Goal: Task Accomplishment & Management: Complete application form

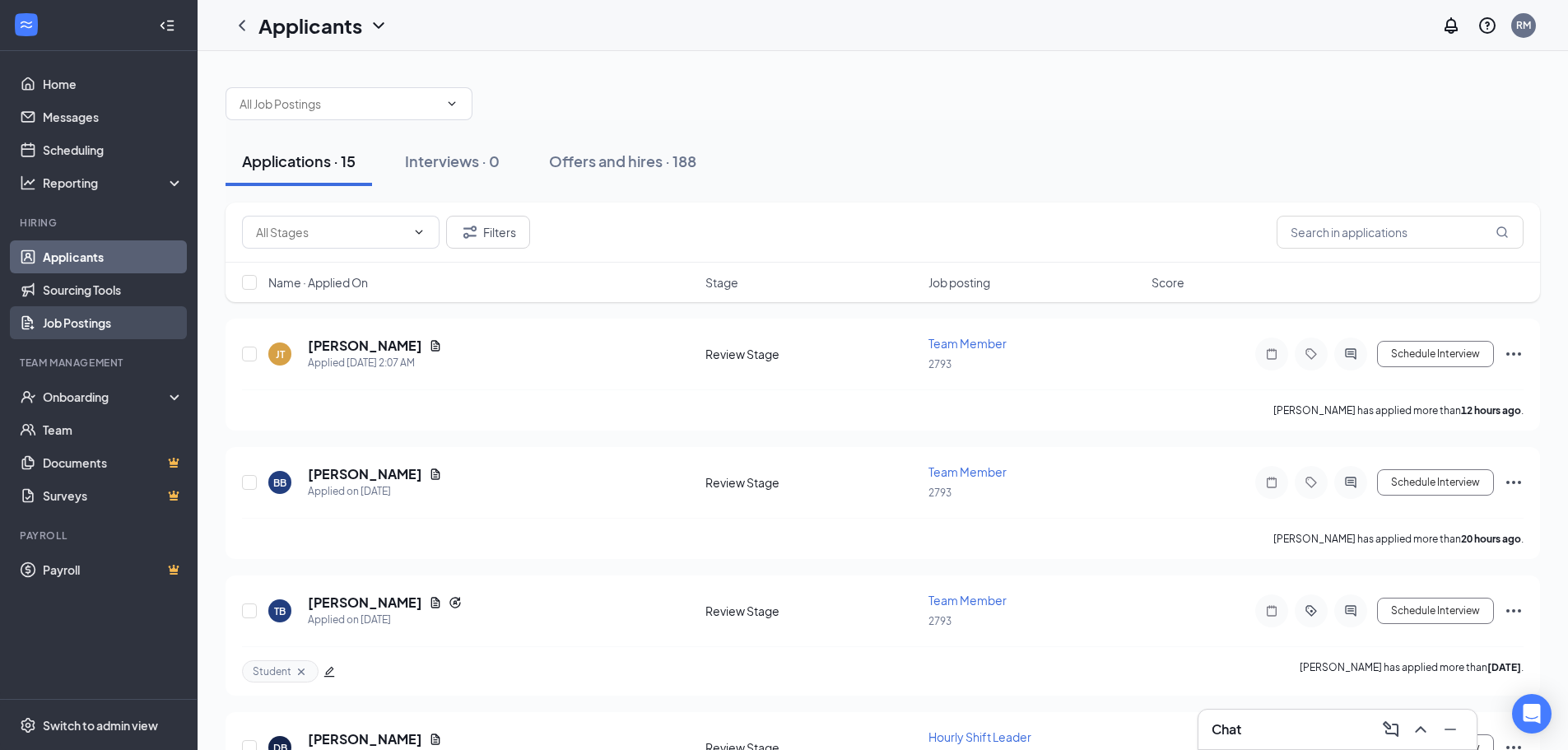
click at [60, 323] on link "Job Postings" at bounding box center [113, 322] width 141 height 33
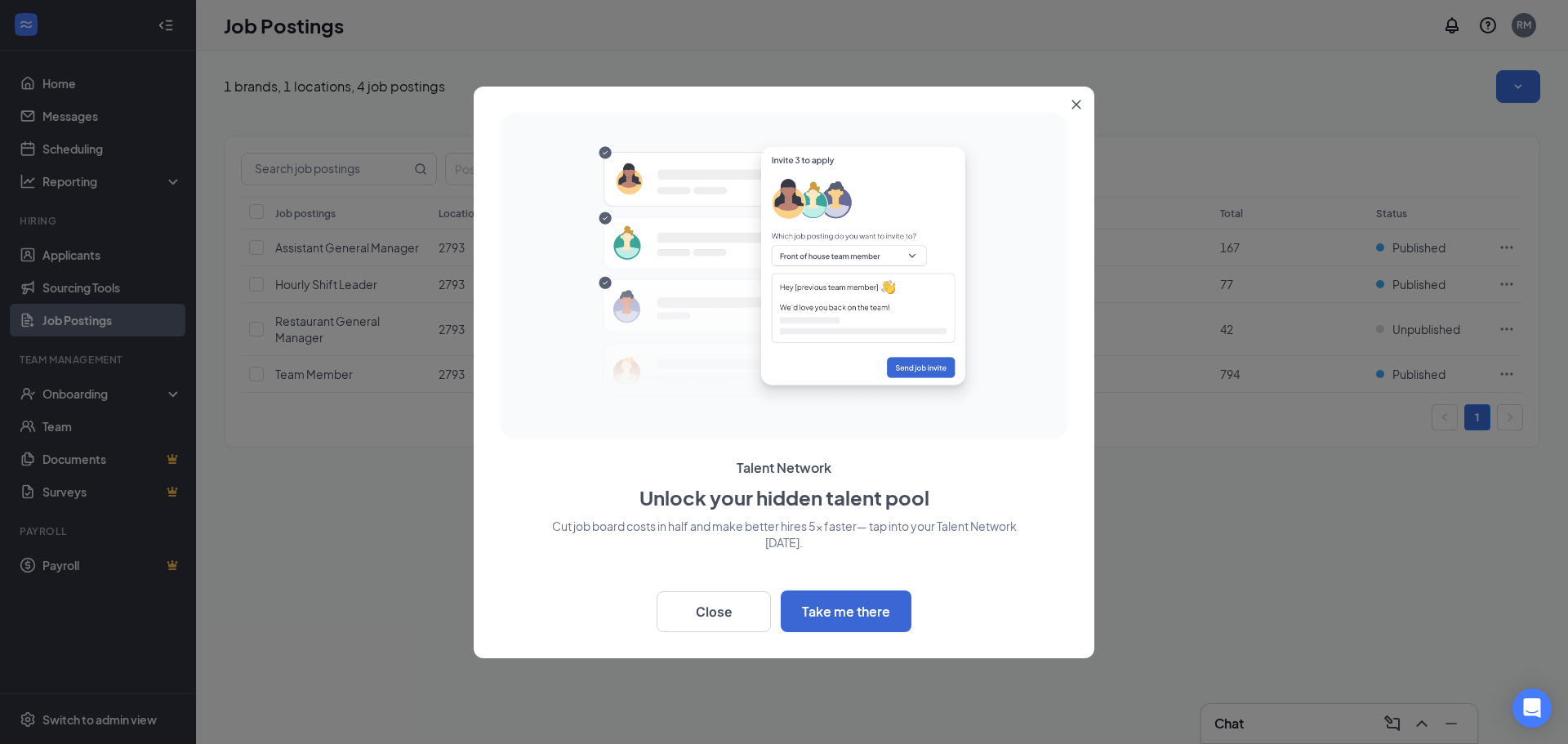
click at [1082, 109] on button "Close" at bounding box center [1079, 101] width 29 height 29
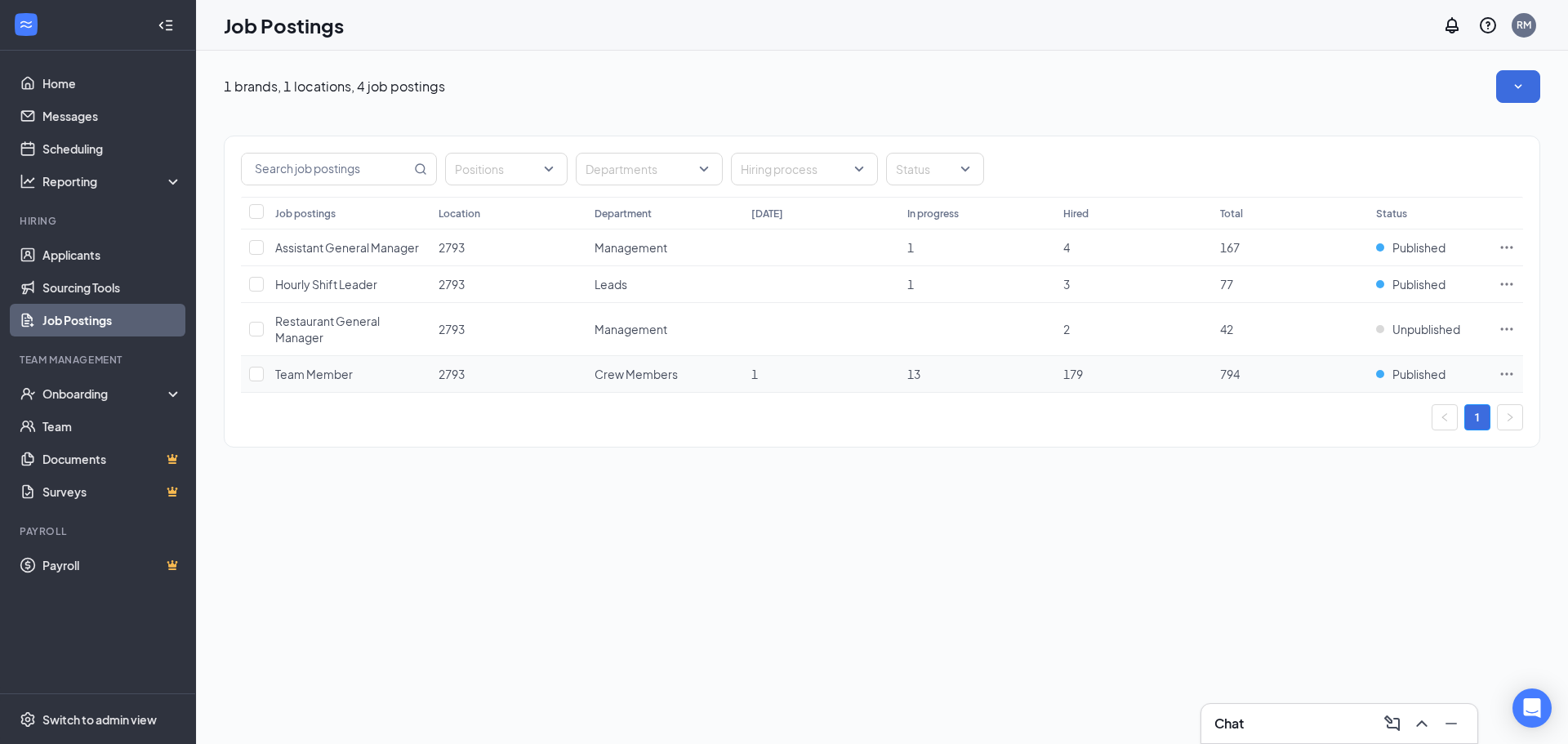
click at [1508, 374] on icon "Ellipses" at bounding box center [1507, 374] width 16 height 16
click at [1341, 517] on span "View applicants" at bounding box center [1325, 513] width 84 height 15
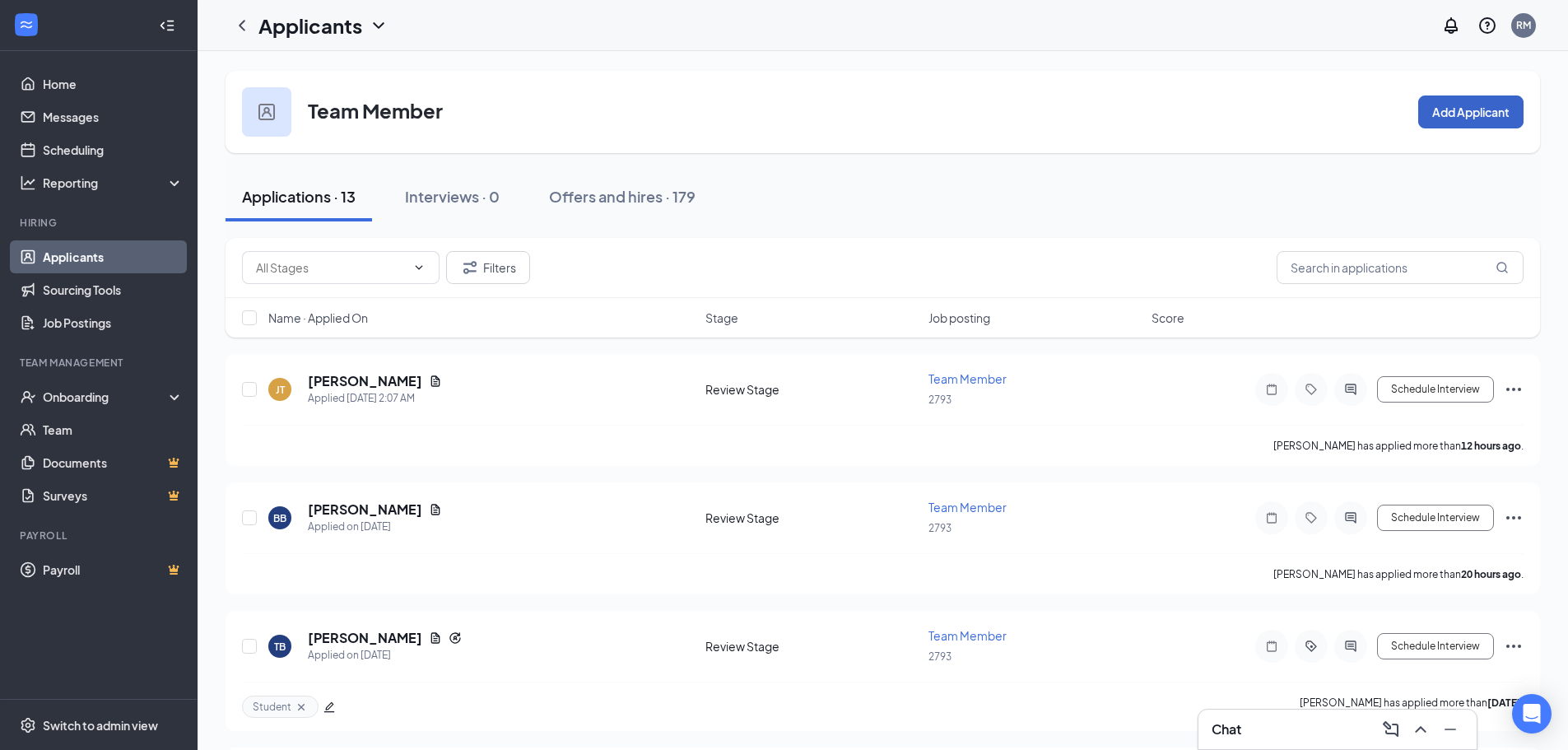
click at [1464, 114] on button "Add Applicant" at bounding box center [1471, 111] width 105 height 33
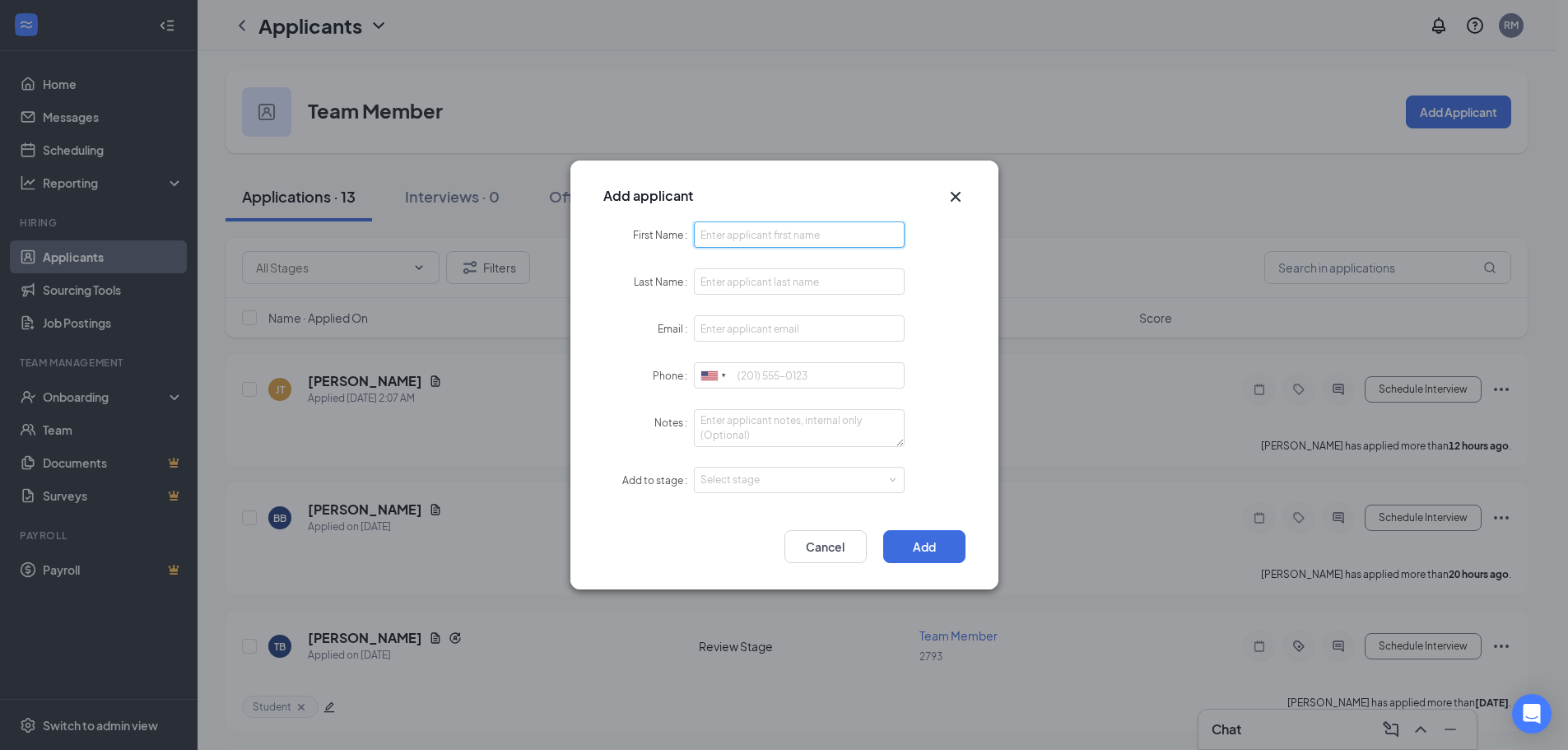
click at [721, 233] on input "First Name" at bounding box center [800, 234] width 212 height 26
type input "R"
type input "Redneshia"
click at [757, 282] on input "Last Name" at bounding box center [800, 281] width 212 height 26
type input "[PERSON_NAME]"
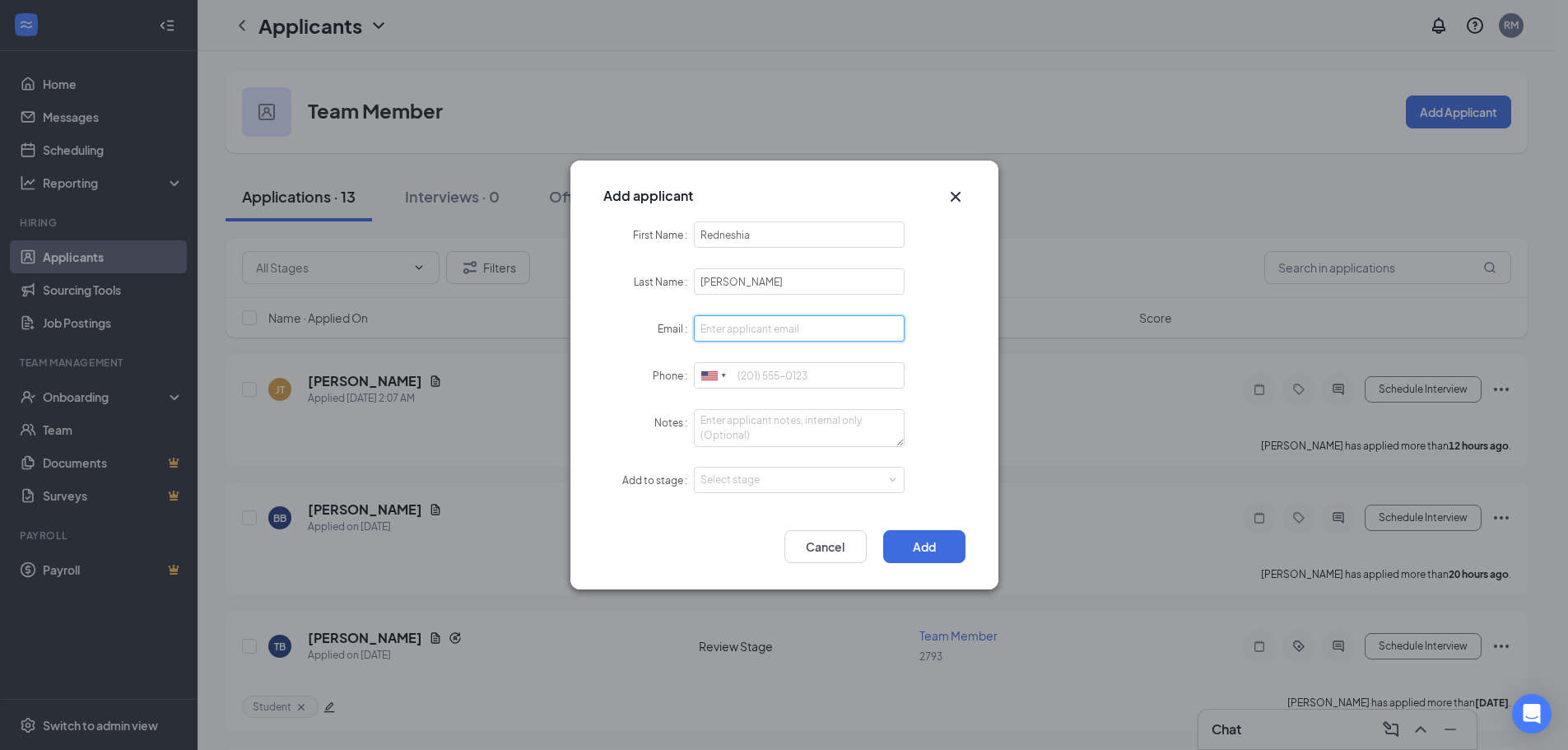
click at [727, 328] on input "Email" at bounding box center [800, 328] width 212 height 26
click at [744, 334] on input "rednsehiawinkler" at bounding box center [800, 328] width 212 height 26
click at [802, 327] on input "rednsehia.winkler" at bounding box center [800, 328] width 212 height 26
type input "rednsehia.winkler97@gmail.com"
click at [767, 379] on input "Phone" at bounding box center [800, 375] width 212 height 26
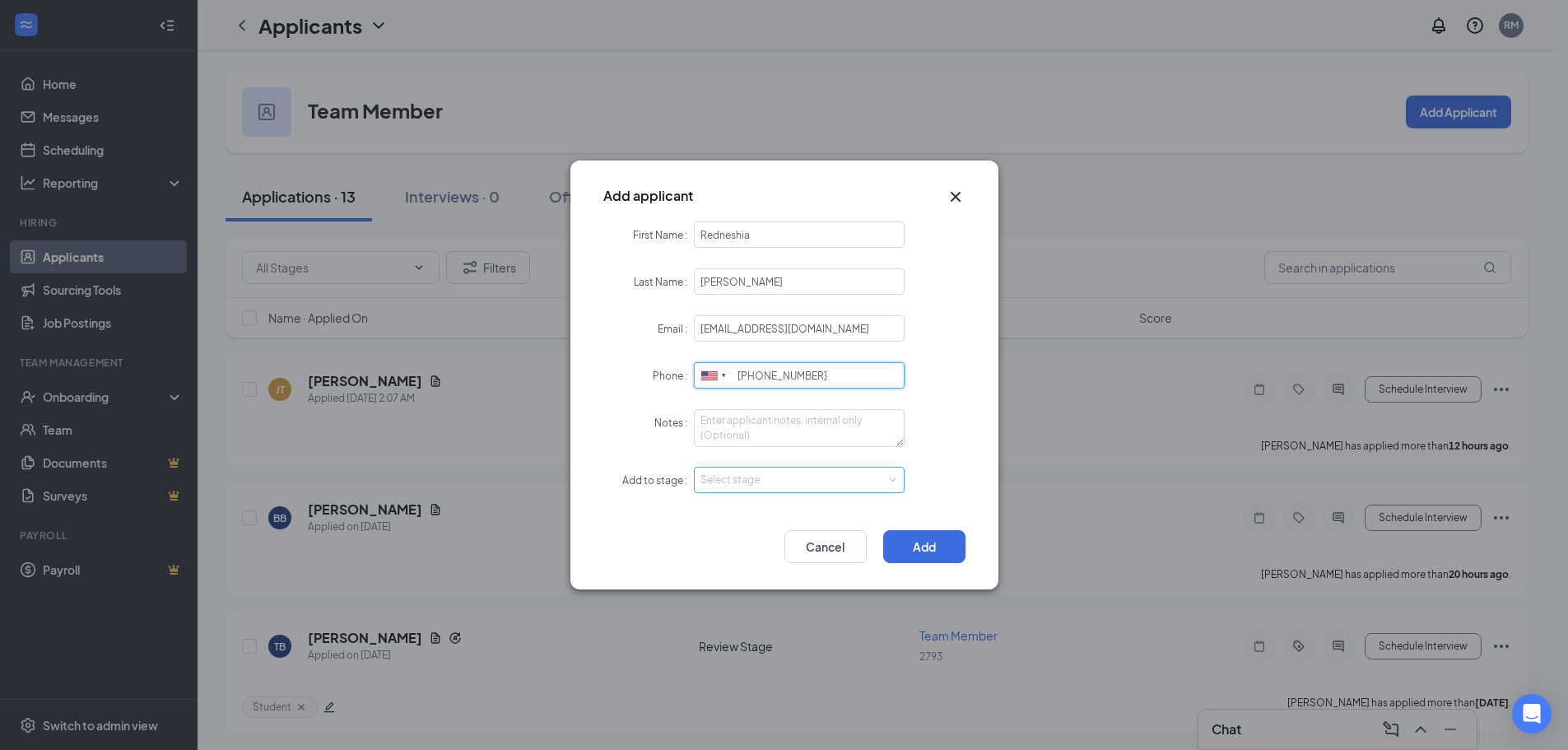
click at [745, 487] on div "Select stage" at bounding box center [796, 480] width 191 height 16
type input "[PHONE_NUMBER]"
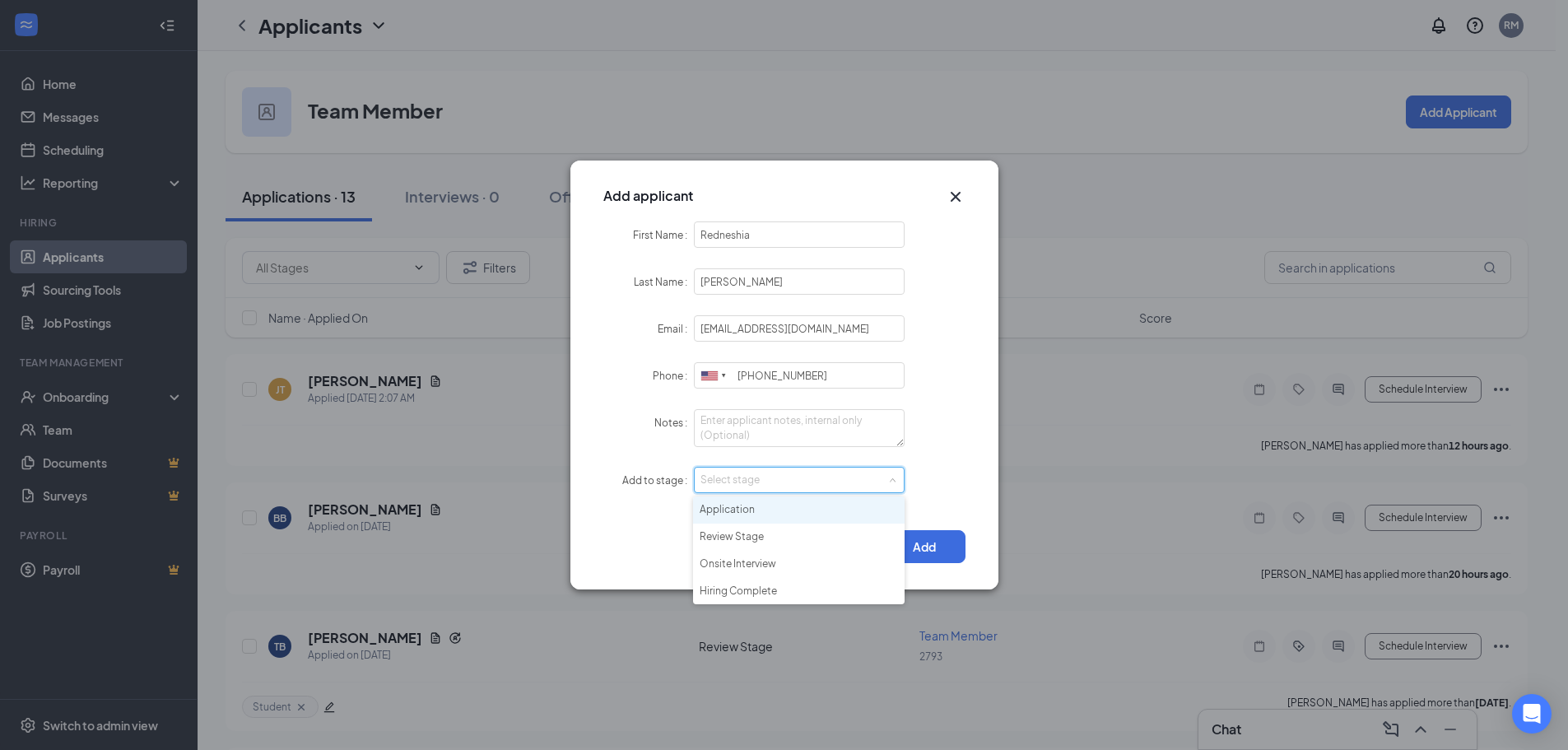
click at [727, 507] on li "Application" at bounding box center [799, 510] width 212 height 27
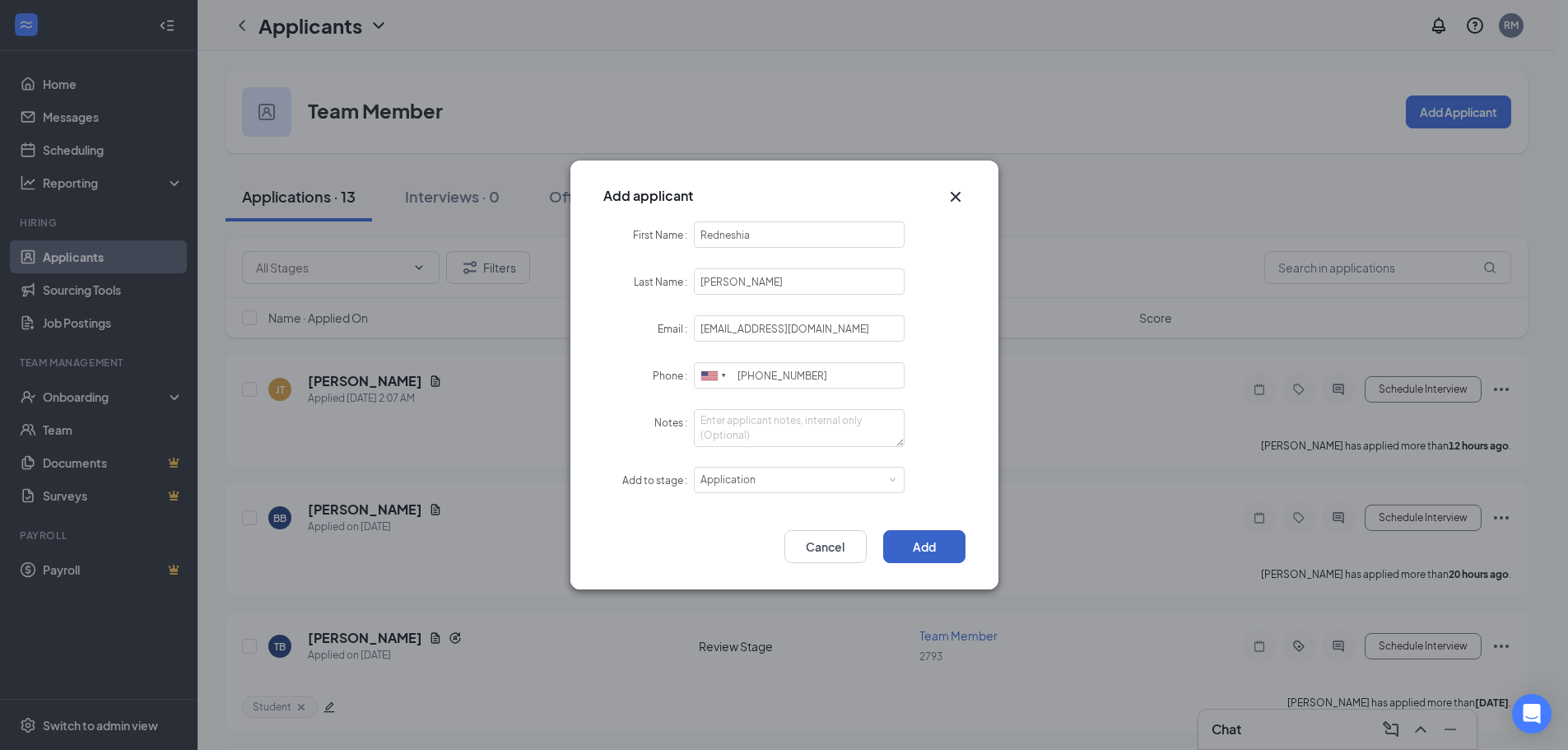
click at [920, 548] on button "Add" at bounding box center [925, 546] width 83 height 33
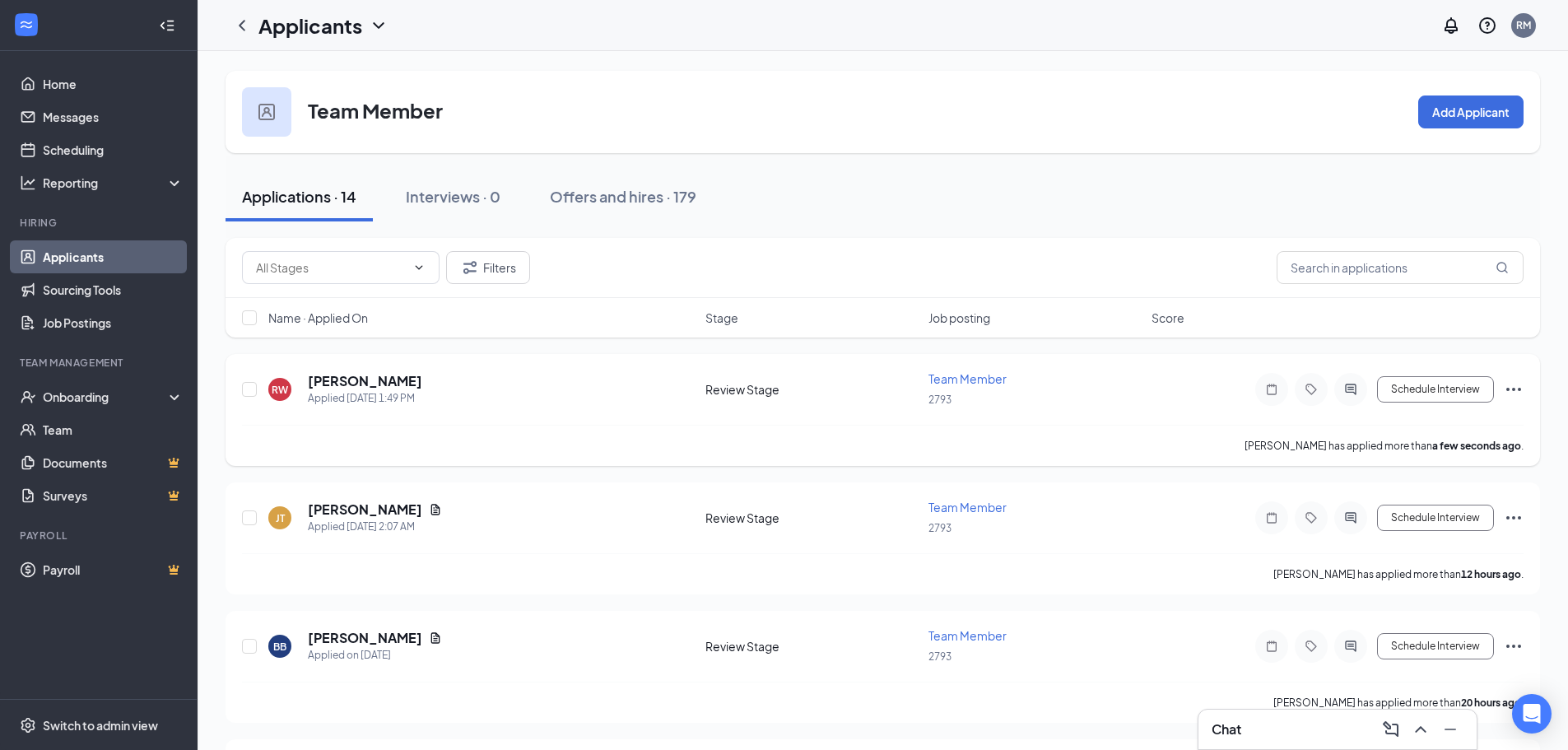
click at [1512, 398] on icon "Ellipses" at bounding box center [1514, 390] width 20 height 20
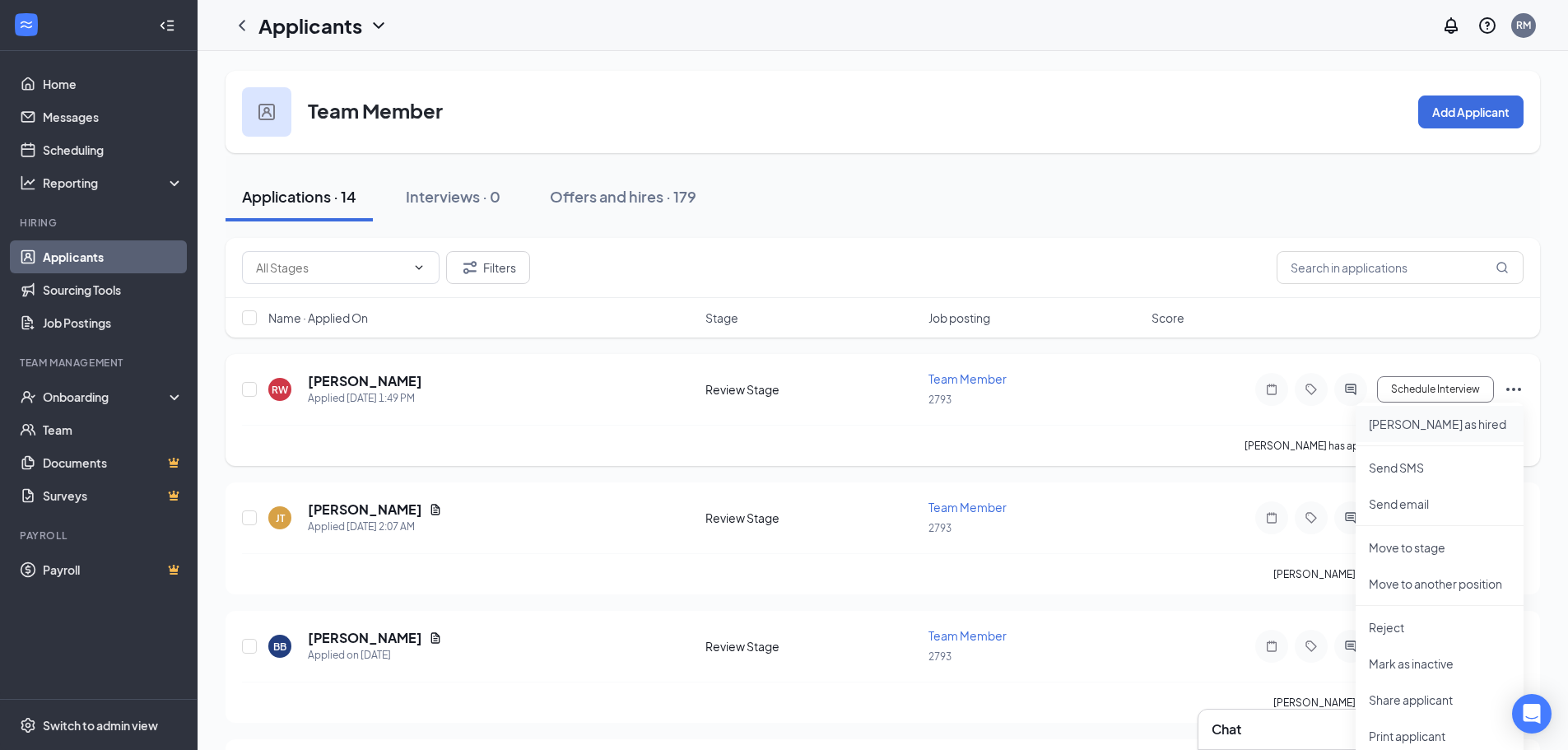
click at [1408, 425] on p "Mark as hired" at bounding box center [1440, 424] width 142 height 16
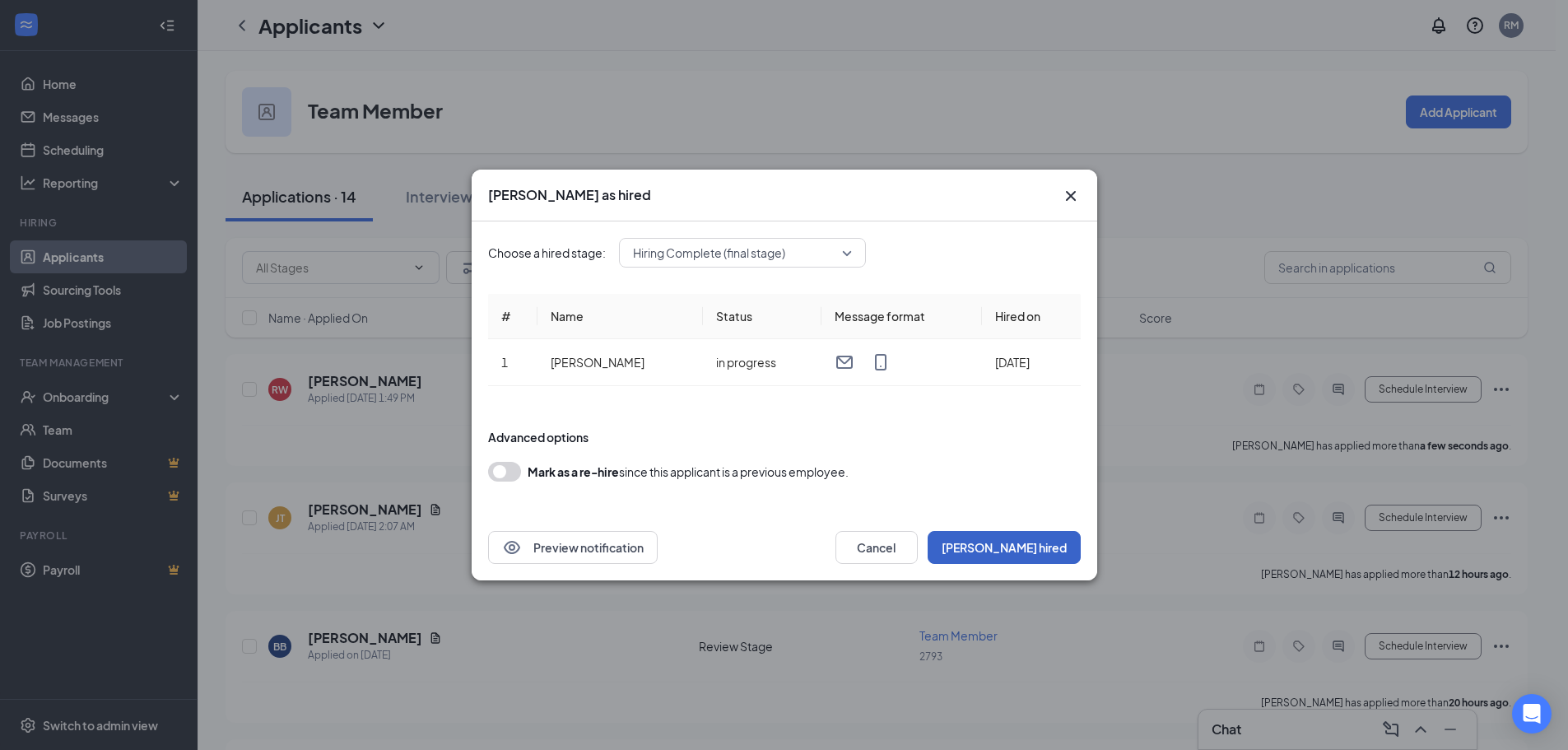
click at [1046, 552] on button "Mark hired" at bounding box center [1004, 547] width 154 height 33
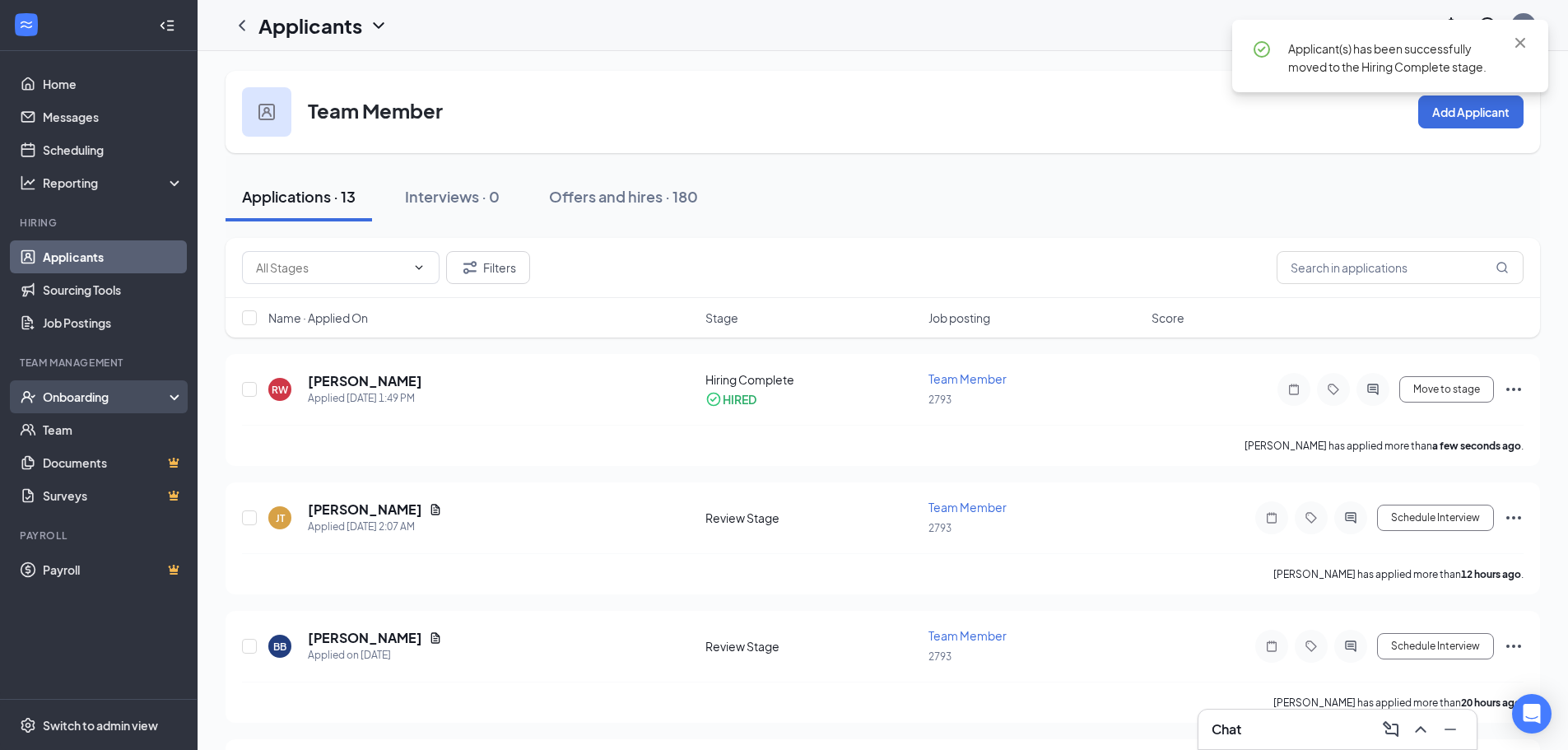
click at [75, 404] on div "Onboarding" at bounding box center [106, 397] width 127 height 16
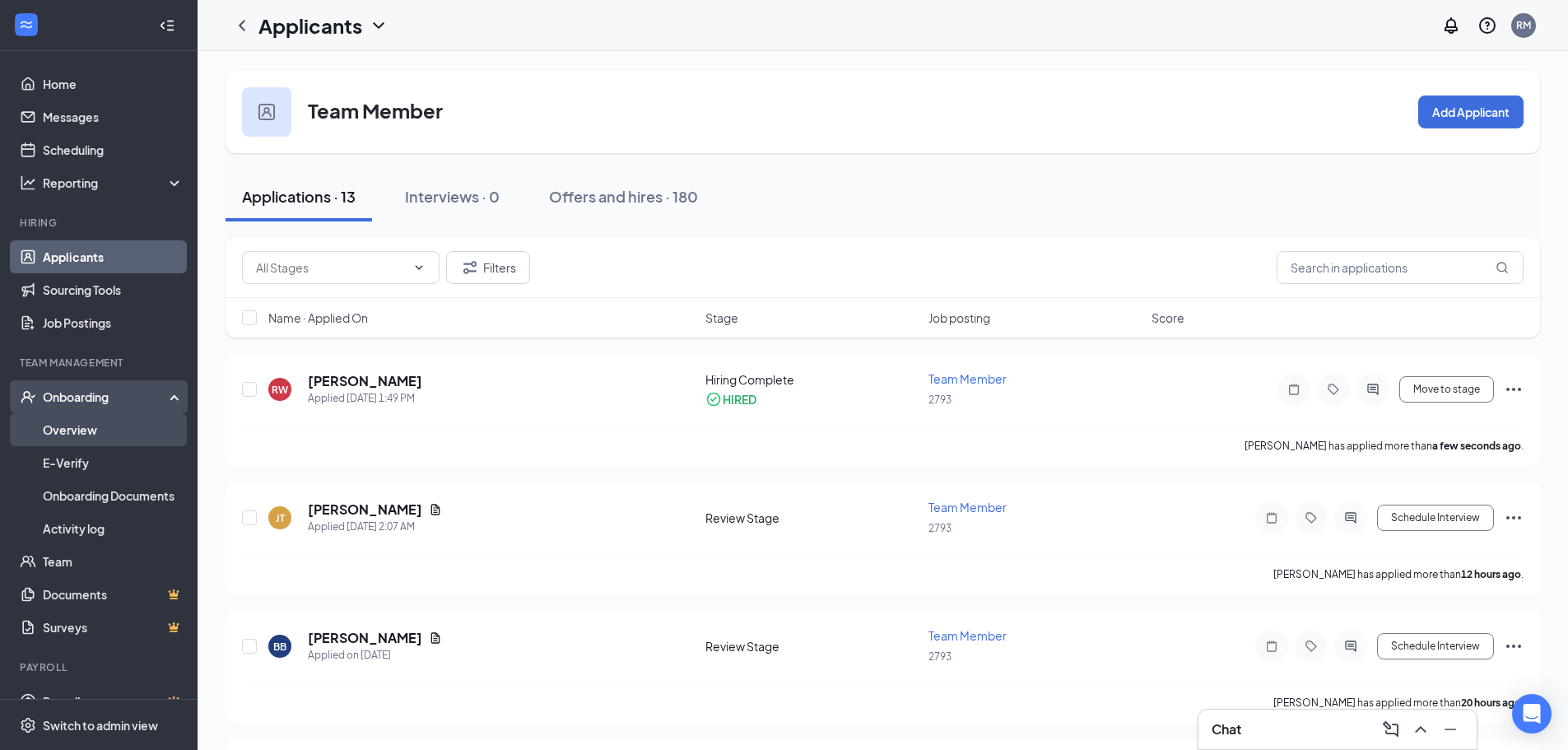
click at [69, 431] on link "Overview" at bounding box center [113, 429] width 141 height 33
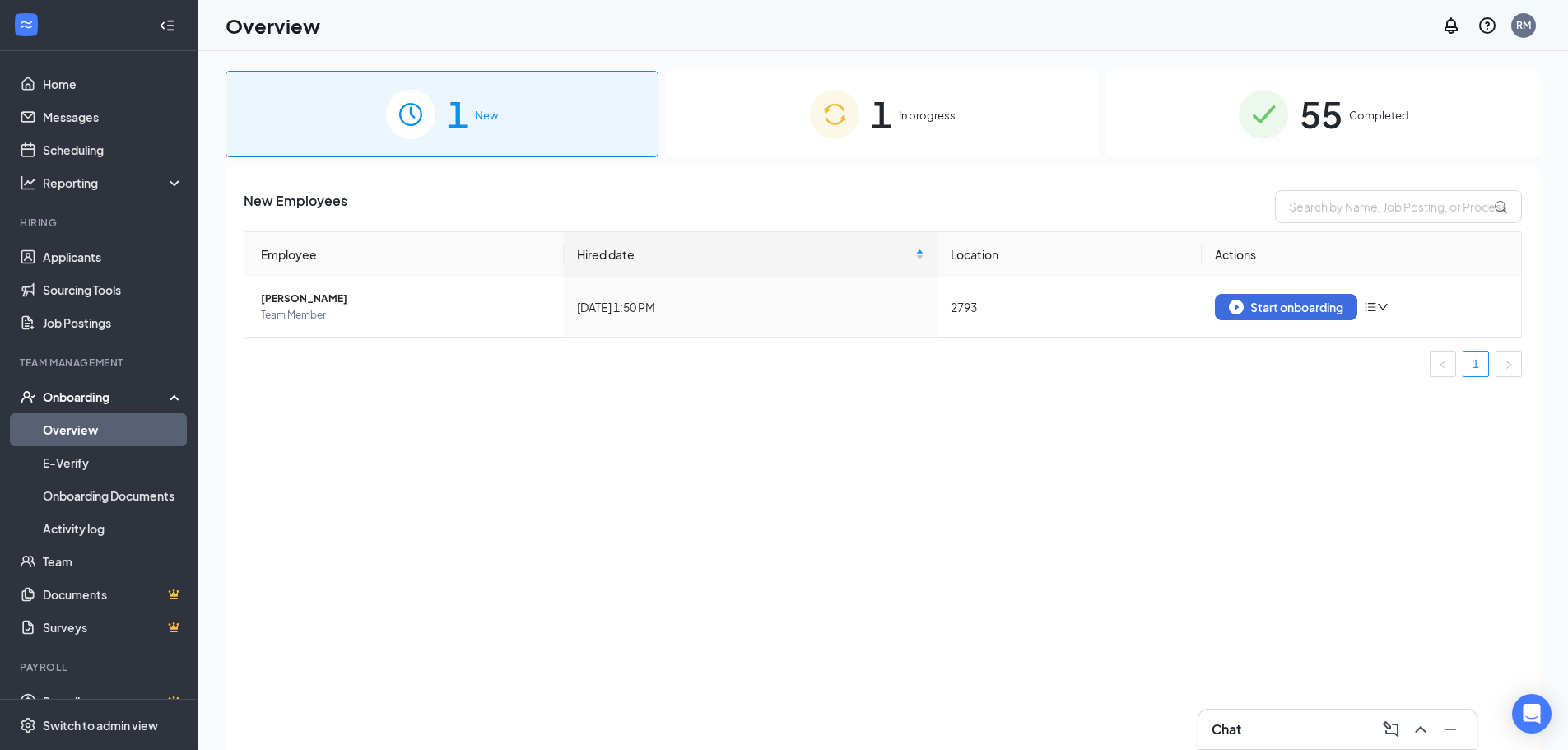
click at [895, 123] on div "1 In progress" at bounding box center [884, 114] width 433 height 86
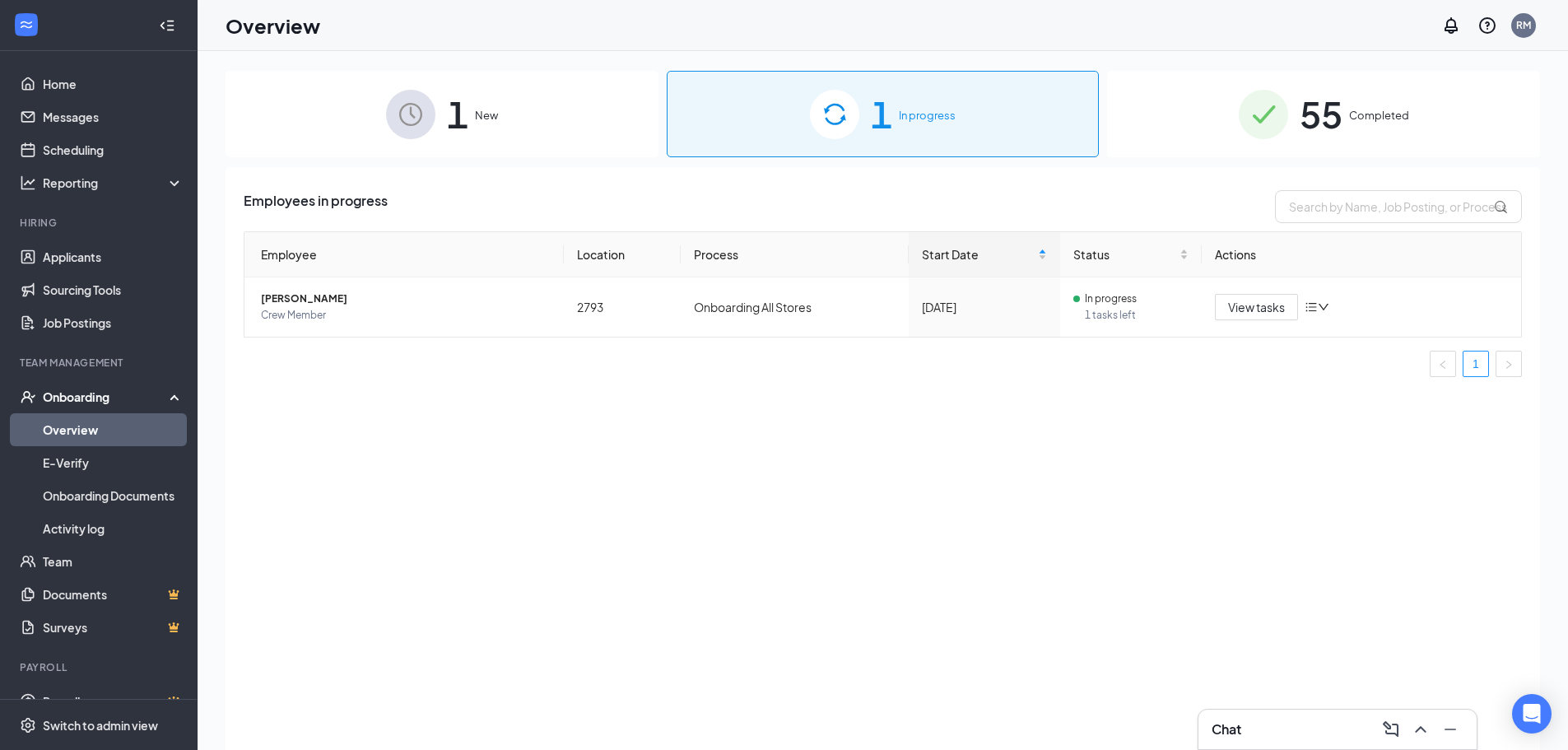
click at [471, 115] on div "1 New" at bounding box center [442, 114] width 433 height 86
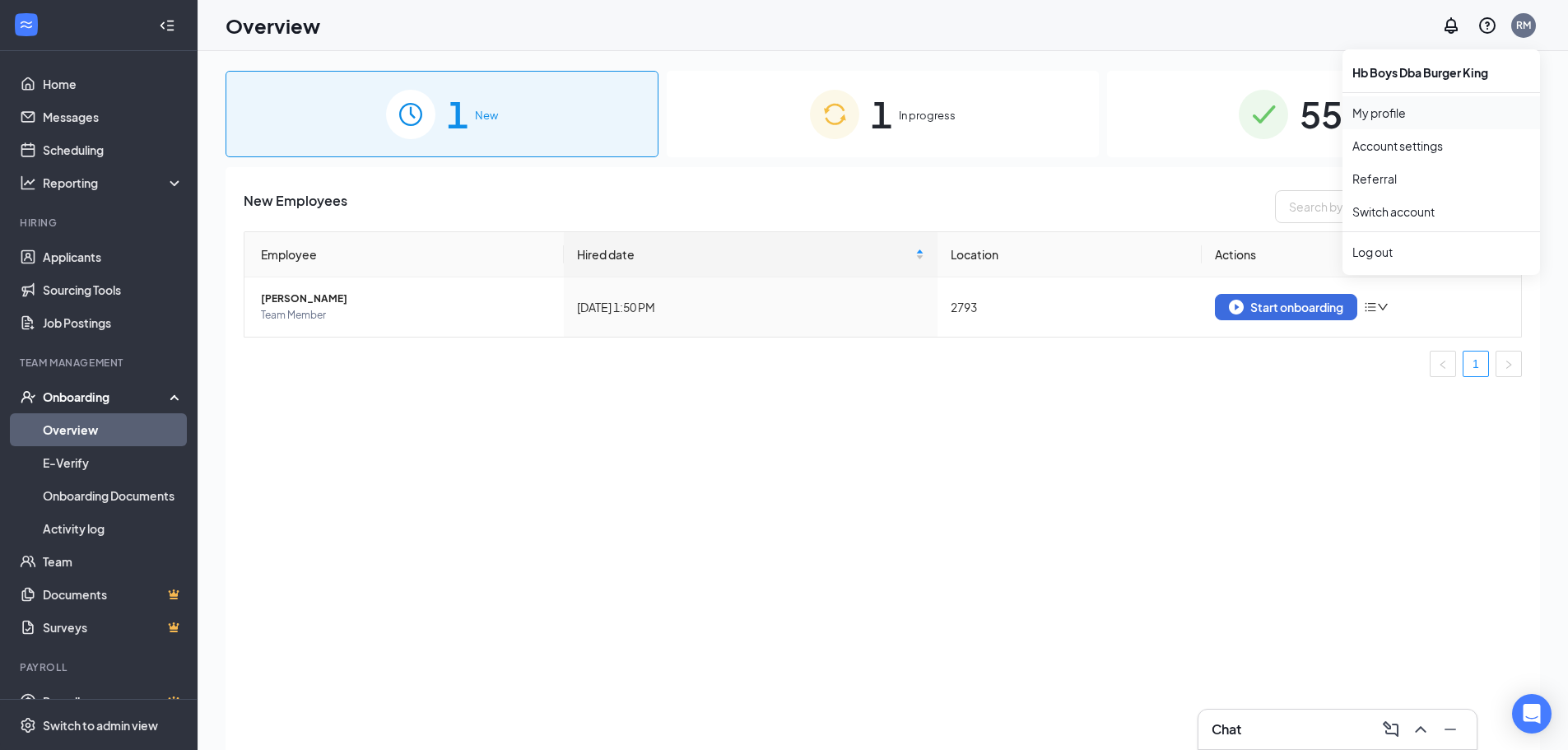
click at [1379, 111] on link "My profile" at bounding box center [1441, 112] width 178 height 16
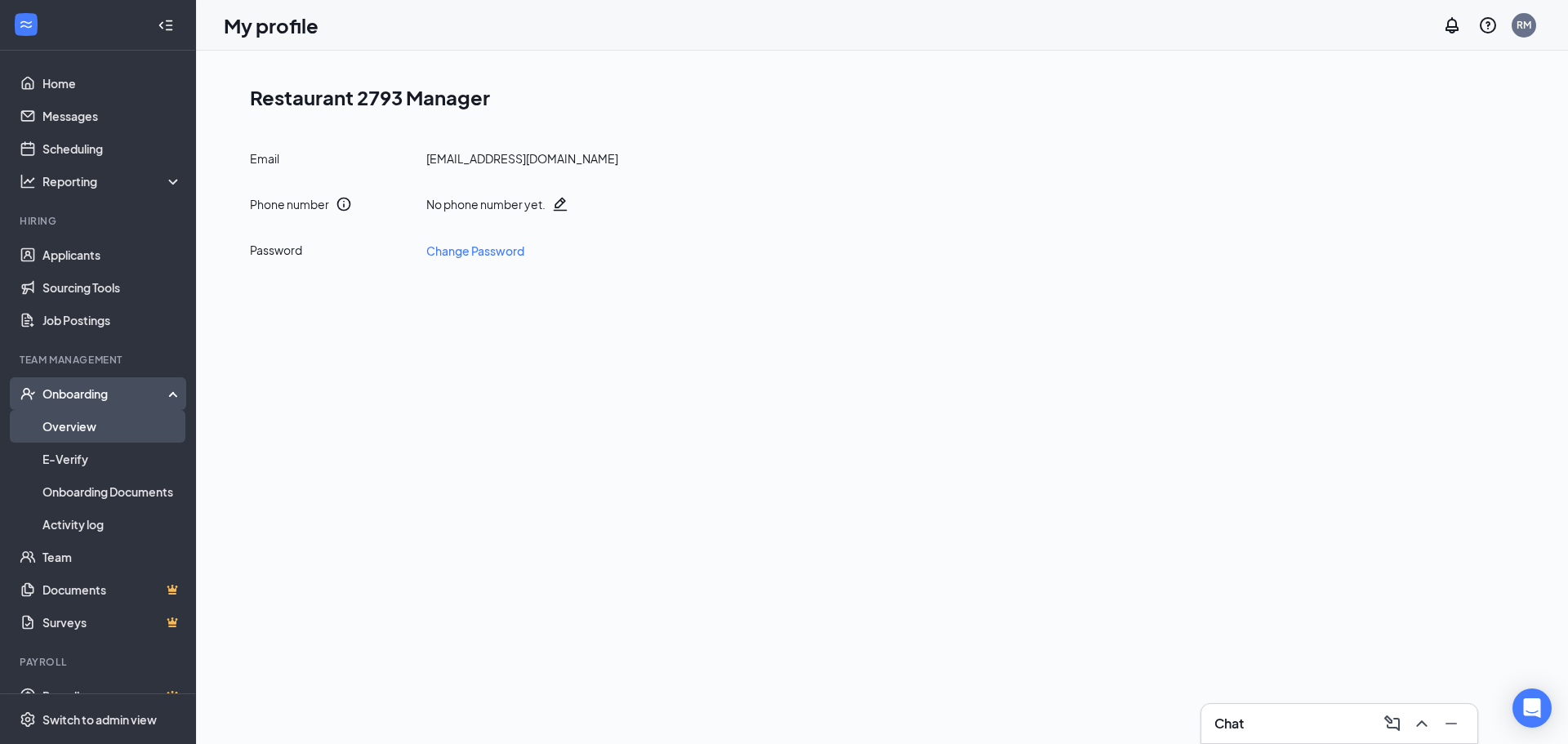
click at [78, 428] on link "Overview" at bounding box center [112, 426] width 140 height 33
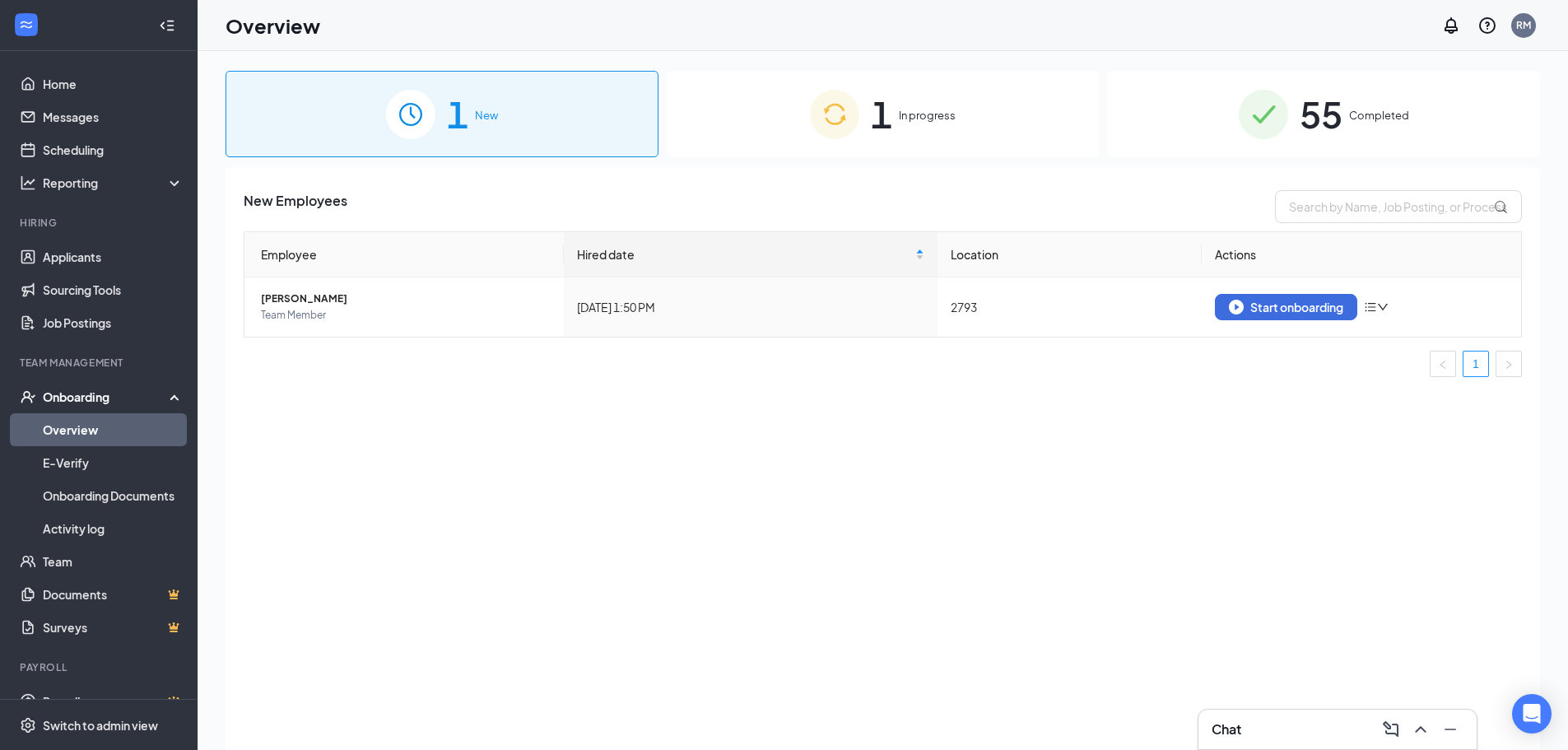
click at [454, 128] on span "1" at bounding box center [458, 113] width 22 height 57
click at [1387, 304] on icon "down" at bounding box center [1383, 307] width 12 height 12
click at [1394, 342] on div "Remove from onboarding" at bounding box center [1465, 341] width 178 height 16
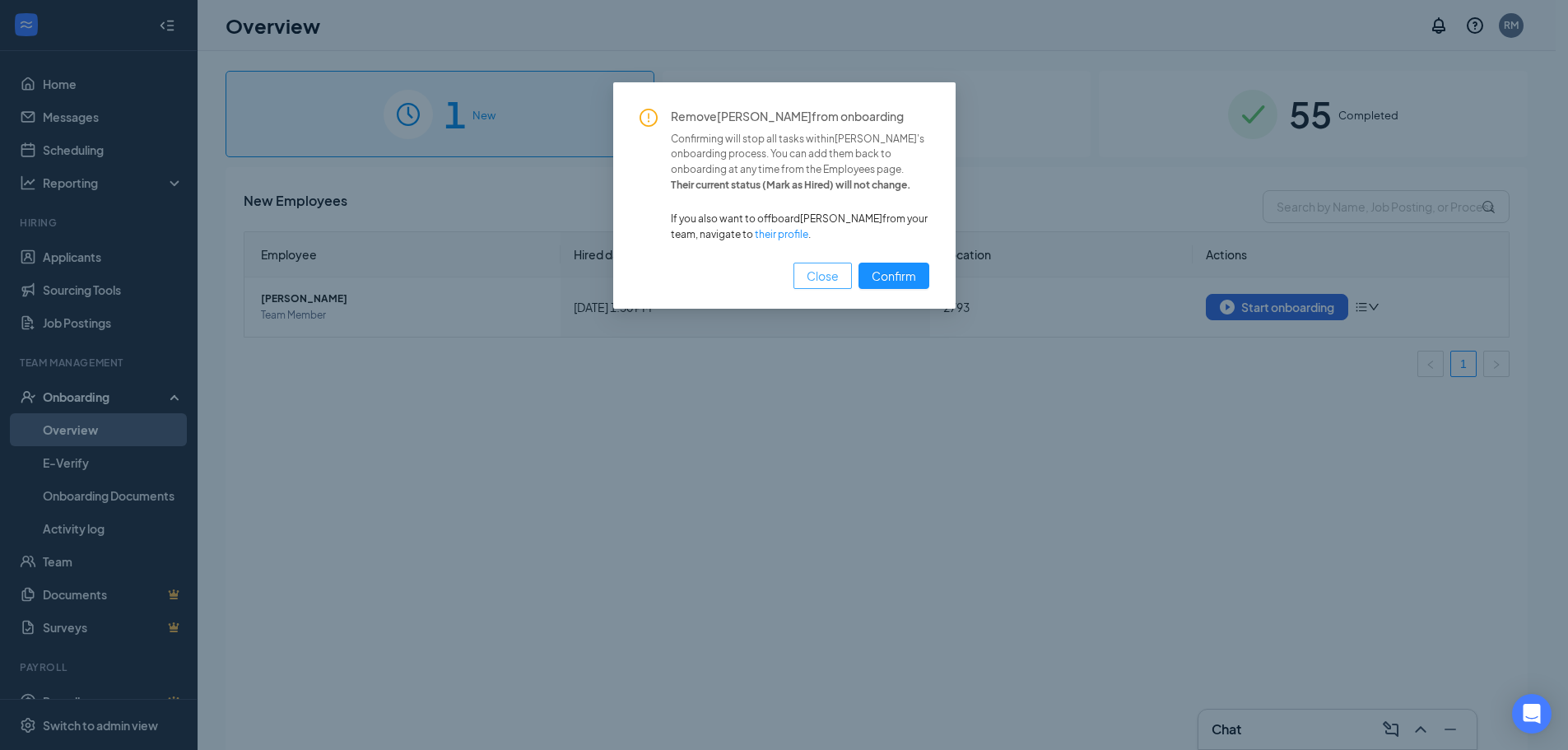
click at [835, 277] on span "Close" at bounding box center [823, 276] width 32 height 18
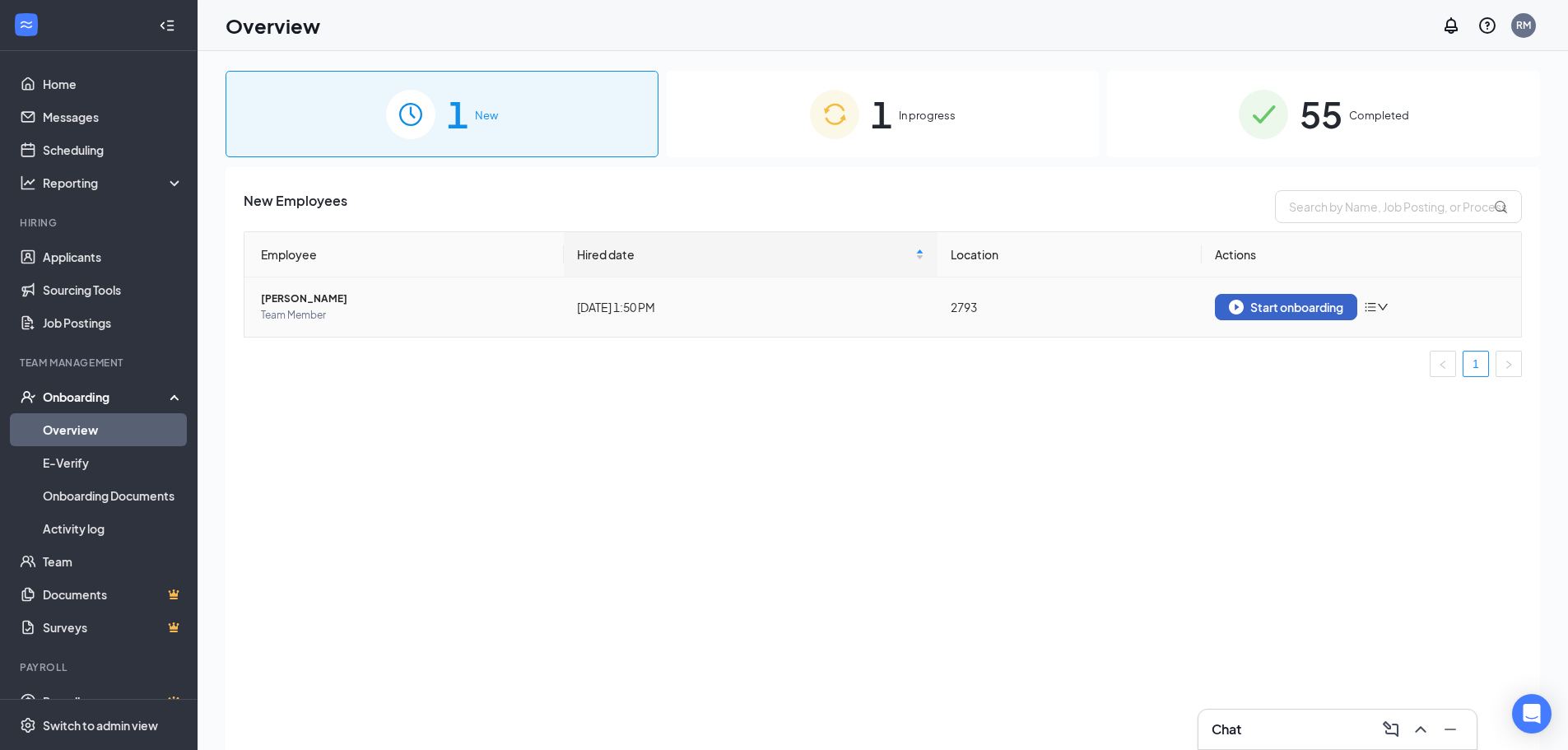
click at [1276, 304] on div "Start onboarding" at bounding box center [1286, 307] width 114 height 15
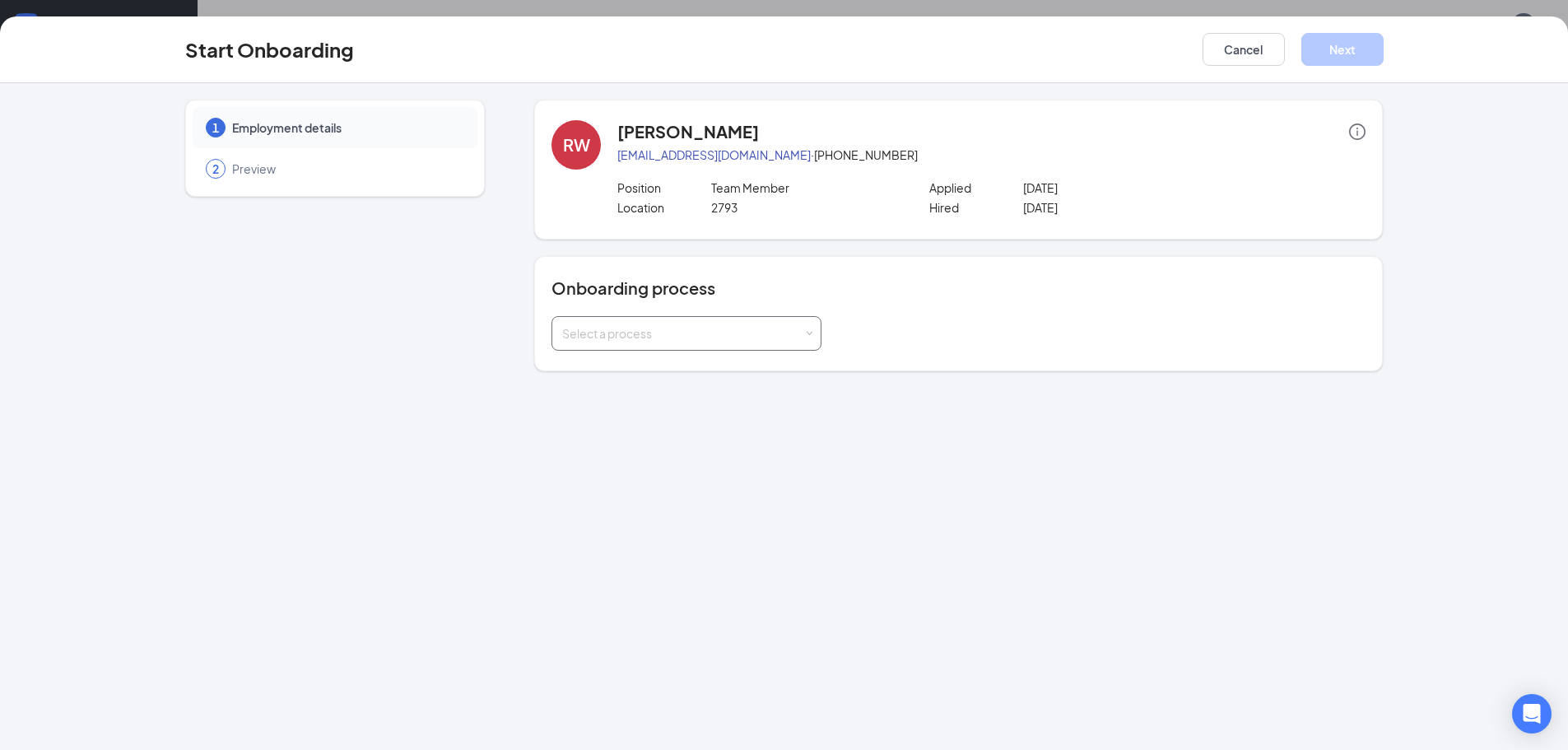
click at [664, 337] on div "Select a process" at bounding box center [683, 333] width 242 height 16
click at [618, 367] on span "Onboarding All Stores" at bounding box center [617, 368] width 118 height 15
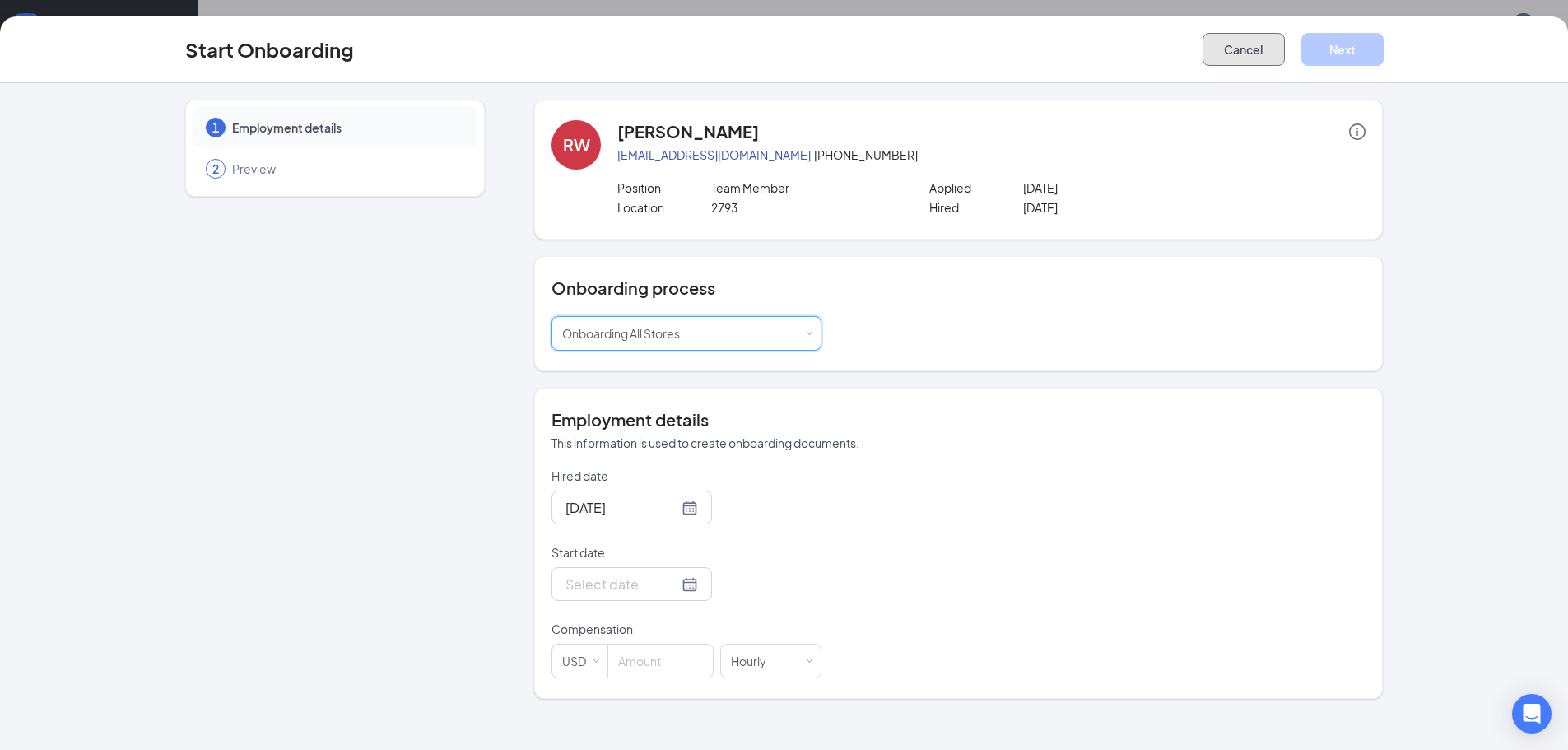
click at [1233, 53] on button "Cancel" at bounding box center [1244, 49] width 83 height 33
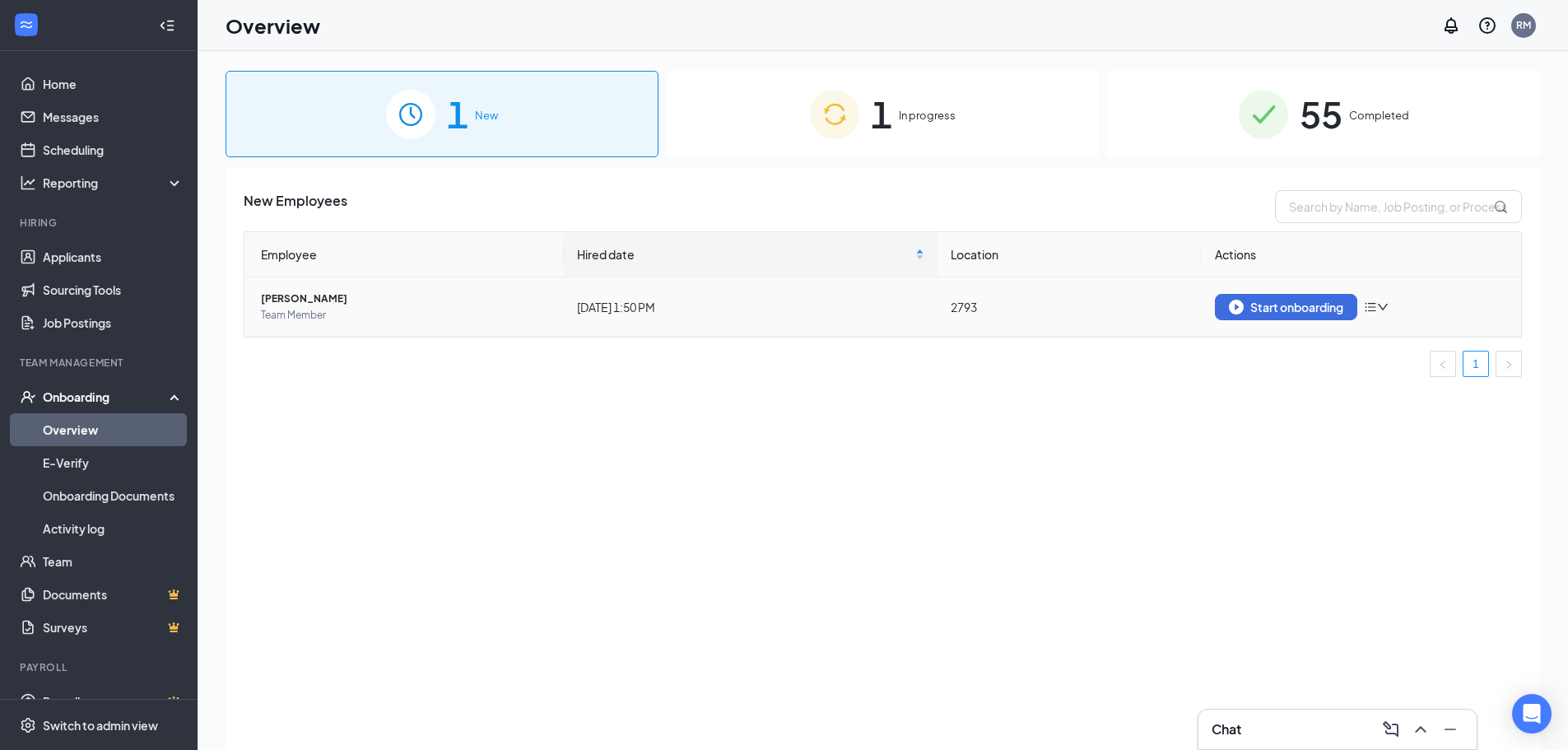
click at [1389, 304] on icon "down" at bounding box center [1383, 307] width 12 height 12
click at [1412, 344] on div "Remove from onboarding" at bounding box center [1465, 341] width 178 height 16
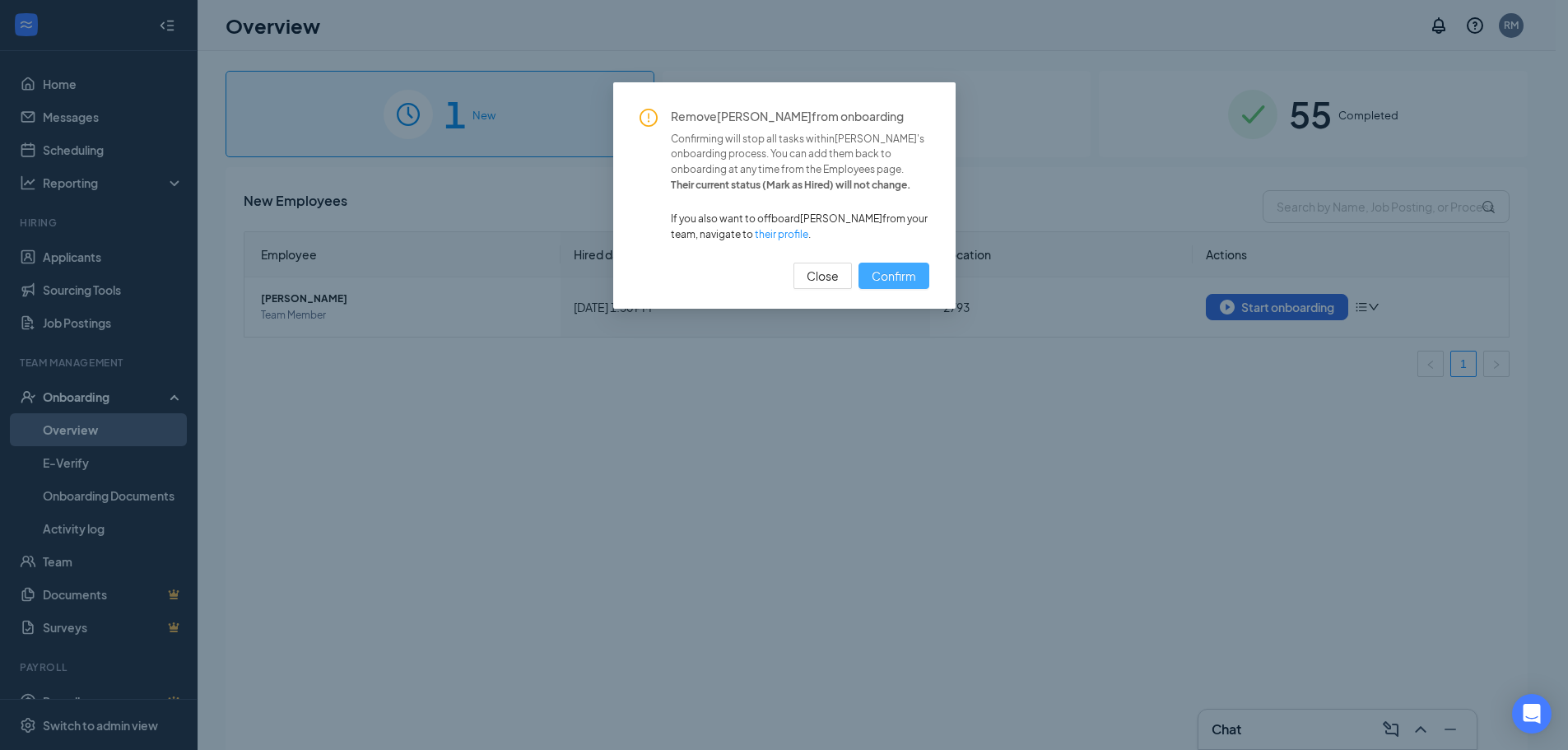
click at [879, 280] on span "Confirm" at bounding box center [894, 276] width 45 height 18
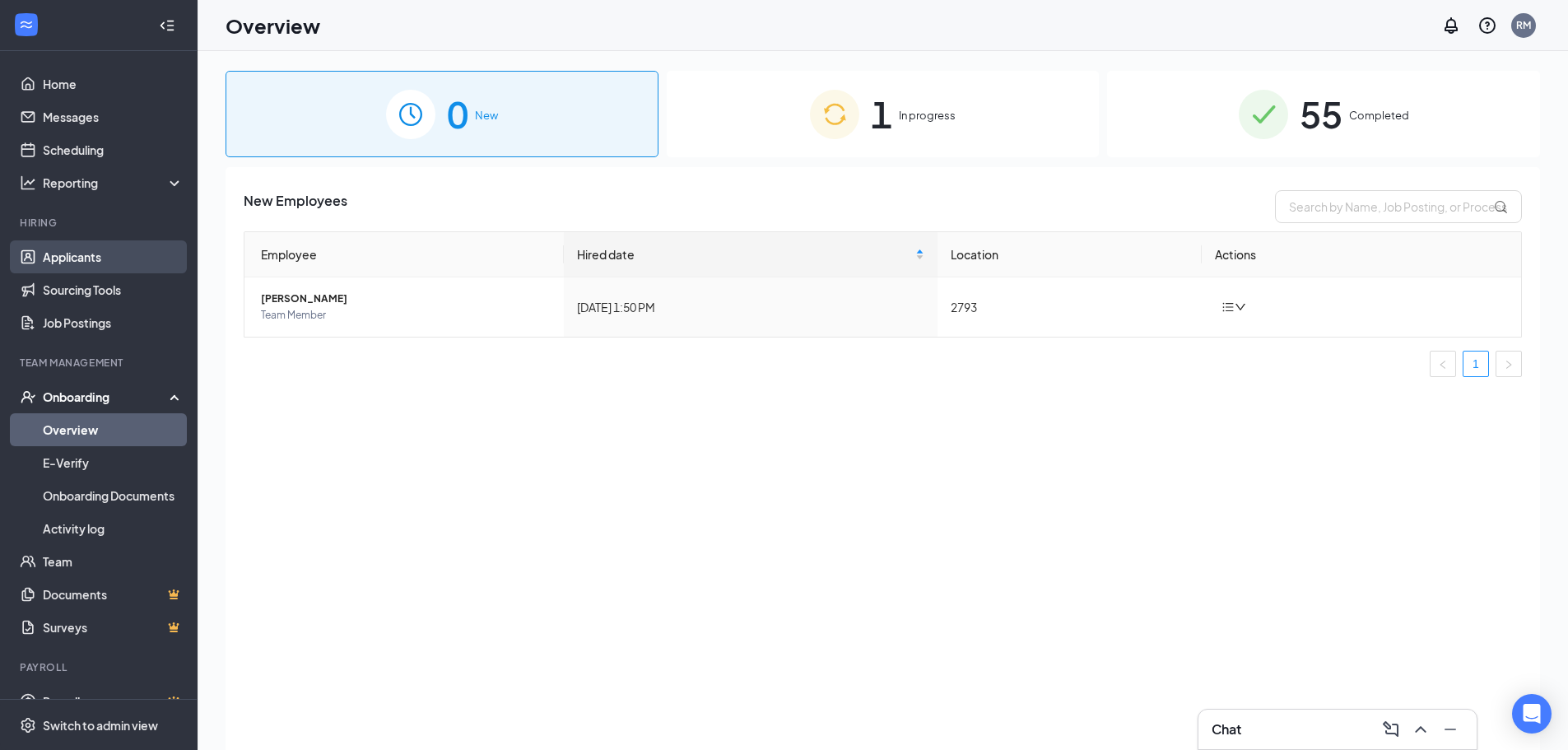
click at [80, 261] on link "Applicants" at bounding box center [113, 257] width 141 height 33
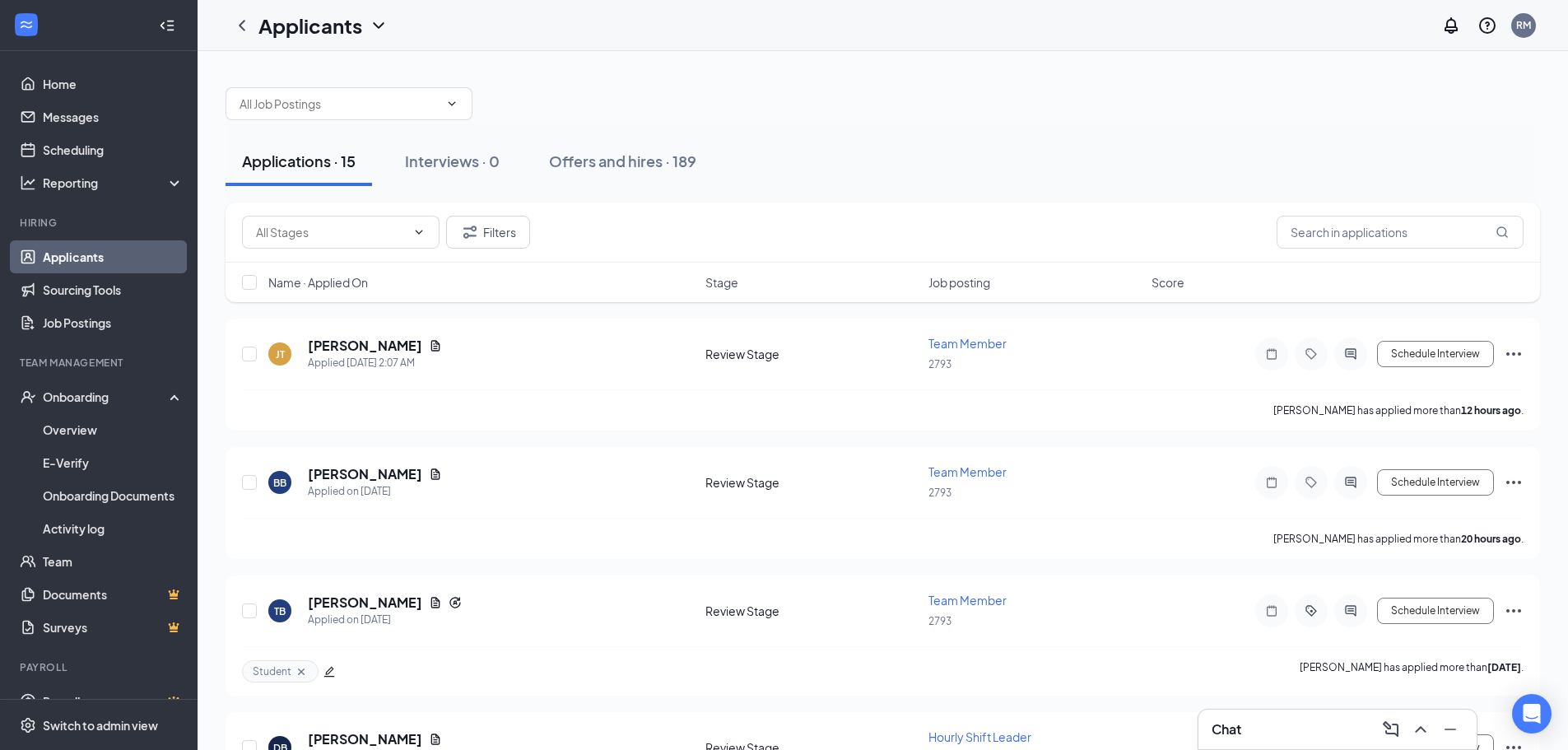
click at [310, 161] on div "Applications · 15" at bounding box center [299, 161] width 114 height 21
click at [46, 398] on div "Onboarding" at bounding box center [106, 397] width 127 height 16
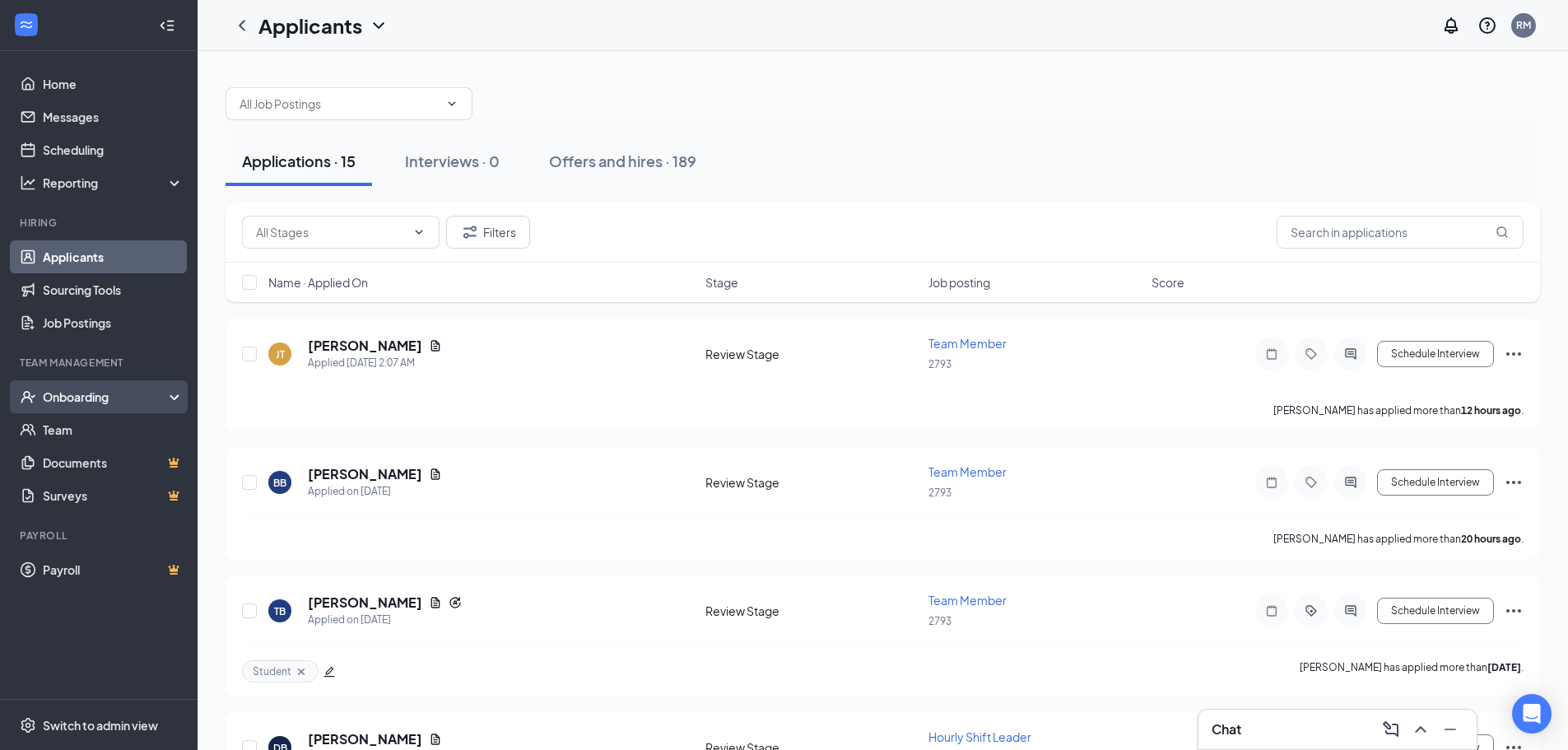
click at [55, 400] on div "Onboarding" at bounding box center [106, 397] width 127 height 16
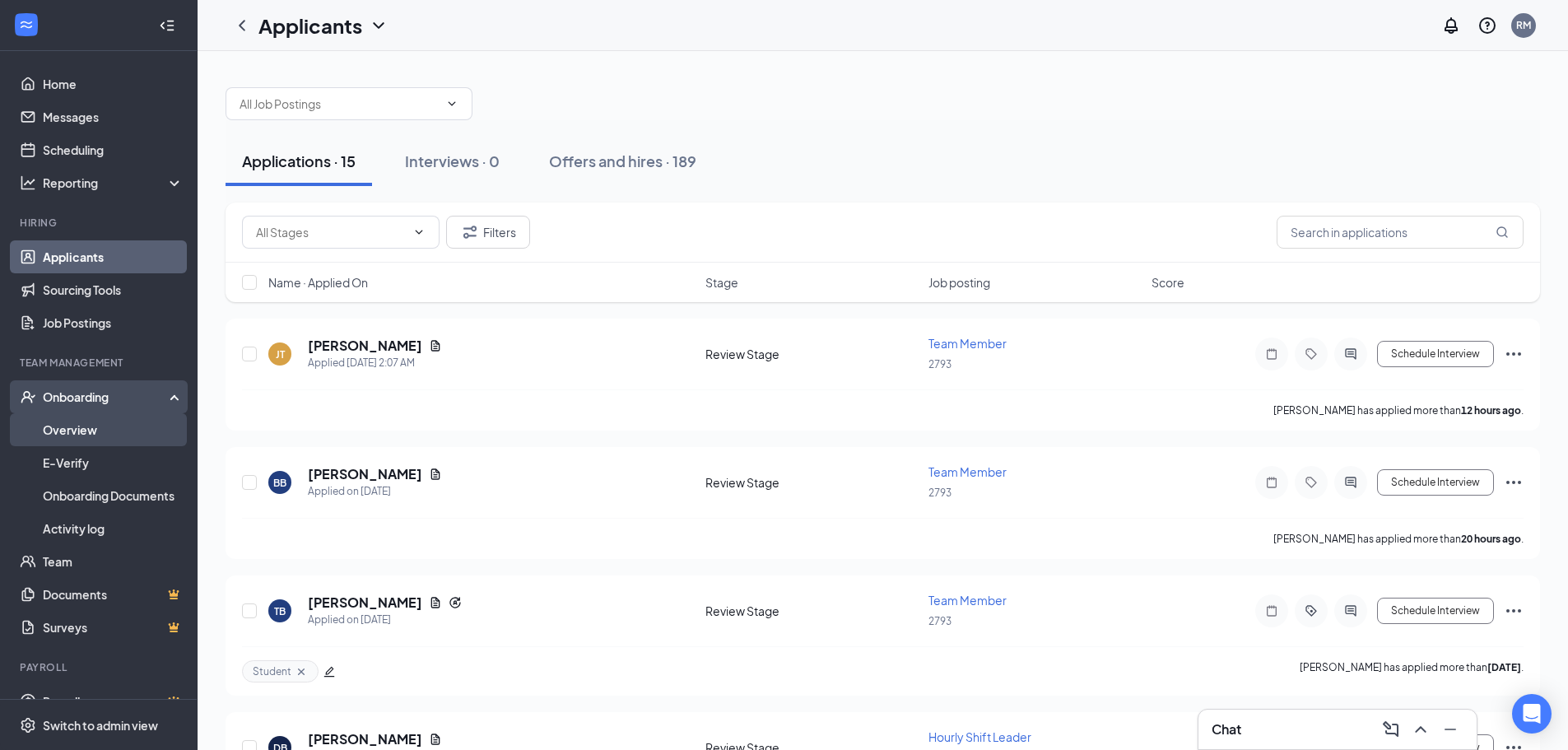
click at [51, 428] on link "Overview" at bounding box center [113, 429] width 141 height 33
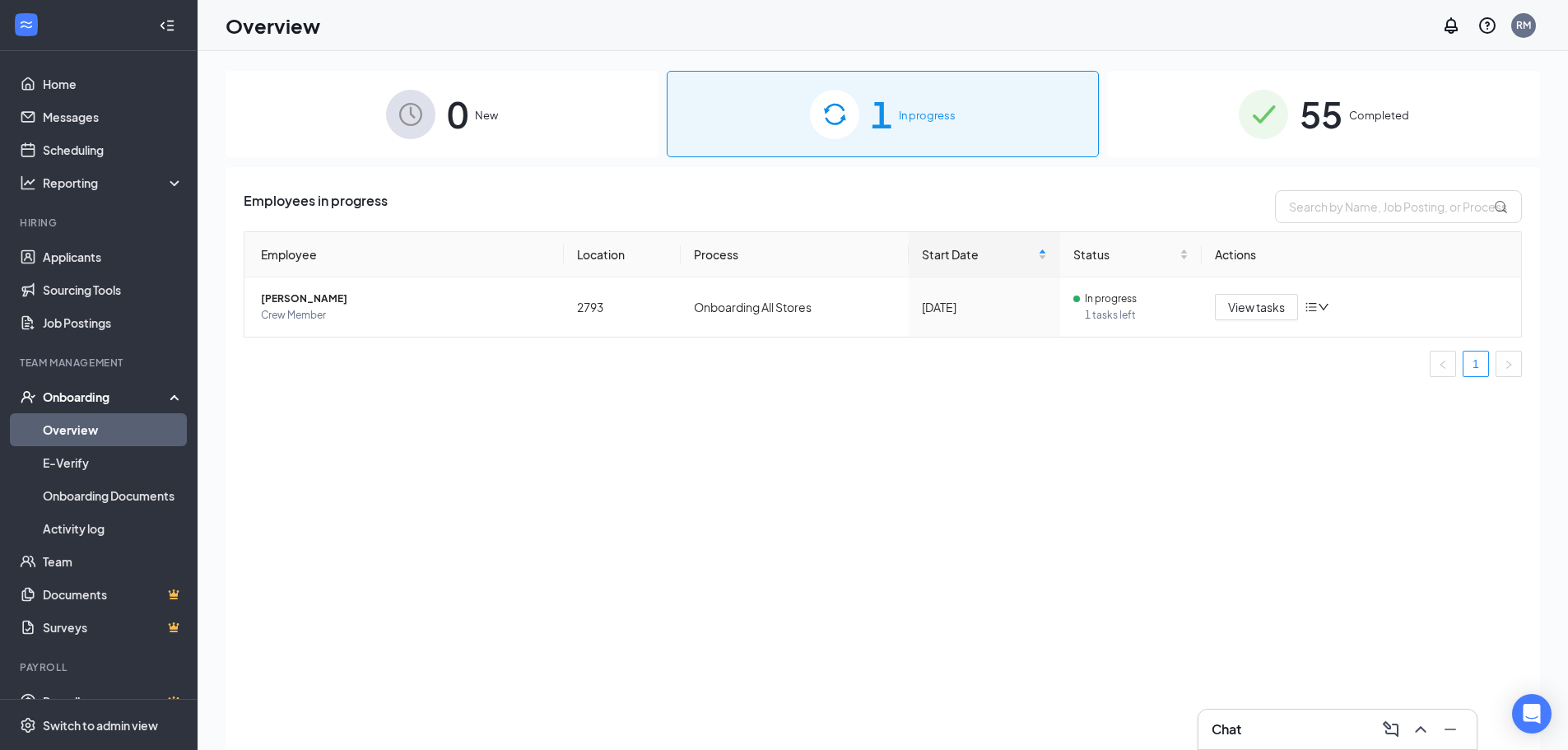
click at [465, 131] on span "0" at bounding box center [458, 113] width 22 height 57
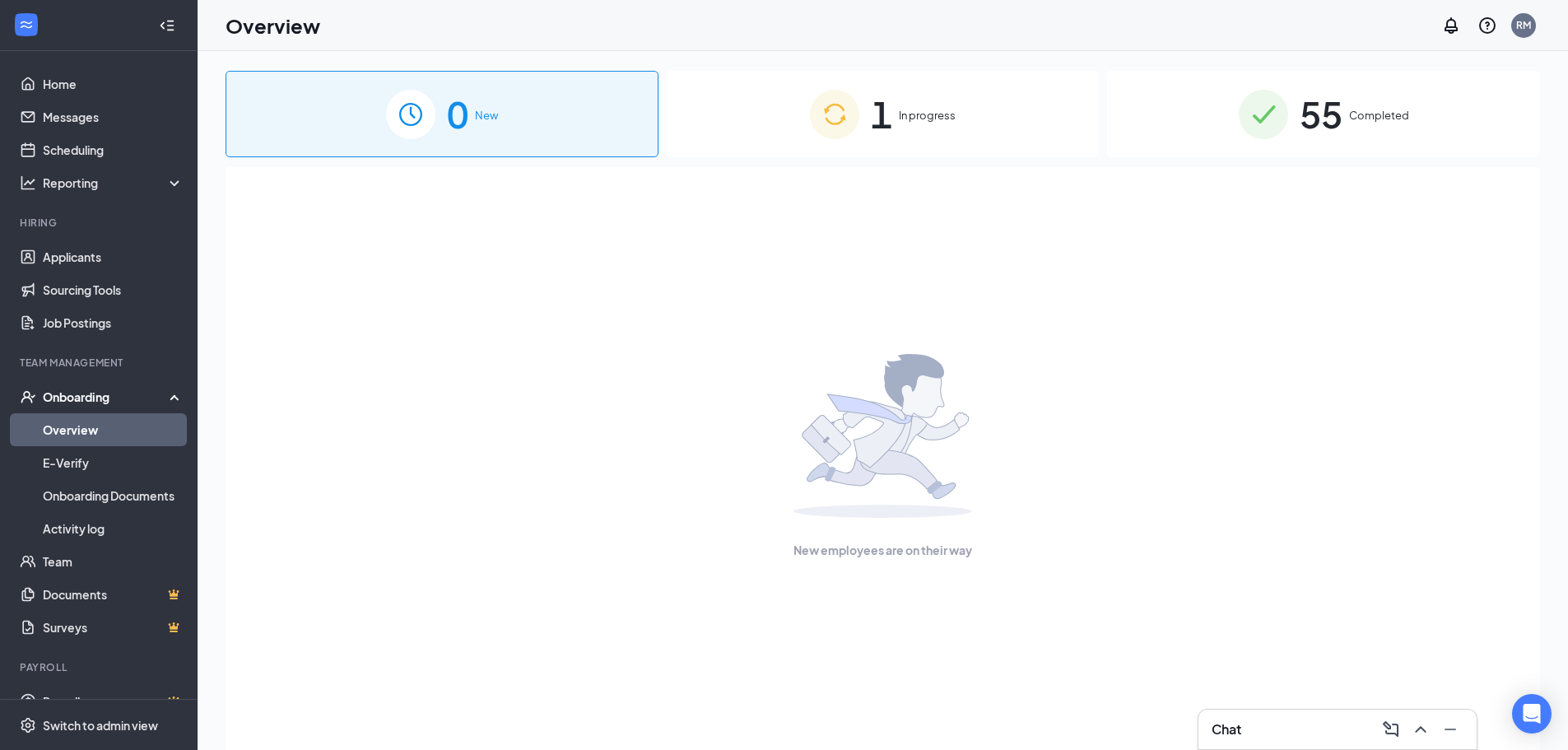
click at [904, 136] on div "1 In progress" at bounding box center [884, 114] width 433 height 86
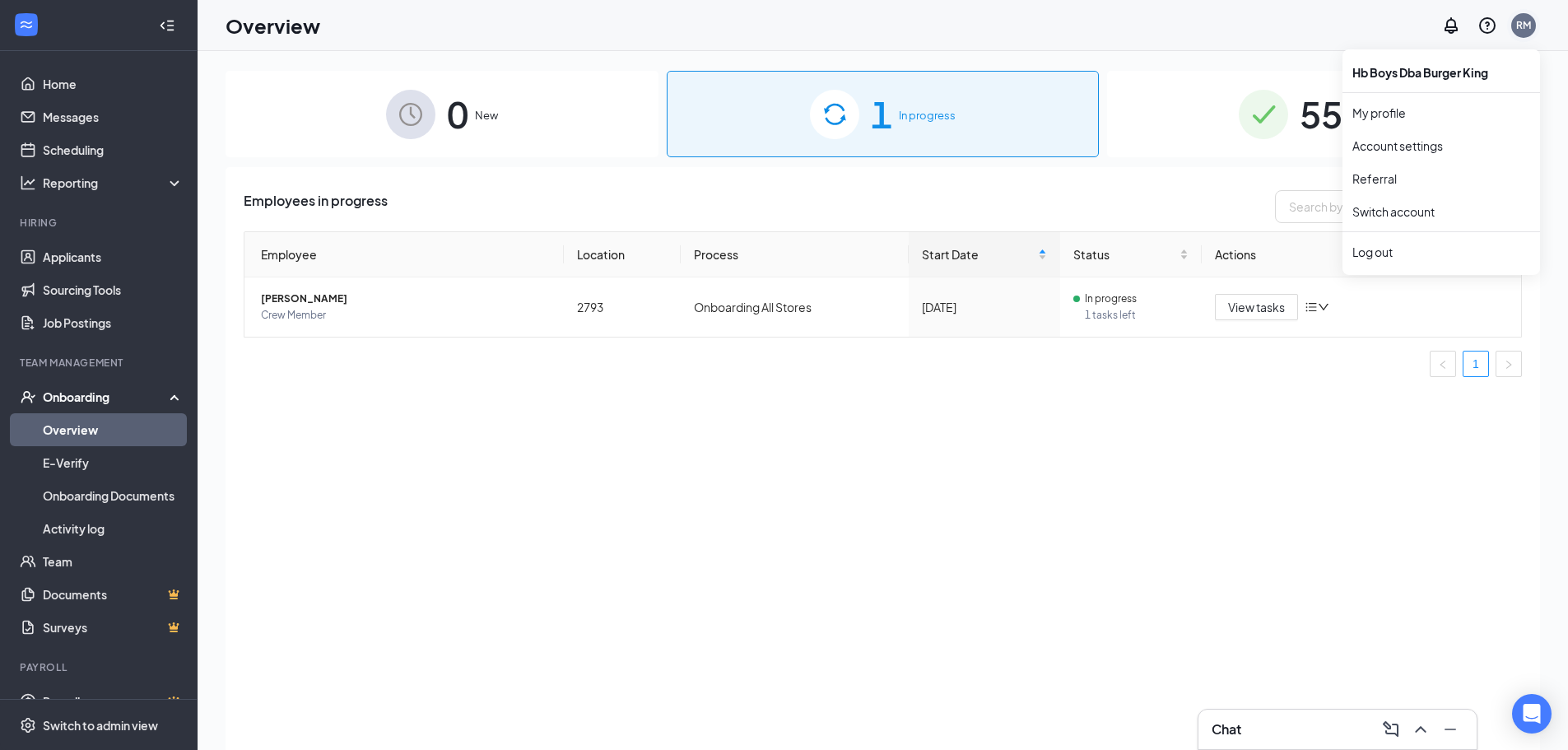
click at [1523, 27] on div "RM" at bounding box center [1524, 25] width 15 height 14
click at [1386, 252] on div "Log out" at bounding box center [1441, 251] width 178 height 16
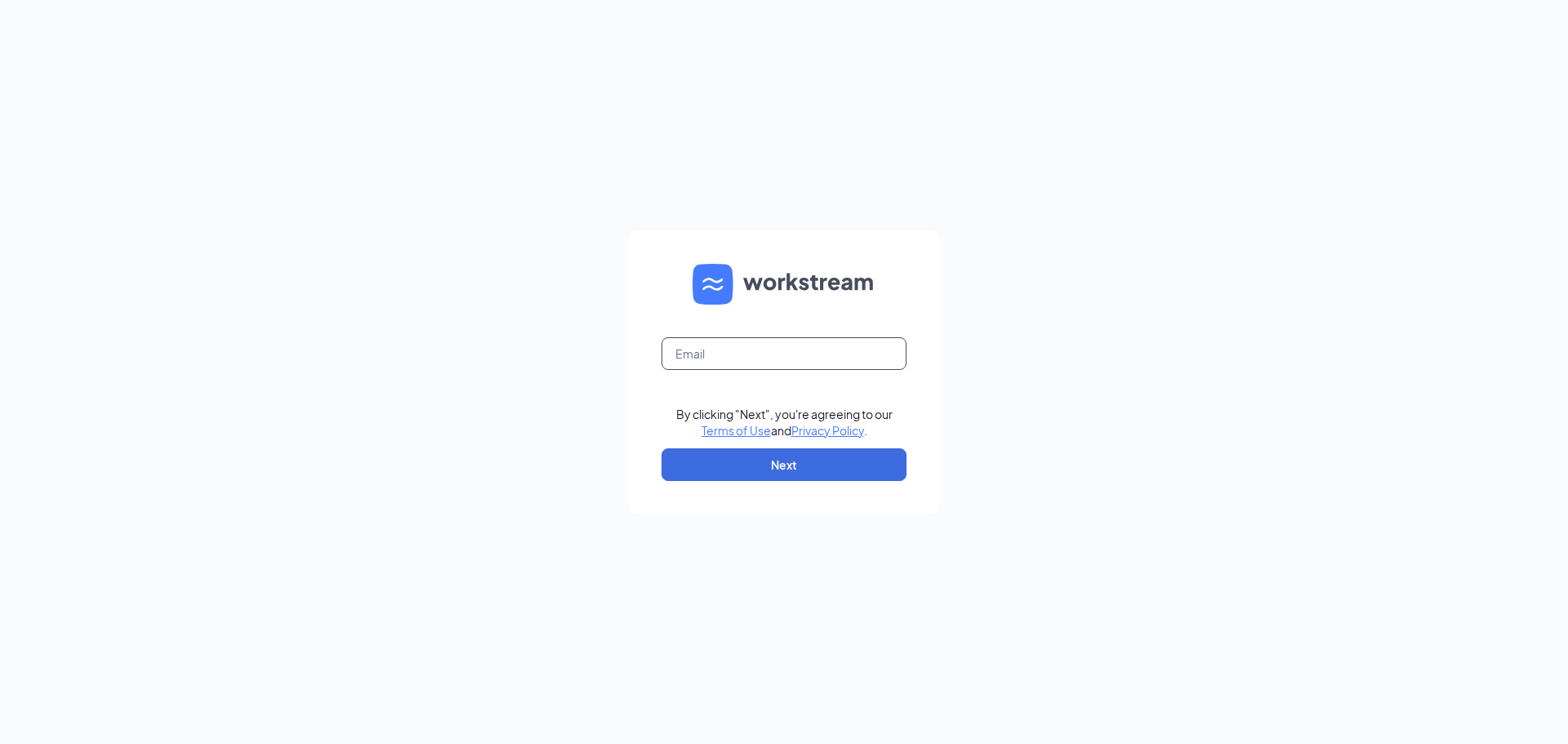
click at [701, 355] on input "text" at bounding box center [784, 354] width 245 height 33
type input "bk23873@hbboys.com"
click at [775, 465] on button "Next" at bounding box center [784, 464] width 245 height 33
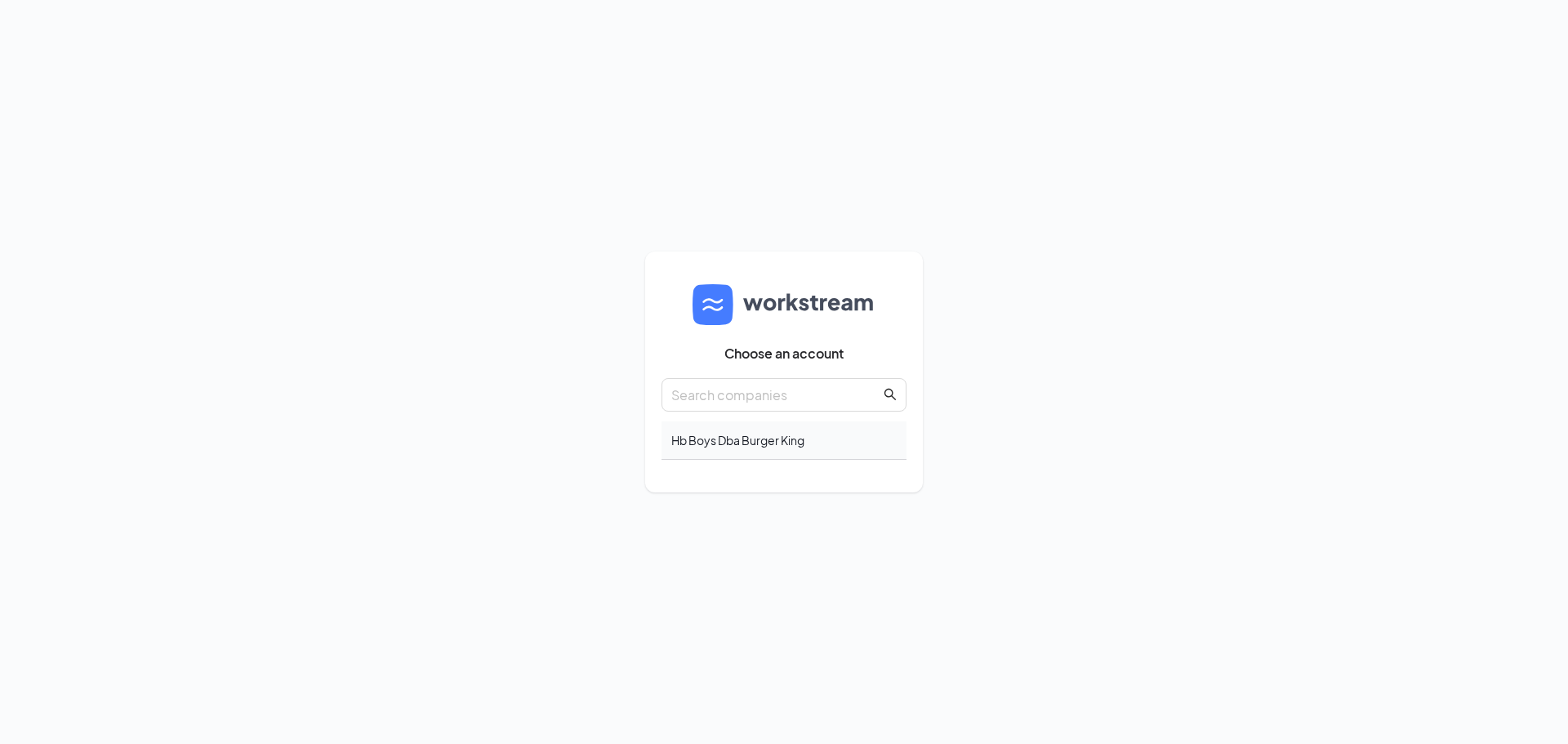
click at [717, 445] on div "Hb Boys Dba Burger King" at bounding box center [784, 440] width 245 height 38
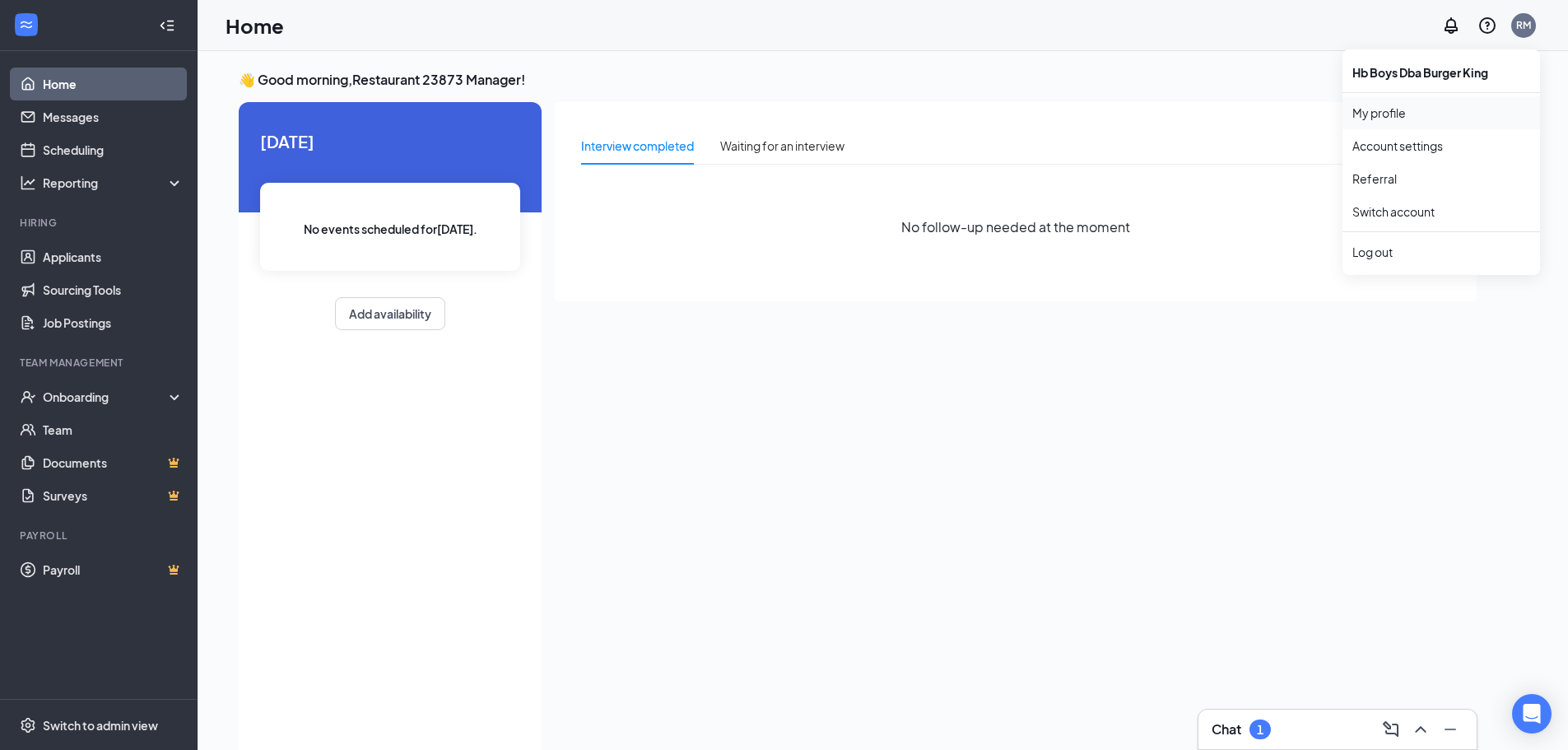
click at [1379, 119] on link "My profile" at bounding box center [1441, 112] width 178 height 16
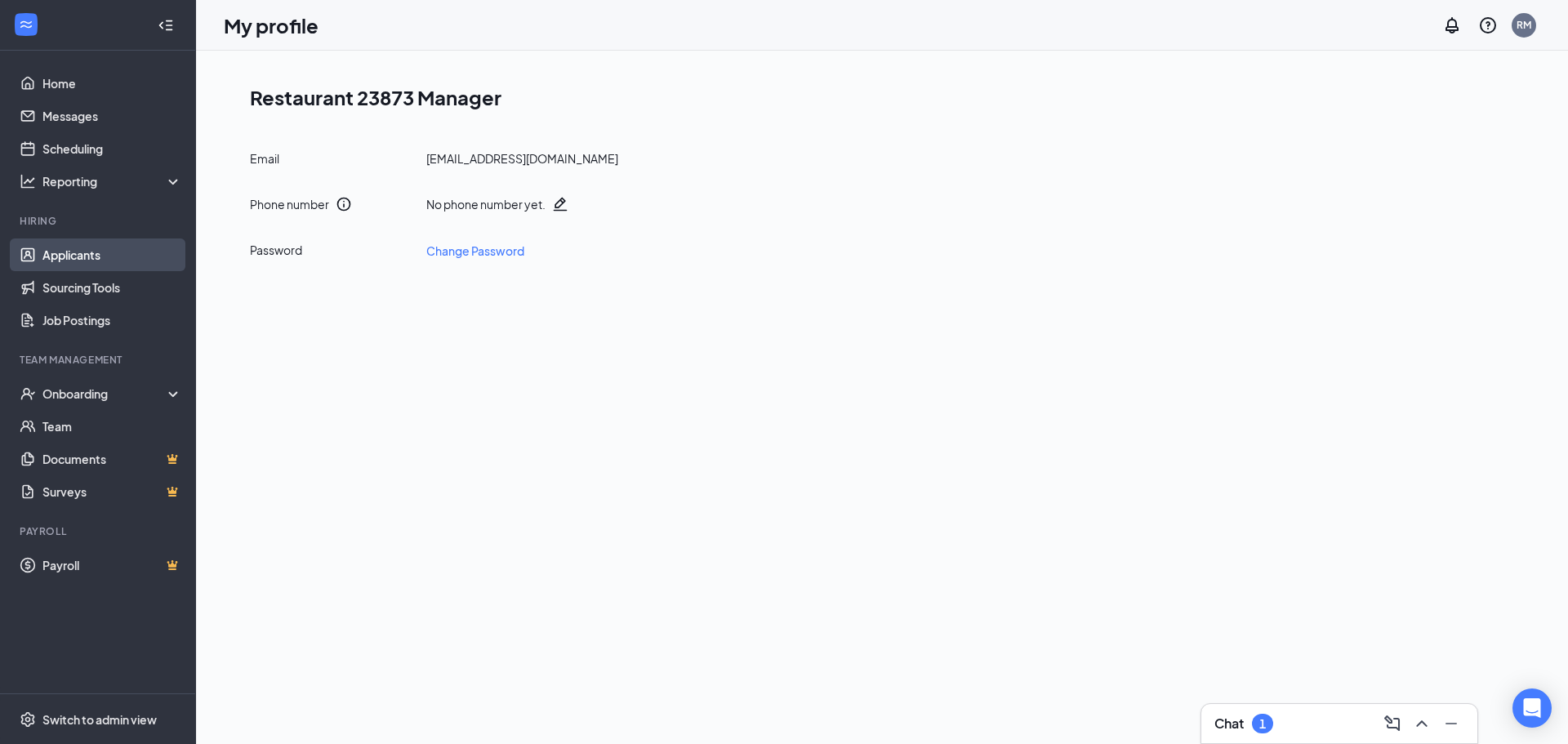
click at [65, 260] on link "Applicants" at bounding box center [112, 255] width 140 height 33
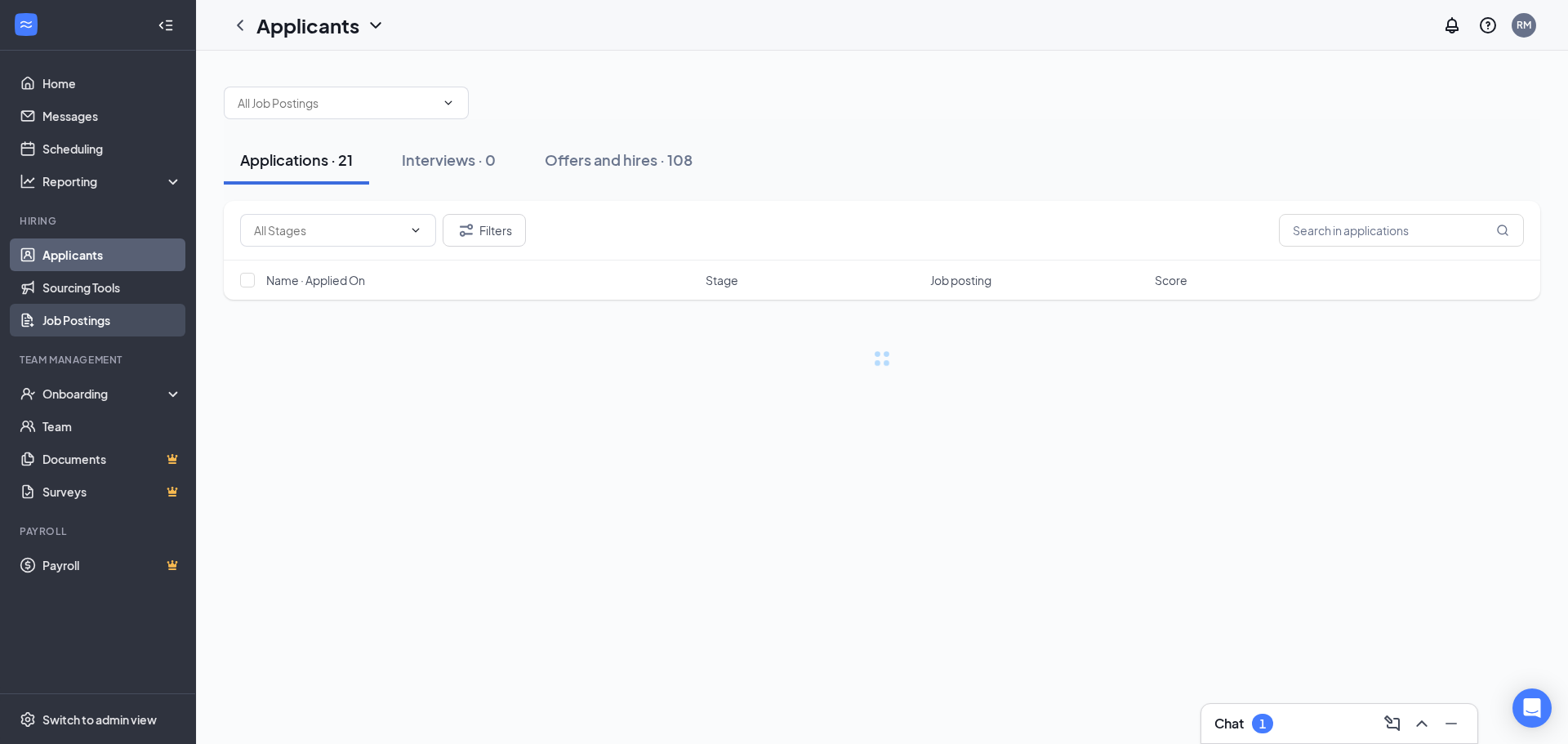
click at [75, 325] on link "Job Postings" at bounding box center [112, 320] width 140 height 33
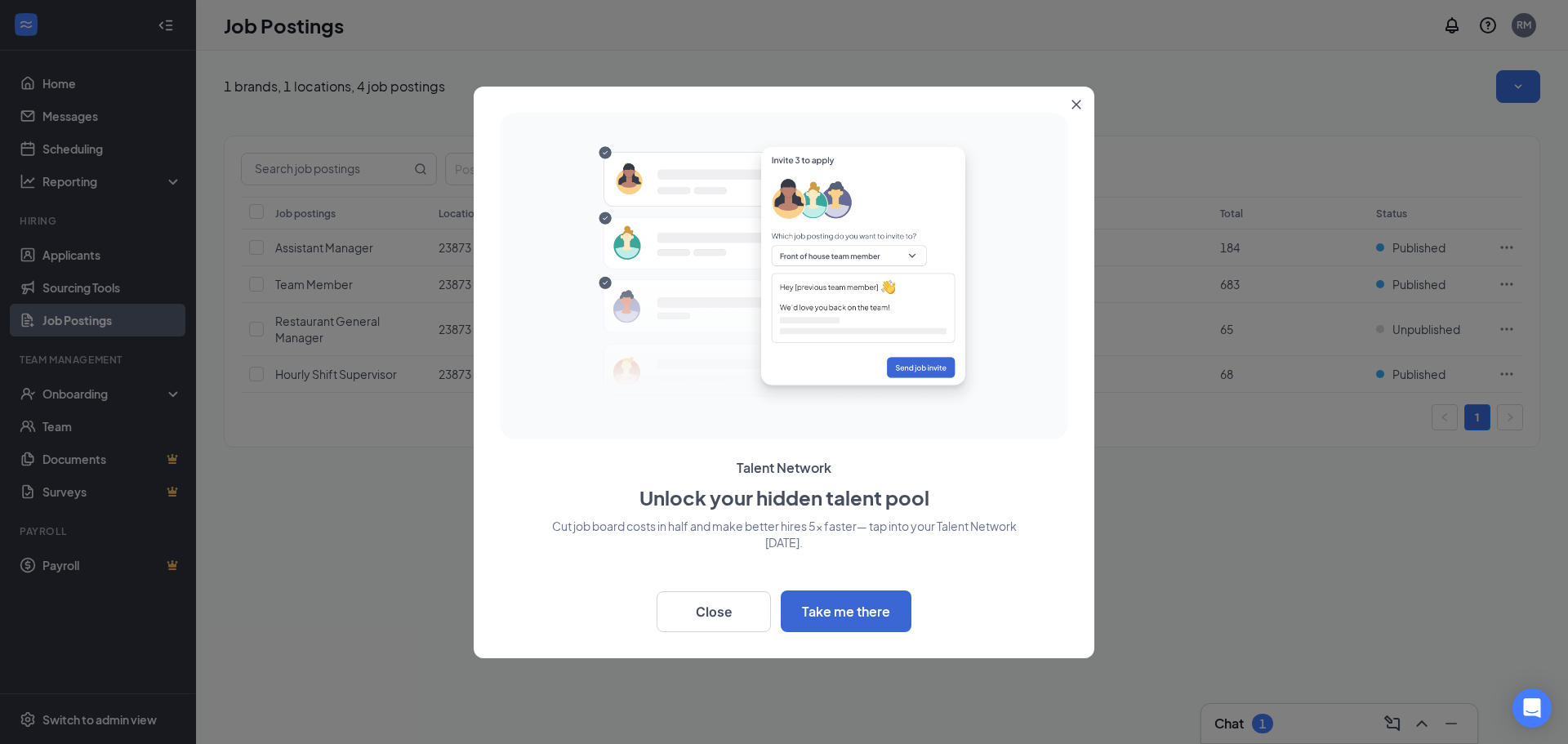
click at [1076, 103] on icon "Close" at bounding box center [1076, 104] width 10 height 10
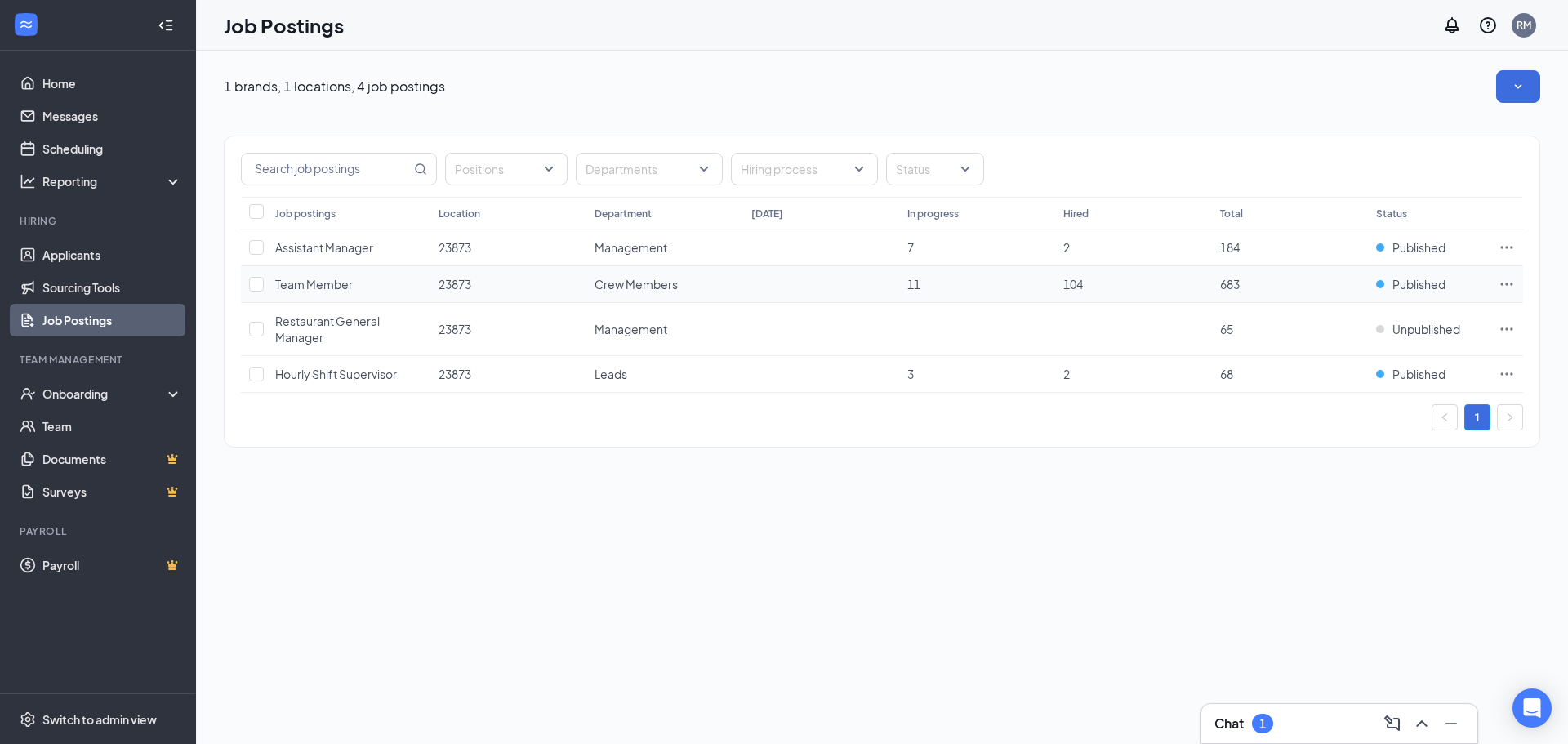
click at [1508, 286] on icon "Ellipses" at bounding box center [1507, 284] width 16 height 16
click at [1336, 427] on span "View applicants" at bounding box center [1325, 424] width 84 height 15
click at [123, 405] on div "Onboarding" at bounding box center [98, 394] width 196 height 33
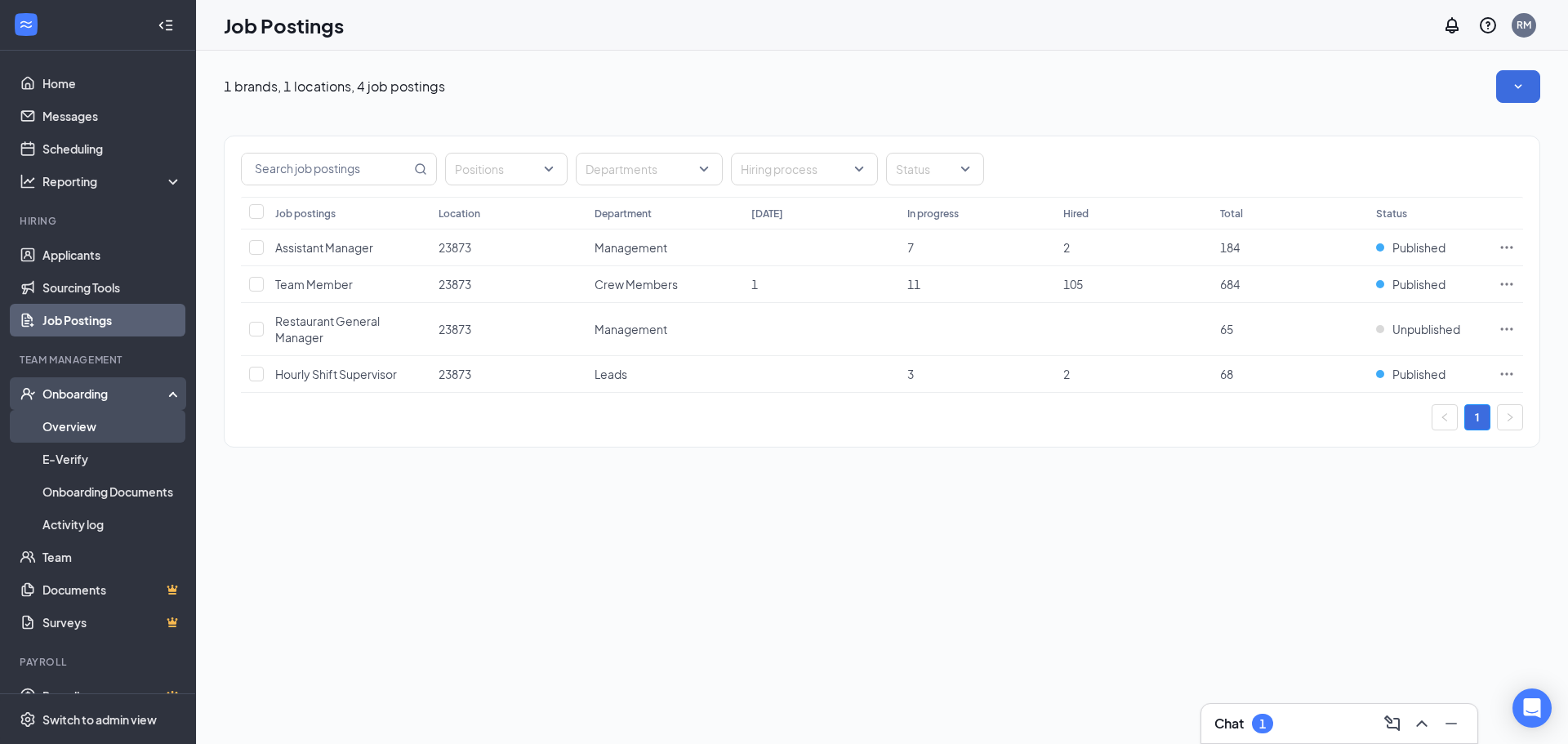
click at [74, 430] on link "Overview" at bounding box center [112, 426] width 140 height 33
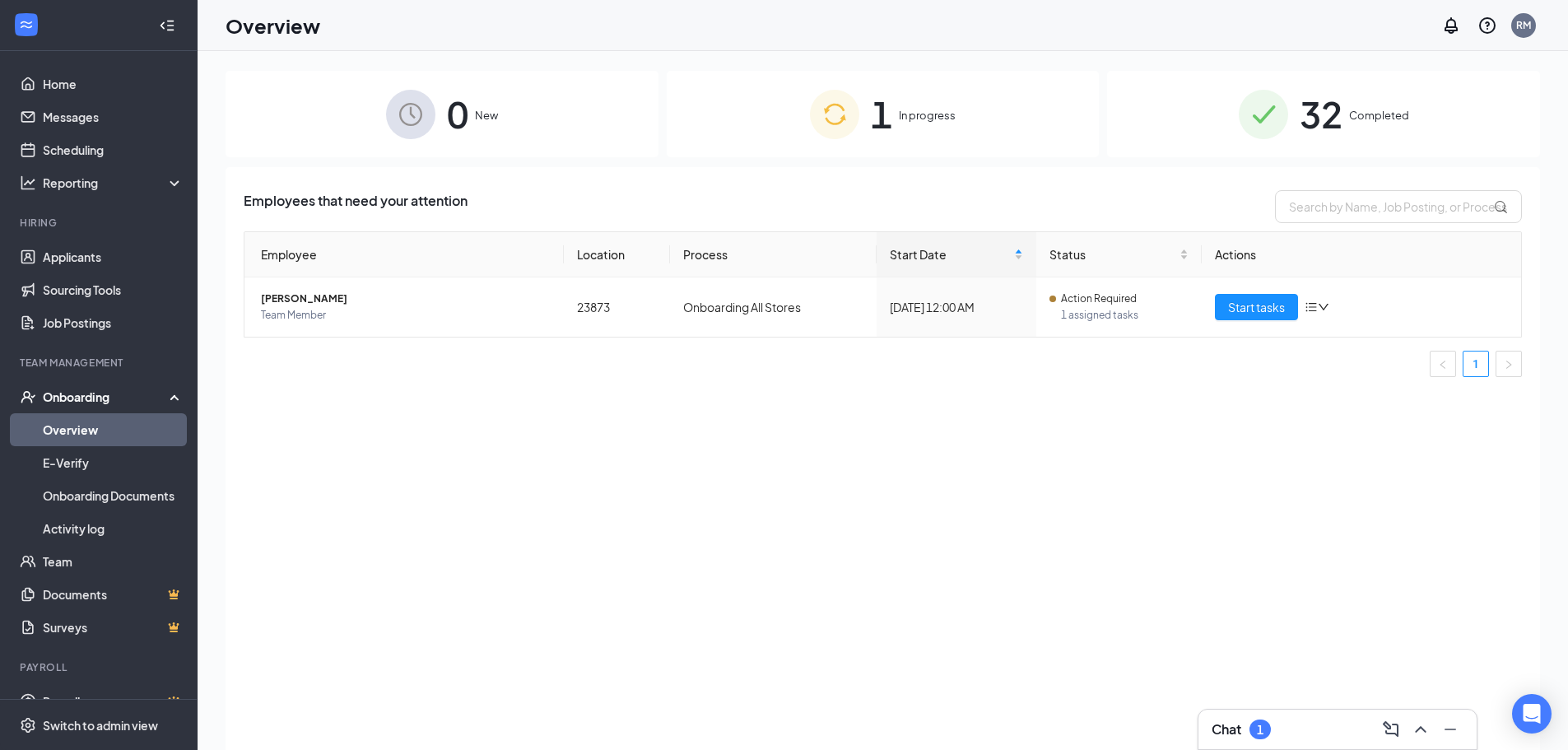
click at [922, 113] on span "In progress" at bounding box center [927, 115] width 57 height 16
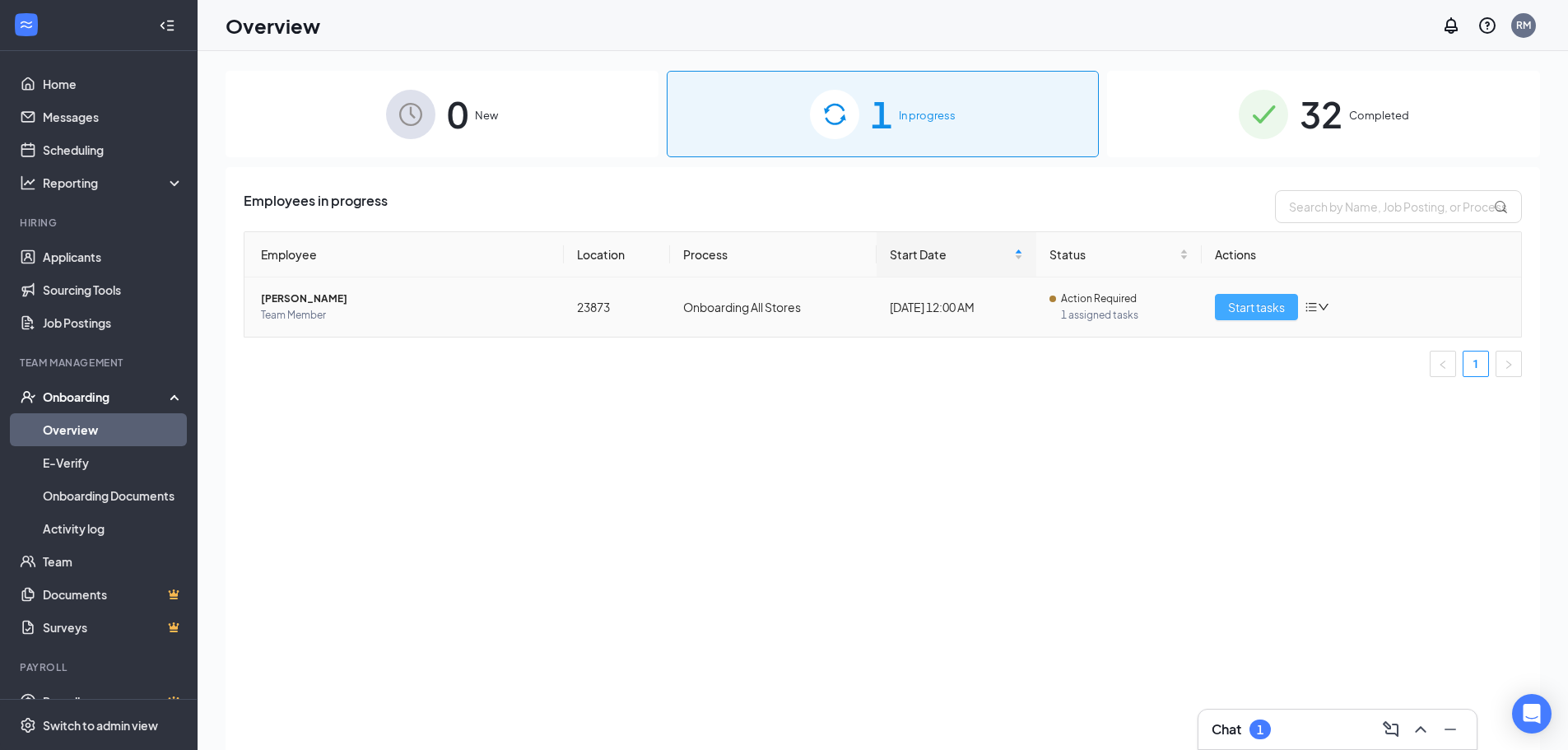
click at [1245, 311] on span "Start tasks" at bounding box center [1256, 307] width 57 height 18
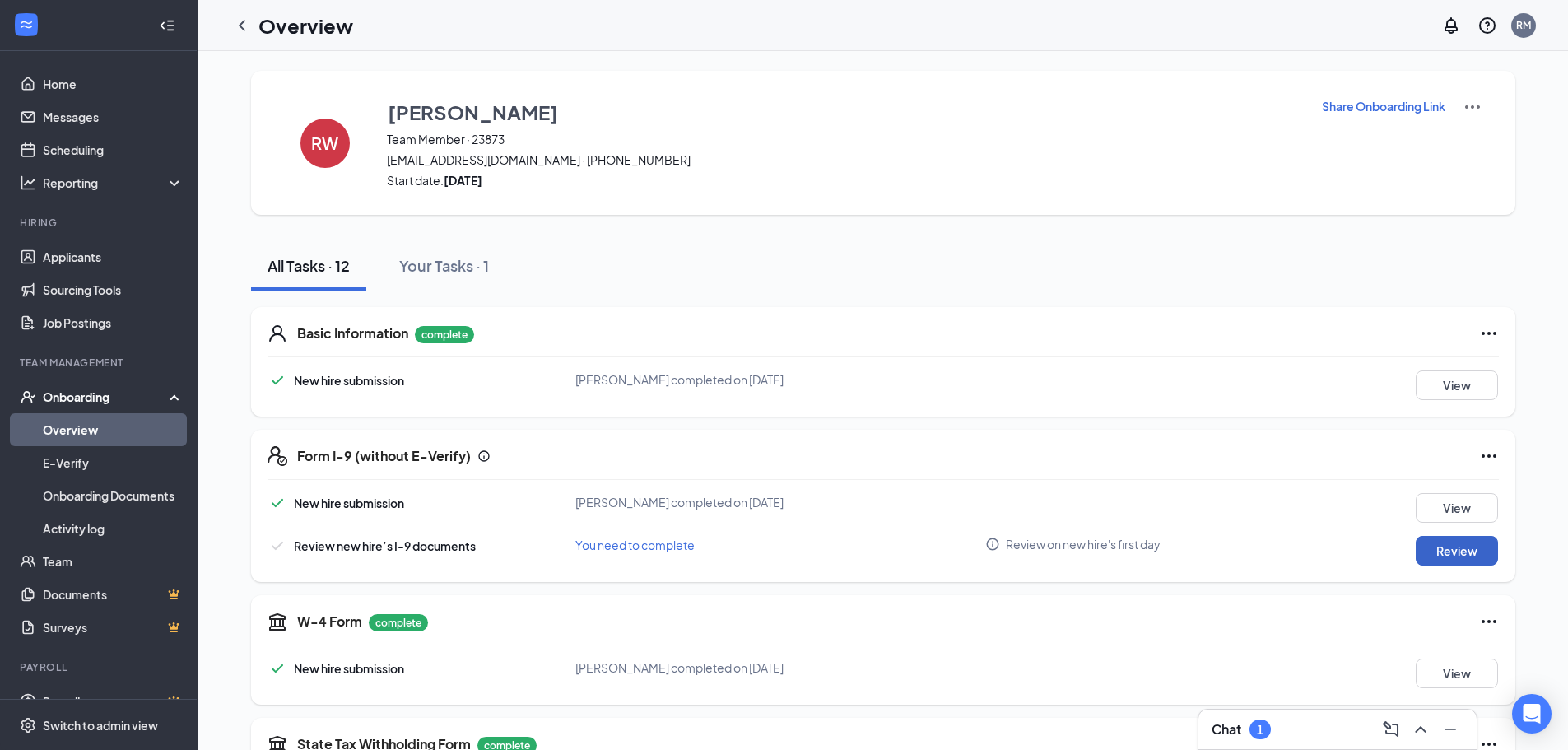
click at [1468, 560] on button "Review" at bounding box center [1458, 551] width 83 height 30
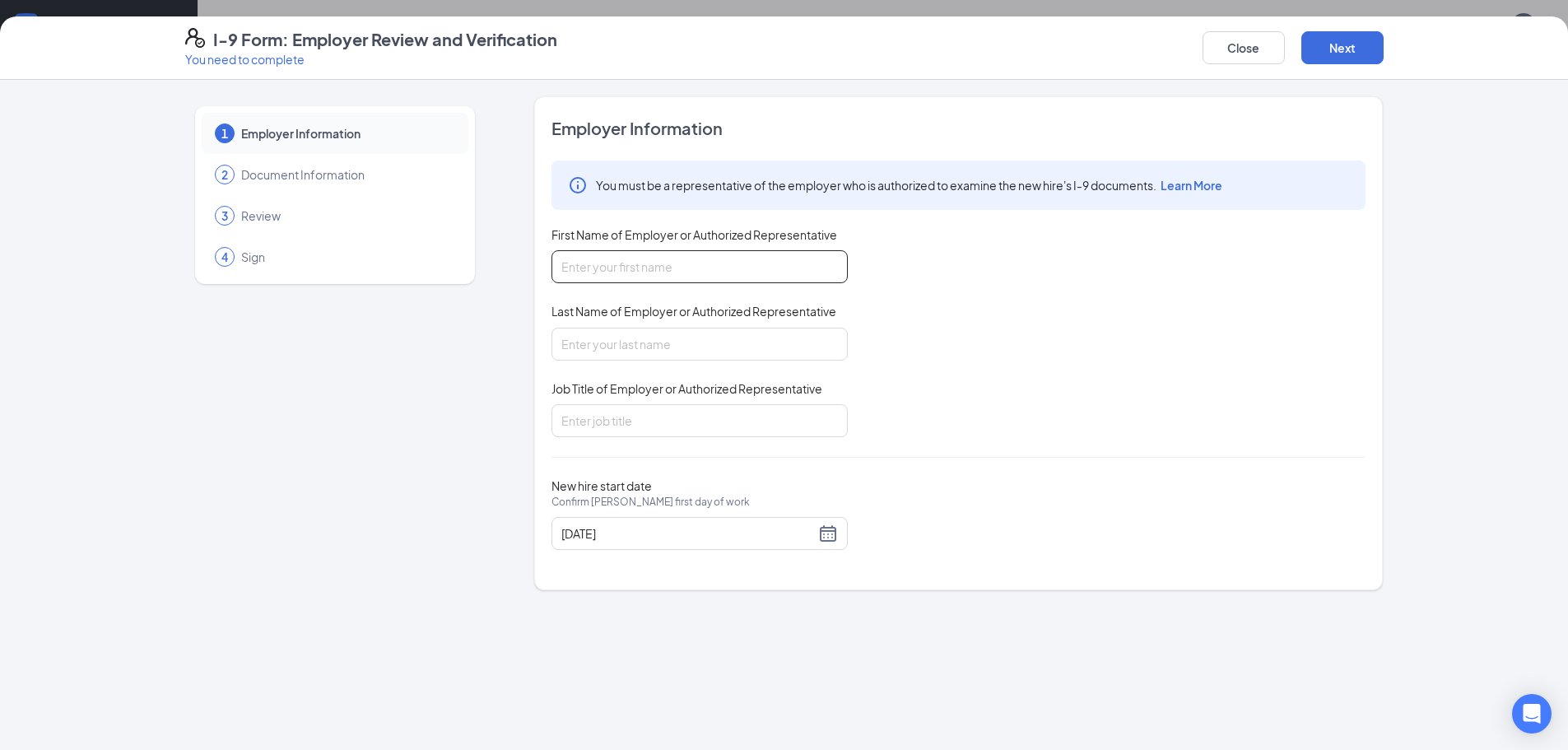
click at [599, 273] on input "First Name of Employer or Authorized Representative" at bounding box center [700, 267] width 296 height 33
type input "Kenneth"
type input "Cortes"
drag, startPoint x: 638, startPoint y: 419, endPoint x: 507, endPoint y: 412, distance: 131.2
click at [507, 412] on div "1 Employer Information 2 Document Information 3 Review 4 Sign Employer Informat…" at bounding box center [784, 343] width 1199 height 494
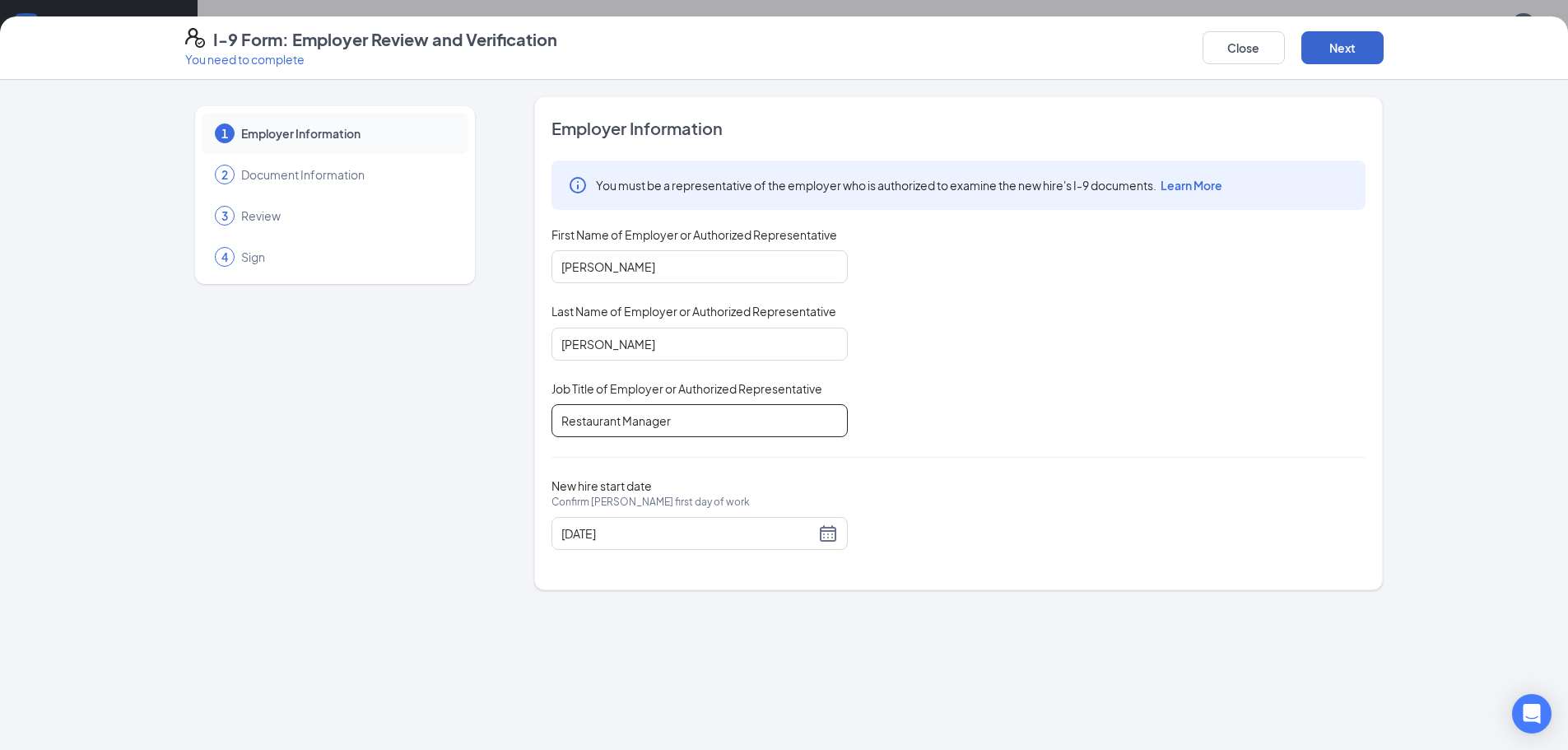
type input "Restaurant Manager"
click at [1335, 43] on button "Next" at bounding box center [1343, 48] width 83 height 33
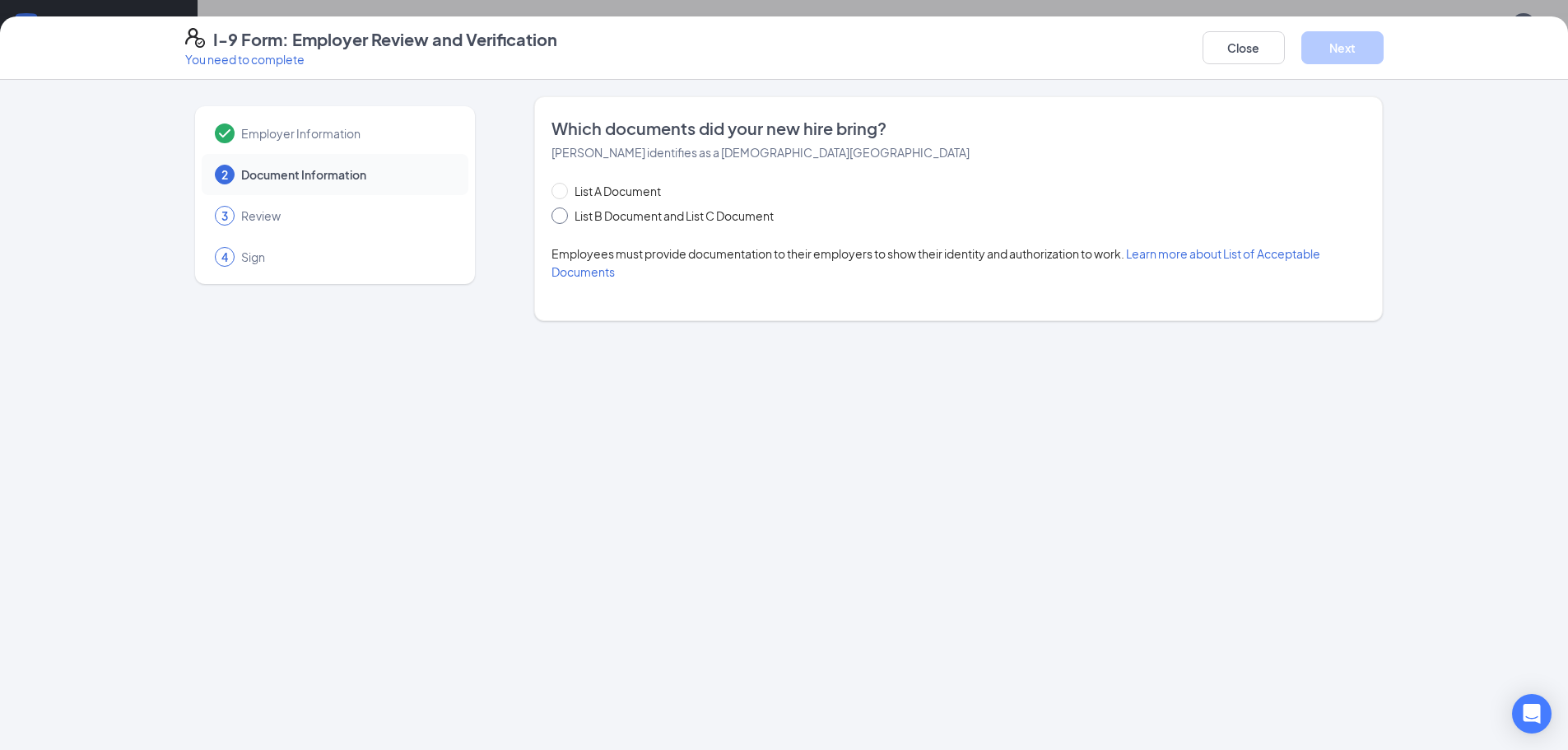
click at [560, 222] on span at bounding box center [559, 216] width 16 height 16
click at [560, 219] on input "List B Document and List C Document" at bounding box center [557, 213] width 12 height 12
radio input "true"
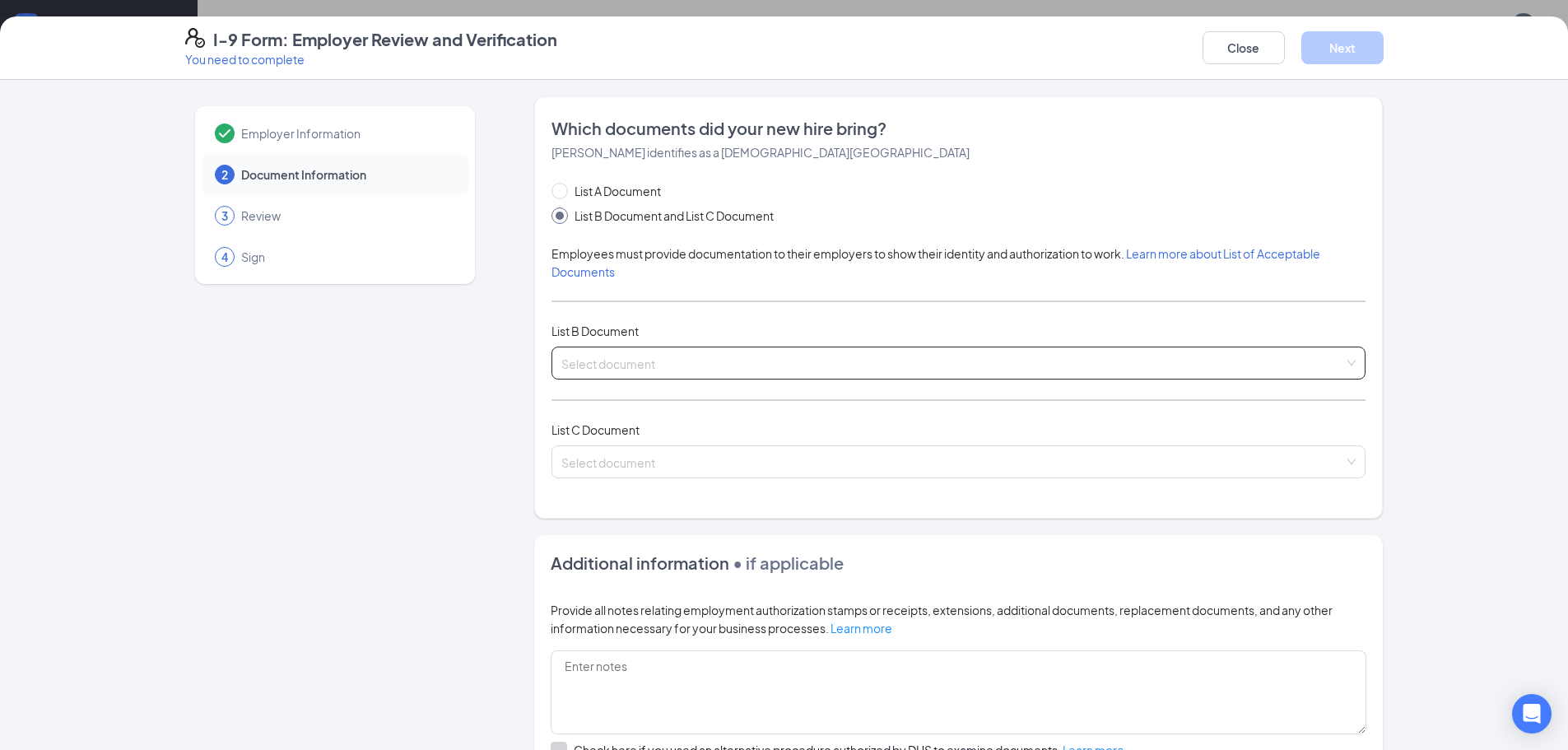
click at [612, 358] on input "search" at bounding box center [953, 360] width 783 height 25
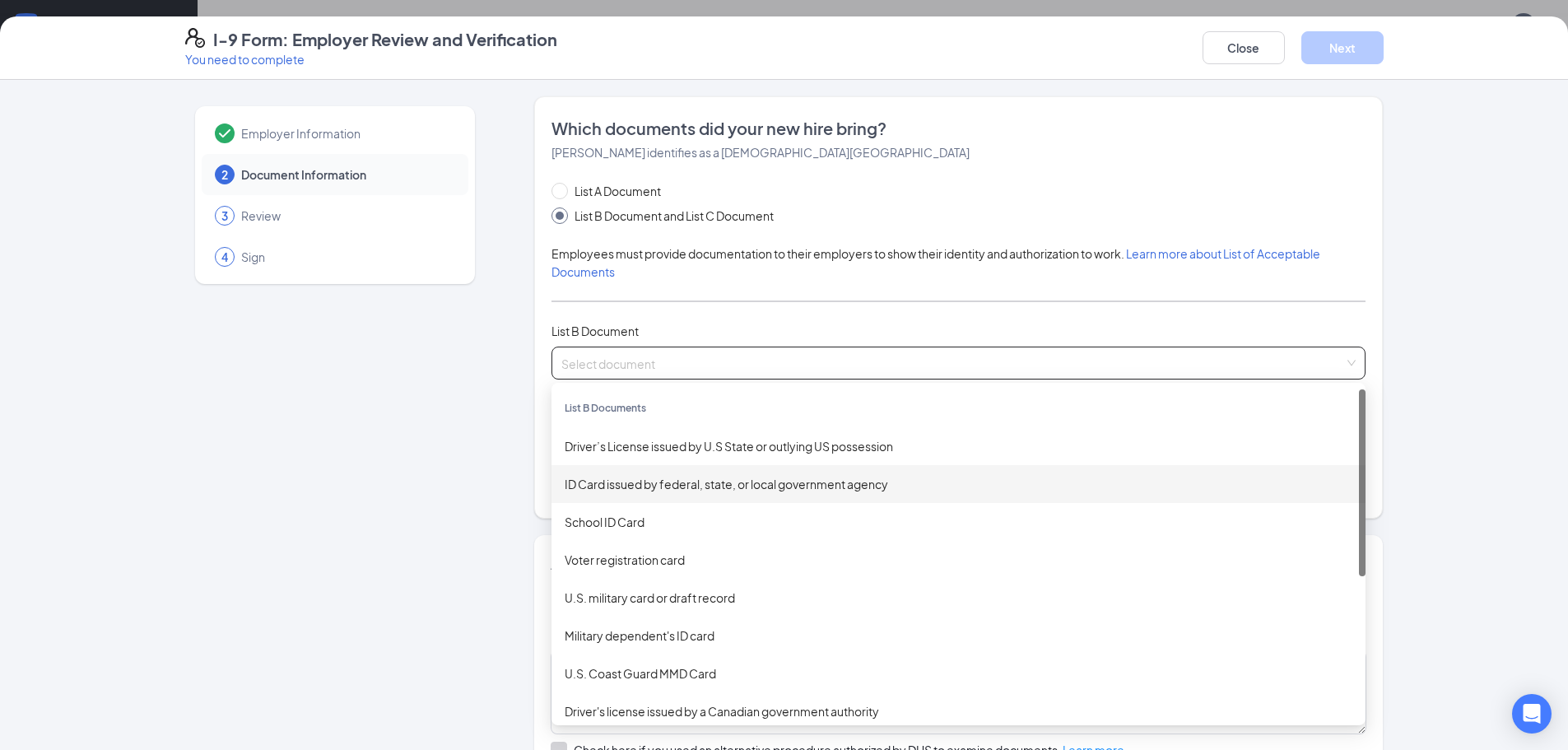
click at [598, 485] on div "ID Card issued by federal, state, or local government agency" at bounding box center [958, 484] width 788 height 18
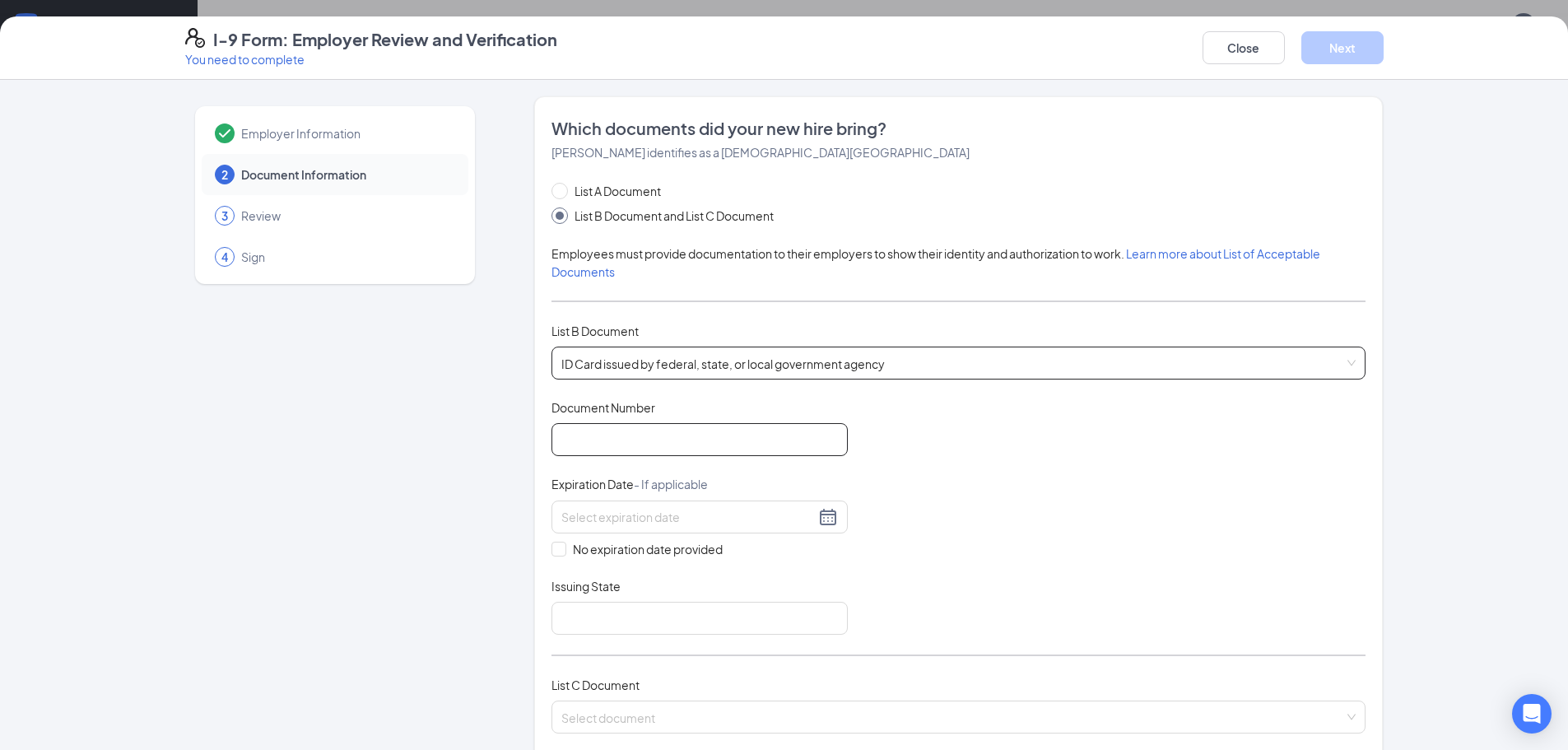
click at [588, 450] on input "Document Number" at bounding box center [700, 439] width 296 height 33
type input "939295377"
click at [561, 522] on input at bounding box center [688, 517] width 253 height 18
click at [572, 731] on div "30" at bounding box center [569, 737] width 20 height 20
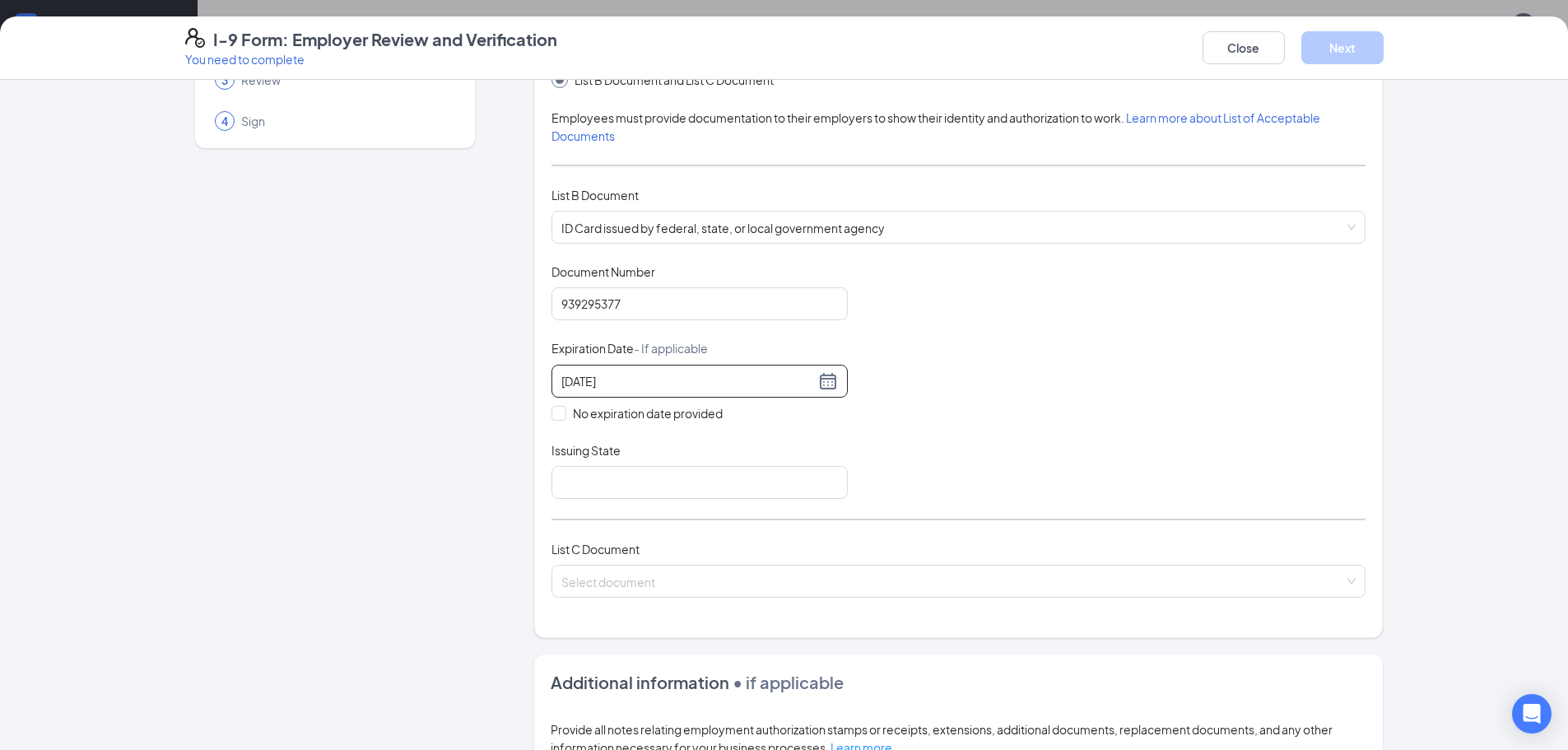
scroll to position [164, 0]
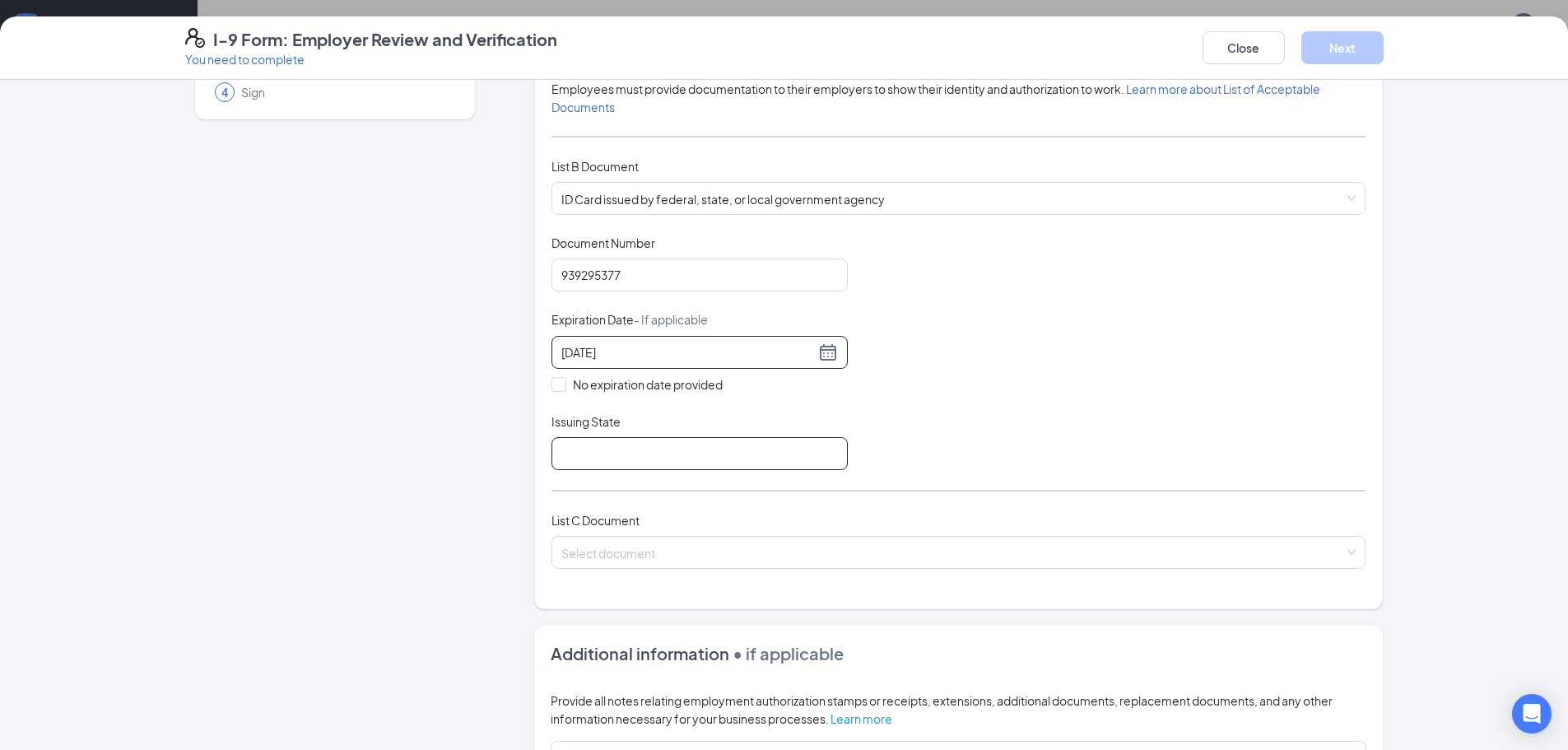
type input "05/30/2027"
click at [568, 460] on input "Issuing State" at bounding box center [700, 454] width 296 height 33
type input "State of Arkansas"
click at [604, 559] on input "search" at bounding box center [953, 550] width 783 height 25
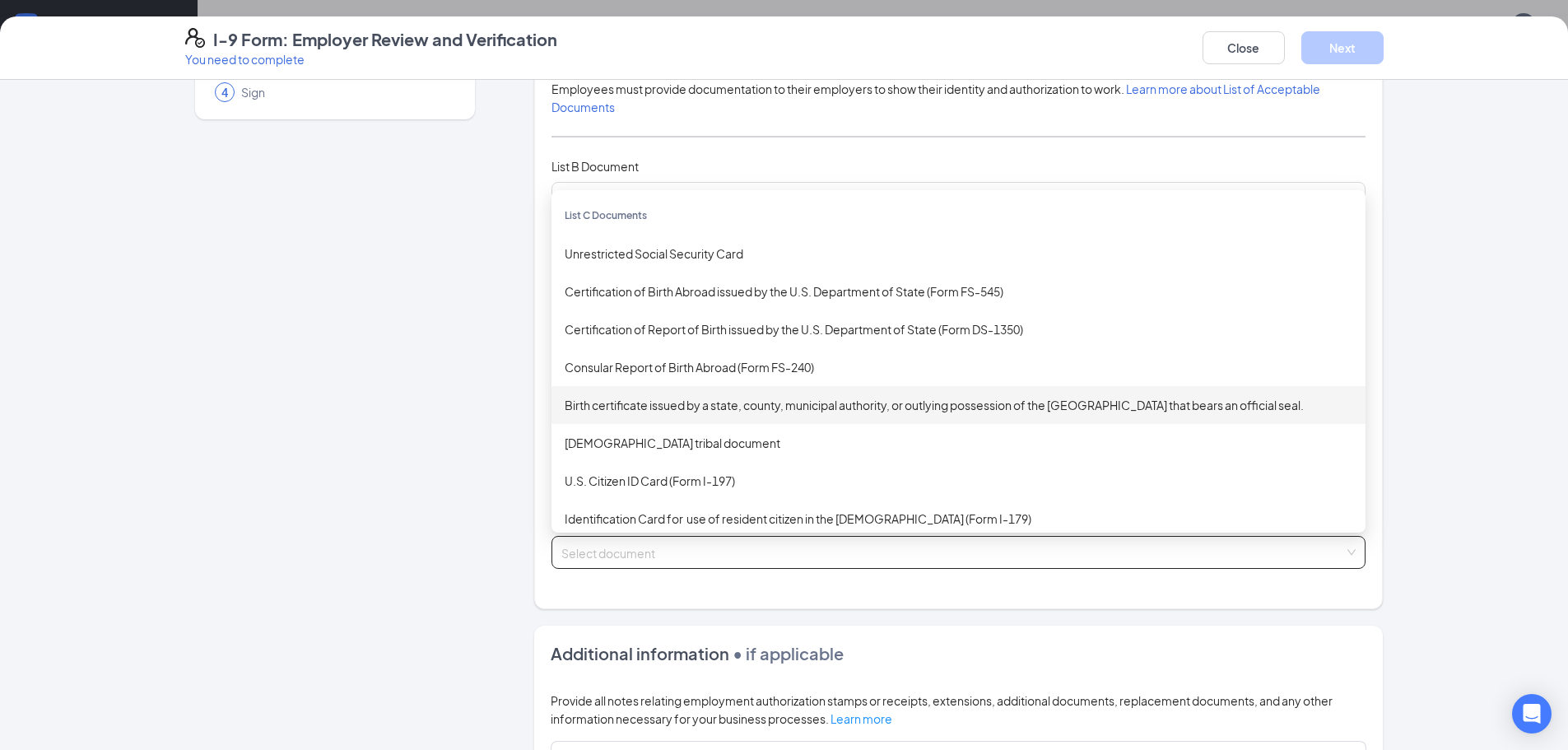
click at [1191, 410] on div "Birth certificate issued by a state, county, municipal authority, or outlying p…" at bounding box center [958, 405] width 788 height 18
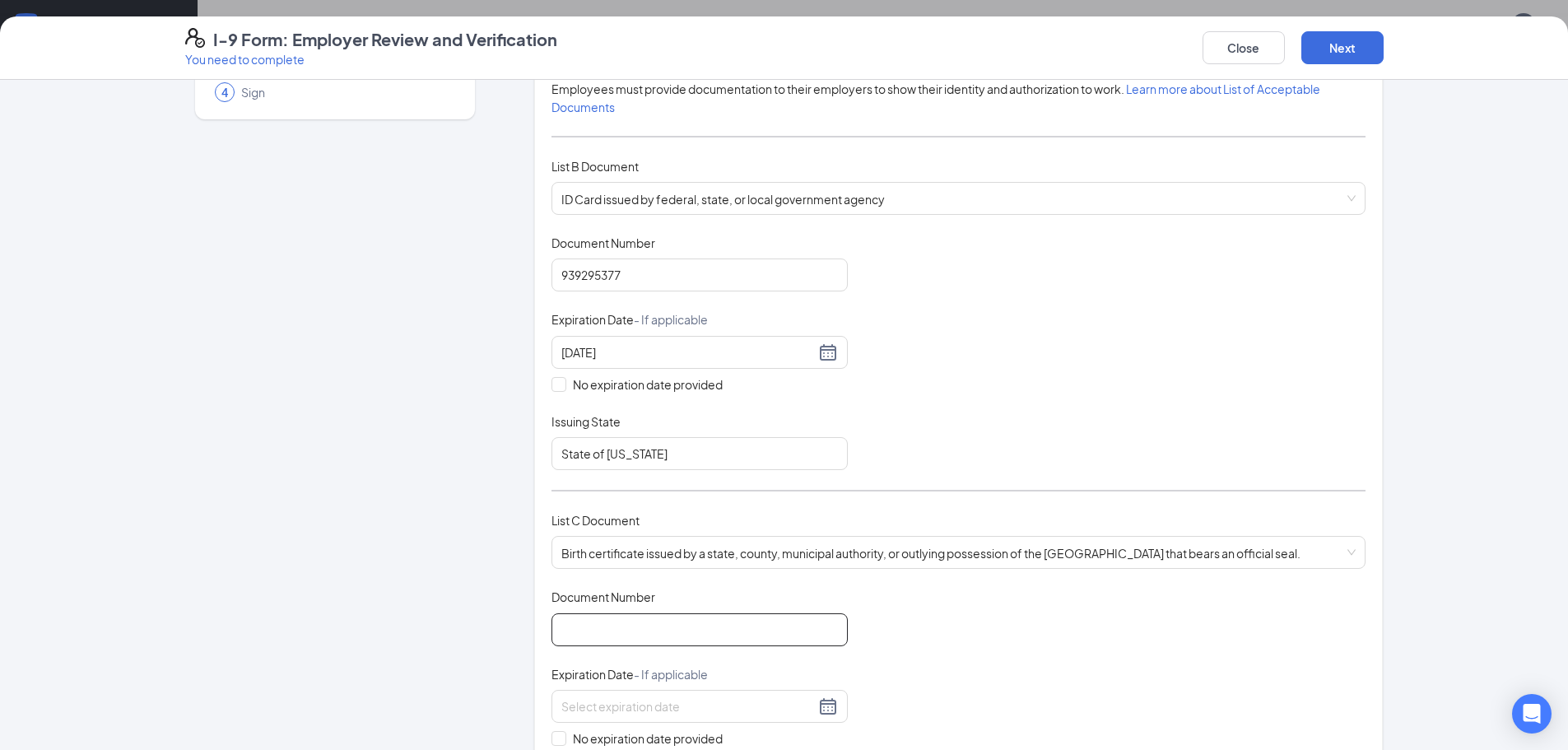
click at [594, 630] on input "Document Number" at bounding box center [700, 630] width 296 height 33
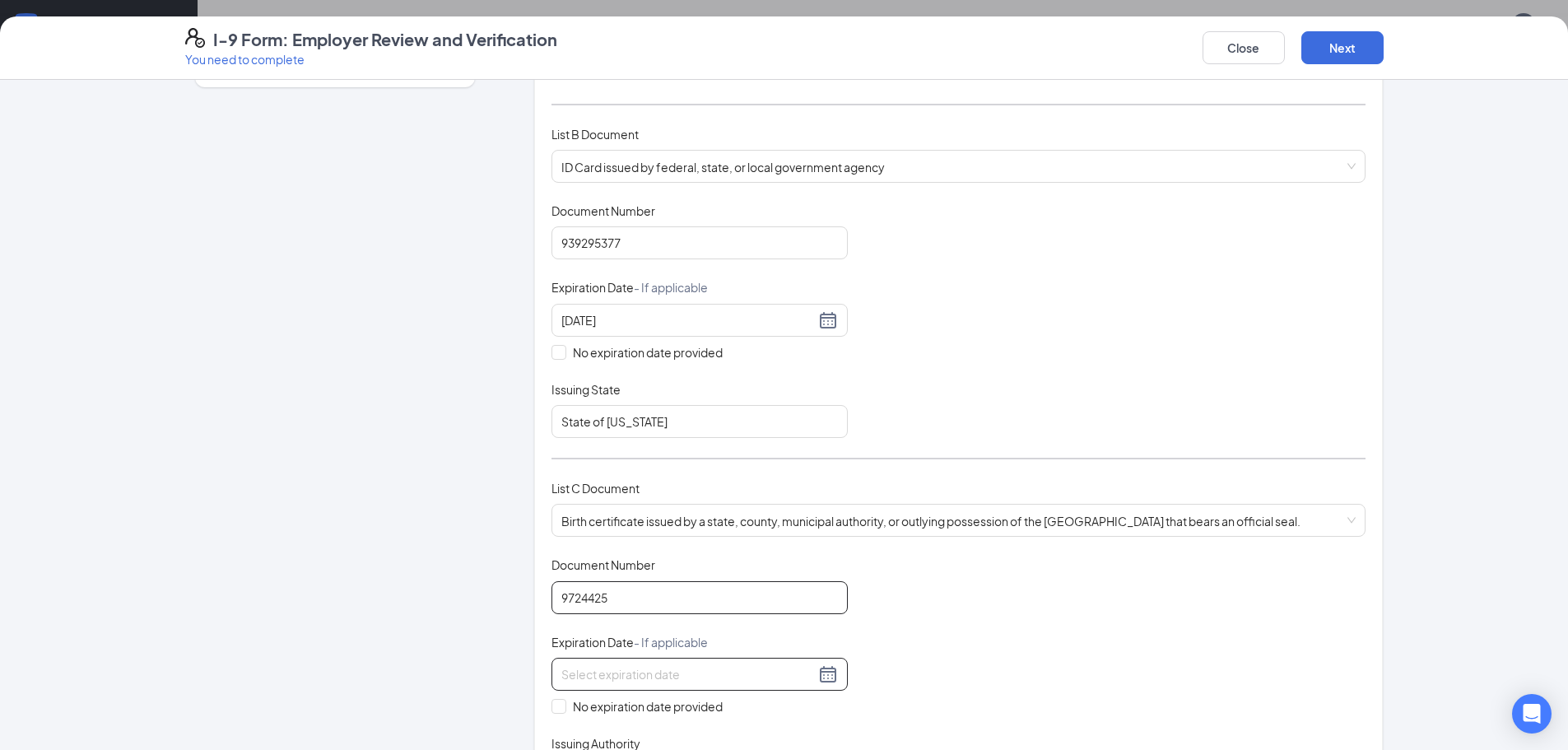
scroll to position [247, 0]
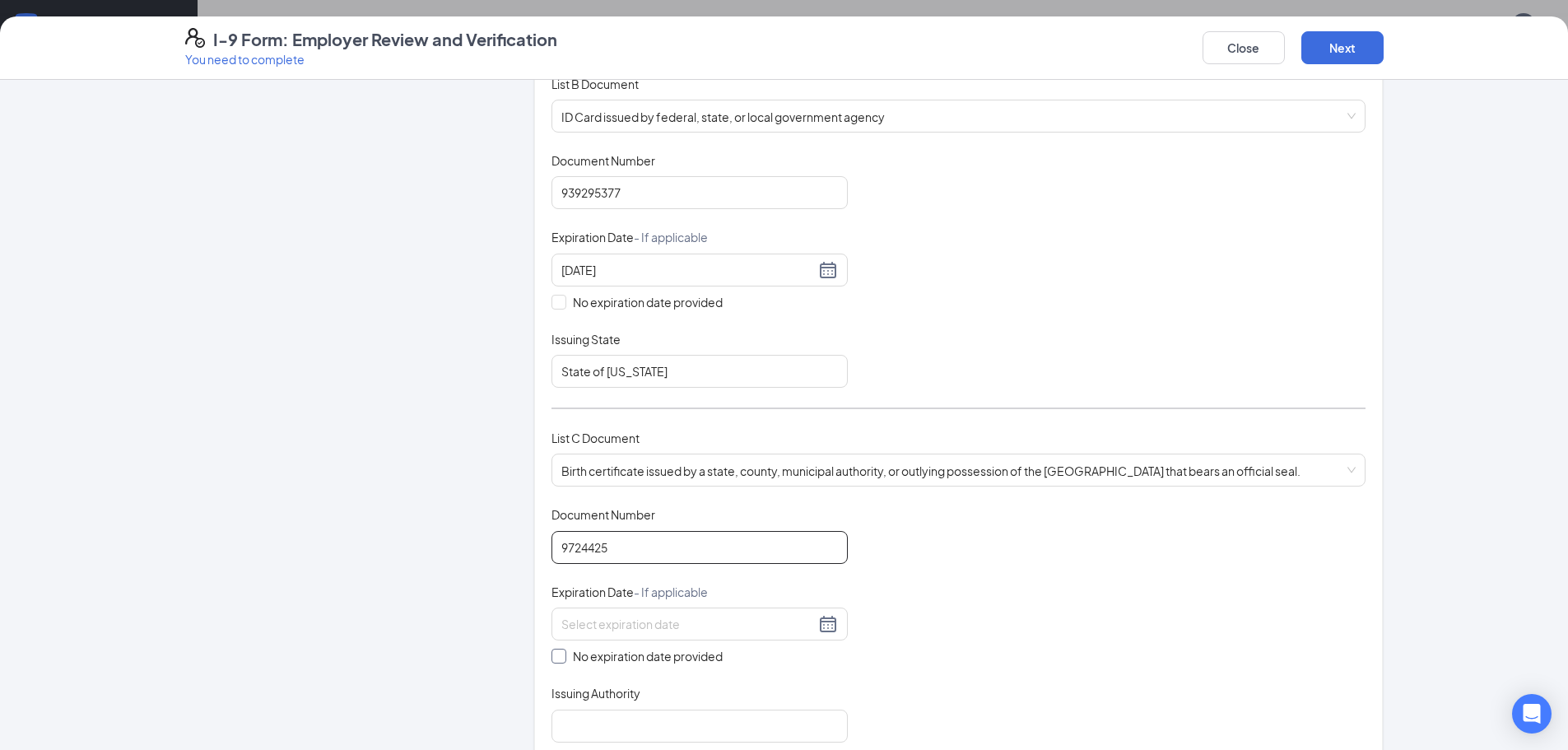
type input "9724425"
click at [554, 657] on input "No expiration date provided" at bounding box center [557, 654] width 12 height 12
checkbox input "true"
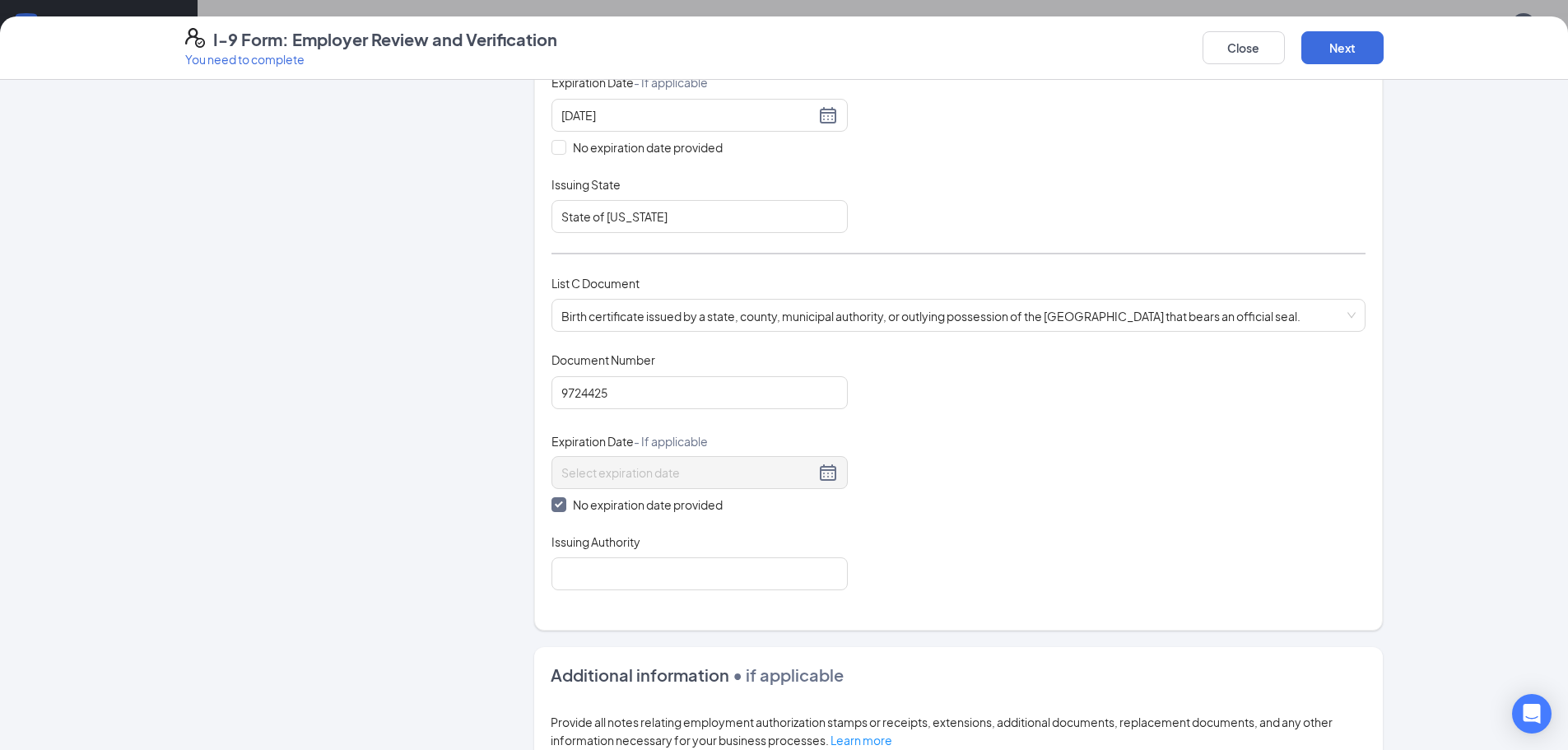
scroll to position [411, 0]
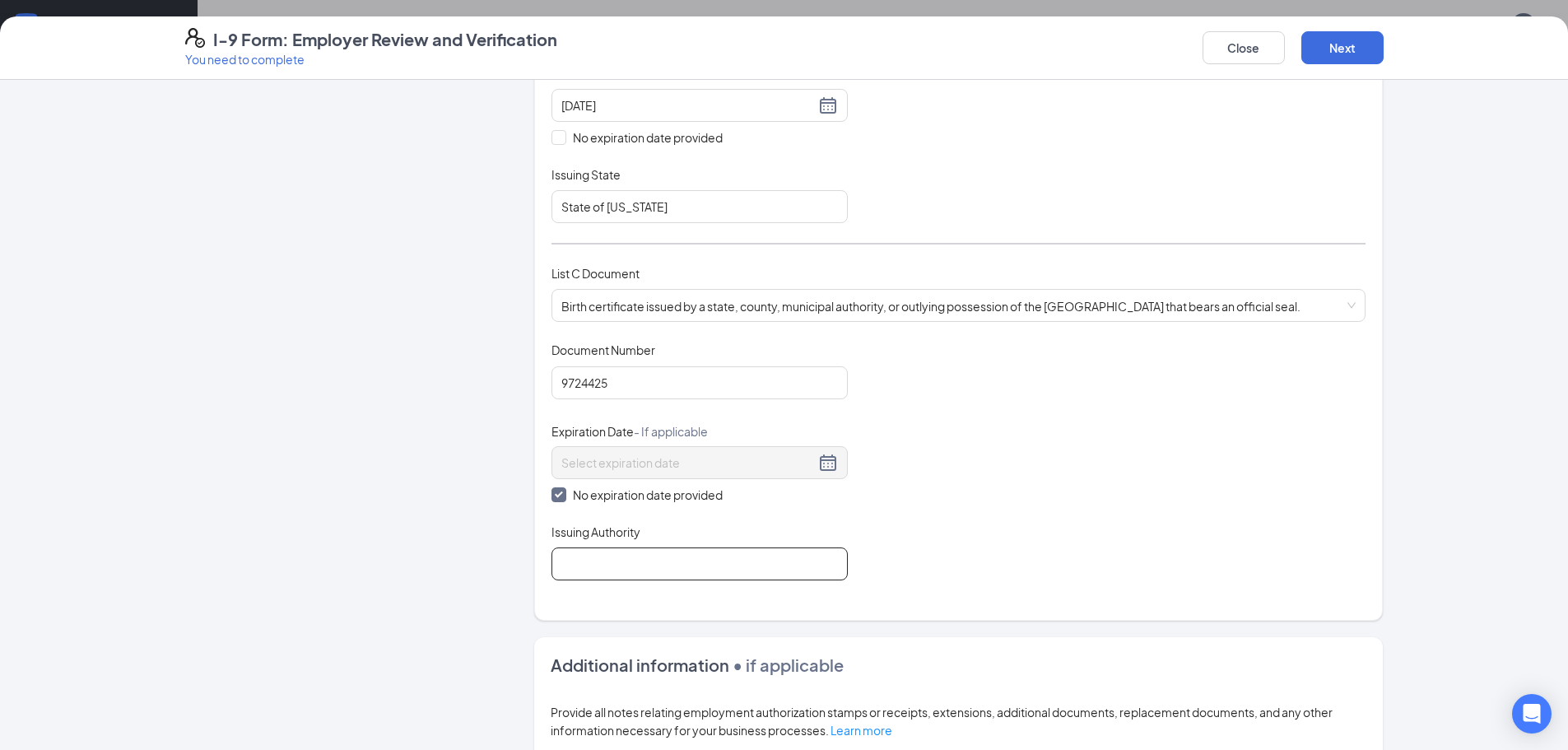
click at [592, 574] on input "Issuing Authority" at bounding box center [700, 564] width 296 height 33
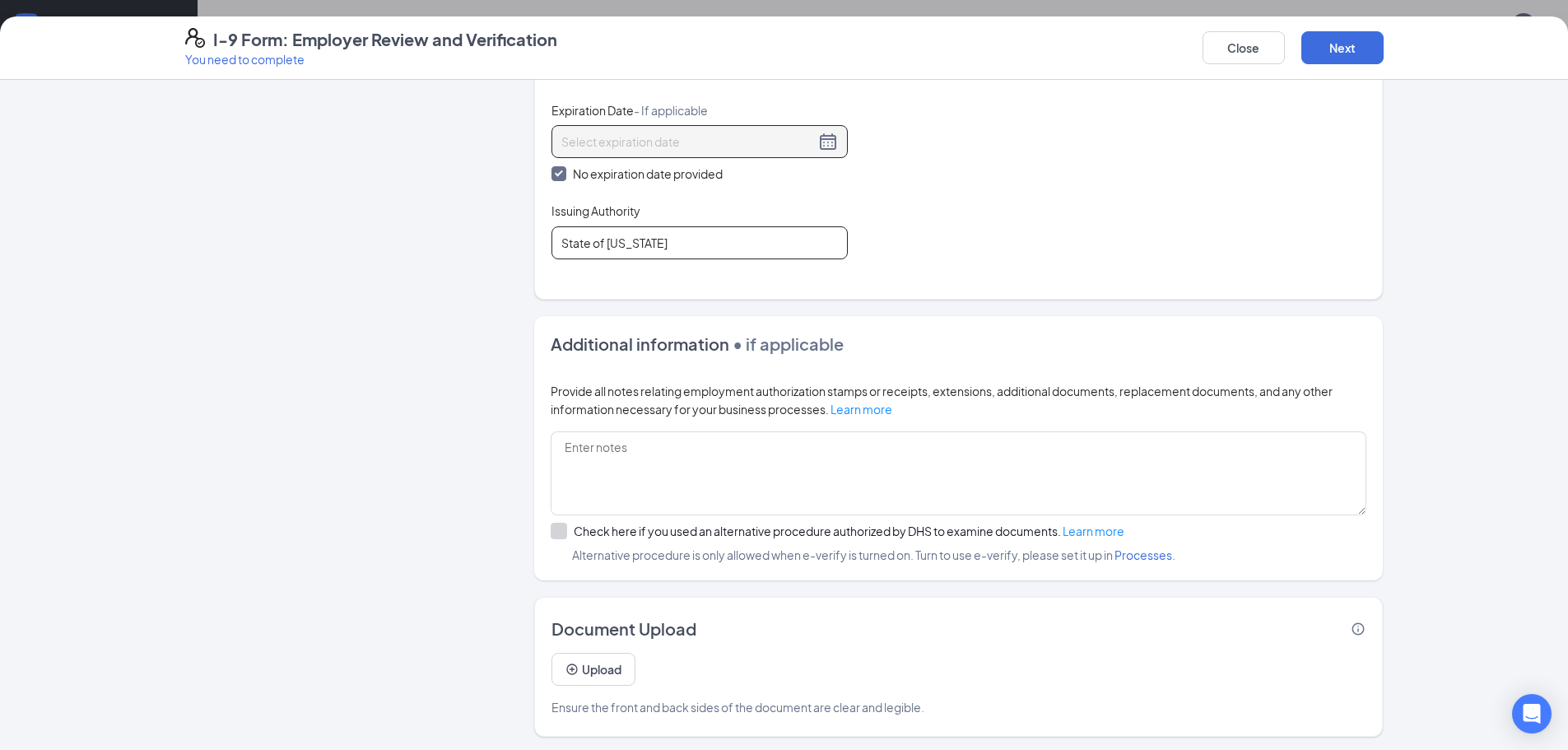
scroll to position [737, 0]
type input "State of Arkansas"
click at [1343, 50] on button "Next" at bounding box center [1343, 48] width 83 height 33
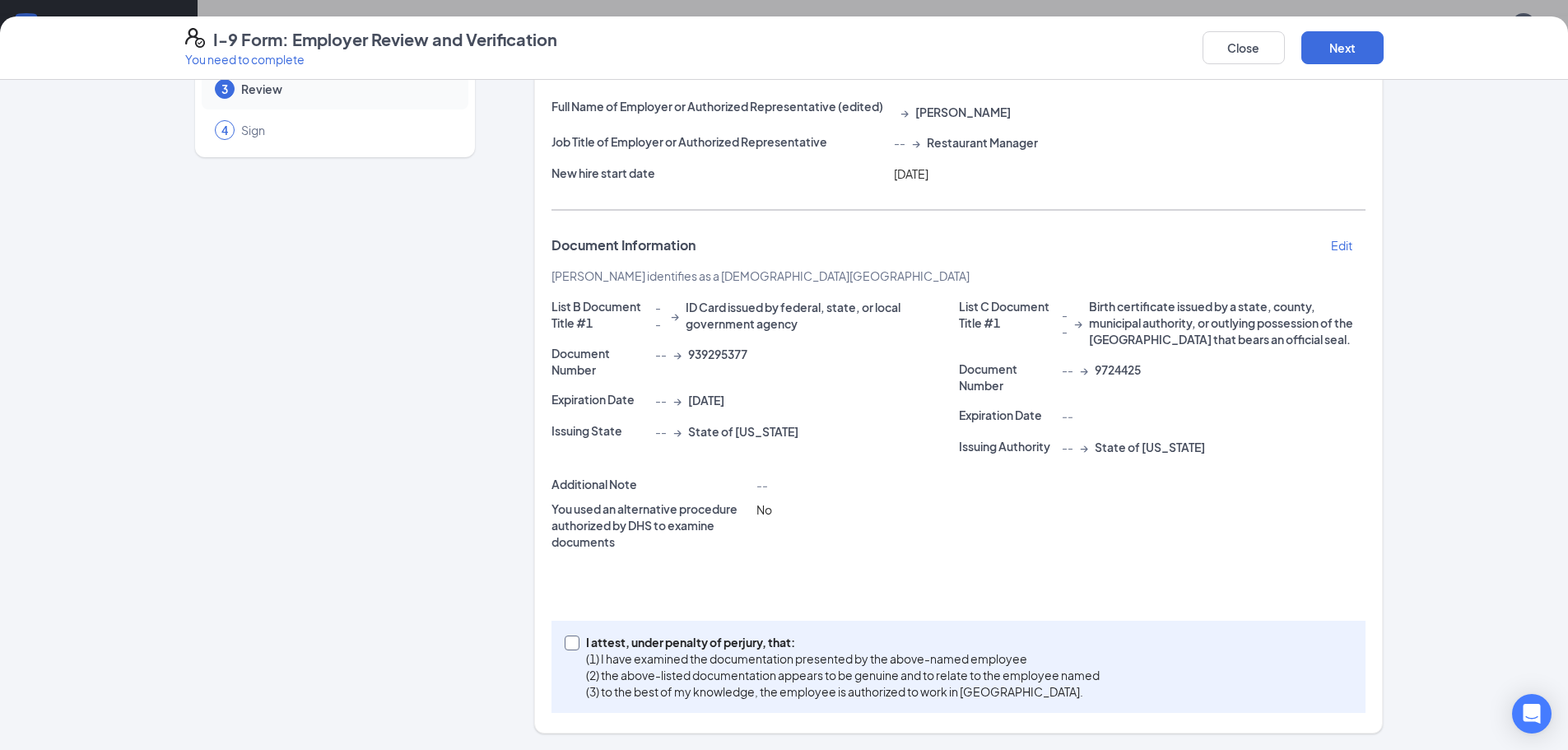
click at [565, 641] on input "I attest, under penalty of perjury, that: (1) I have examined the documentation…" at bounding box center [570, 641] width 12 height 12
checkbox input "true"
click at [1339, 52] on button "Next" at bounding box center [1343, 48] width 83 height 33
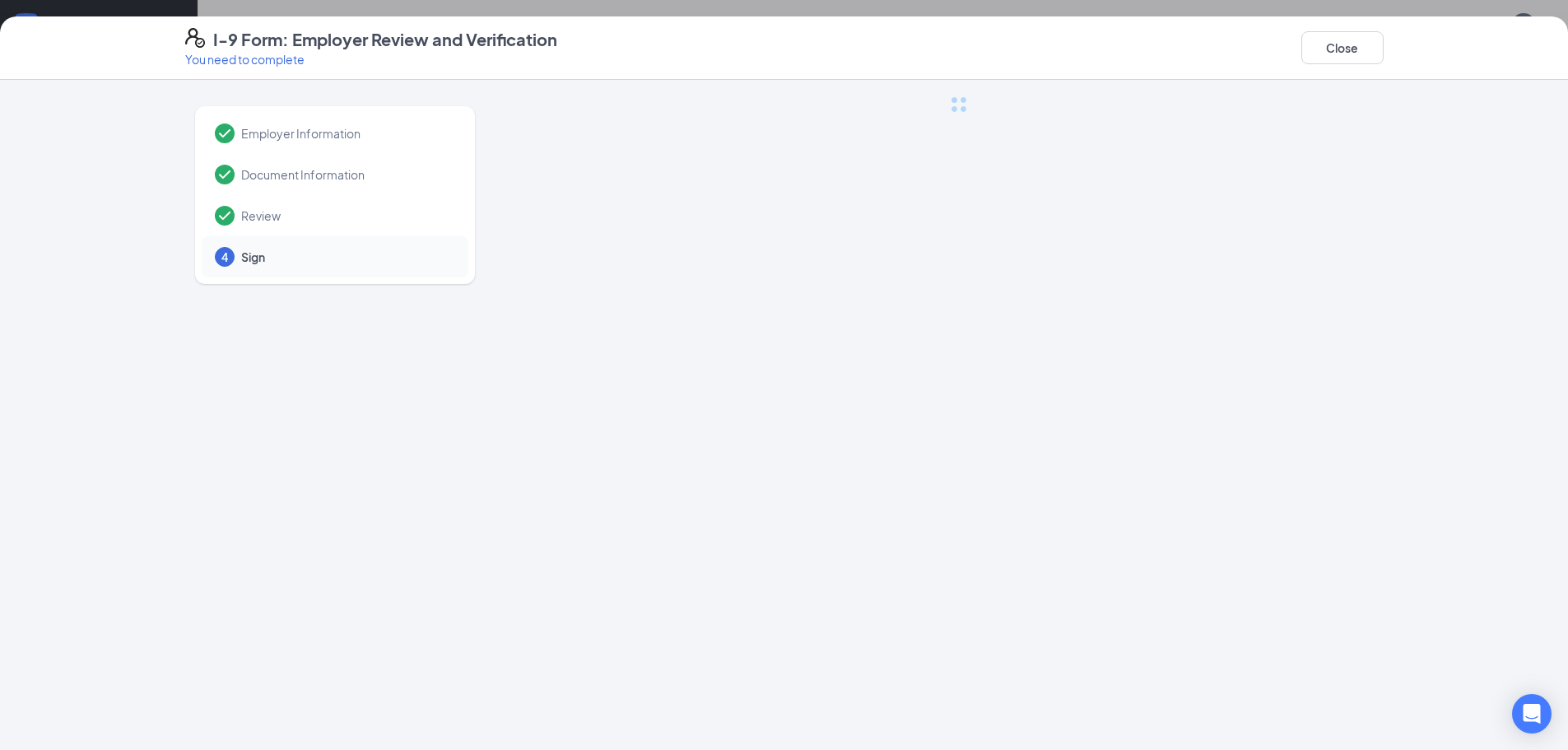
scroll to position [0, 0]
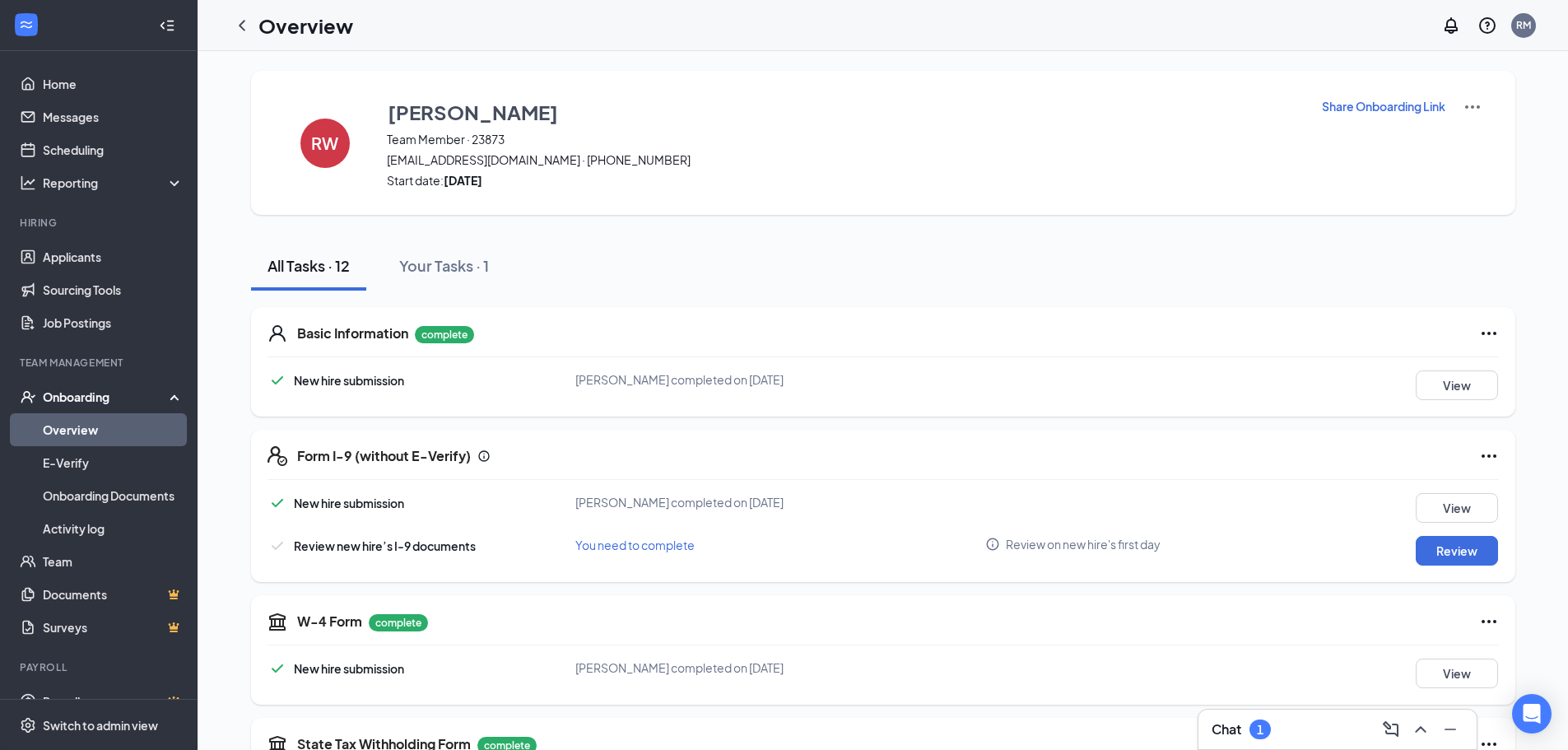
click at [790, 243] on div "I-9 Form: Employer Review and Verification You need to complete Close Employer …" at bounding box center [784, 375] width 1568 height 750
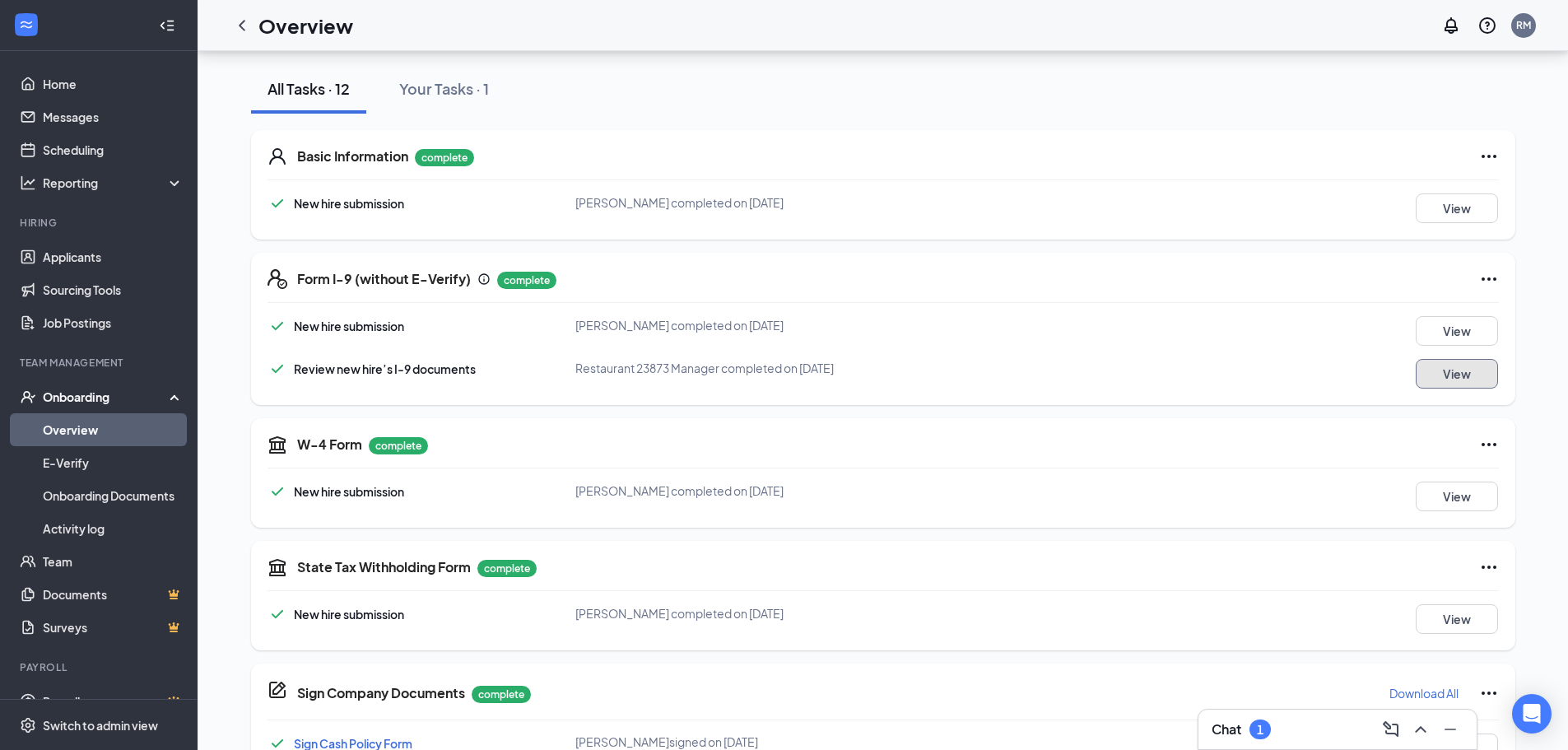
scroll to position [113, 0]
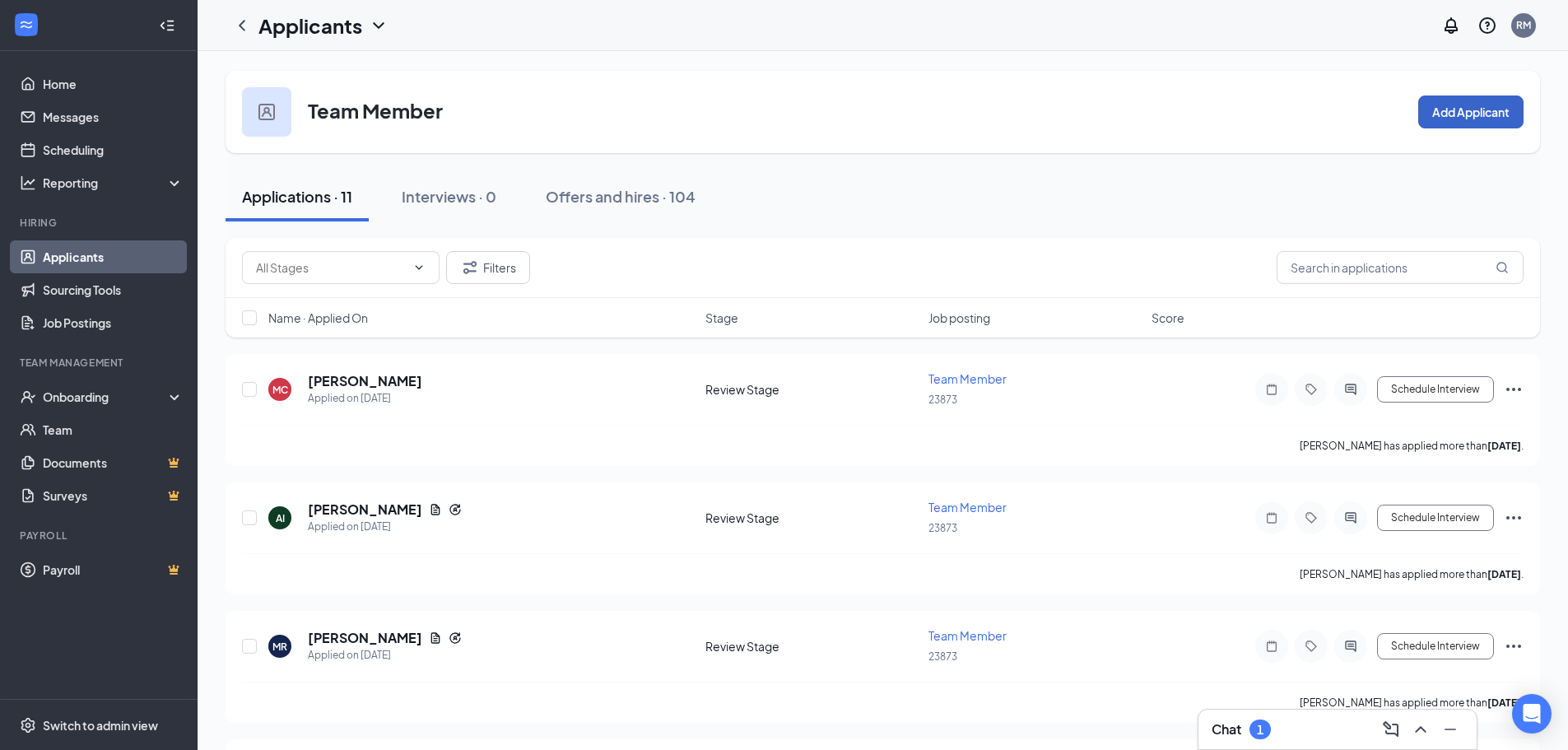
click at [1485, 110] on button "Add Applicant" at bounding box center [1471, 111] width 105 height 33
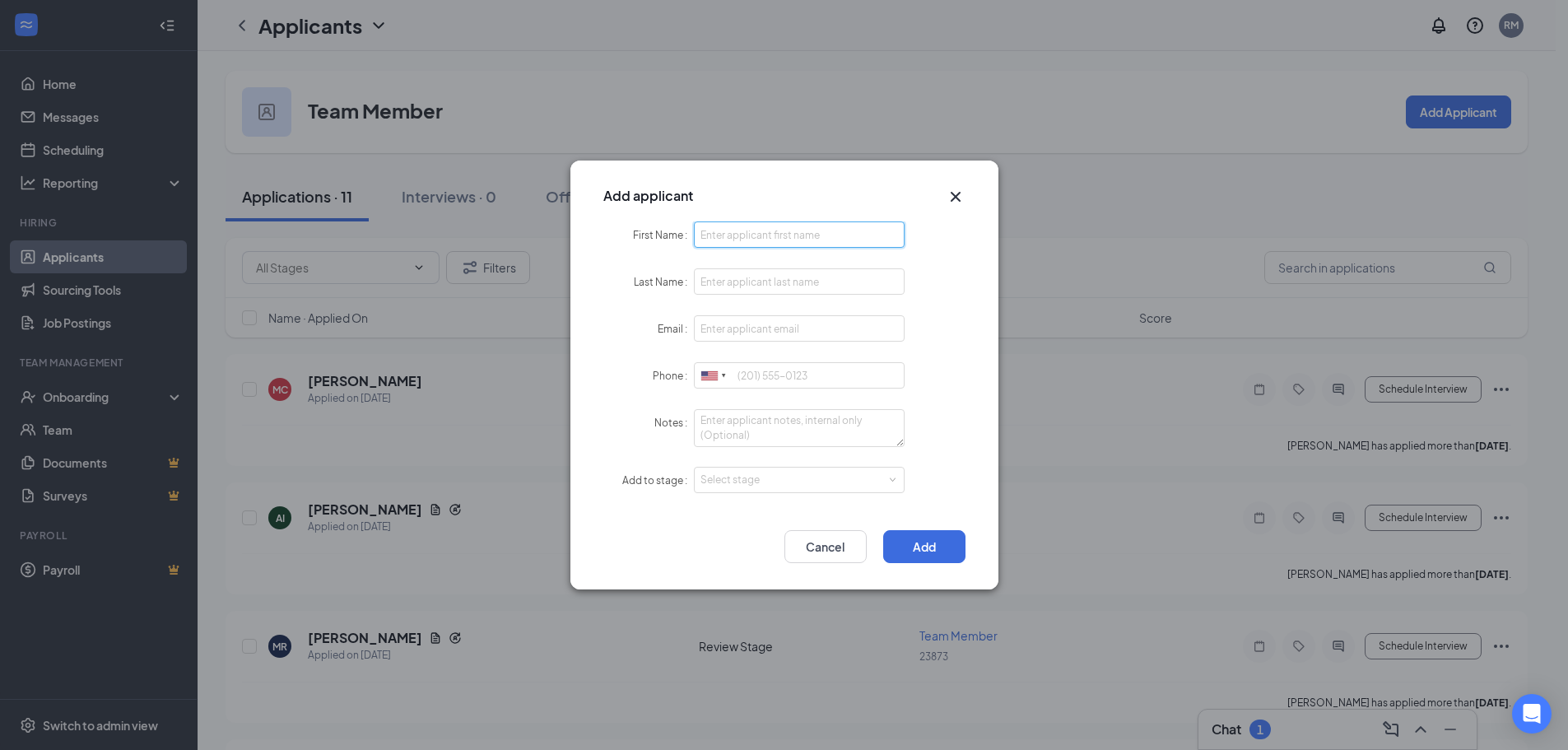
click at [707, 240] on input "First Name" at bounding box center [800, 234] width 212 height 26
type input "Redneshia"
type input "[PERSON_NAME]"
click at [712, 324] on input "Email" at bounding box center [800, 328] width 212 height 26
type input "[EMAIL_ADDRESS][DOMAIN_NAME]"
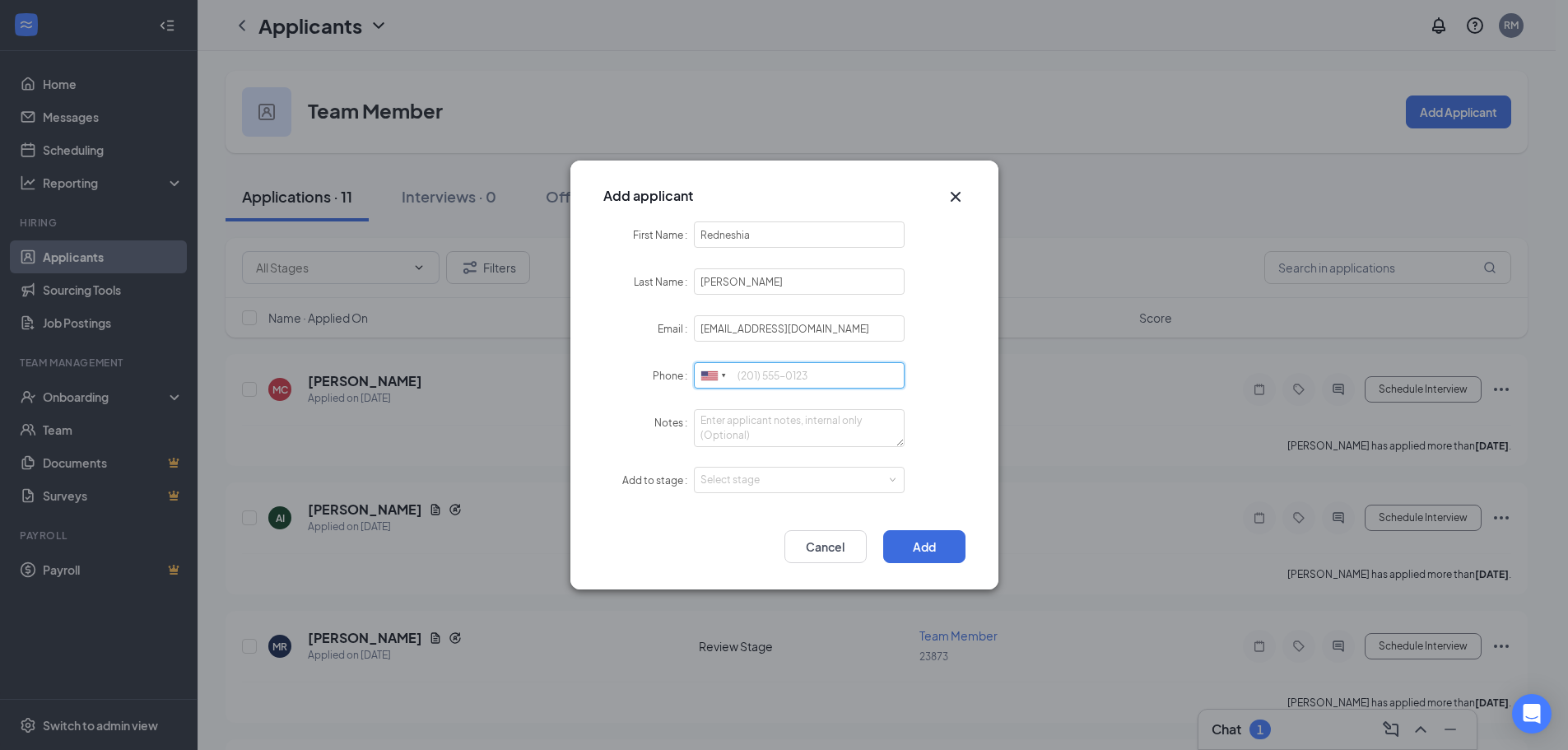
click at [744, 381] on input "Phone" at bounding box center [800, 375] width 212 height 26
click at [736, 482] on div "Select stage" at bounding box center [796, 480] width 191 height 16
type input "[PHONE_NUMBER]"
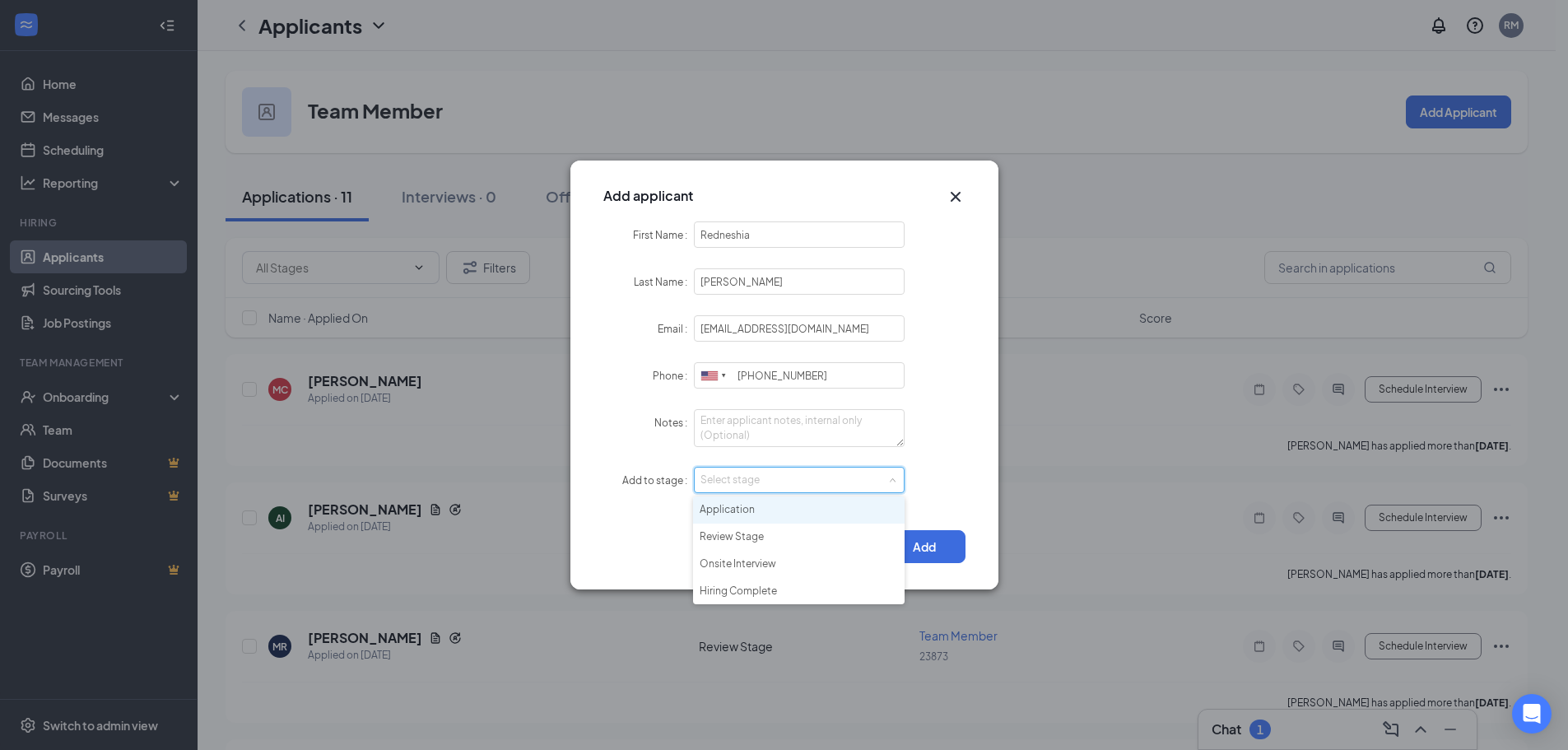
click at [732, 507] on li "Application" at bounding box center [799, 510] width 212 height 27
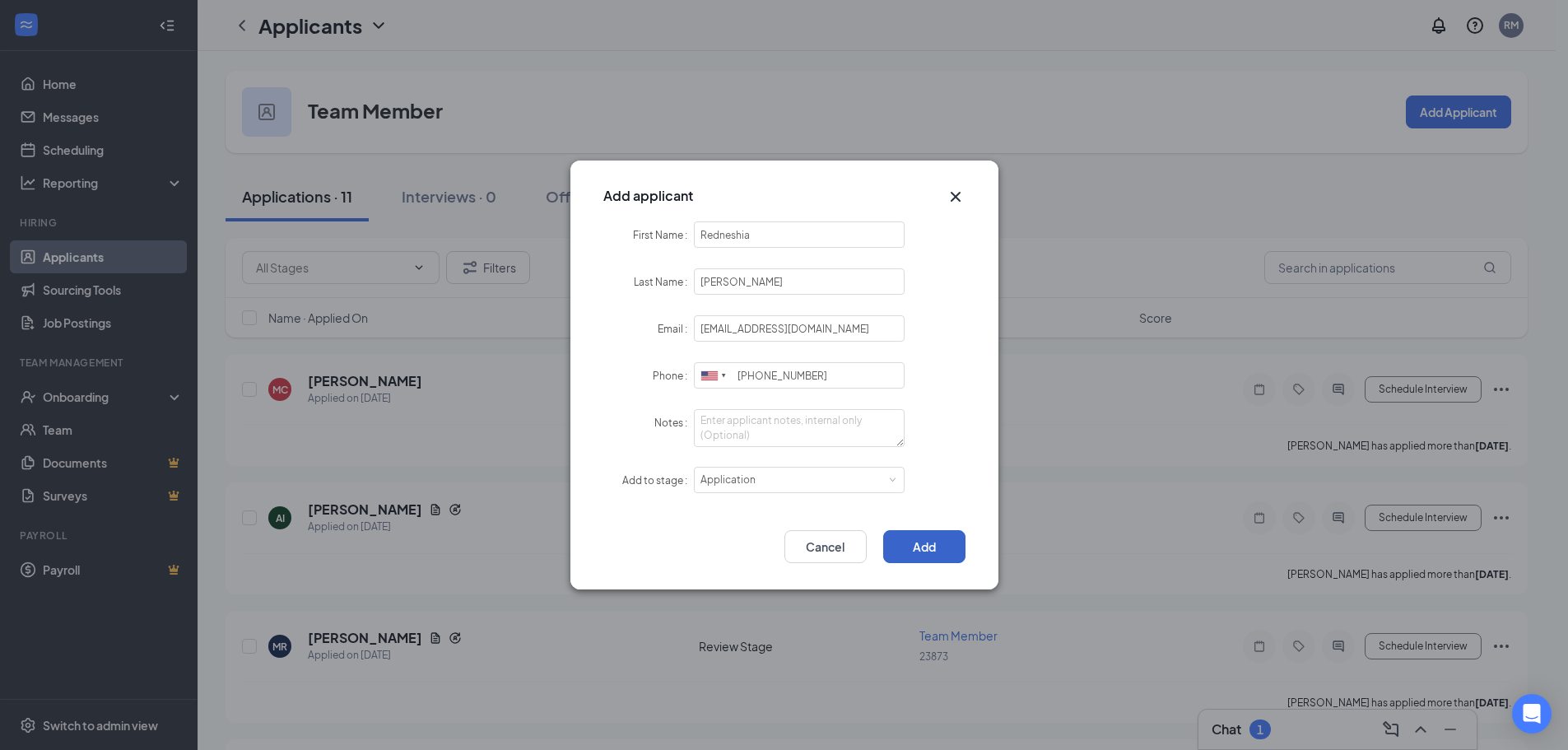
click at [931, 552] on button "Add" at bounding box center [925, 546] width 83 height 33
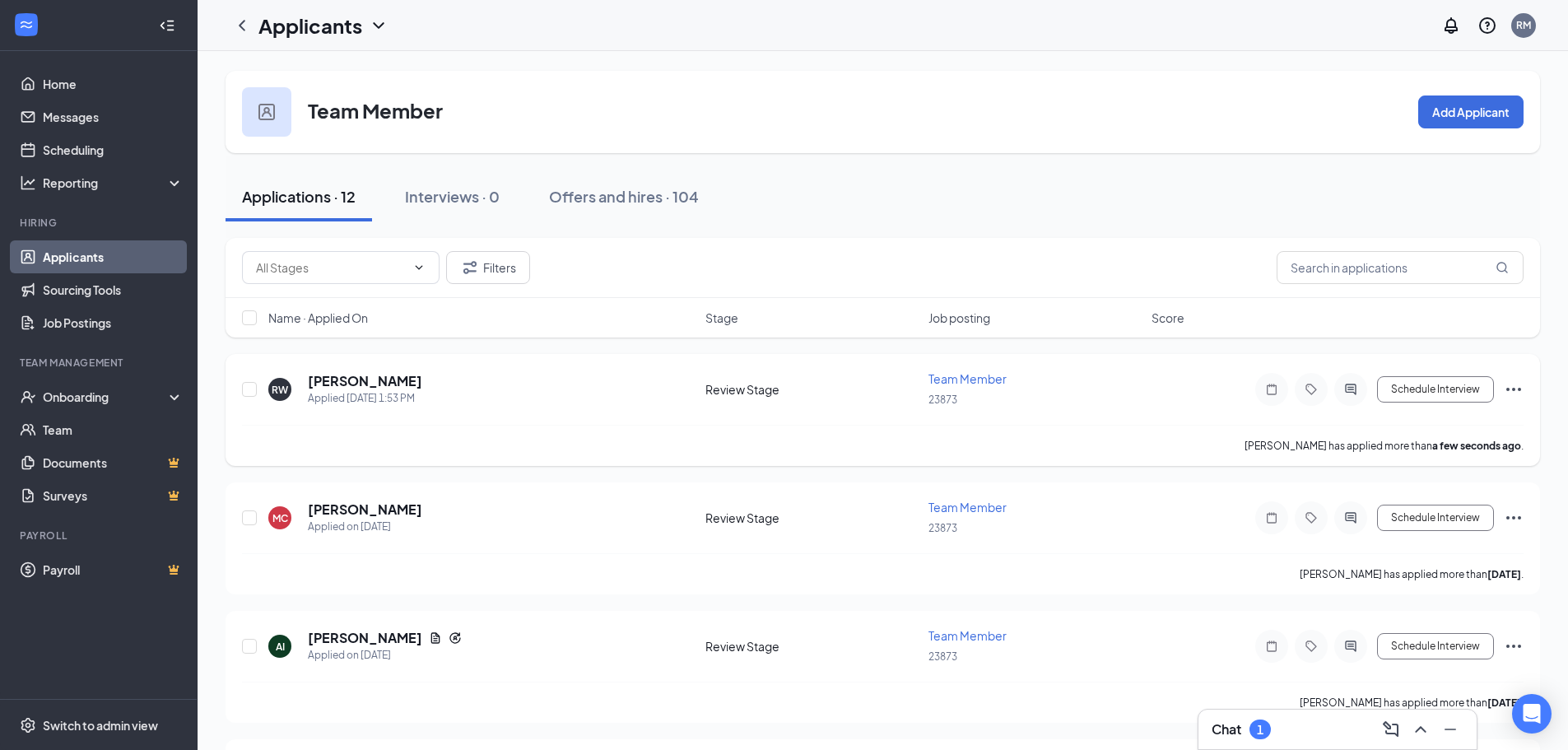
click at [1515, 390] on icon "Ellipses" at bounding box center [1514, 390] width 15 height 4
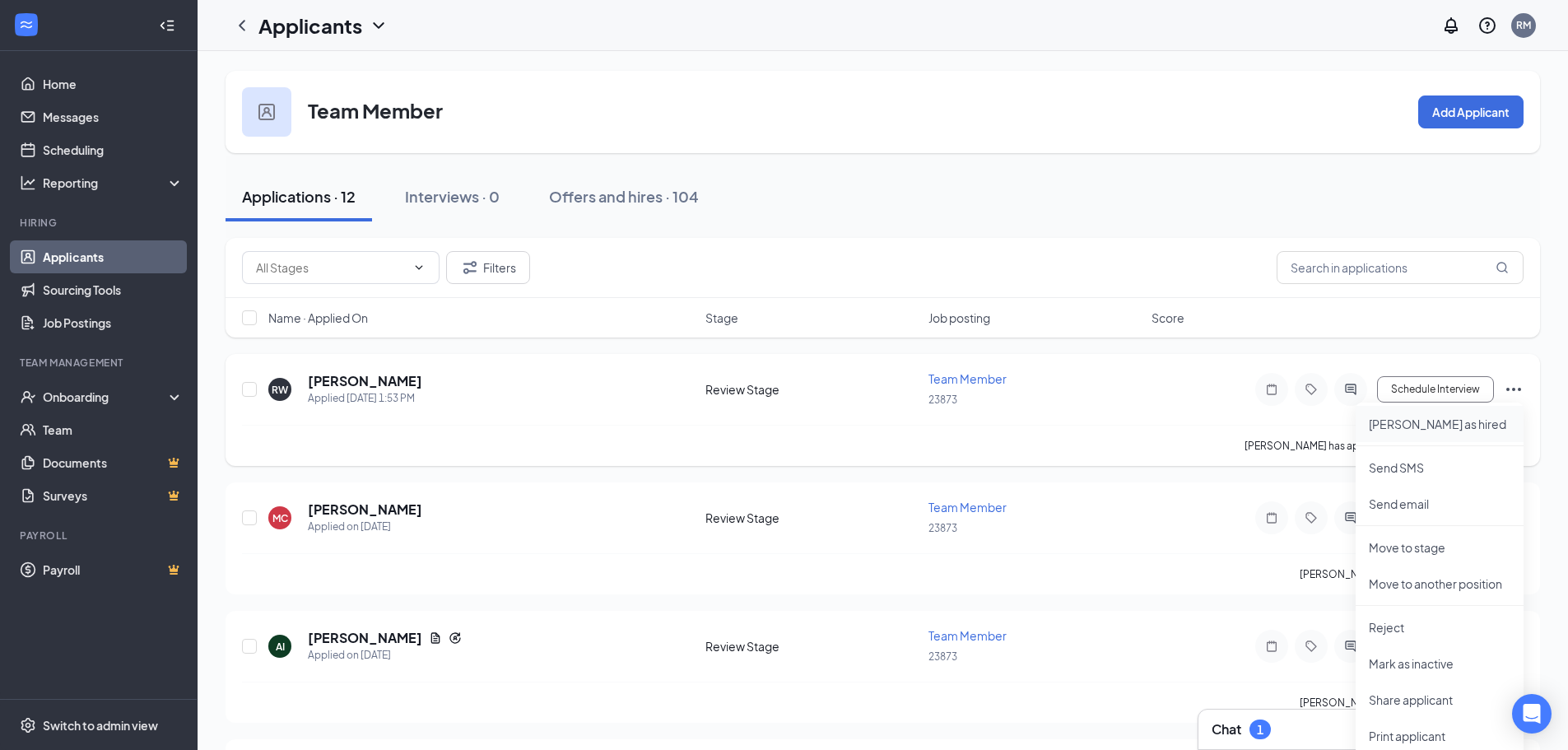
click at [1403, 420] on p "[PERSON_NAME] as hired" at bounding box center [1440, 424] width 142 height 16
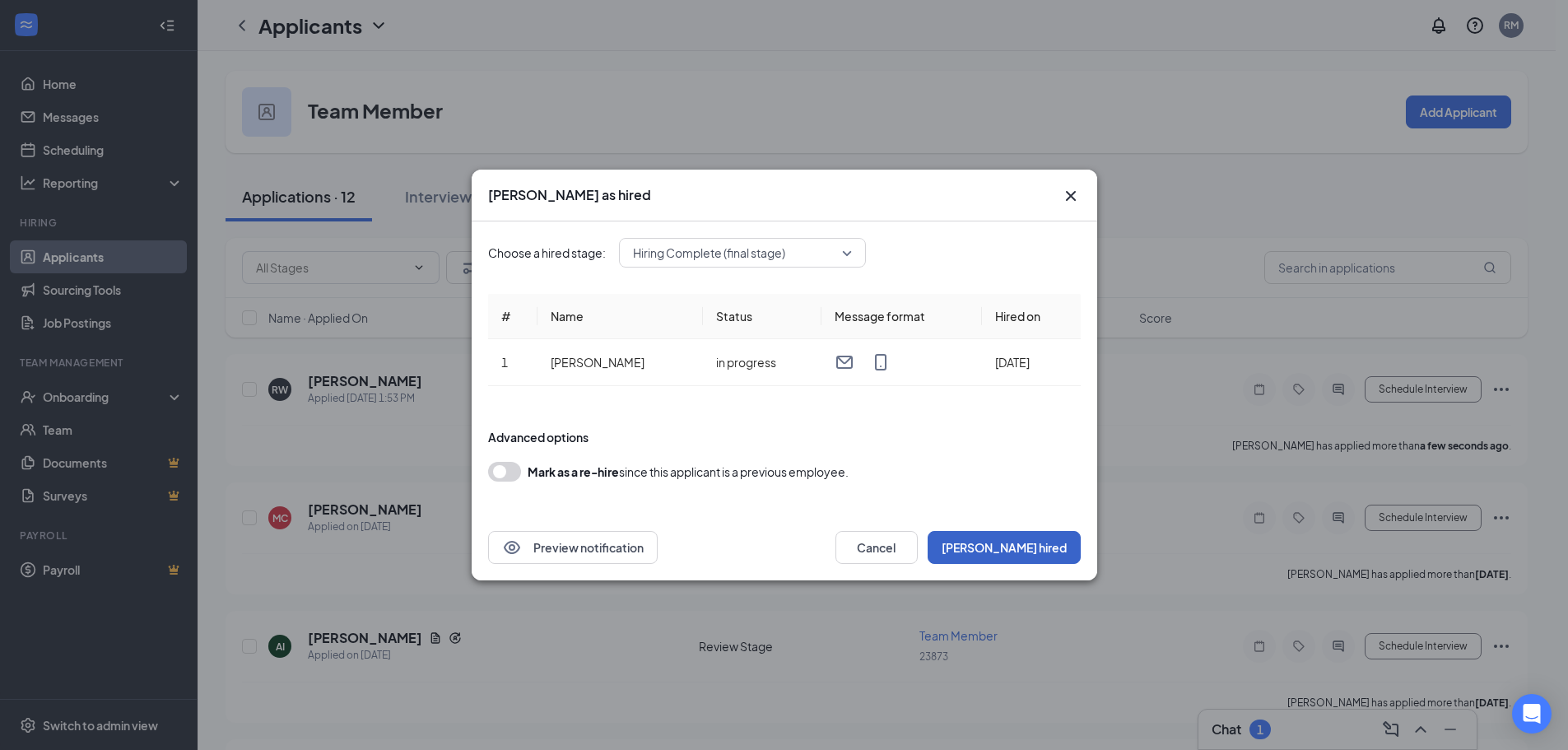
click at [1009, 548] on button "[PERSON_NAME] hired" at bounding box center [1004, 547] width 154 height 33
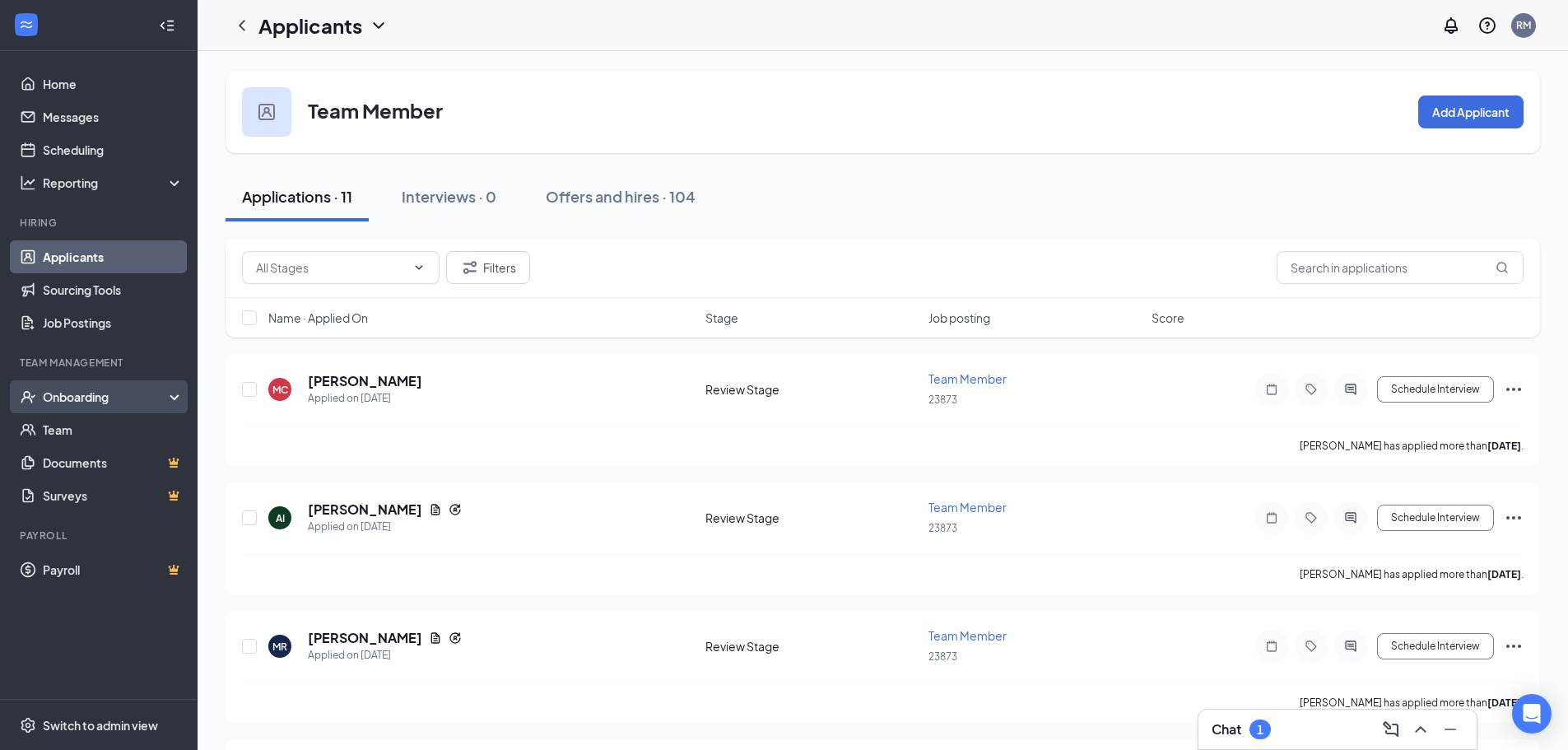
click at [91, 401] on div "Onboarding" at bounding box center [106, 397] width 127 height 16
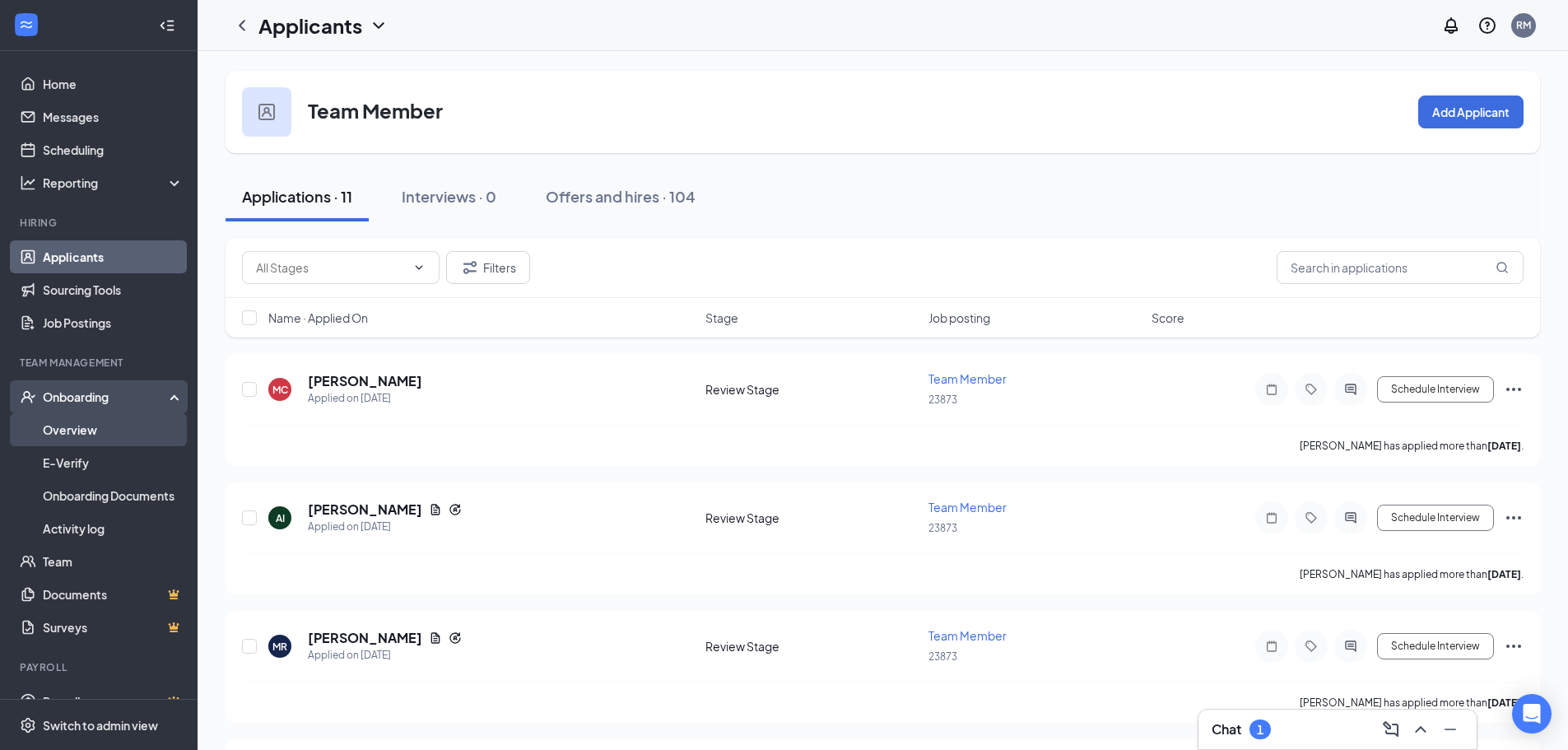
click at [75, 431] on link "Overview" at bounding box center [113, 429] width 141 height 33
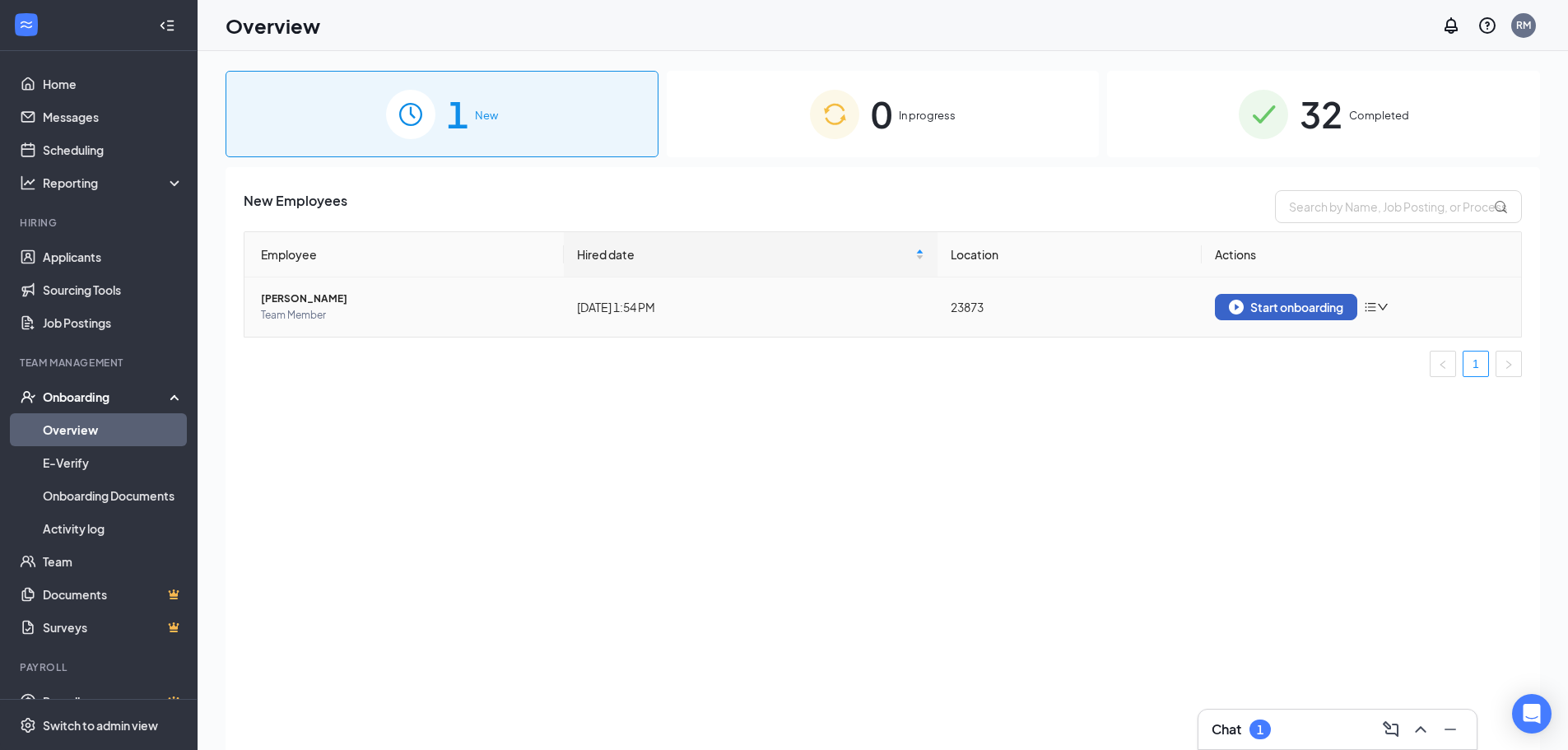
click at [1255, 303] on div "Start onboarding" at bounding box center [1286, 307] width 114 height 15
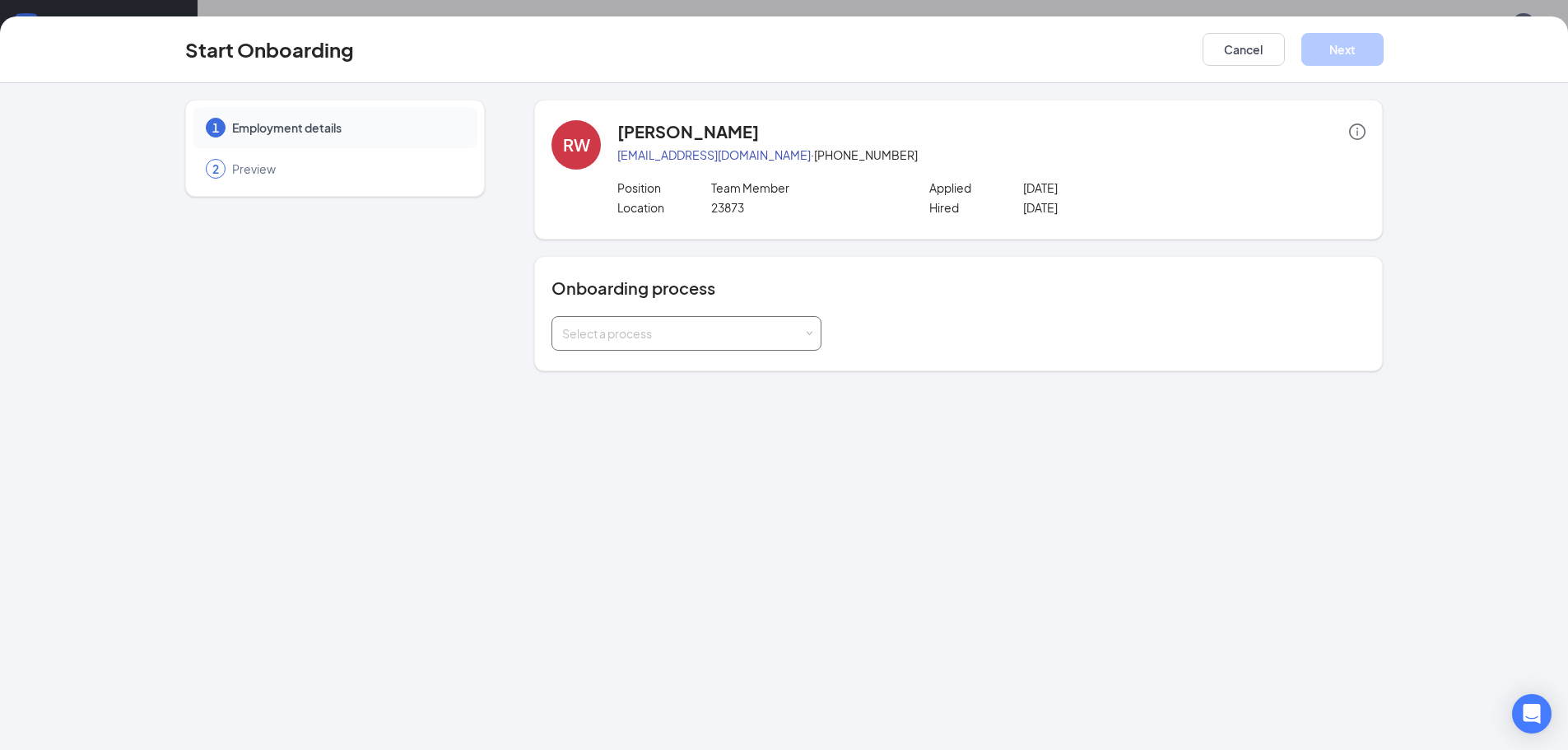
click at [699, 336] on div "Select a process" at bounding box center [683, 333] width 242 height 16
click at [629, 375] on span "Onboarding All Stores" at bounding box center [617, 368] width 118 height 15
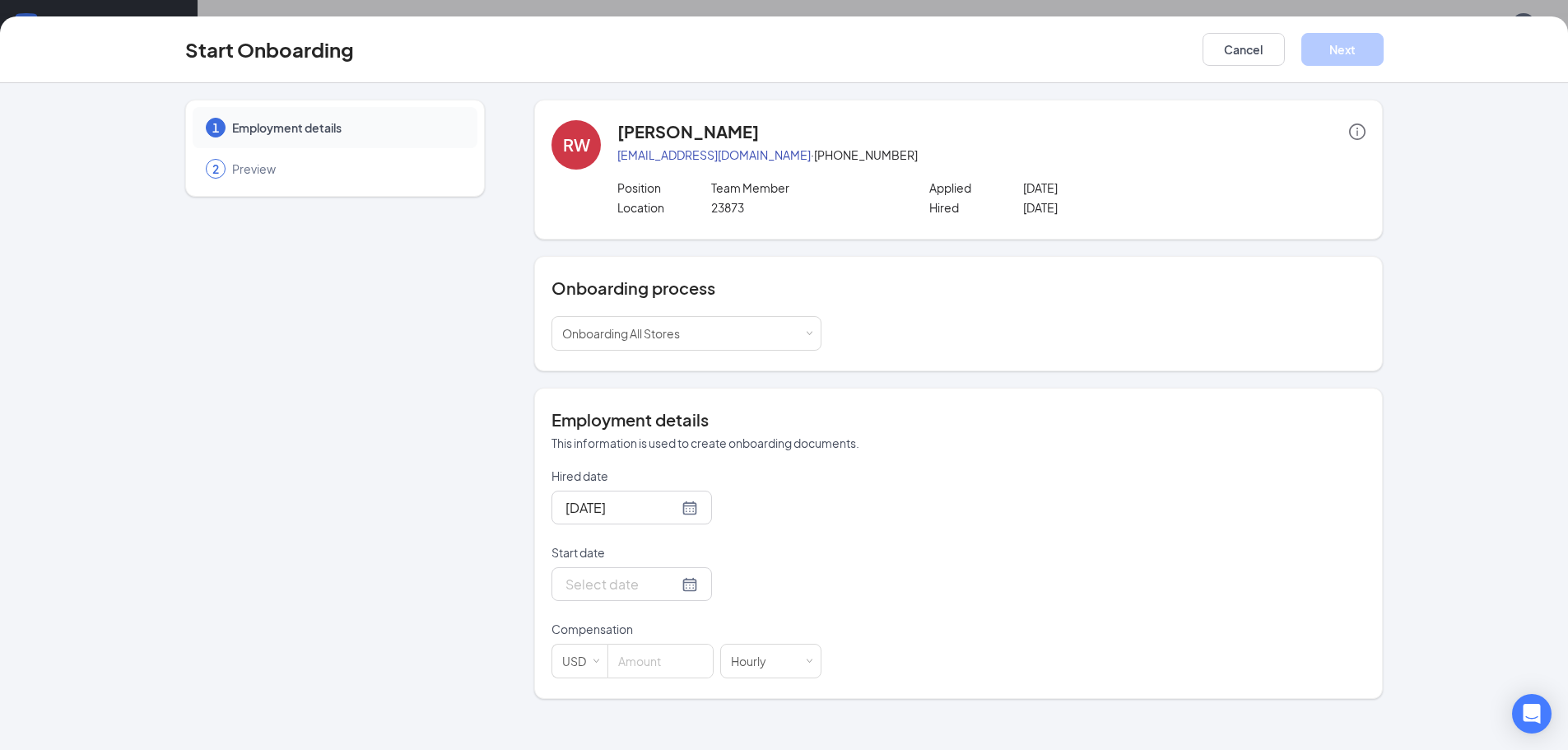
click at [660, 627] on p "Compensation" at bounding box center [686, 629] width 270 height 16
click at [657, 581] on input "Start date" at bounding box center [622, 584] width 113 height 21
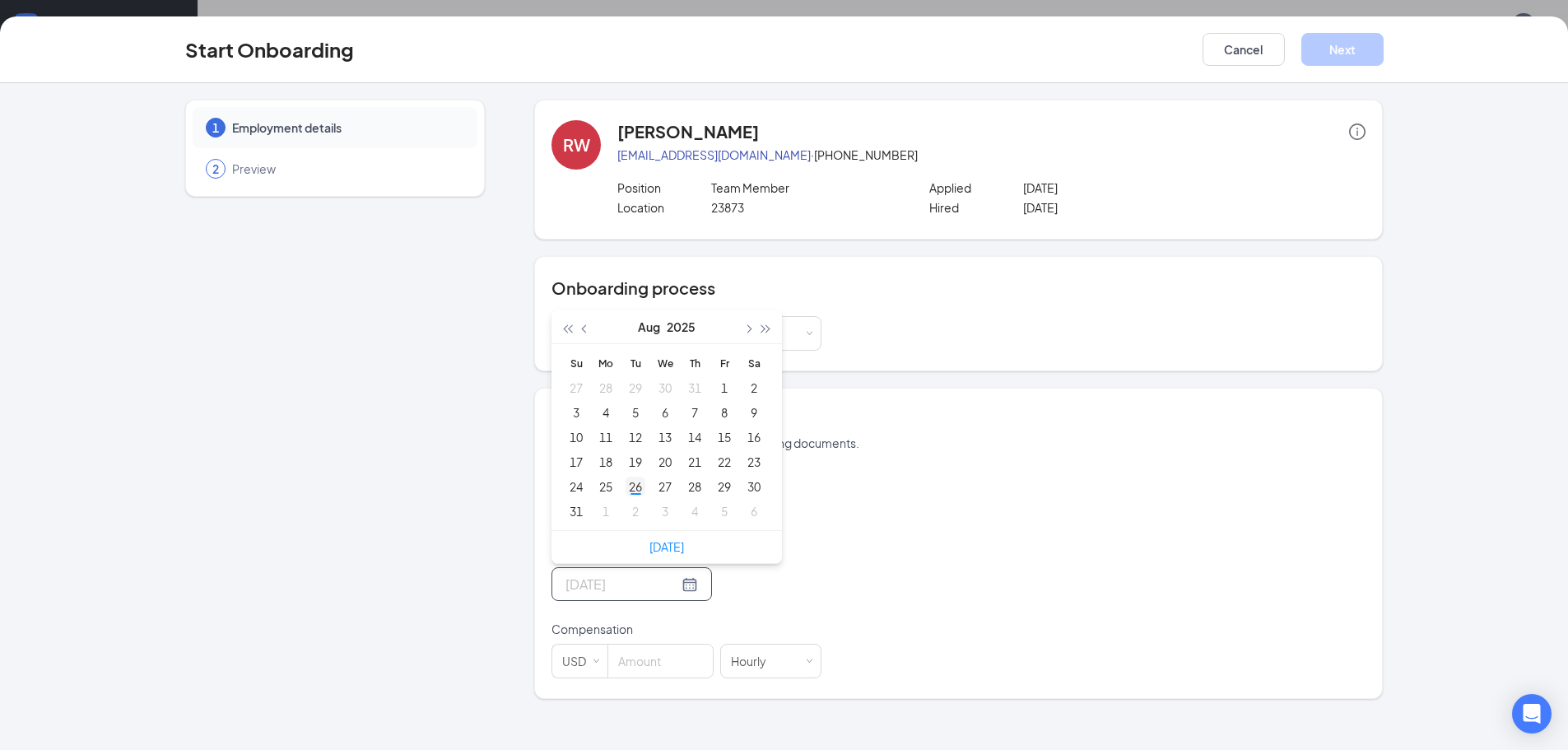
type input "Aug 26, 2025"
click at [639, 488] on div "26" at bounding box center [636, 487] width 20 height 20
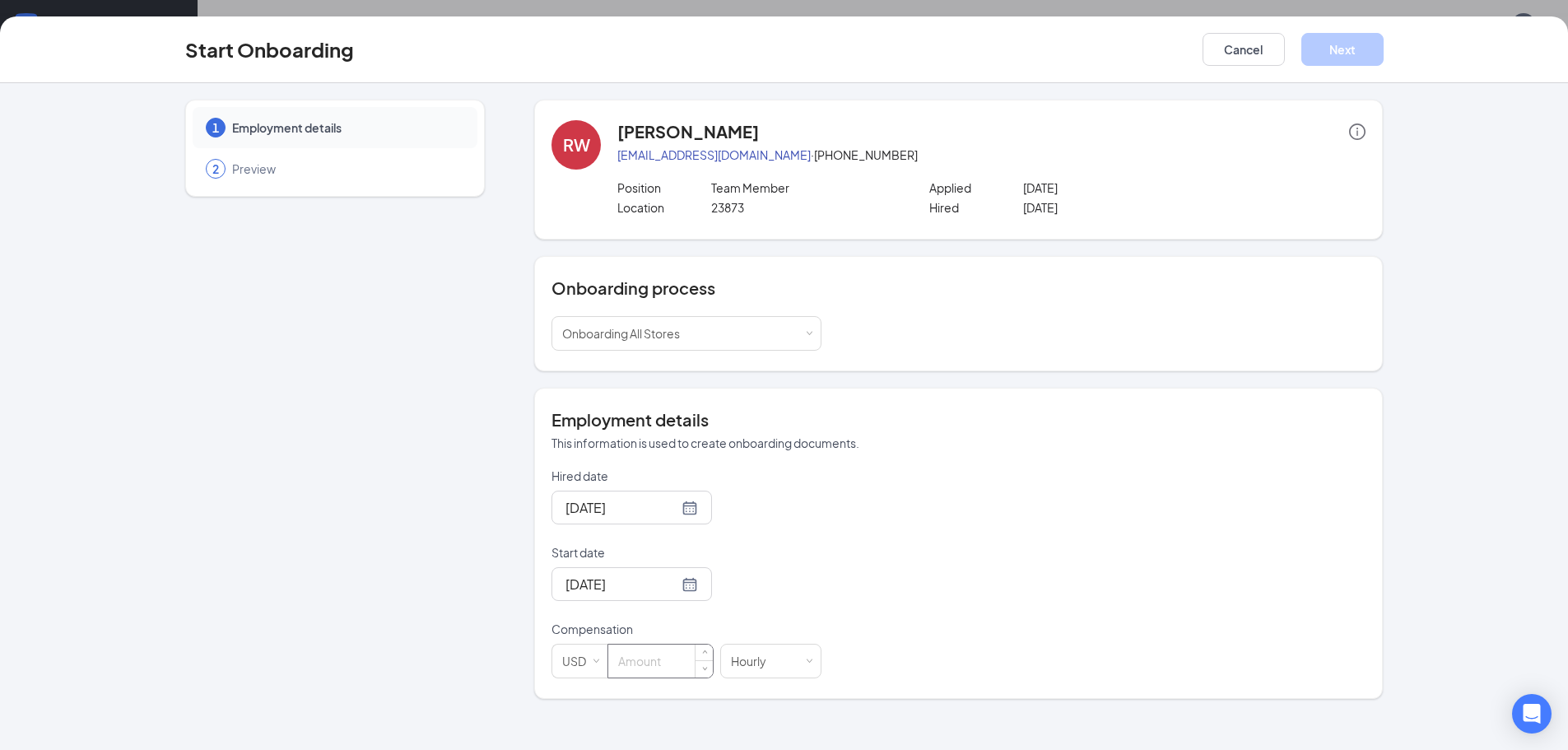
click at [632, 666] on input at bounding box center [660, 661] width 104 height 33
type input "13"
click at [1335, 55] on button "Next" at bounding box center [1343, 49] width 83 height 33
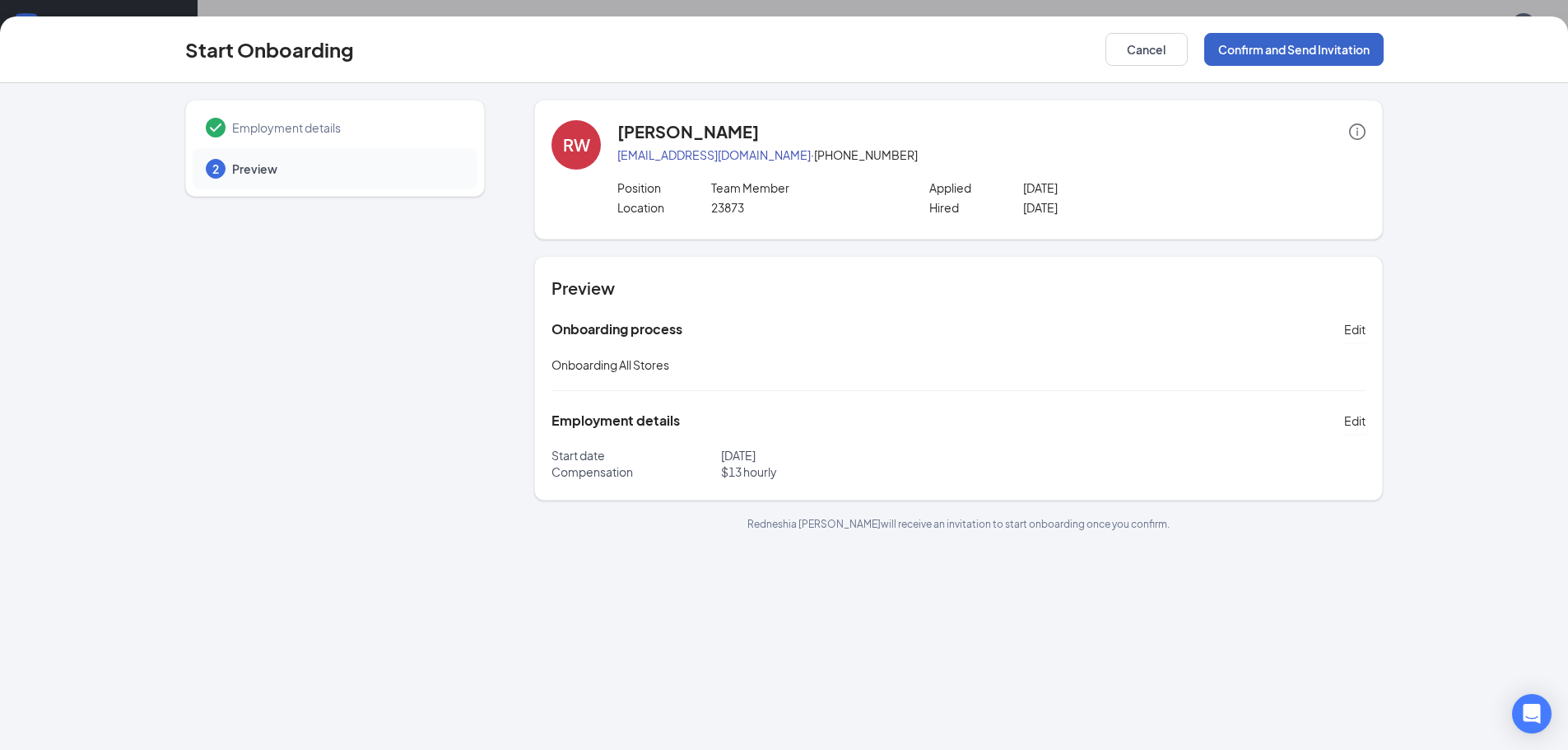
click at [1335, 55] on button "Confirm and Send Invitation" at bounding box center [1294, 49] width 180 height 33
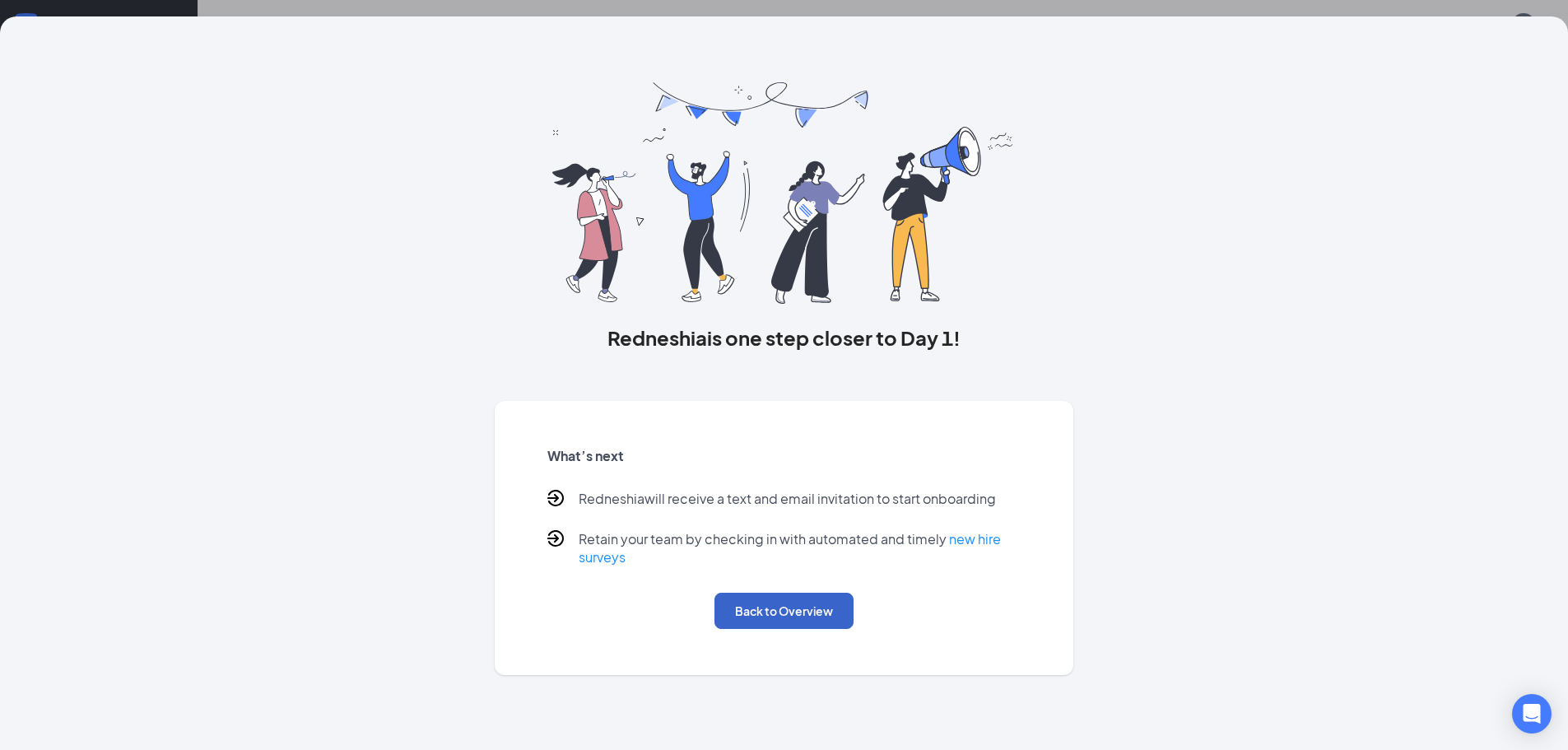
click at [782, 611] on button "Back to Overview" at bounding box center [784, 611] width 139 height 36
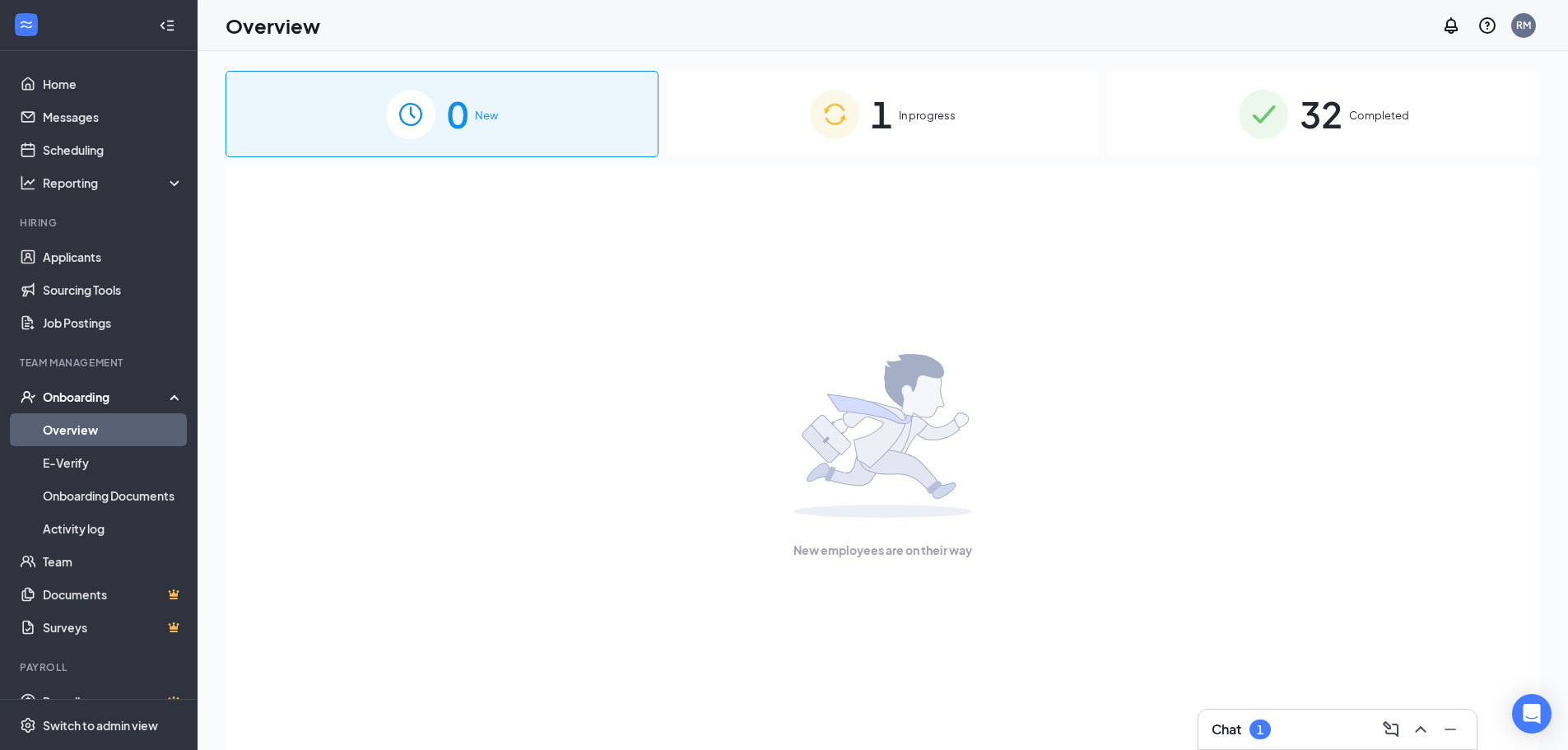
click at [893, 120] on span "1" at bounding box center [882, 113] width 22 height 57
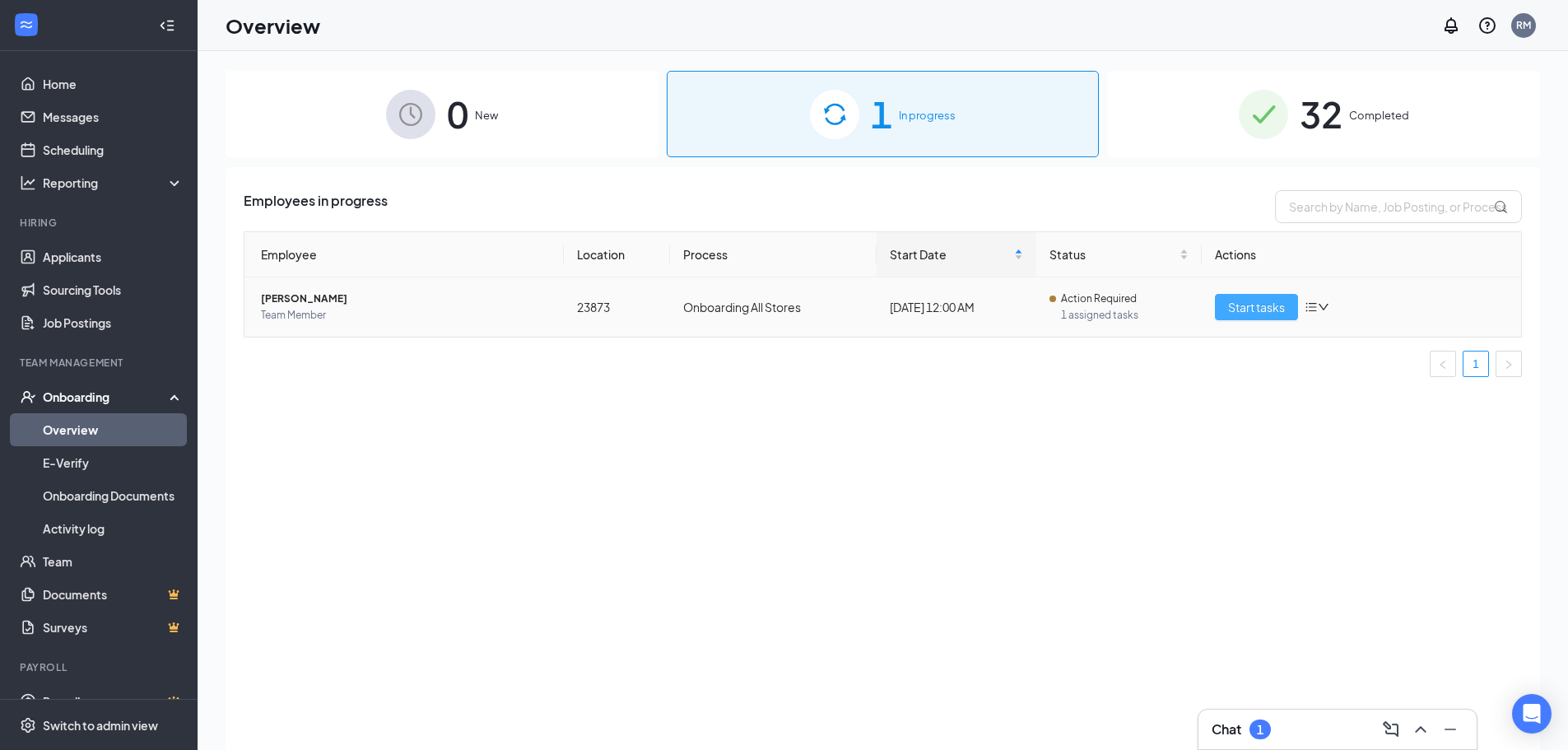
click at [1264, 309] on span "Start tasks" at bounding box center [1256, 307] width 57 height 18
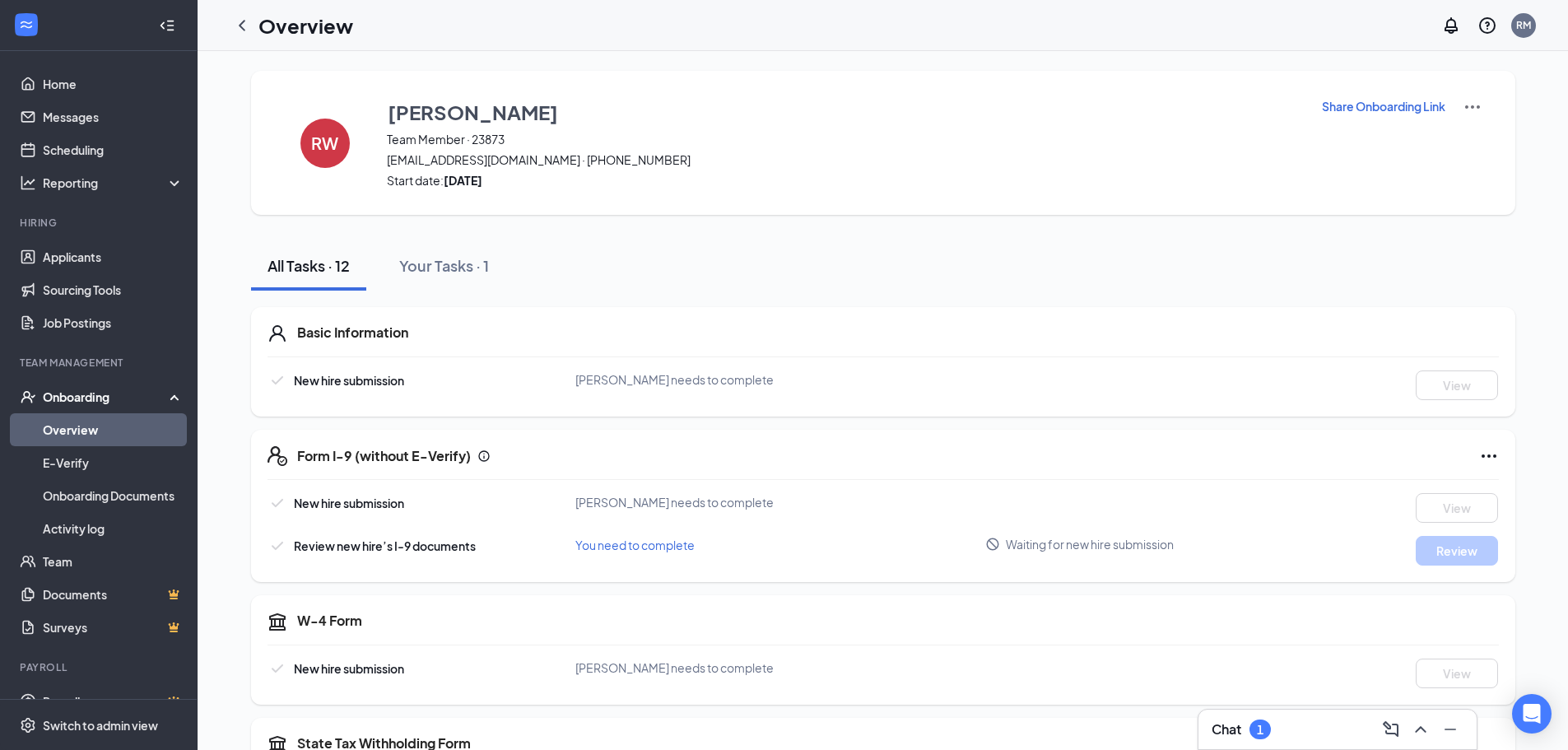
click at [1374, 104] on p "Share Onboarding Link" at bounding box center [1384, 106] width 124 height 16
type textarea "Hi Redneshia, This is a gentle reminder to complete your onboarding before your…"
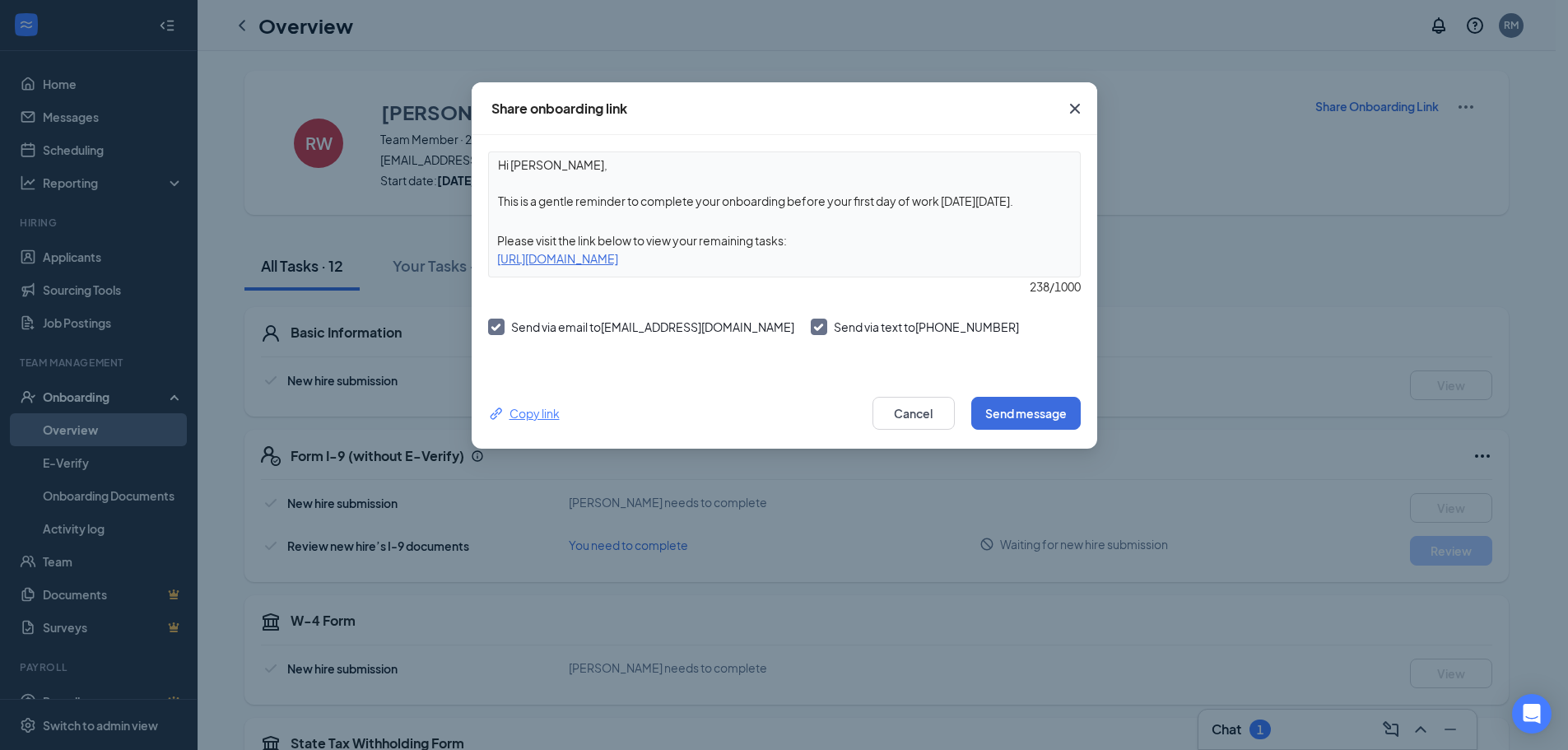
click at [536, 412] on div "Copy link" at bounding box center [524, 413] width 72 height 18
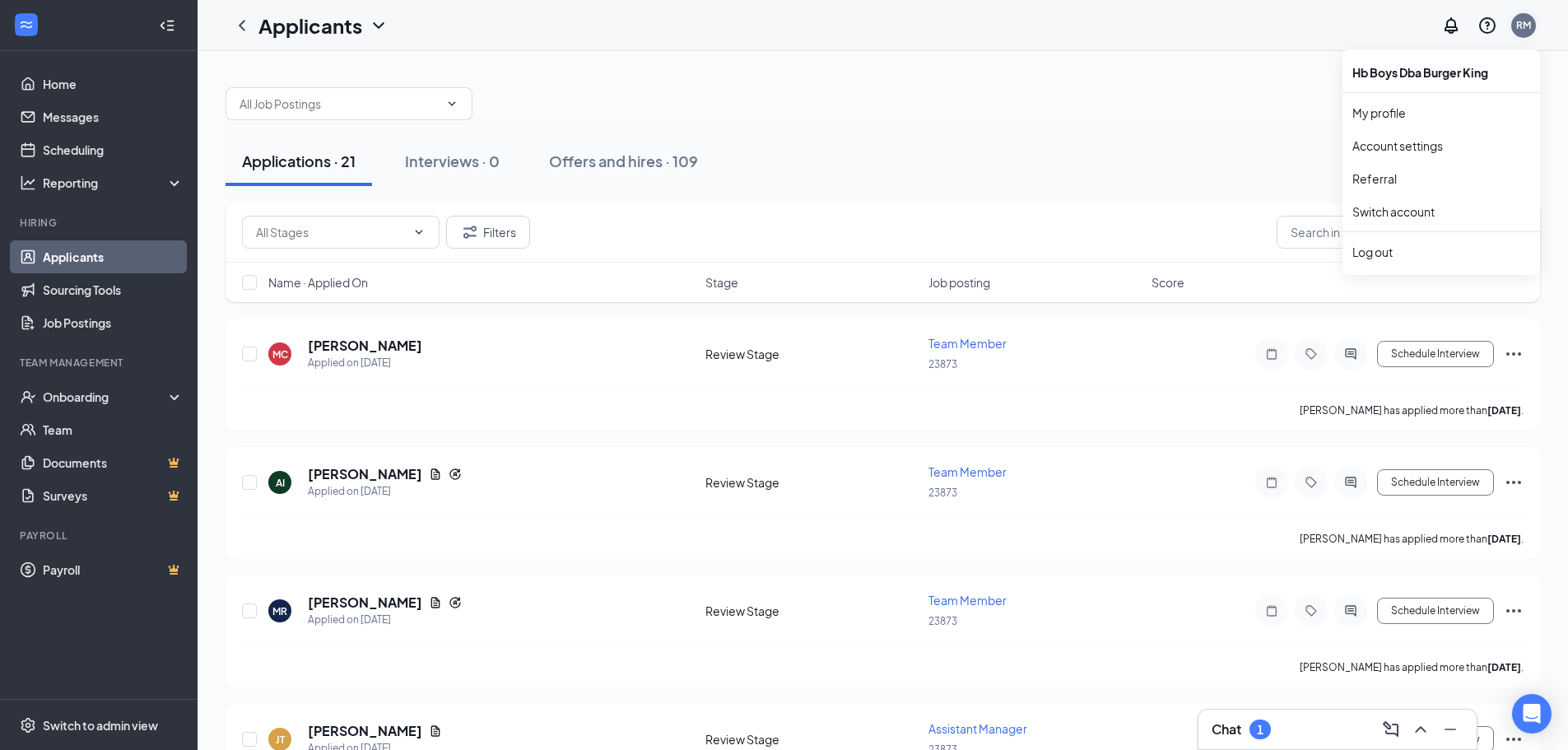
click at [1528, 27] on div "RM" at bounding box center [1524, 25] width 15 height 14
click at [1520, 22] on div "RM" at bounding box center [1524, 25] width 15 height 14
click at [1378, 115] on link "My profile" at bounding box center [1441, 112] width 178 height 16
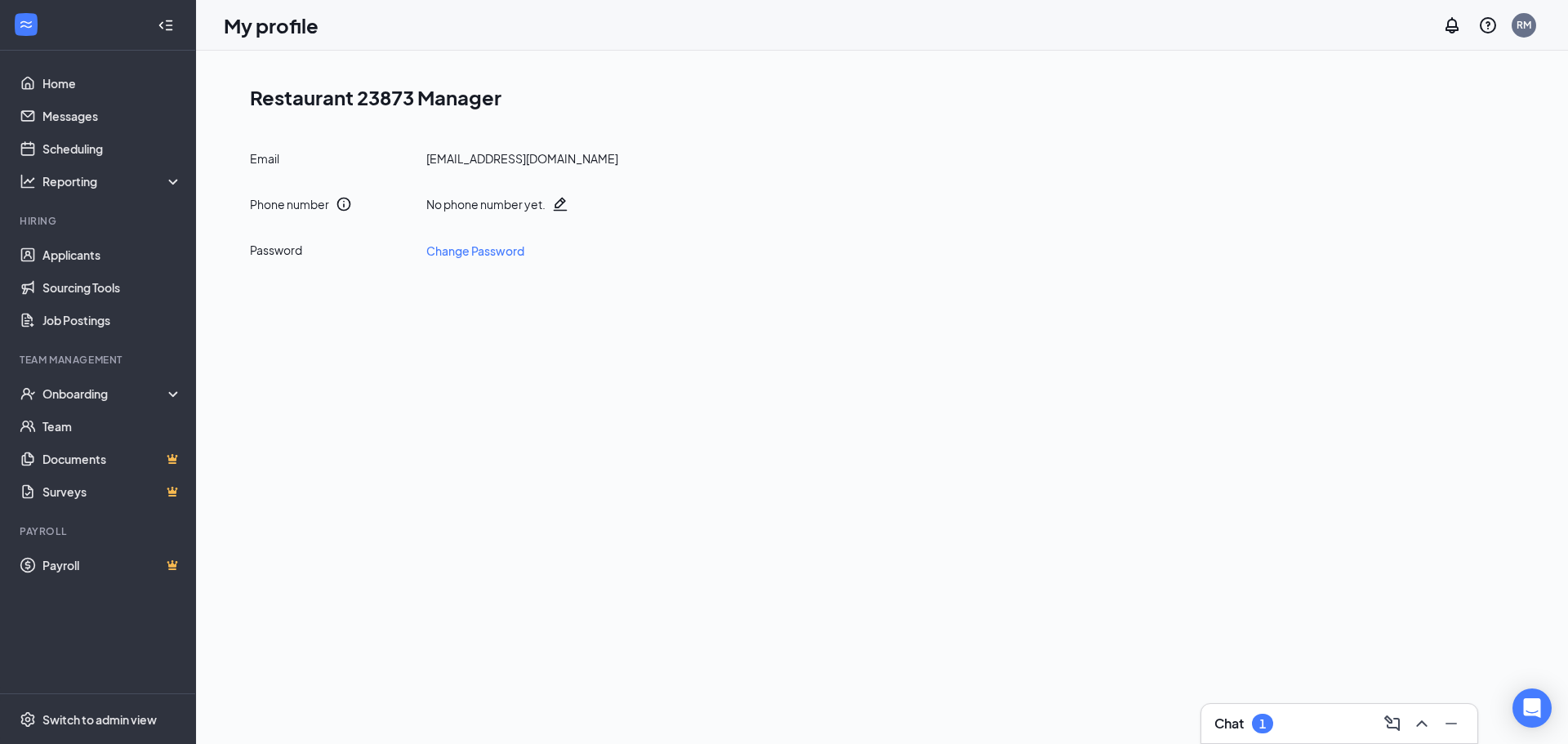
click at [445, 373] on div "Restaurant 23873 Manager Email [EMAIL_ADDRESS][DOMAIN_NAME] Phone number No pho…" at bounding box center [882, 397] width 1372 height 693
click at [54, 91] on link "Home" at bounding box center [112, 83] width 140 height 33
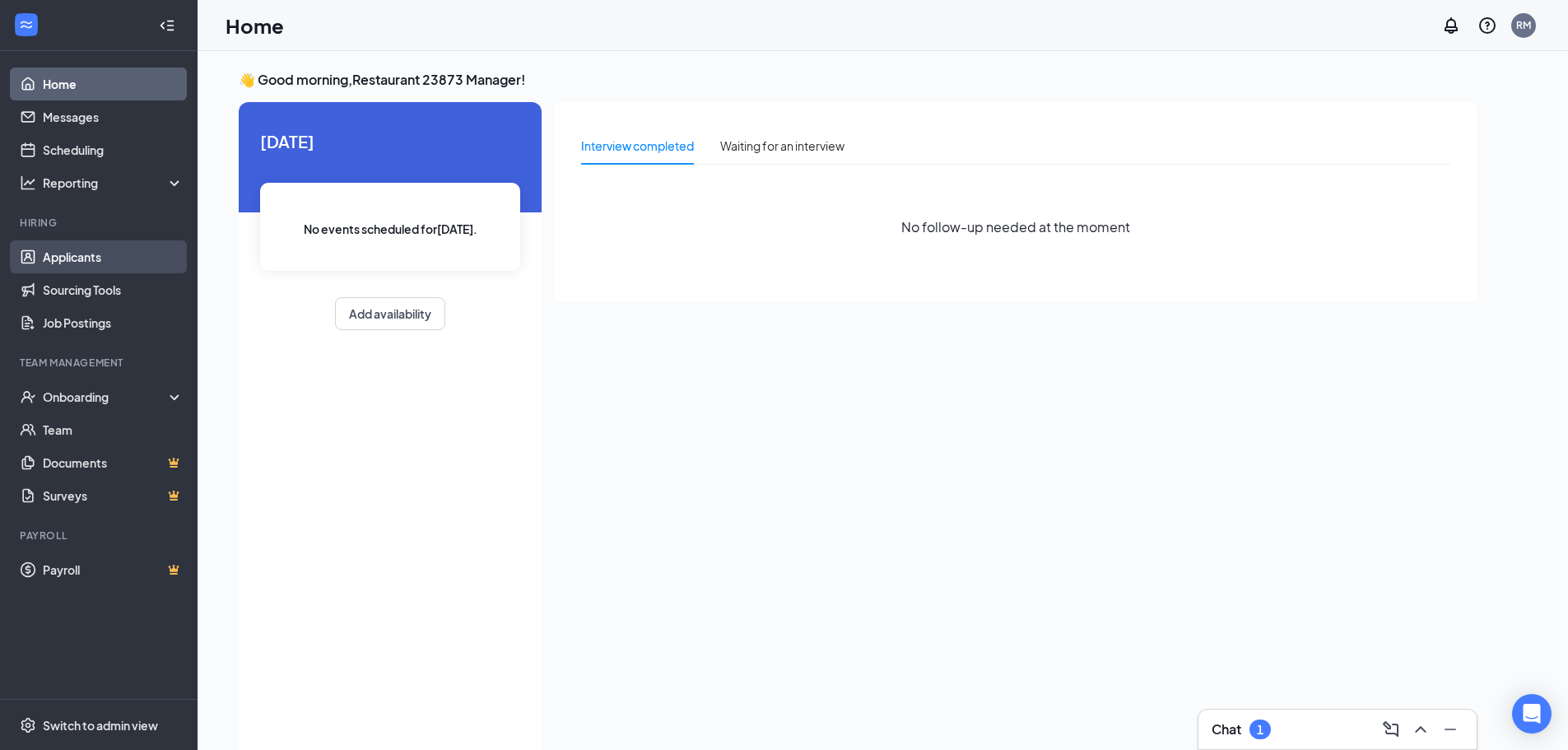
click at [75, 258] on link "Applicants" at bounding box center [113, 257] width 141 height 33
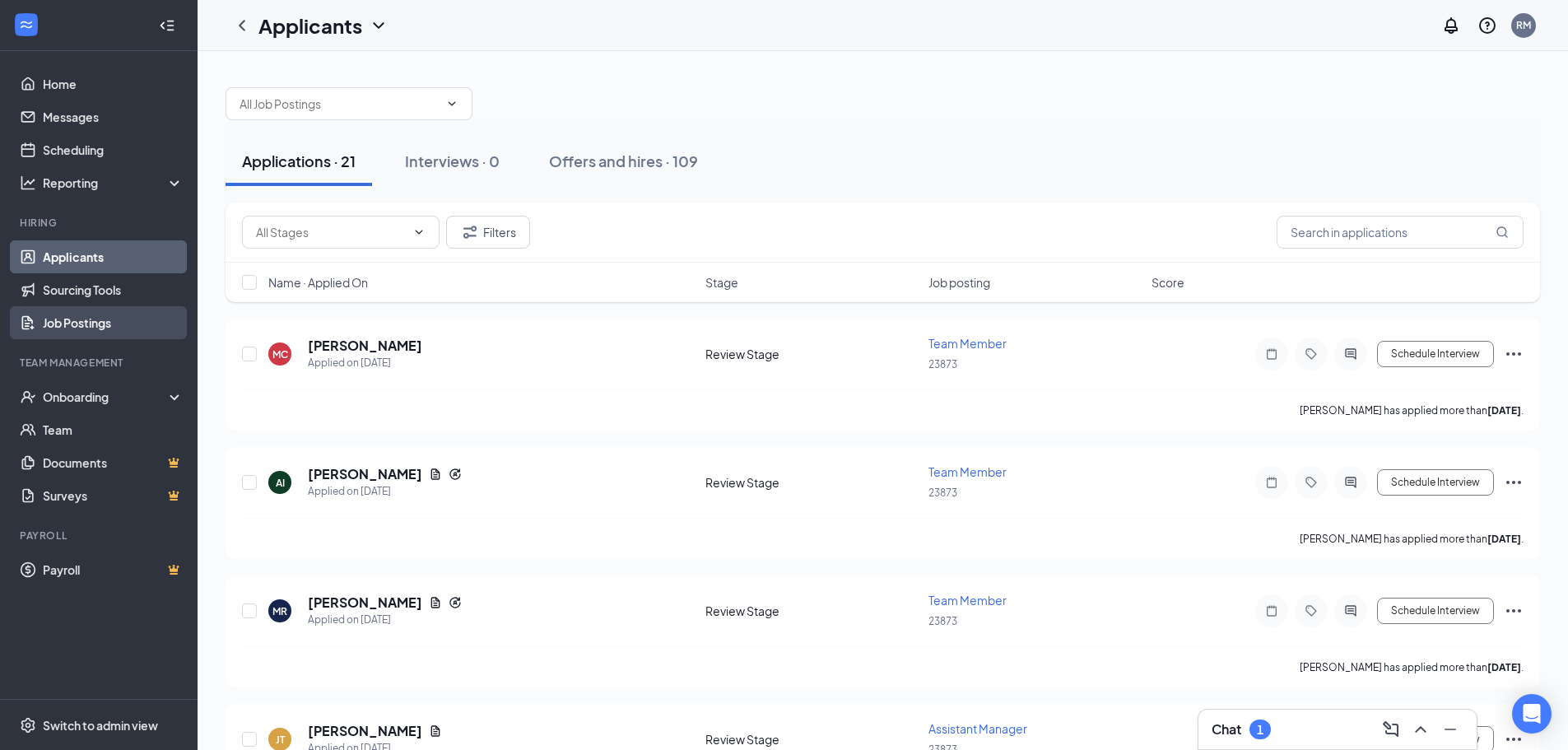
click at [87, 326] on link "Job Postings" at bounding box center [113, 322] width 141 height 33
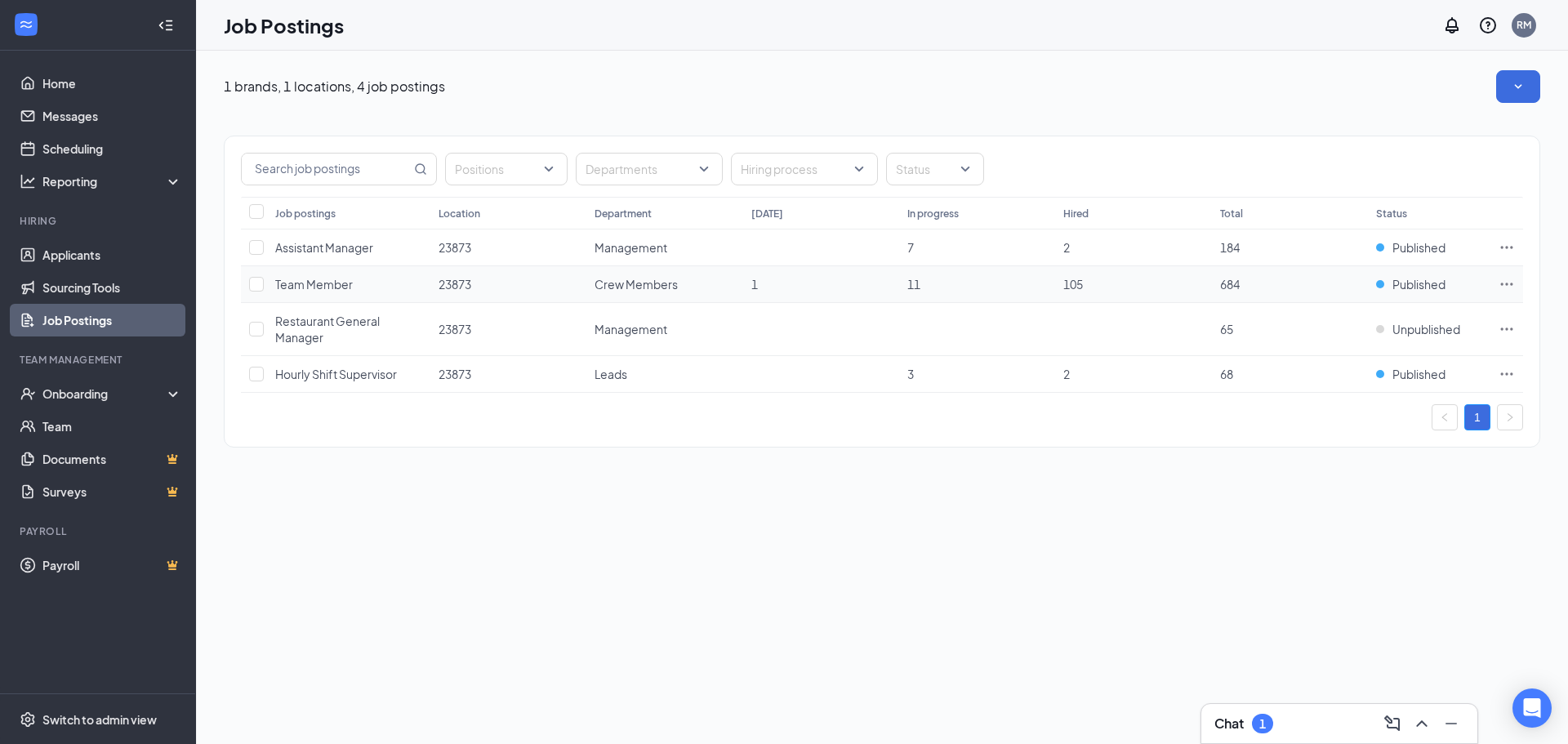
click at [1502, 283] on icon "Ellipses" at bounding box center [1507, 283] width 12 height 3
click at [1337, 426] on span "View applicants" at bounding box center [1325, 424] width 84 height 15
click at [72, 388] on div "Onboarding" at bounding box center [105, 394] width 126 height 16
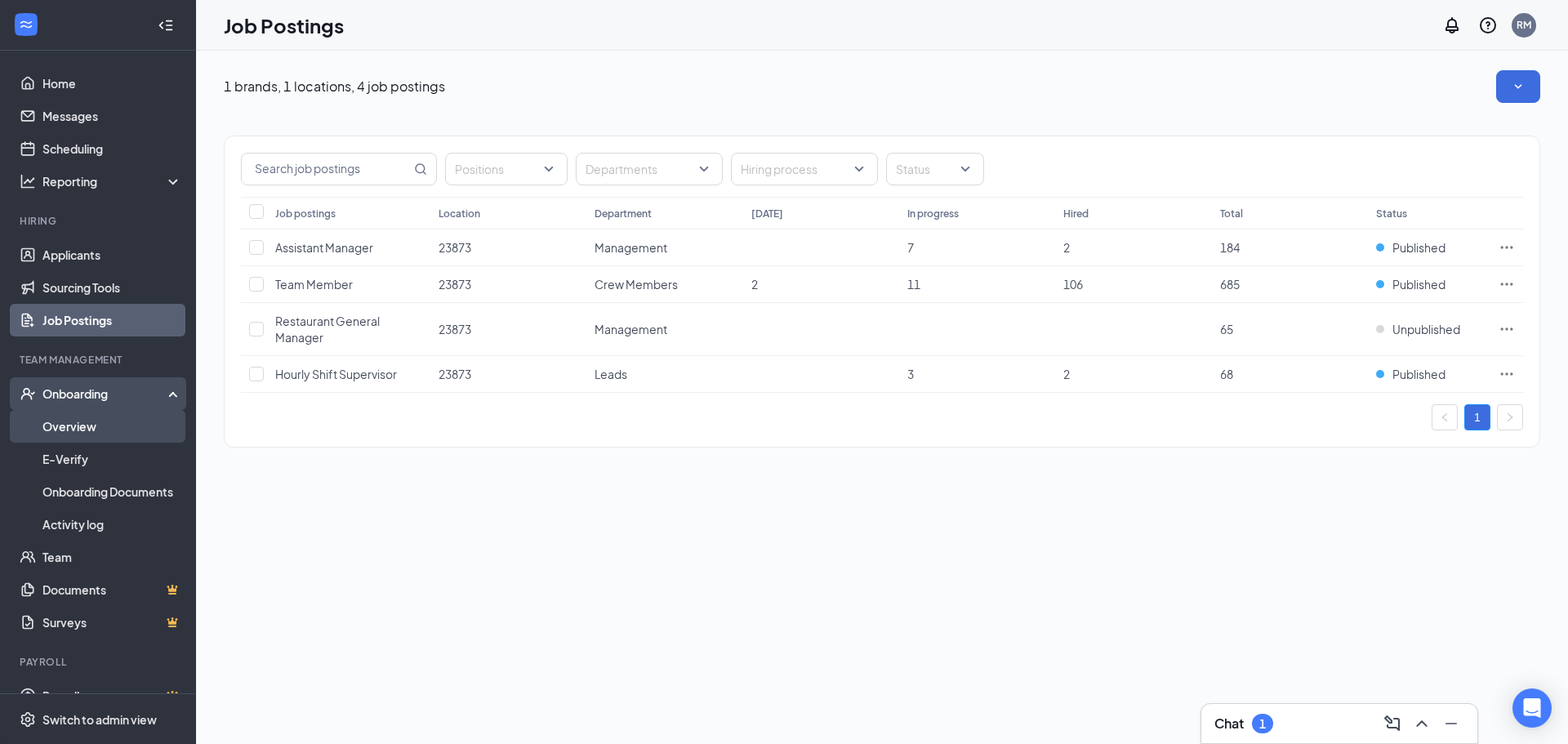
click at [84, 433] on link "Overview" at bounding box center [112, 426] width 140 height 33
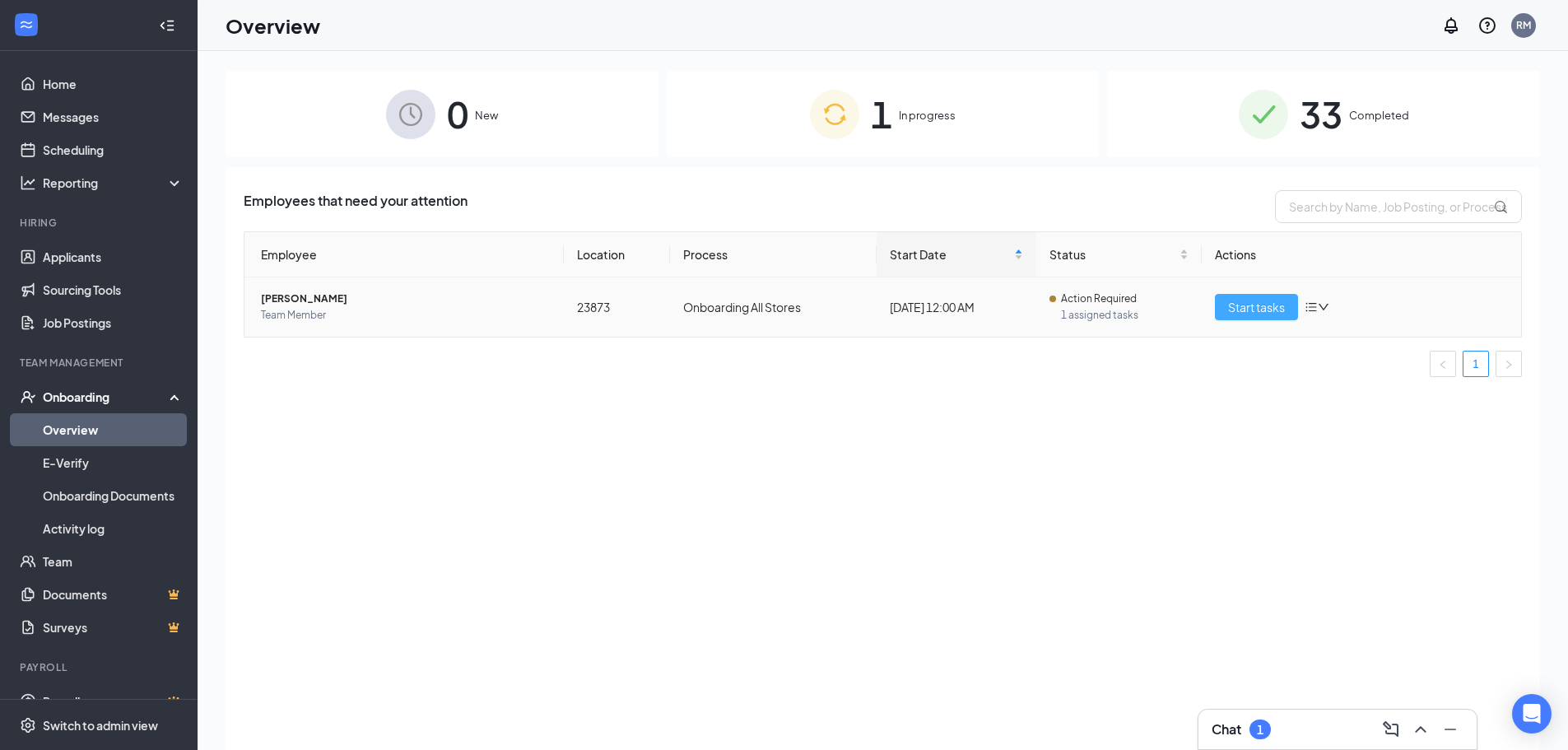
click at [1261, 311] on span "Start tasks" at bounding box center [1256, 307] width 57 height 18
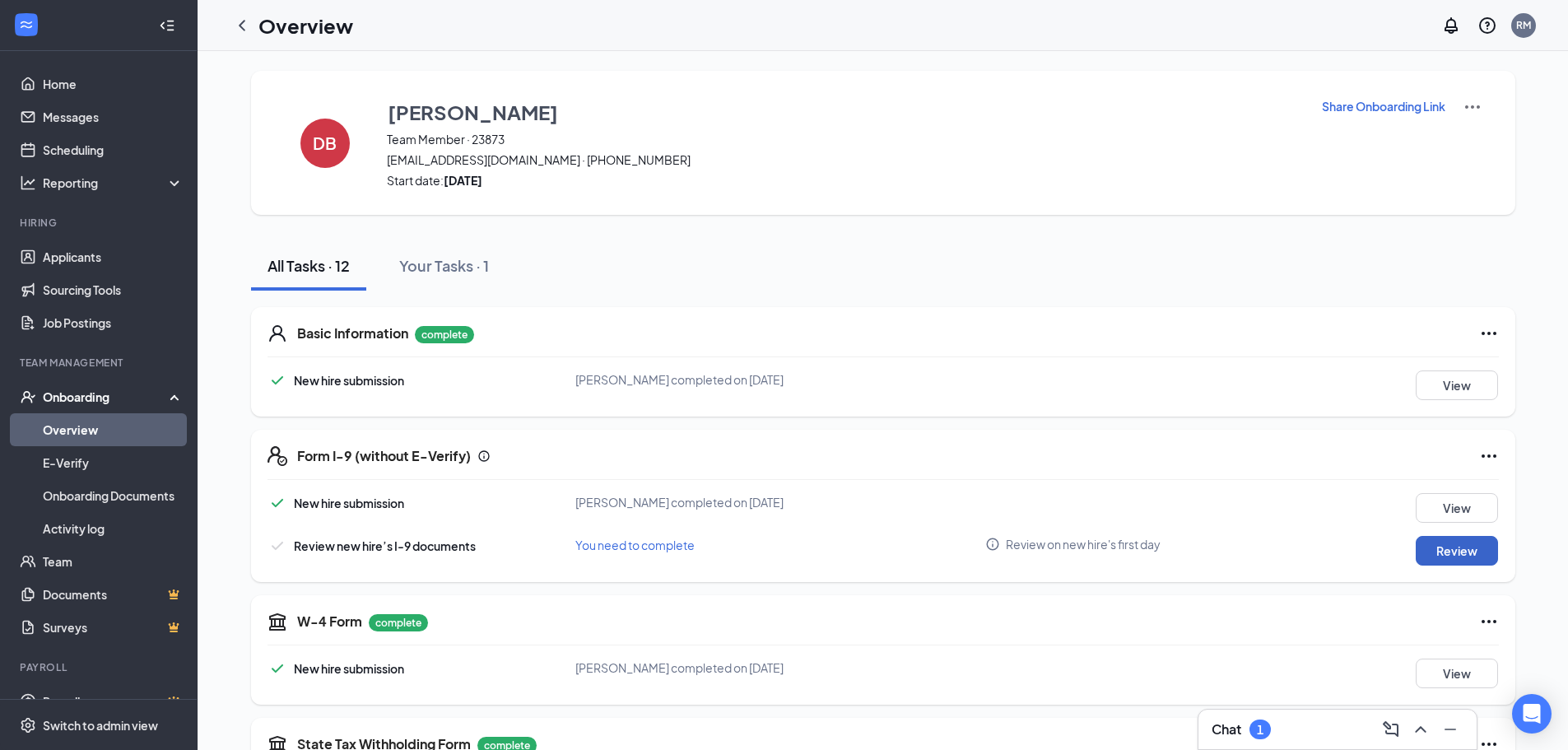
click at [1469, 551] on button "Review" at bounding box center [1458, 551] width 83 height 30
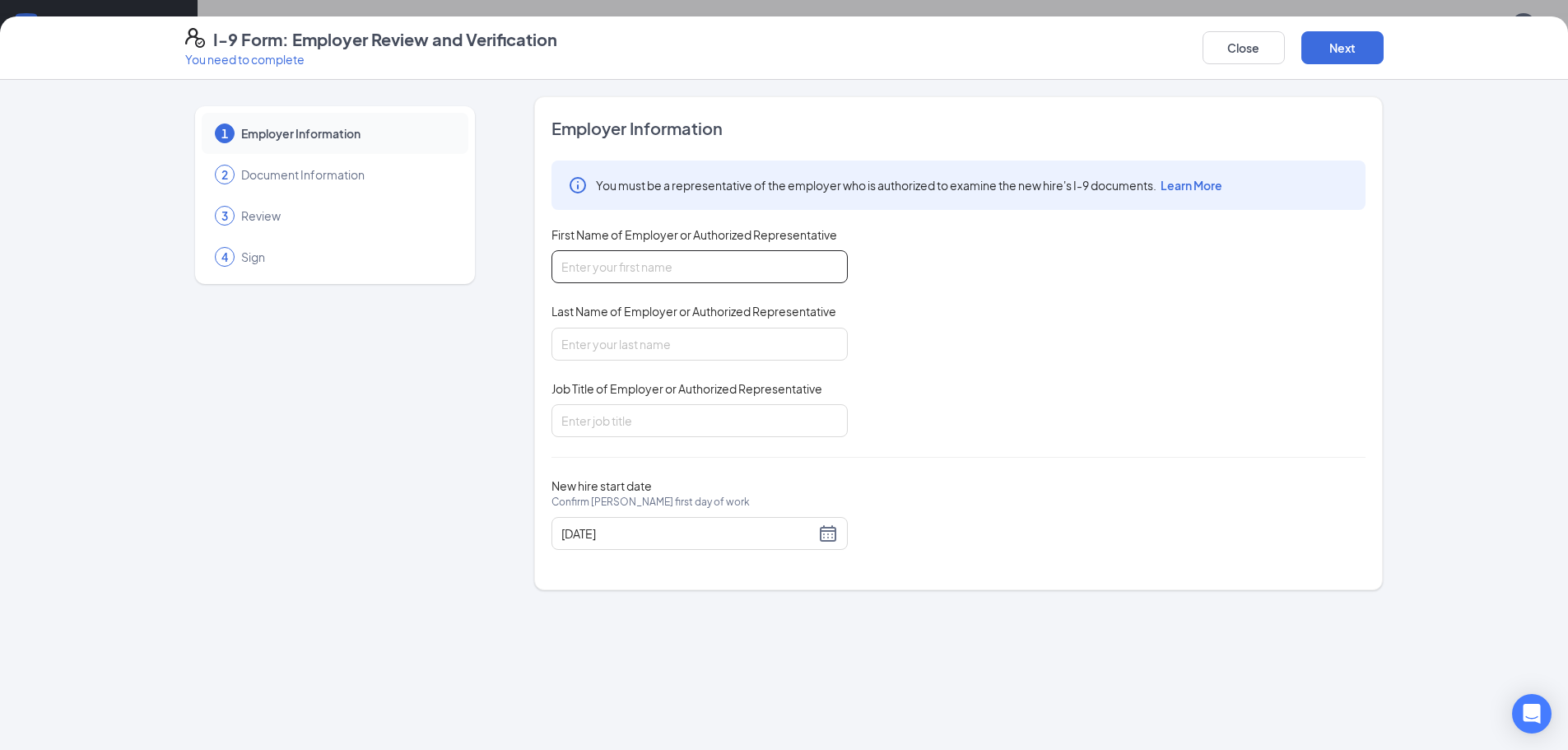
click at [576, 282] on input "First Name of Employer or Authorized Representative" at bounding box center [700, 267] width 296 height 33
type input "Kenneth"
type input "Cortes"
type input "Restaurant Manager"
click at [1335, 56] on button "Next" at bounding box center [1343, 48] width 83 height 33
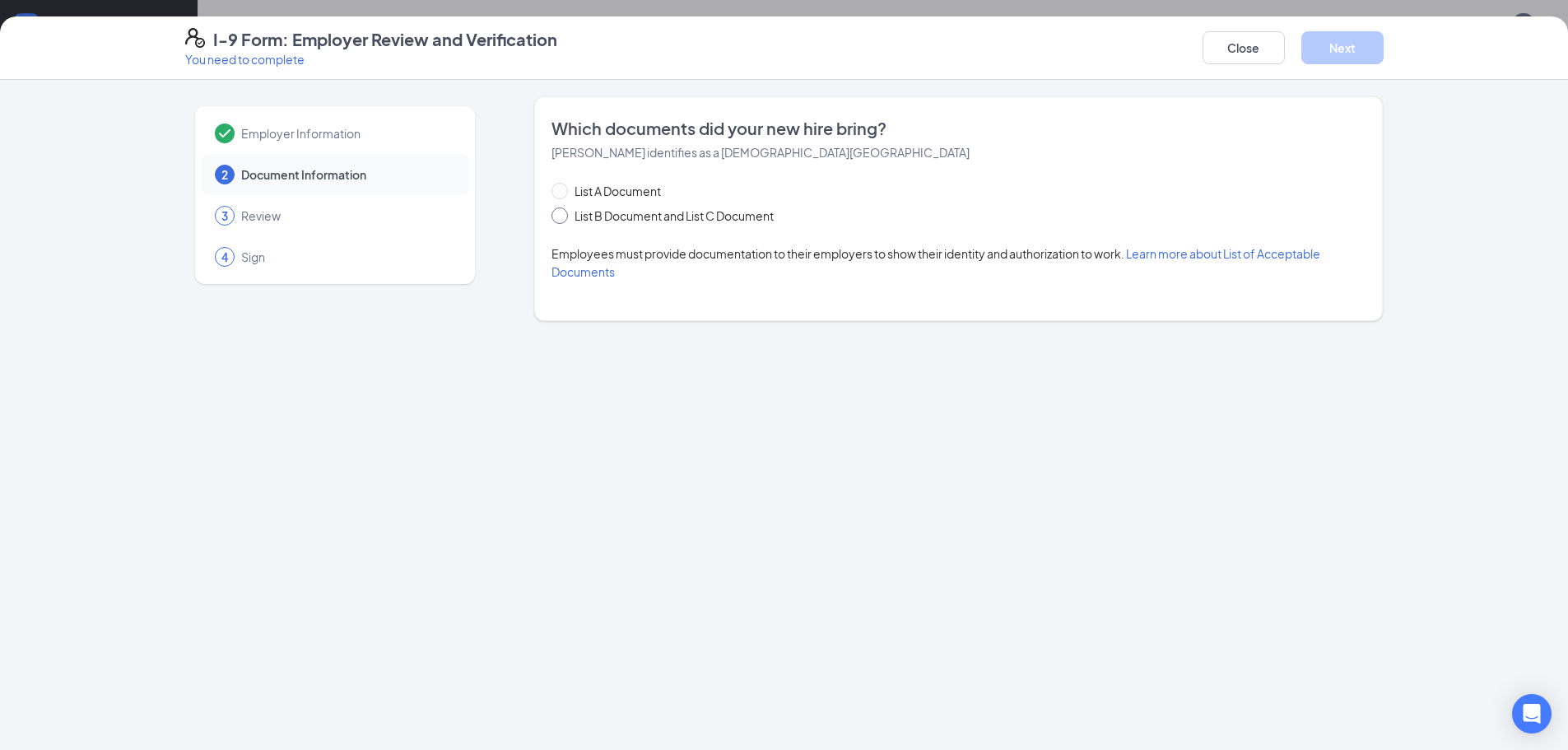
click at [567, 212] on span at bounding box center [559, 216] width 16 height 16
click at [563, 212] on input "List B Document and List C Document" at bounding box center [557, 213] width 12 height 12
radio input "true"
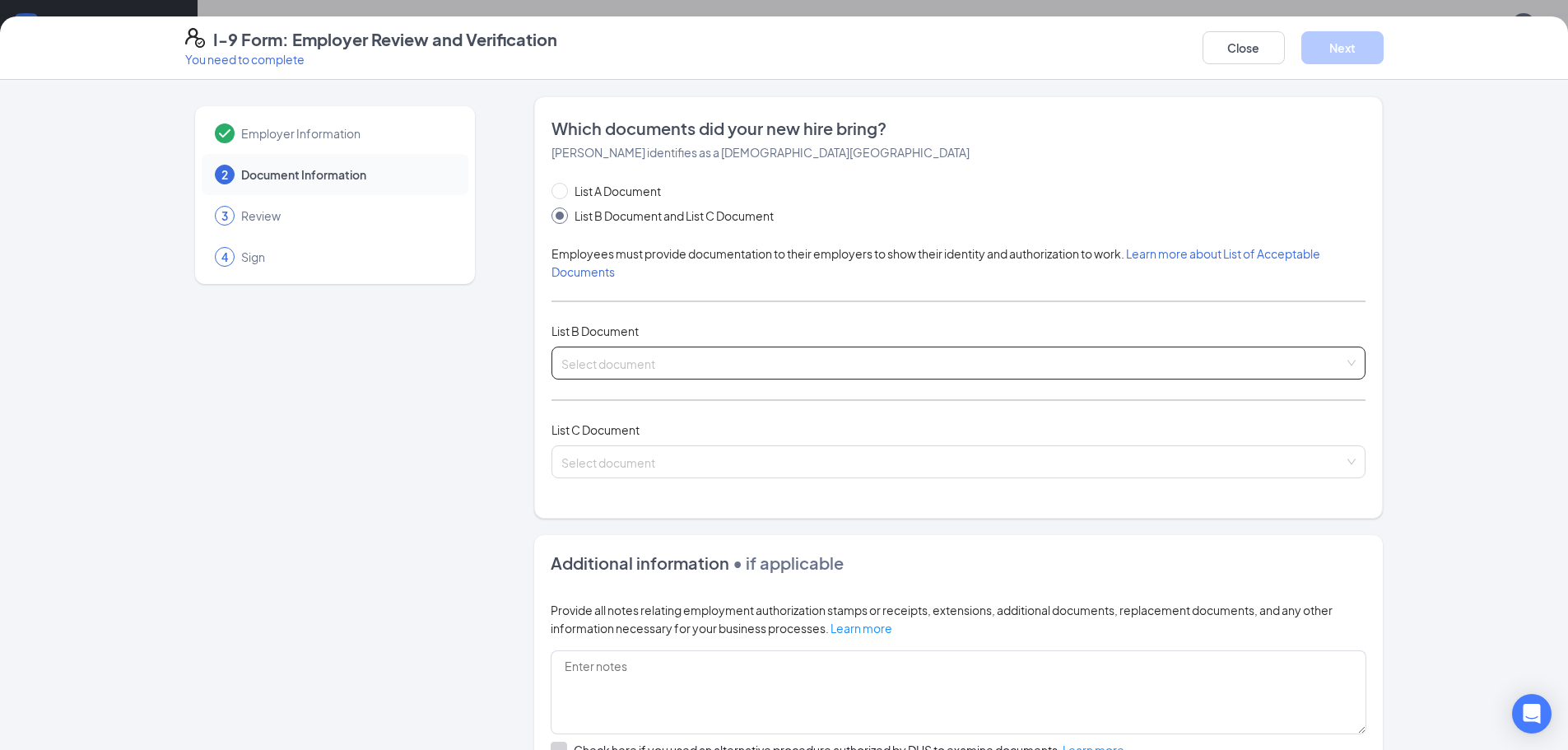
click at [588, 361] on input "search" at bounding box center [953, 360] width 783 height 25
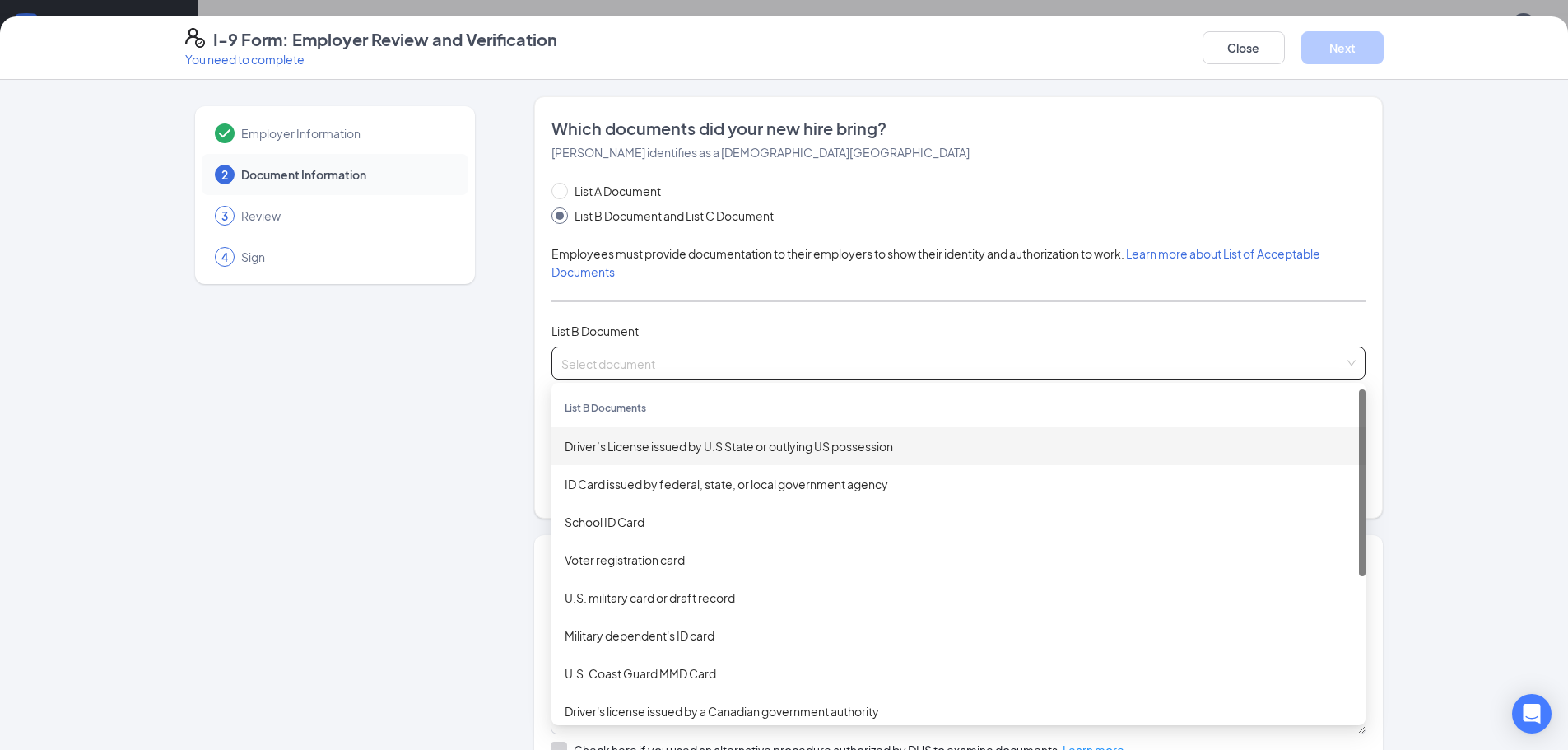
click at [642, 454] on div "Driver’s License issued by U.S State or outlying US possession" at bounding box center [958, 446] width 788 height 18
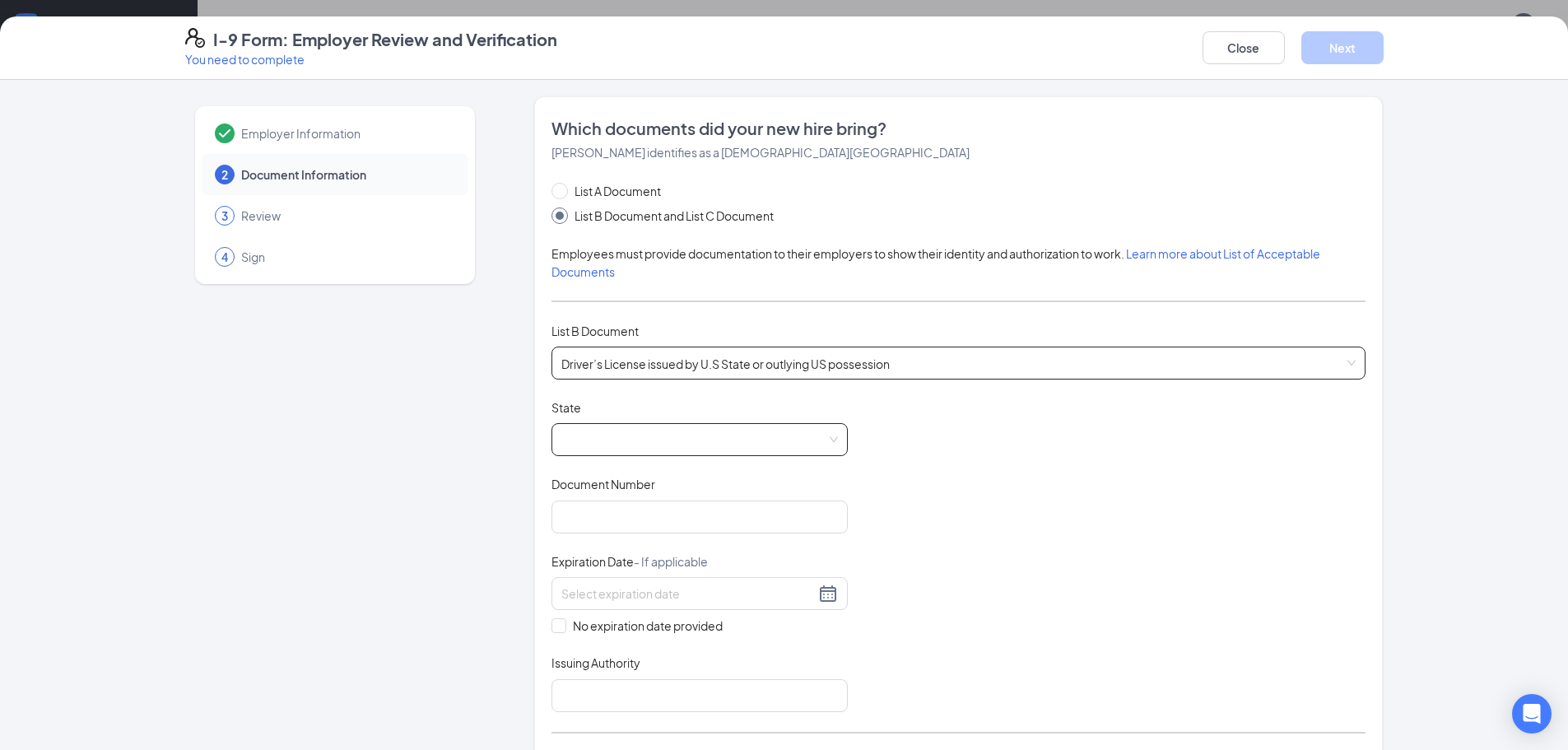
click at [608, 440] on span at bounding box center [700, 439] width 277 height 31
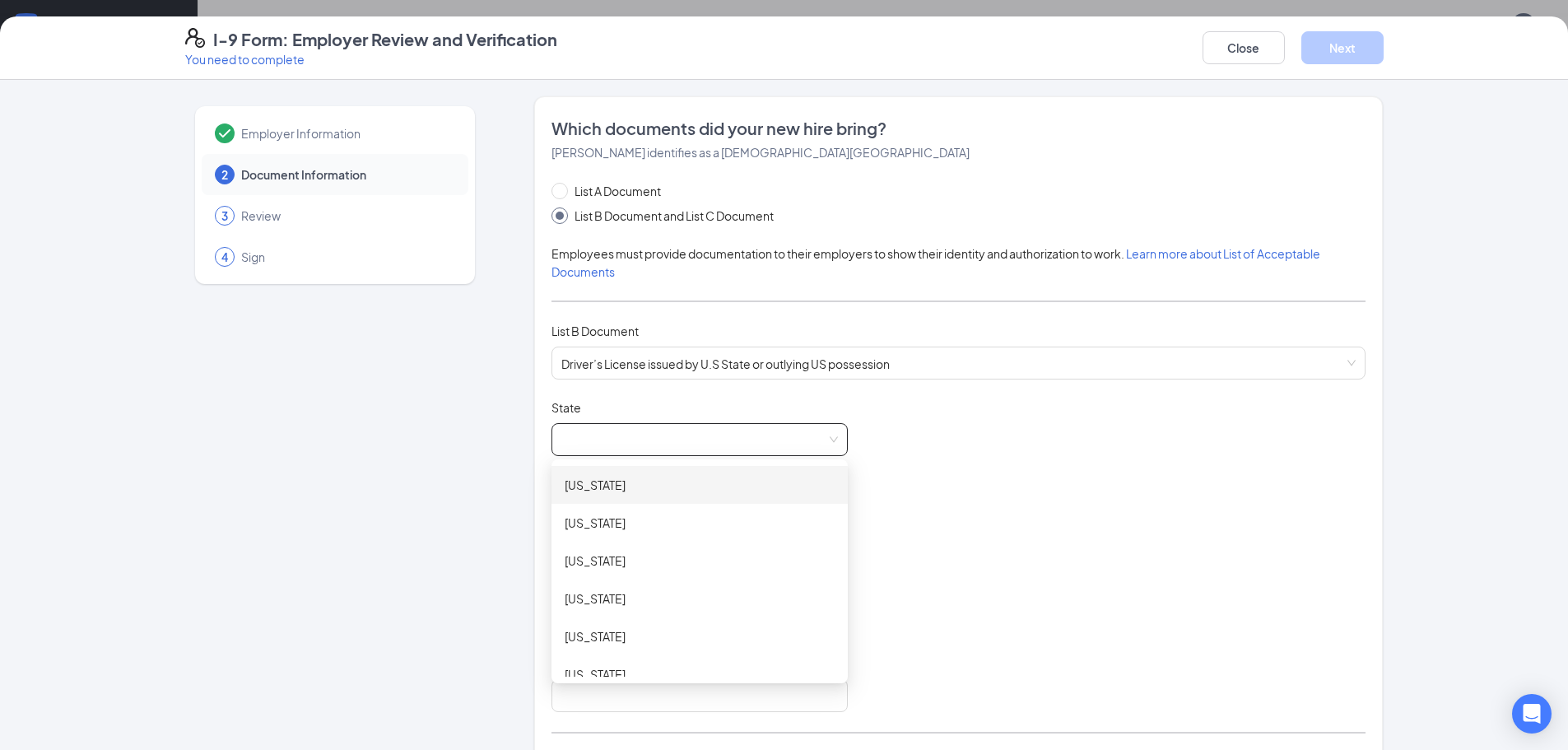
click at [608, 440] on span at bounding box center [700, 439] width 277 height 31
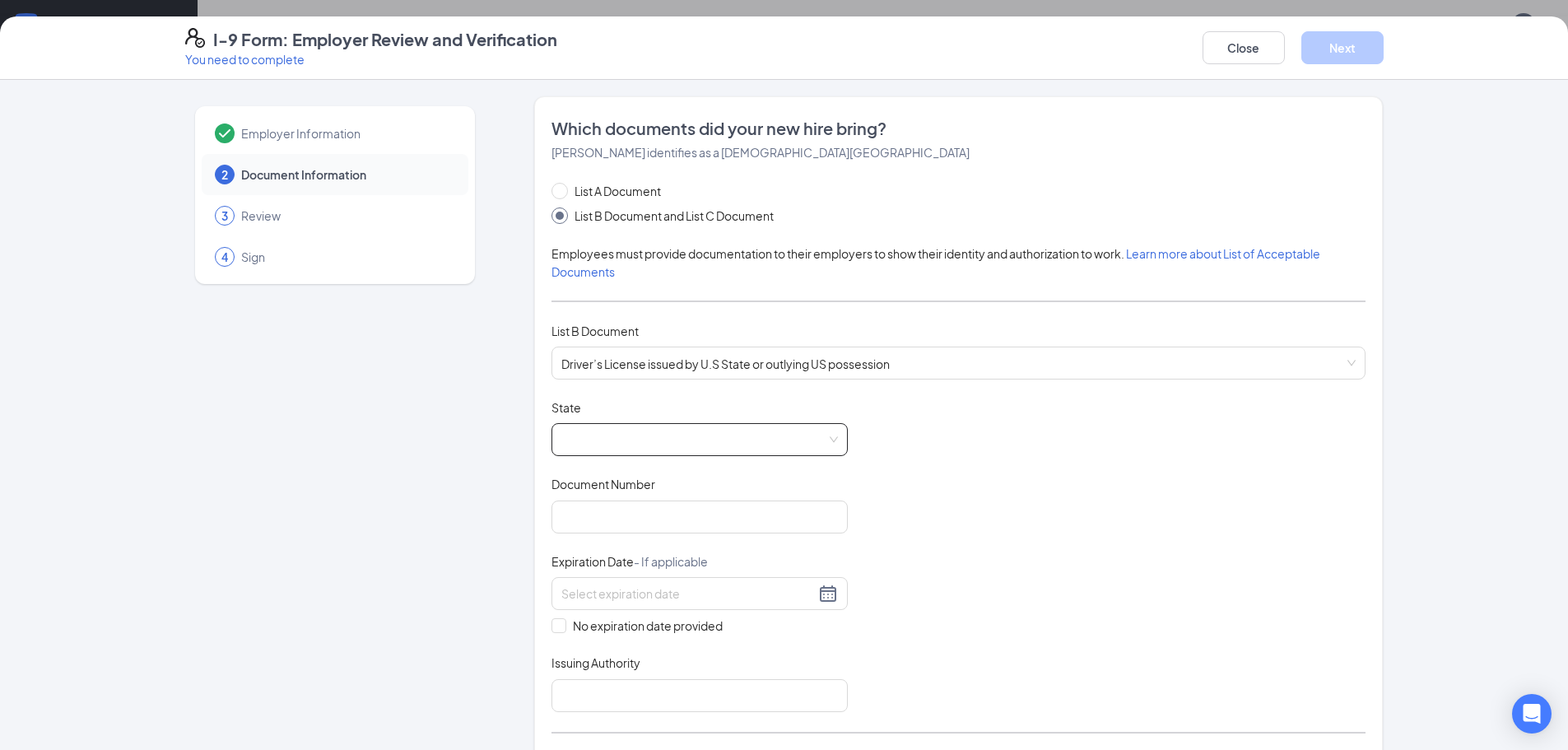
click at [608, 440] on span at bounding box center [700, 439] width 277 height 31
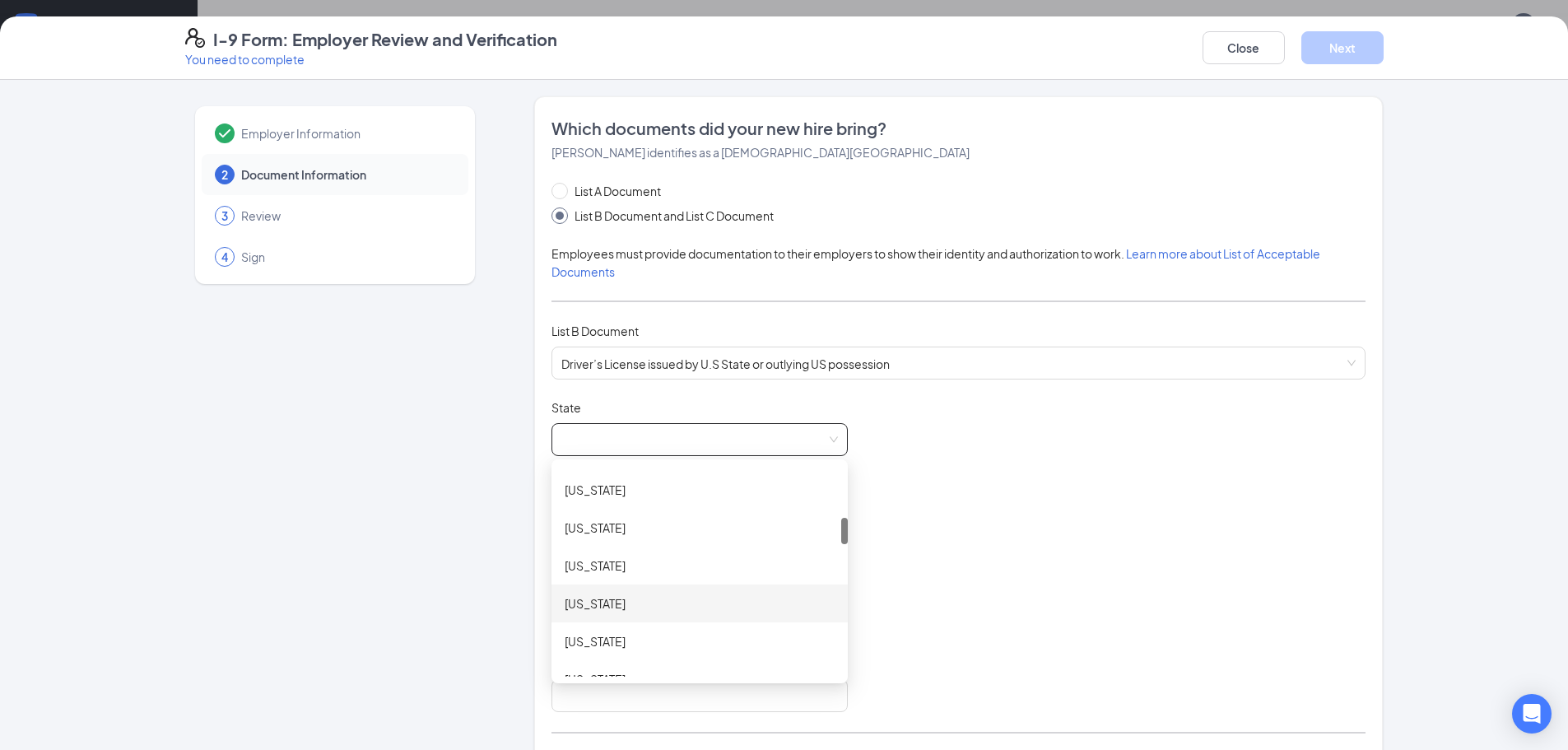
scroll to position [494, 0]
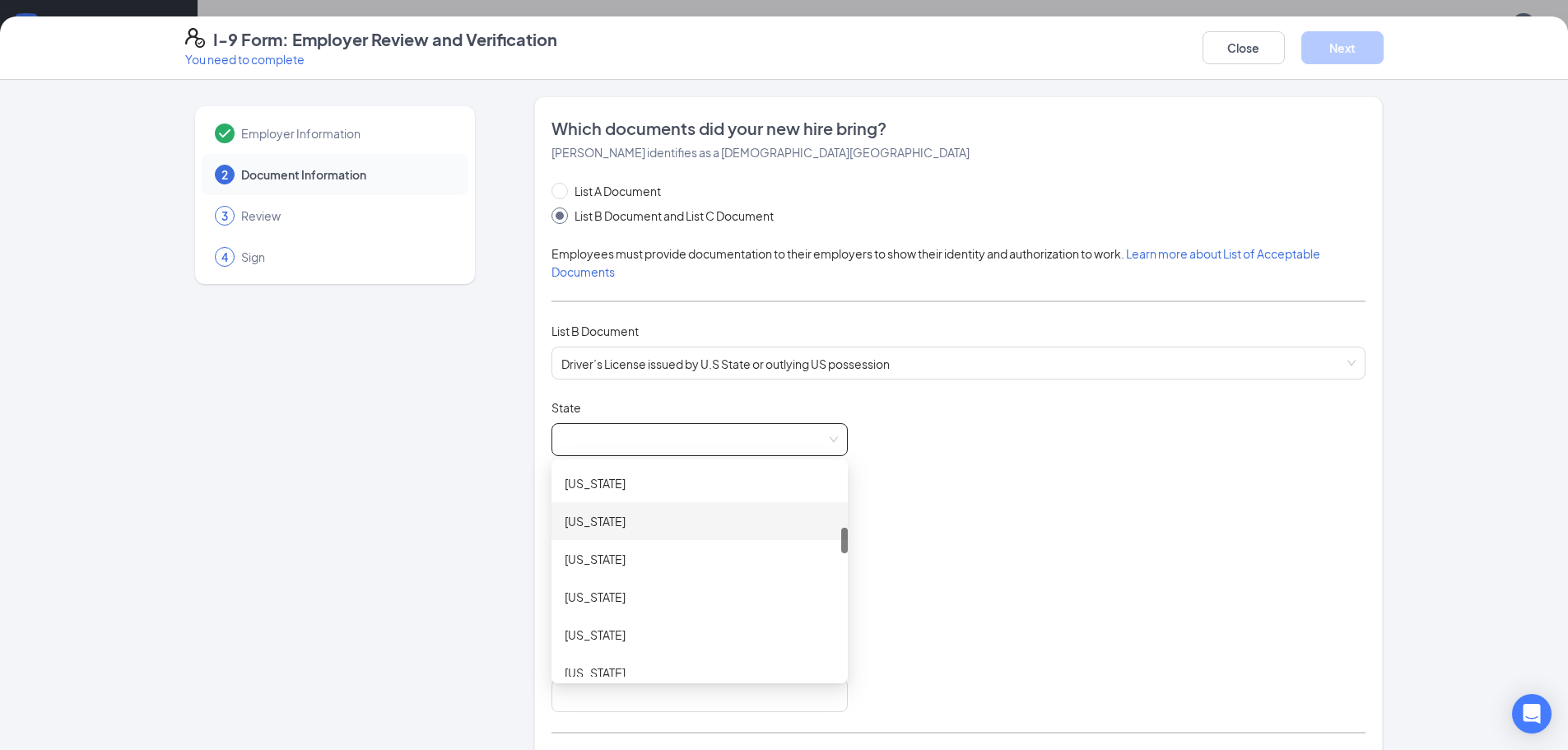
click at [576, 519] on div "Idaho" at bounding box center [700, 521] width 270 height 18
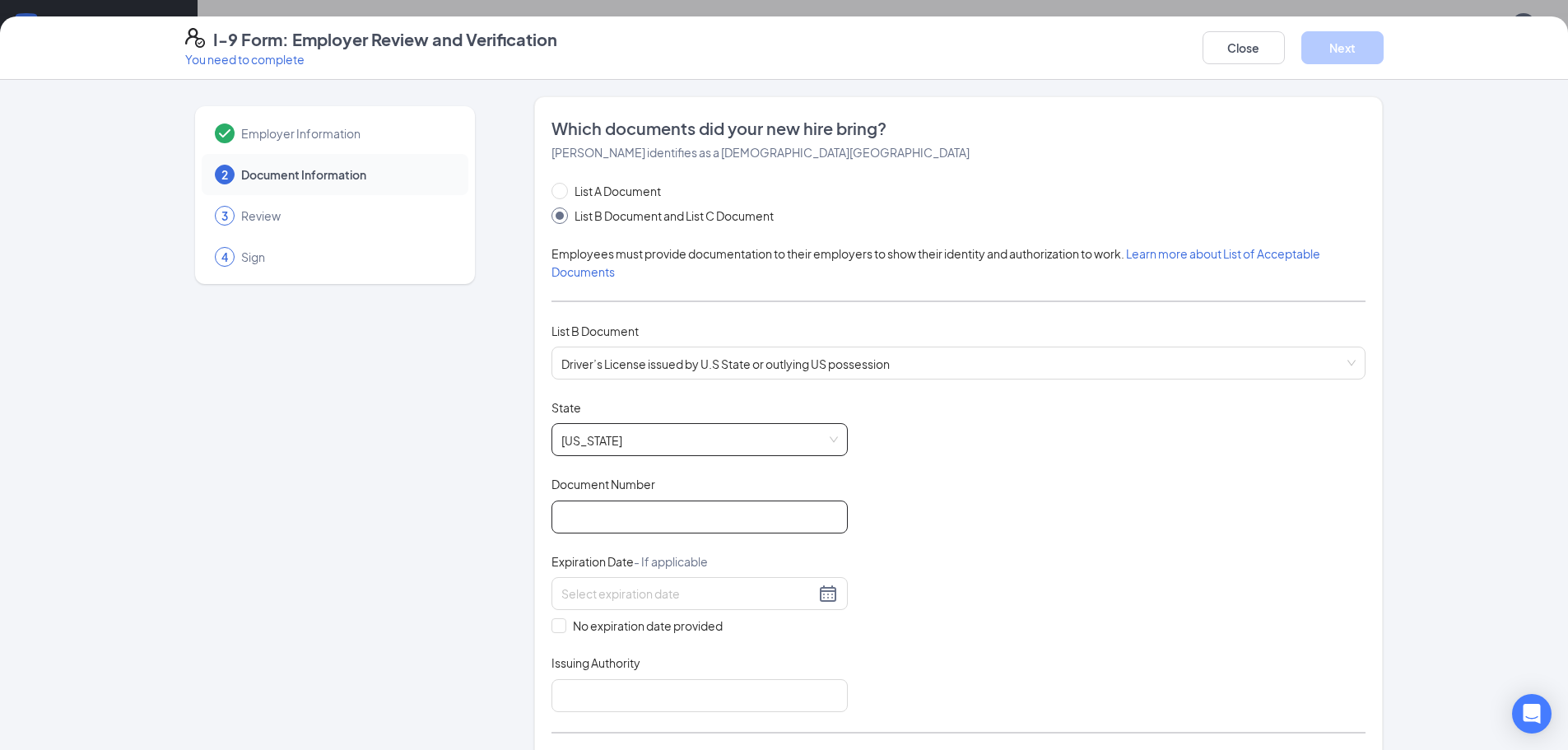
click at [576, 519] on input "Document Number" at bounding box center [700, 516] width 296 height 33
type input "AD003345K"
click at [622, 597] on input at bounding box center [688, 594] width 253 height 18
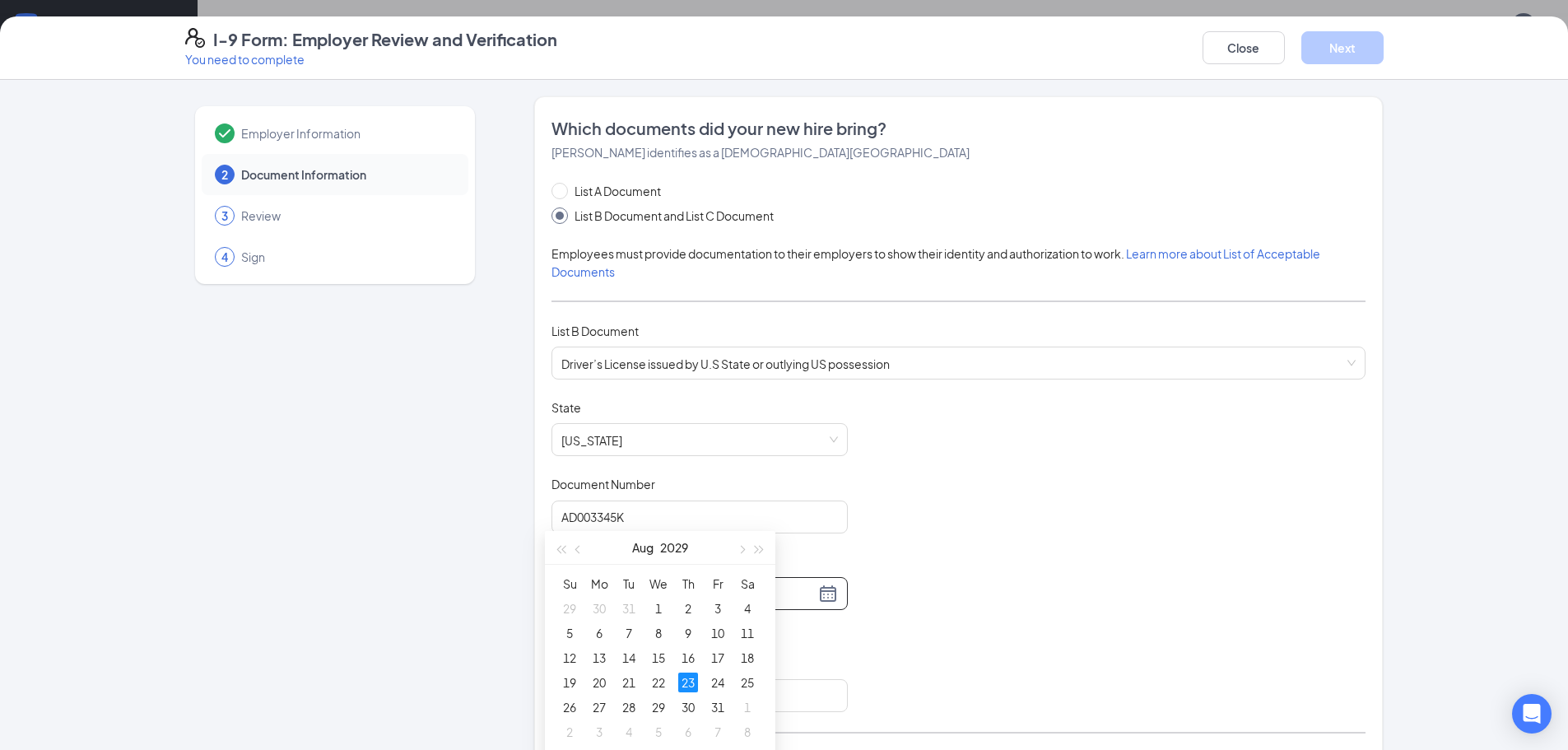
click at [689, 681] on div "23" at bounding box center [688, 683] width 20 height 20
type input "08/23/2029"
click at [597, 694] on input "Issuing Authority" at bounding box center [700, 695] width 296 height 33
type input "State of Idaho"
click at [714, 638] on div "Document Title Driver’s License issued by U.S State or outlying US possession S…" at bounding box center [958, 556] width 815 height 313
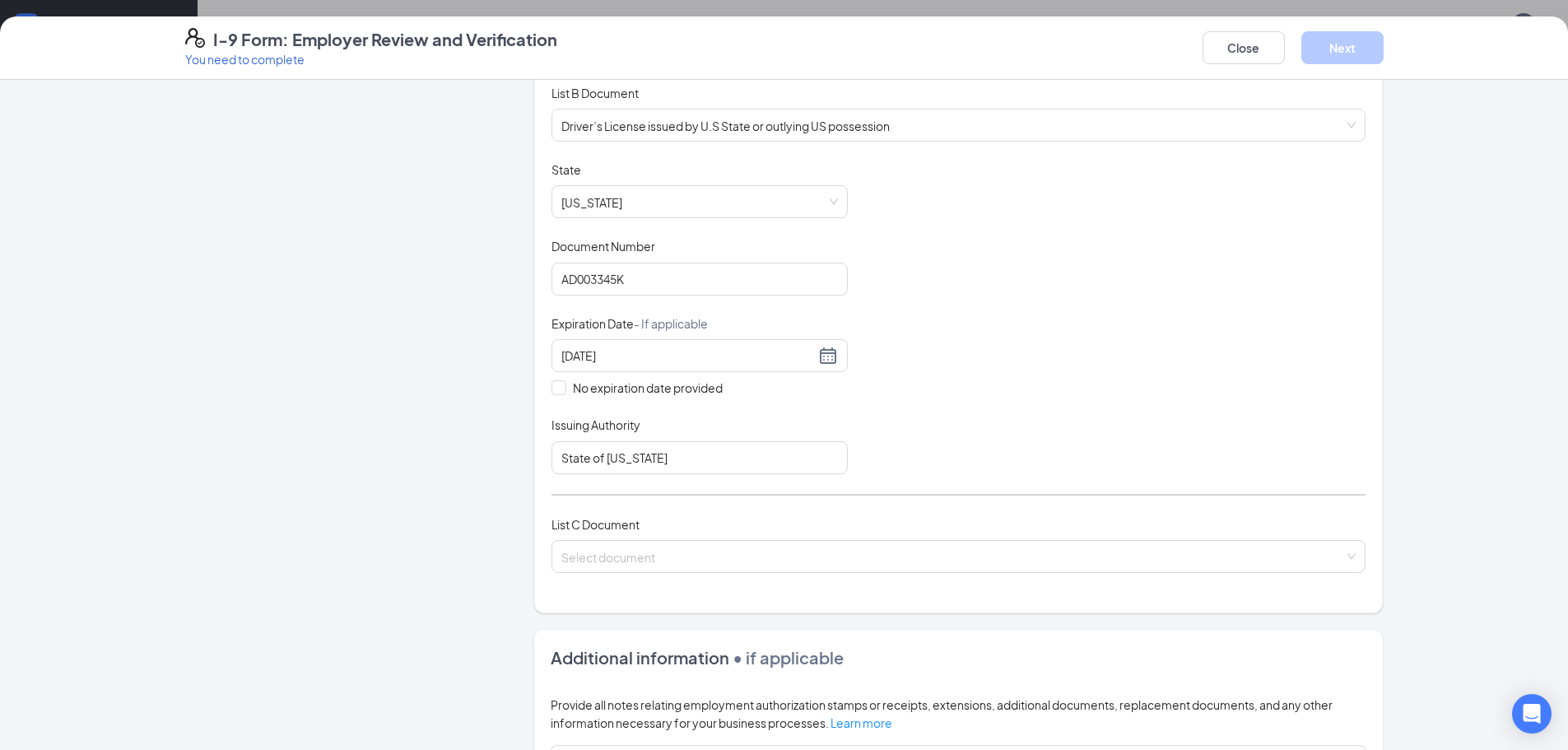
scroll to position [247, 0]
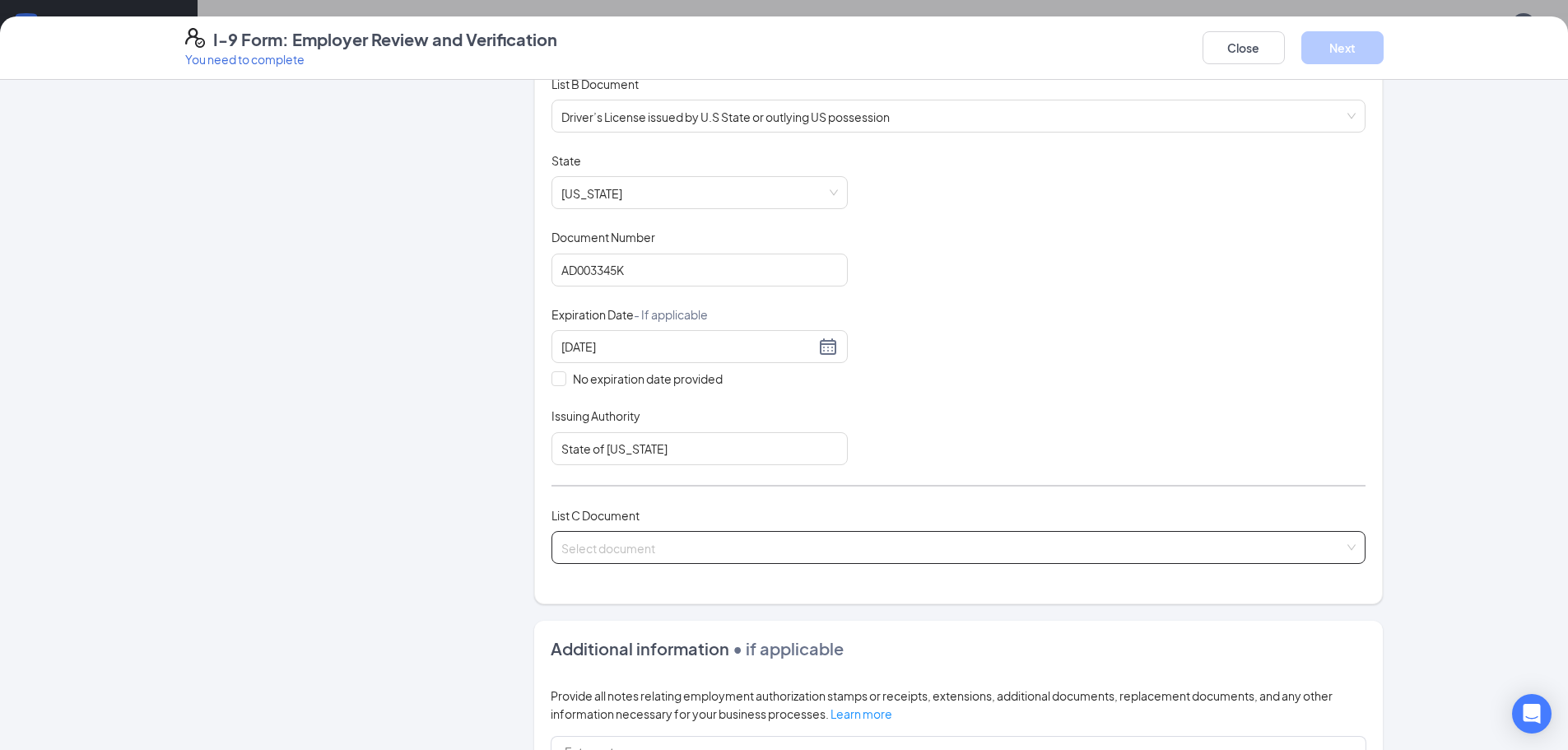
click at [630, 556] on input "search" at bounding box center [953, 544] width 783 height 25
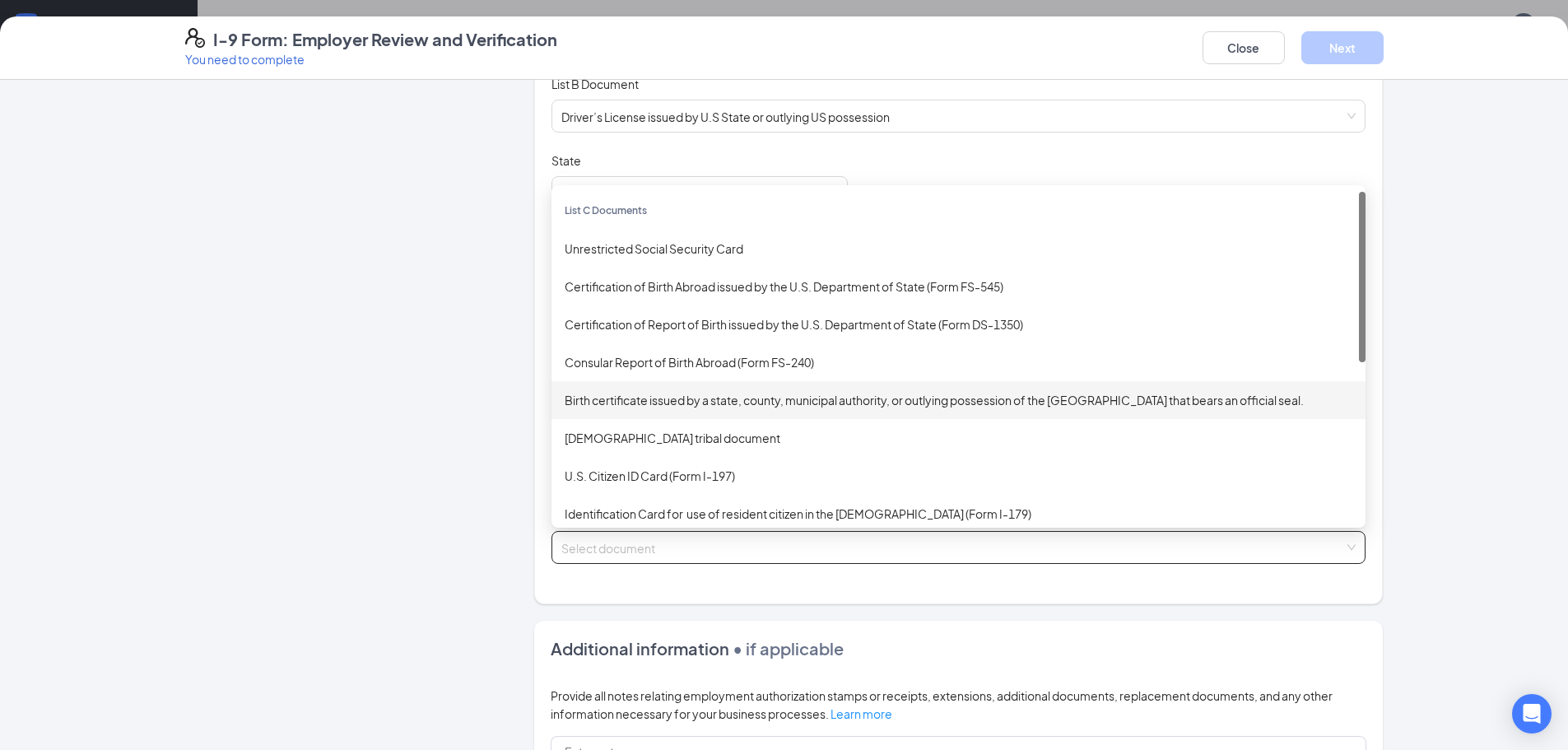
click at [611, 402] on div "Birth certificate issued by a state, county, municipal authority, or outlying p…" at bounding box center [958, 400] width 788 height 18
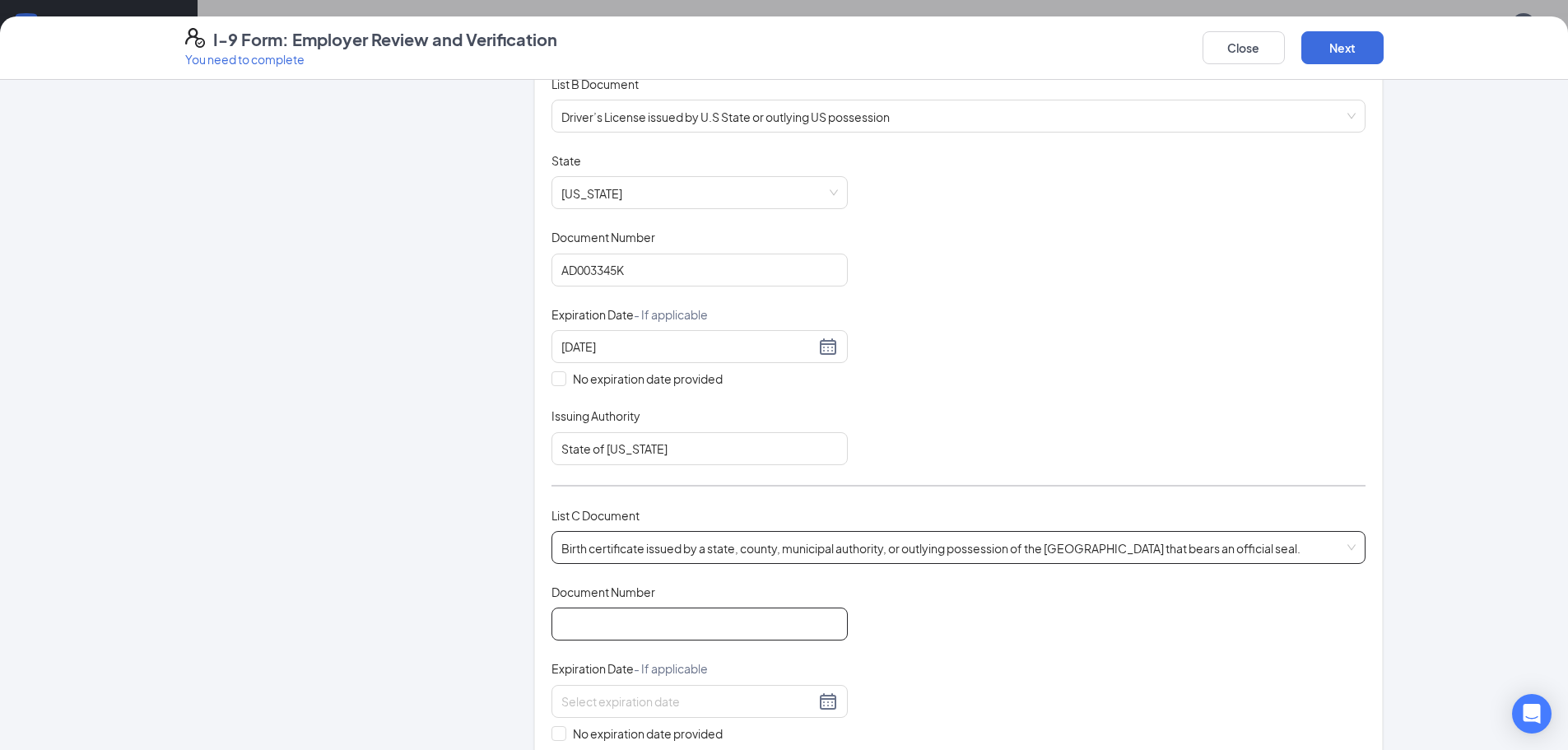
click at [568, 622] on input "Document Number" at bounding box center [700, 624] width 296 height 33
type input "1"
type input "09993939"
click at [554, 733] on input "No expiration date provided" at bounding box center [557, 732] width 12 height 12
checkbox input "true"
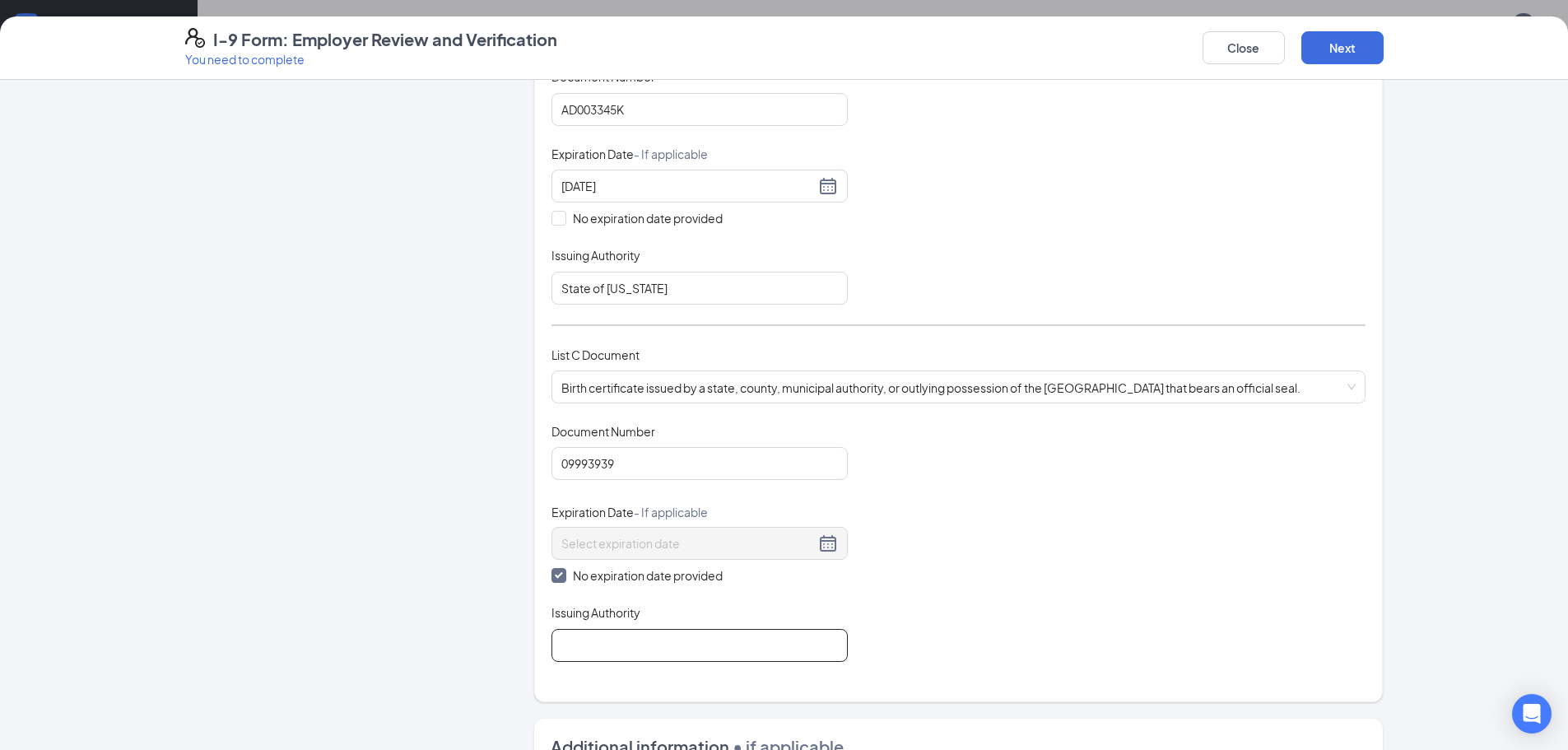
scroll to position [411, 0]
click at [581, 649] on input "Issuing Authority" at bounding box center [700, 641] width 296 height 33
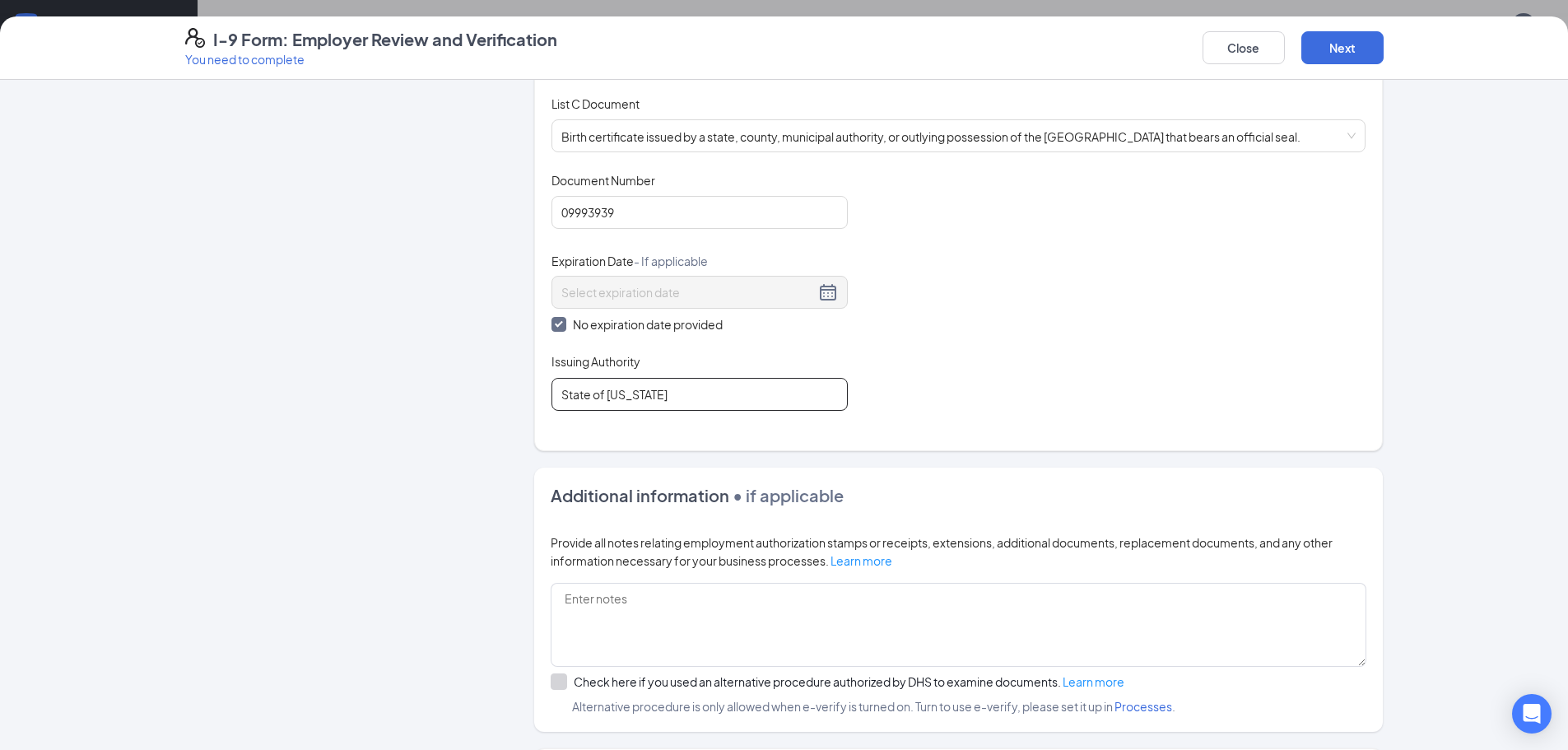
scroll to position [741, 0]
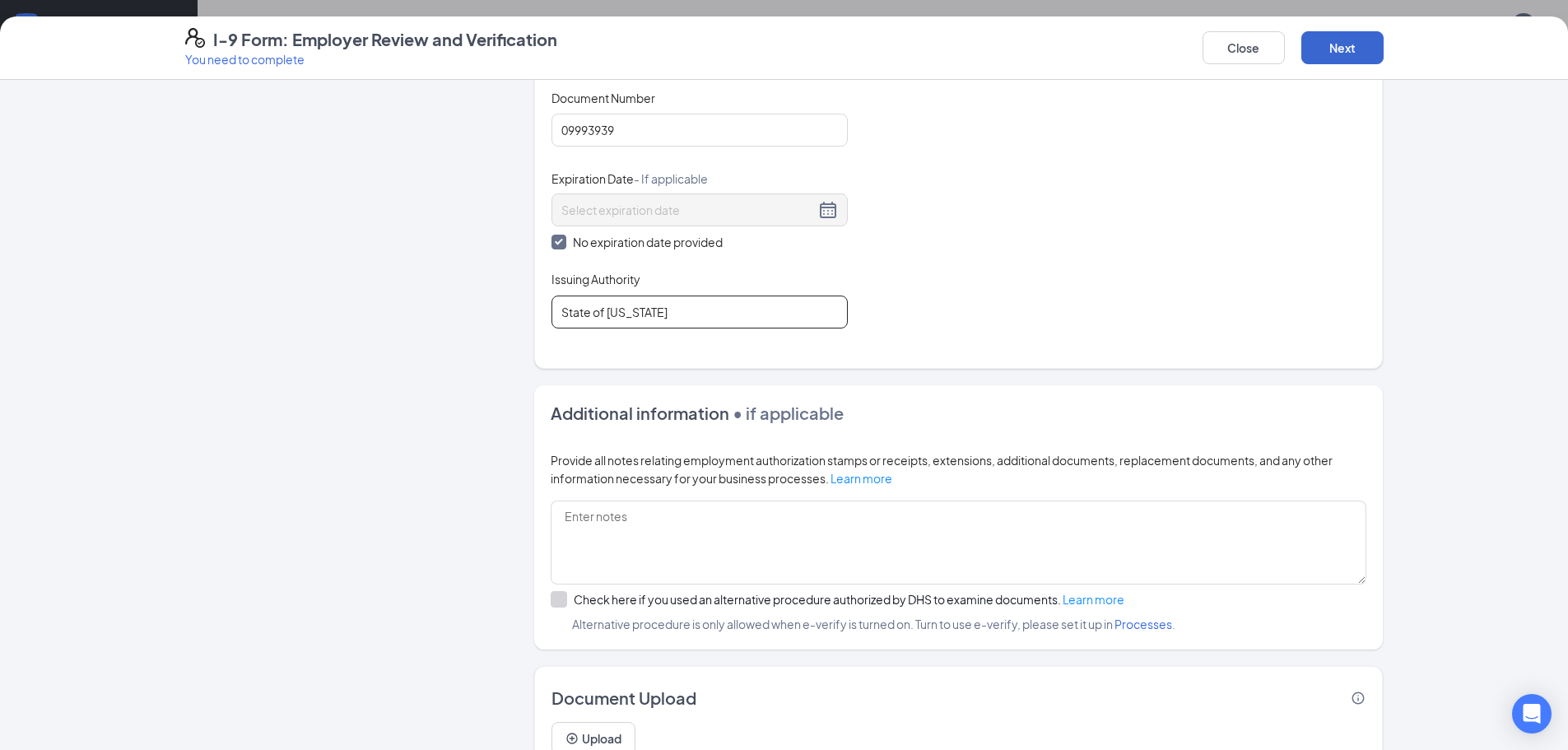
type input "State of Louisiana"
click at [1332, 52] on button "Next" at bounding box center [1343, 48] width 83 height 33
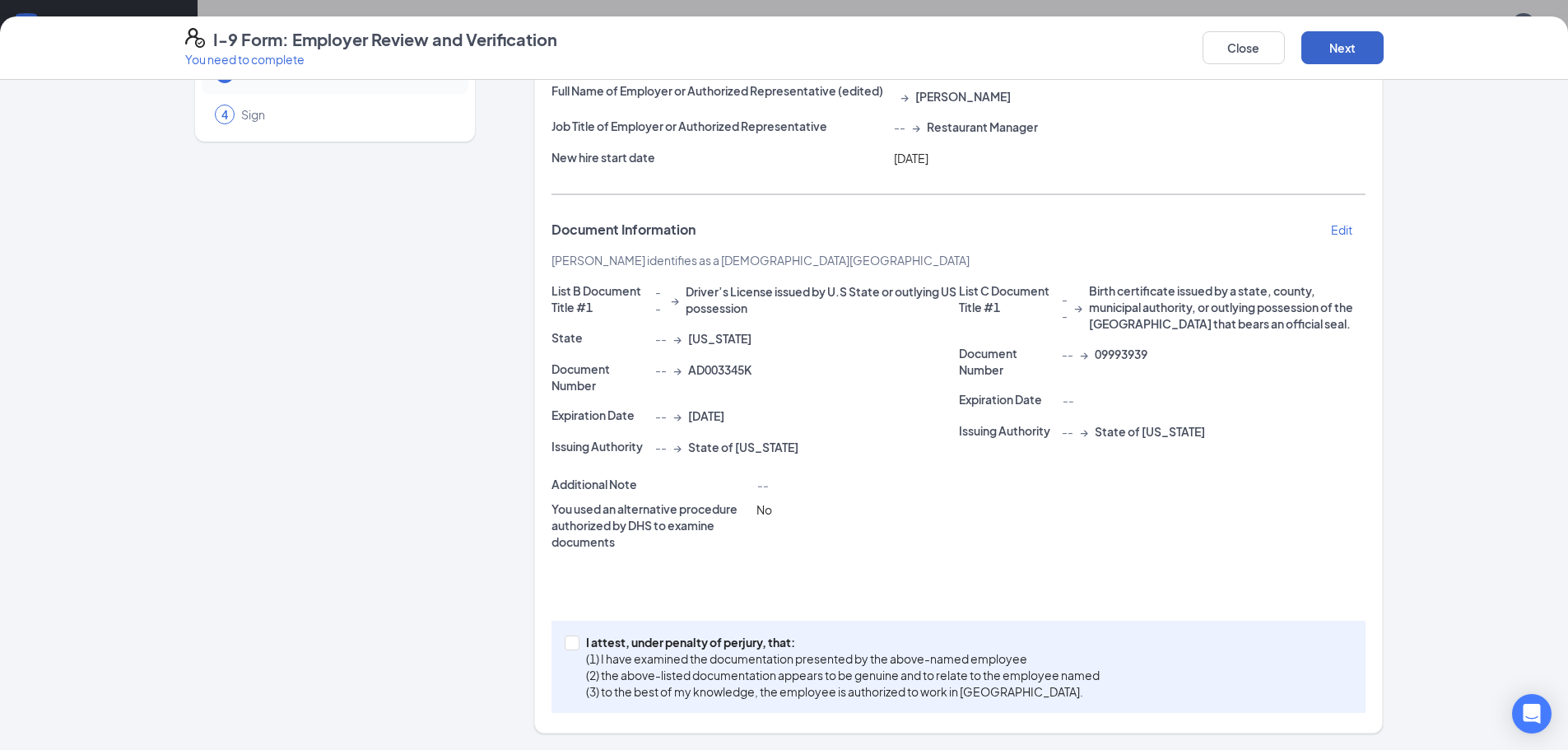
scroll to position [143, 0]
click at [568, 646] on input "I attest, under penalty of perjury, that: (1) I have examined the documentation…" at bounding box center [570, 641] width 12 height 12
checkbox input "true"
click at [1336, 53] on button "Next" at bounding box center [1343, 48] width 83 height 33
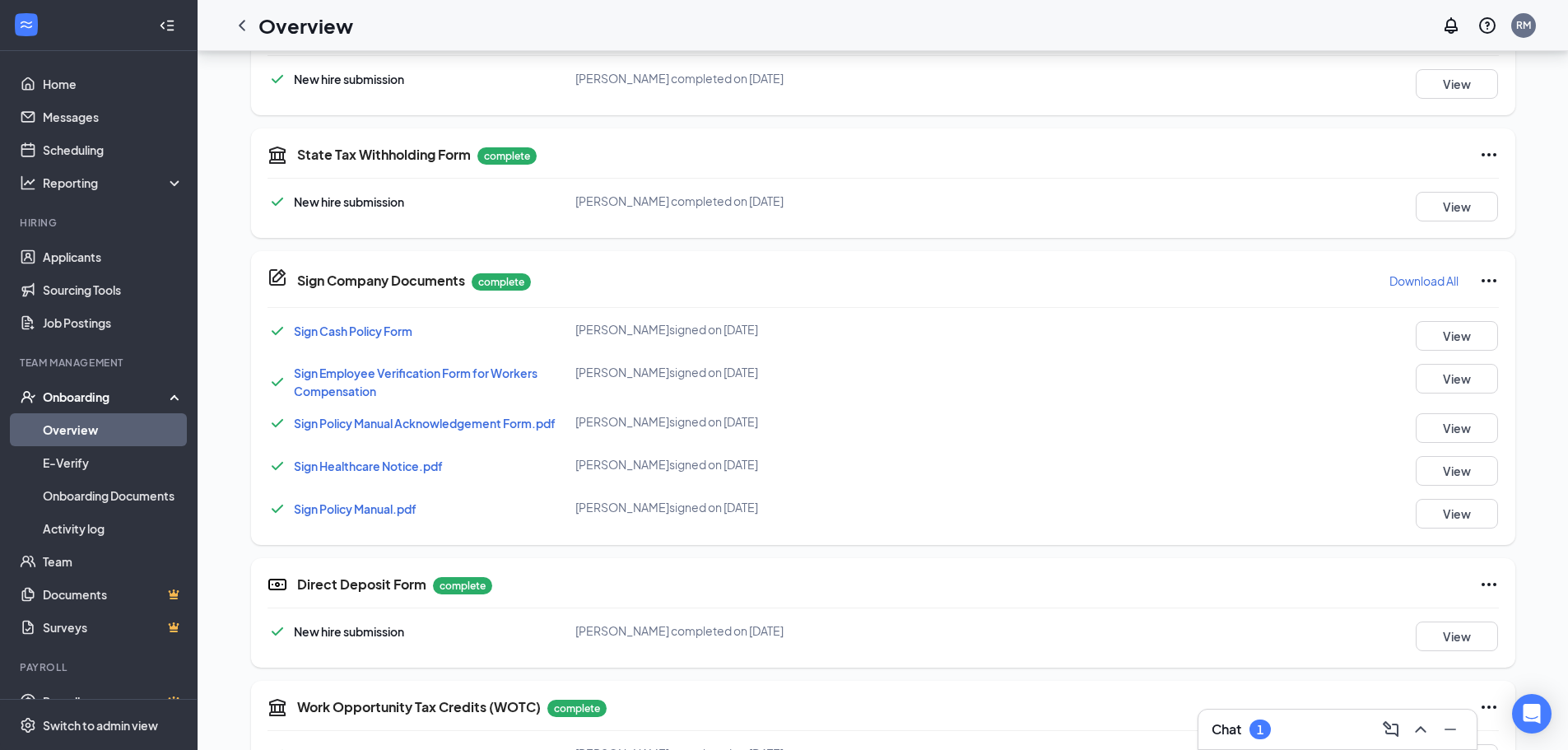
scroll to position [689, 0]
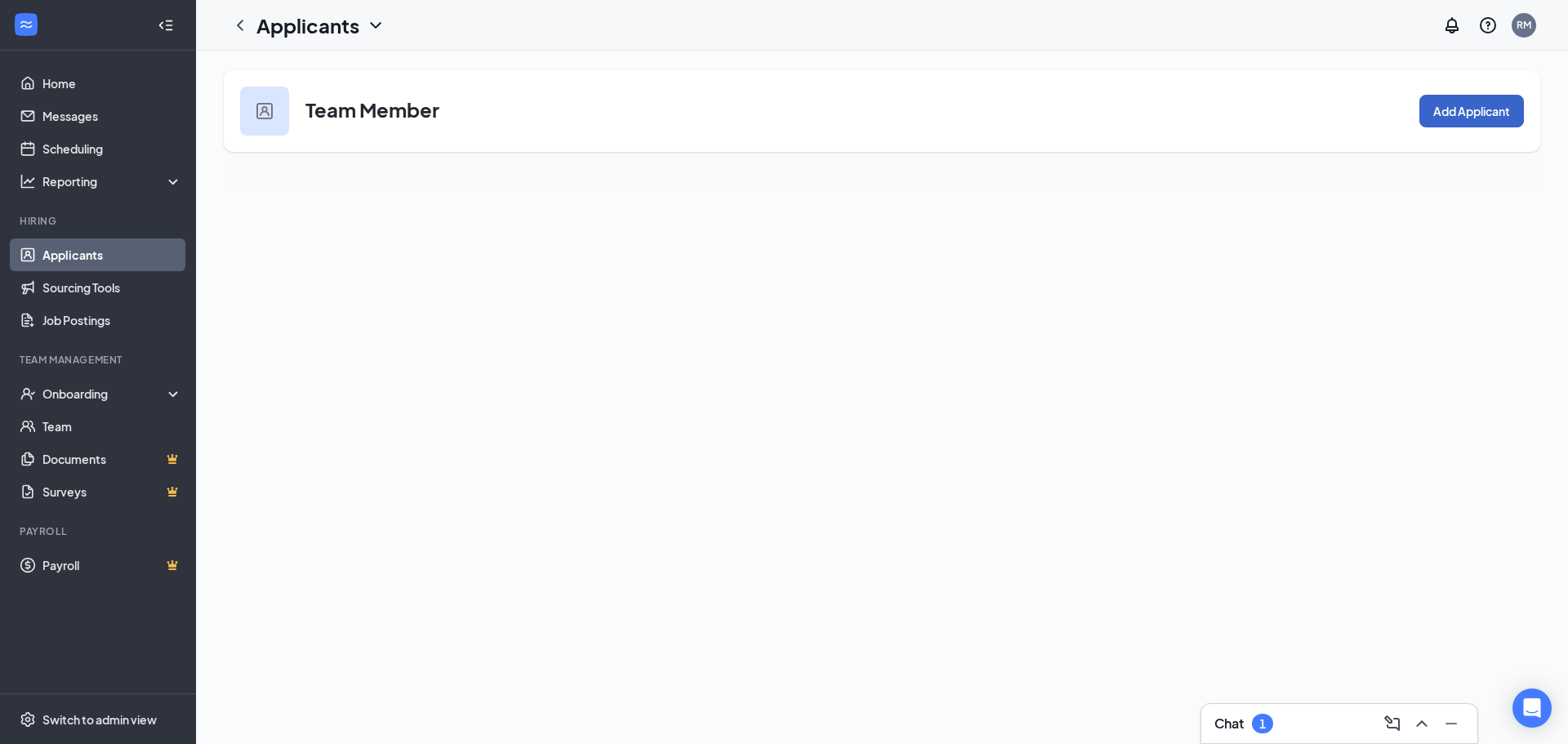
click at [1462, 115] on button "Add Applicant" at bounding box center [1471, 110] width 104 height 33
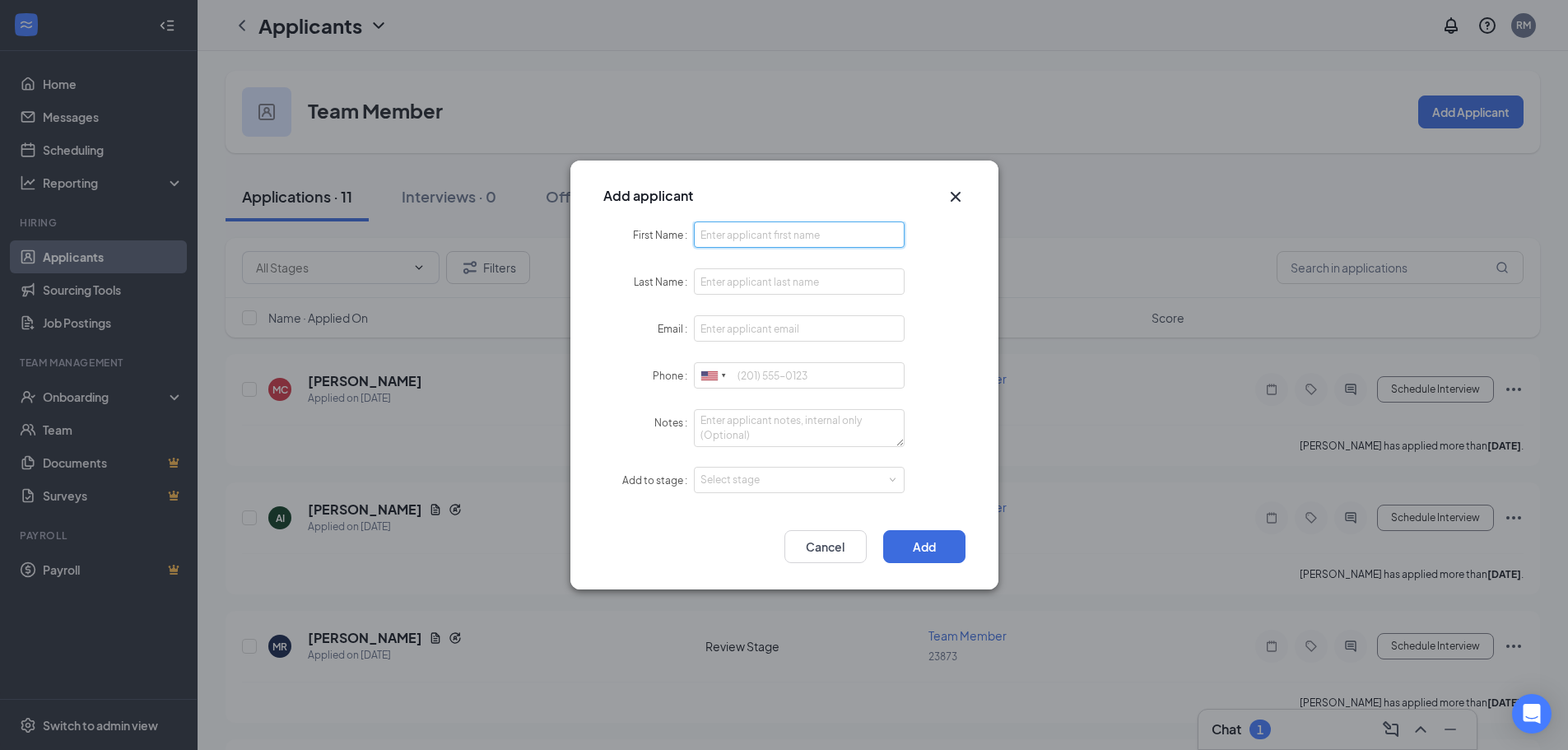
click at [786, 243] on input "First Name" at bounding box center [800, 234] width 212 height 26
type input "[PERSON_NAME]"
click at [728, 326] on input "Email" at bounding box center [800, 328] width 212 height 26
type input "[EMAIL_ADDRESS][DOMAIN_NAME]"
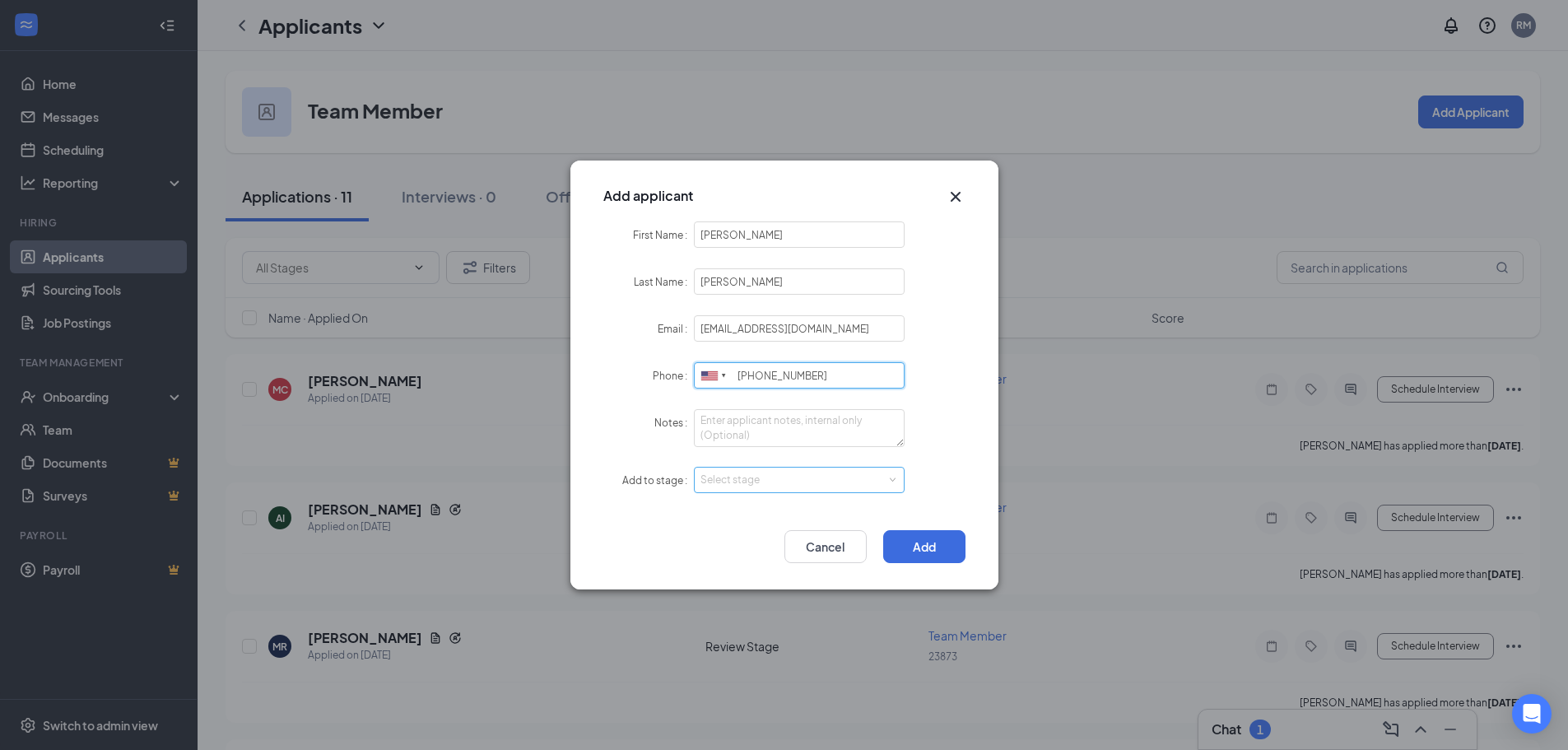
click at [739, 481] on div "Select stage" at bounding box center [796, 480] width 191 height 16
type input "501-607-8745"
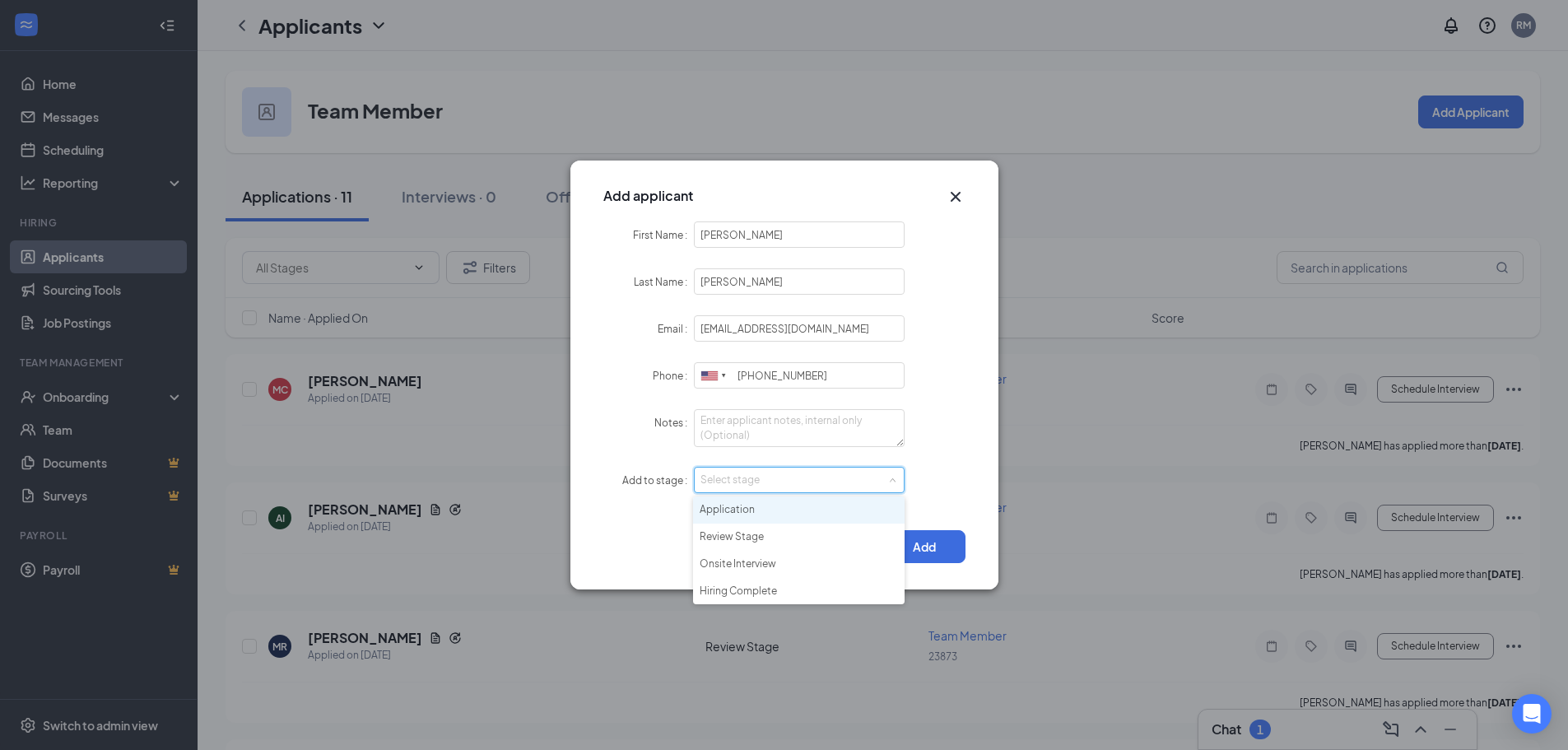
click at [736, 511] on li "Application" at bounding box center [799, 510] width 212 height 27
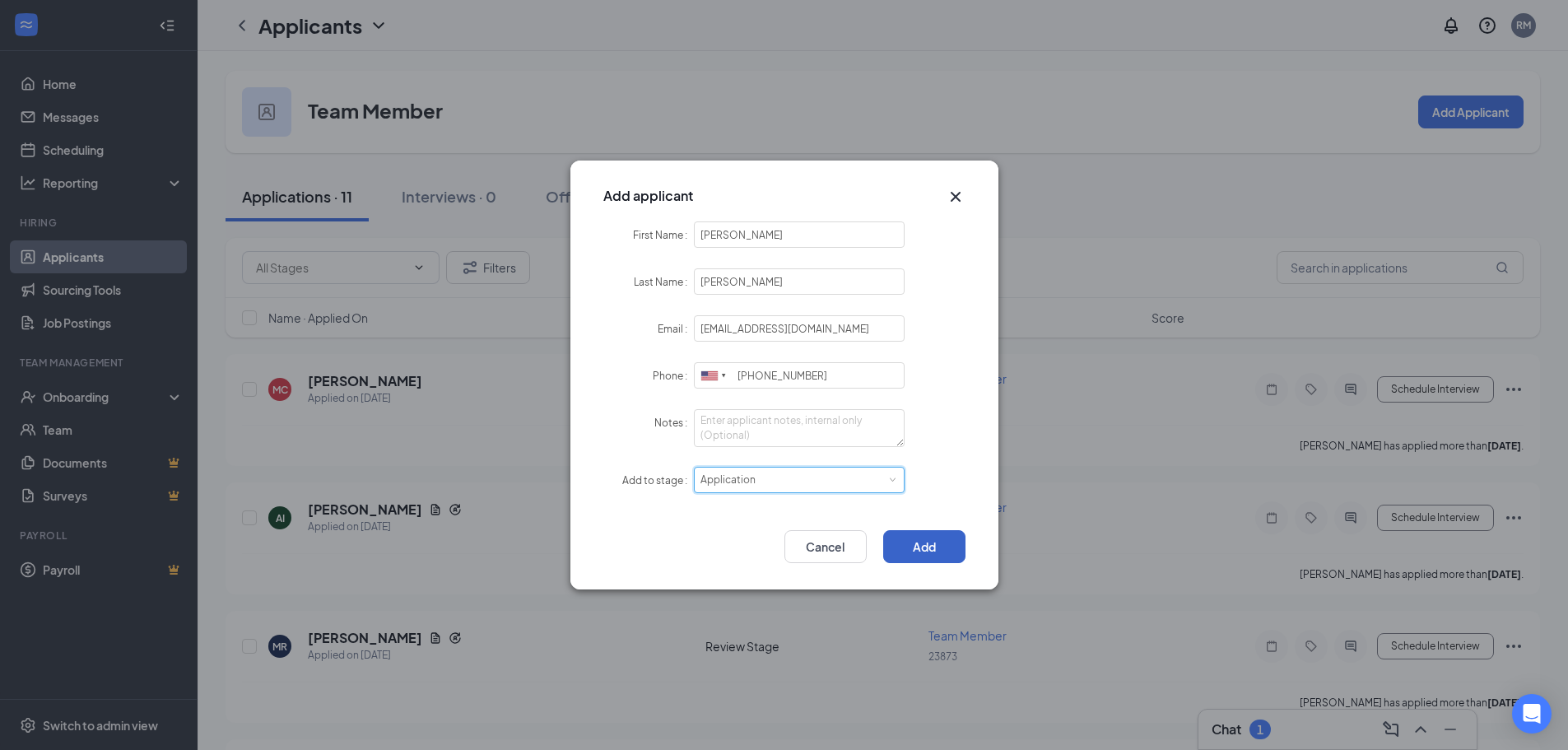
click at [929, 540] on button "Add" at bounding box center [925, 546] width 83 height 33
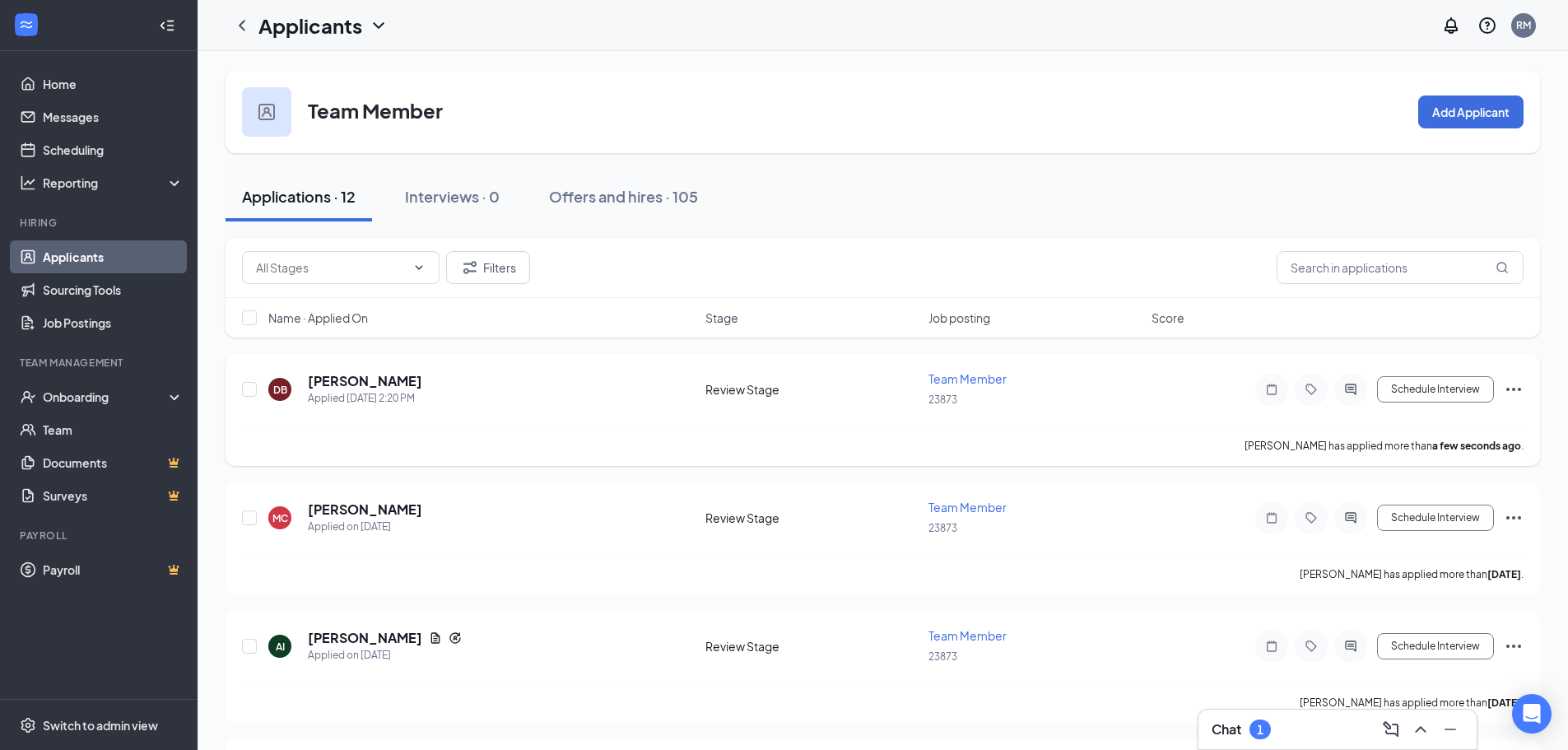
click at [1511, 389] on icon "Ellipses" at bounding box center [1514, 390] width 20 height 20
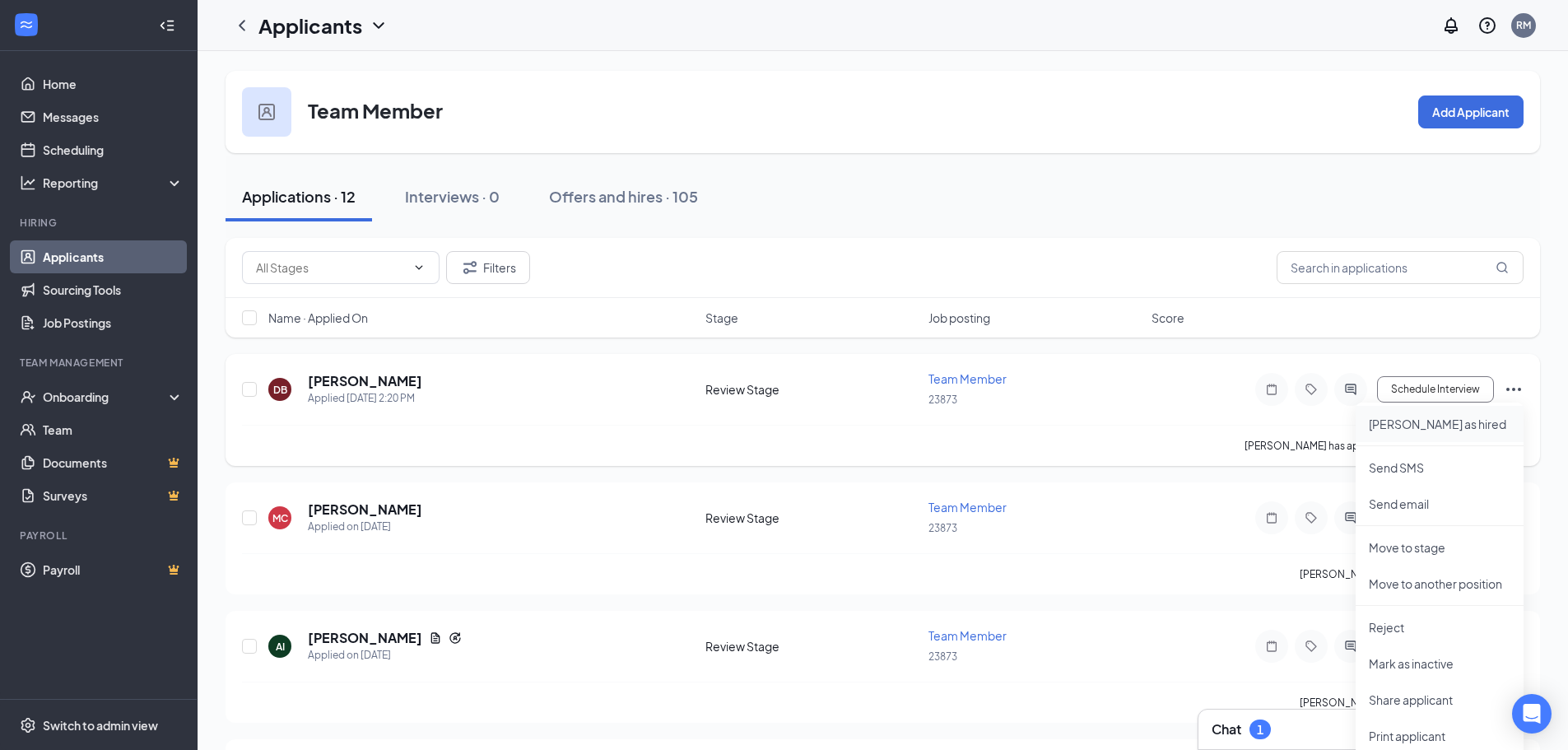
click at [1401, 428] on p "[PERSON_NAME] as hired" at bounding box center [1440, 424] width 142 height 16
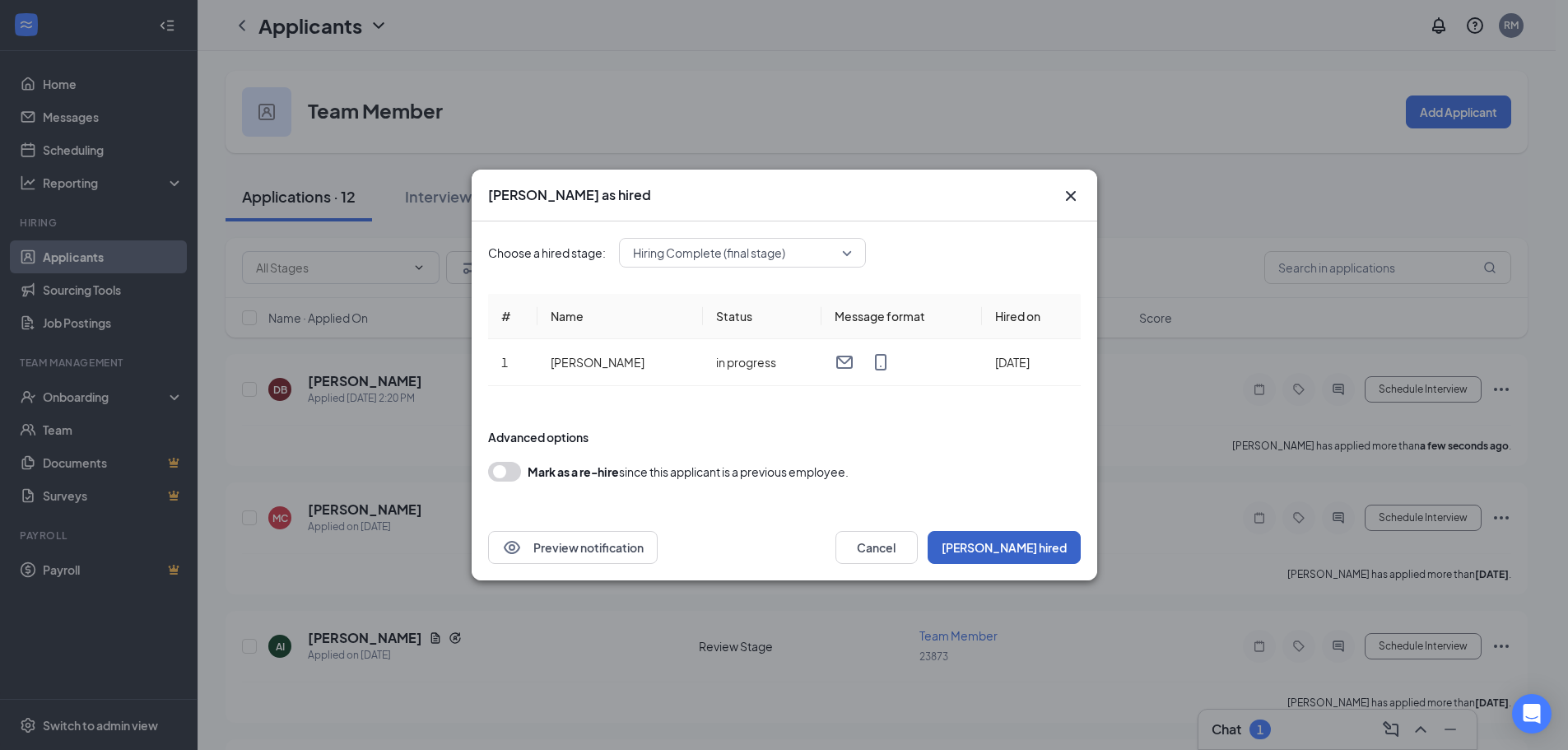
click at [1021, 544] on button "[PERSON_NAME] hired" at bounding box center [1004, 547] width 154 height 33
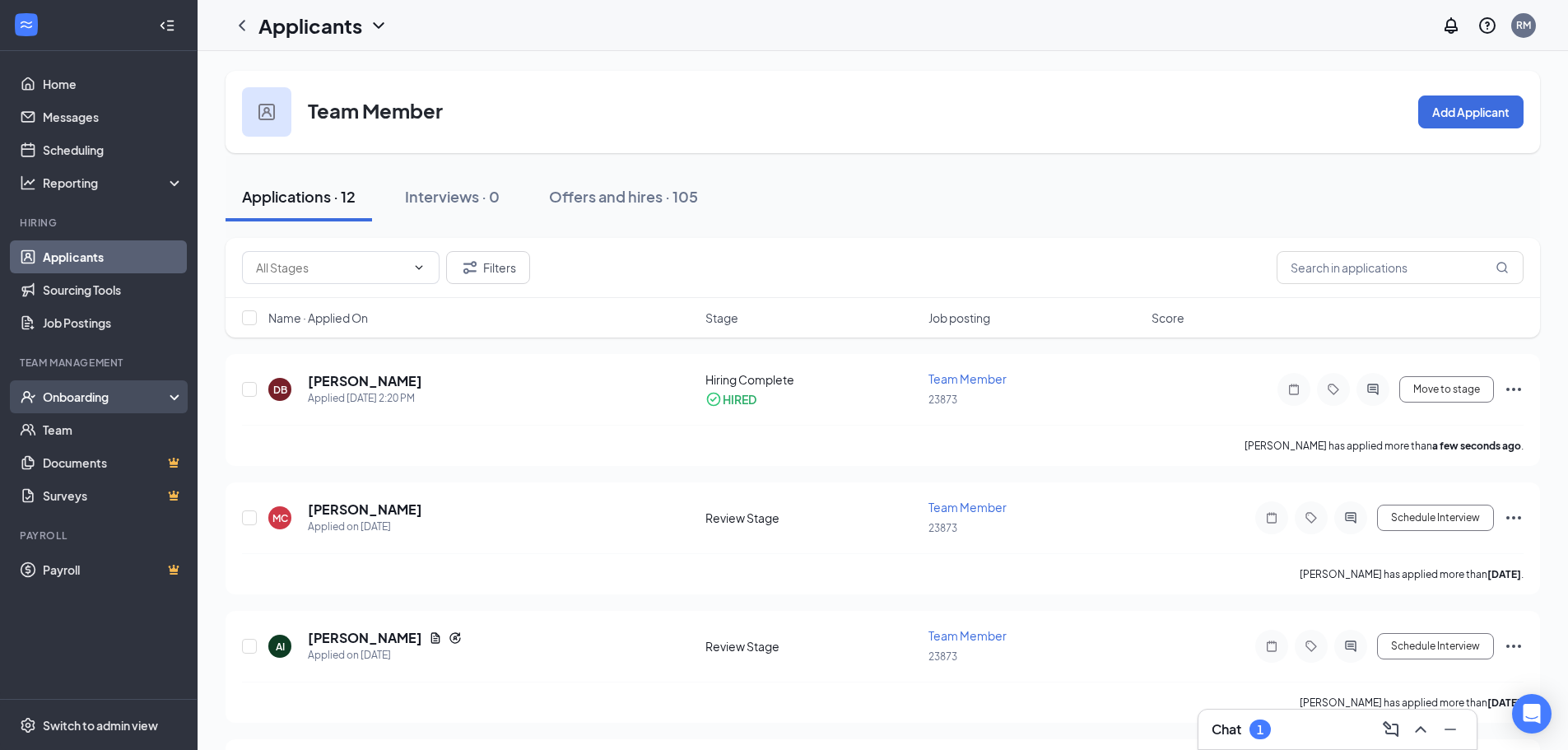
click at [83, 401] on div "Onboarding" at bounding box center [106, 397] width 127 height 16
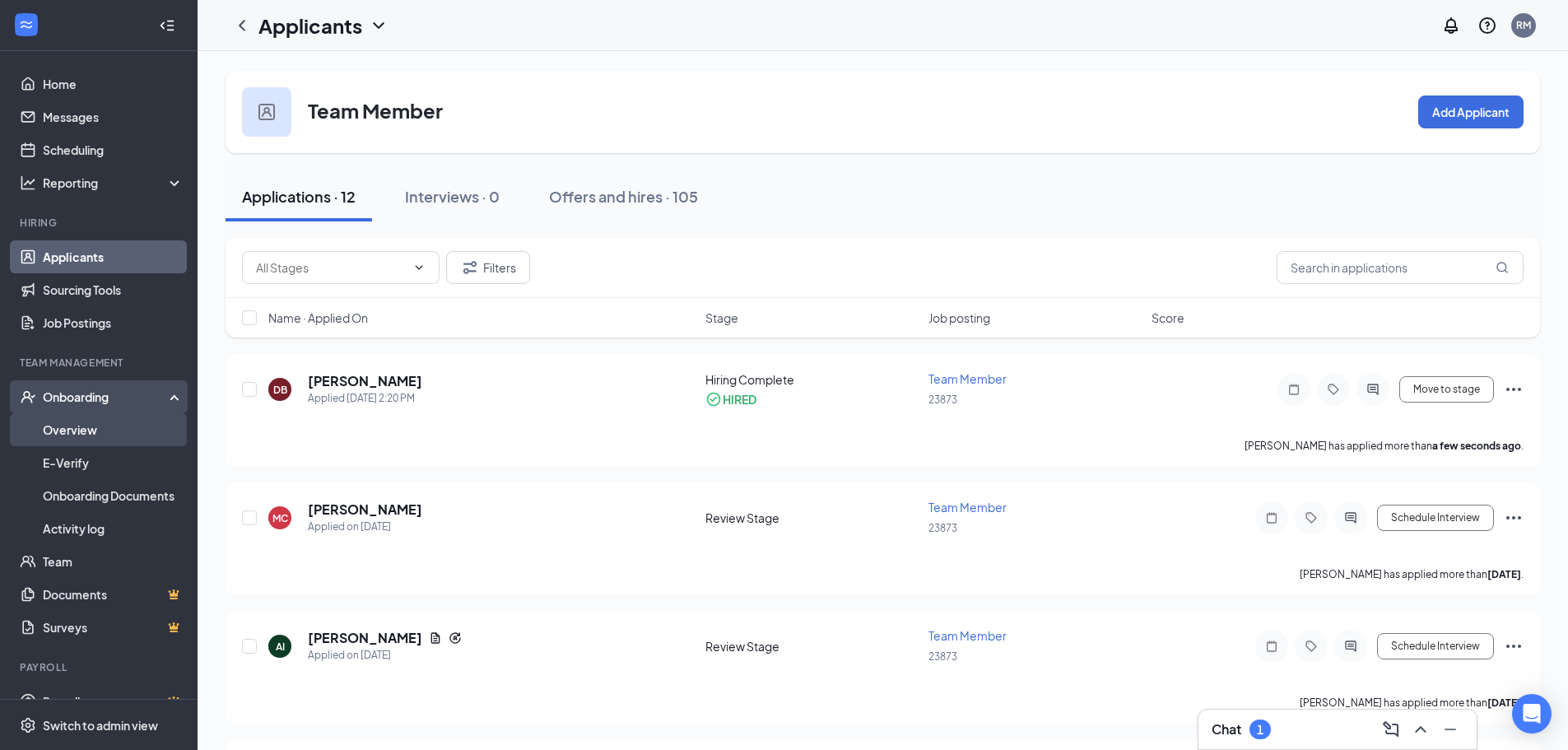
click at [84, 437] on link "Overview" at bounding box center [113, 429] width 141 height 33
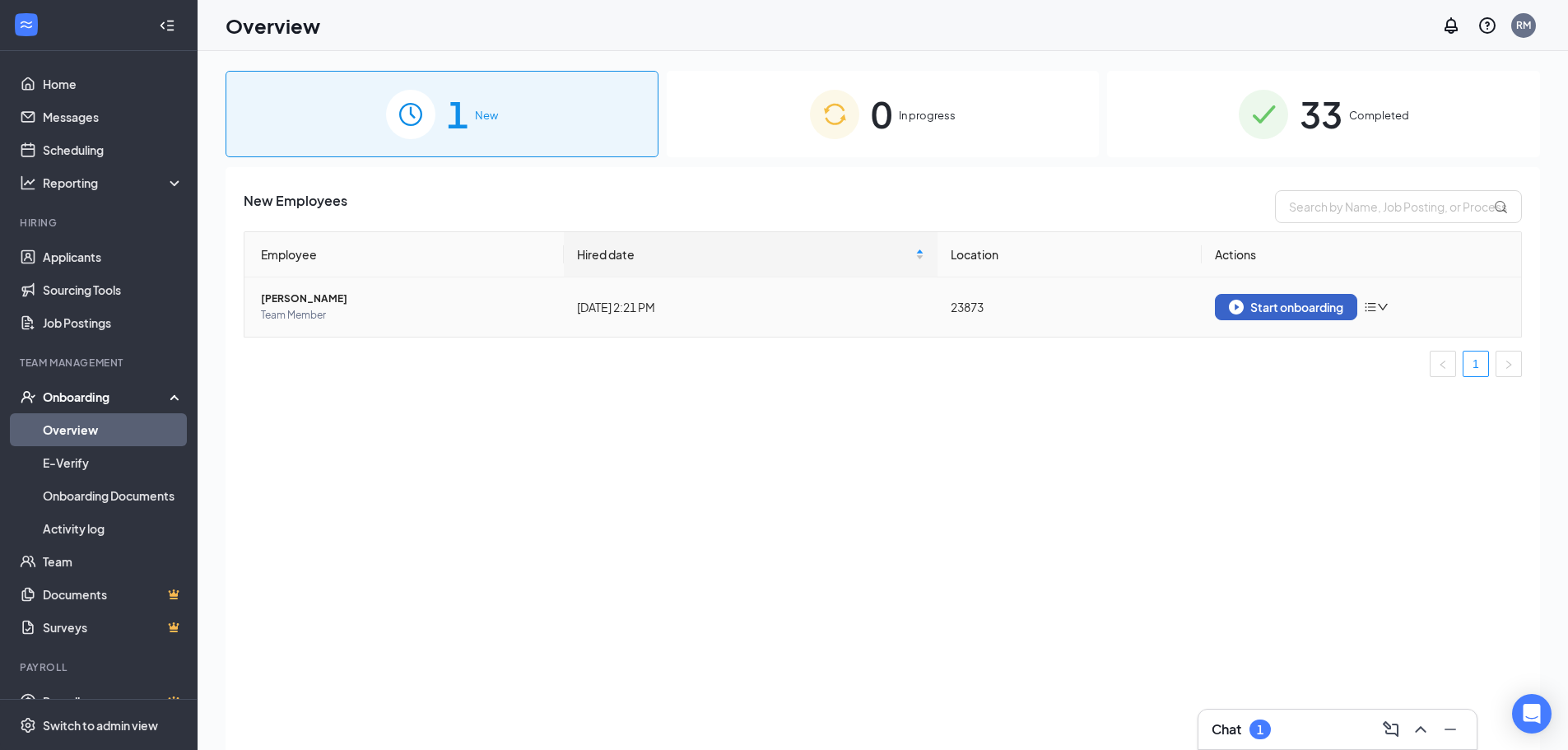
click at [1281, 310] on div "Start onboarding" at bounding box center [1286, 307] width 114 height 15
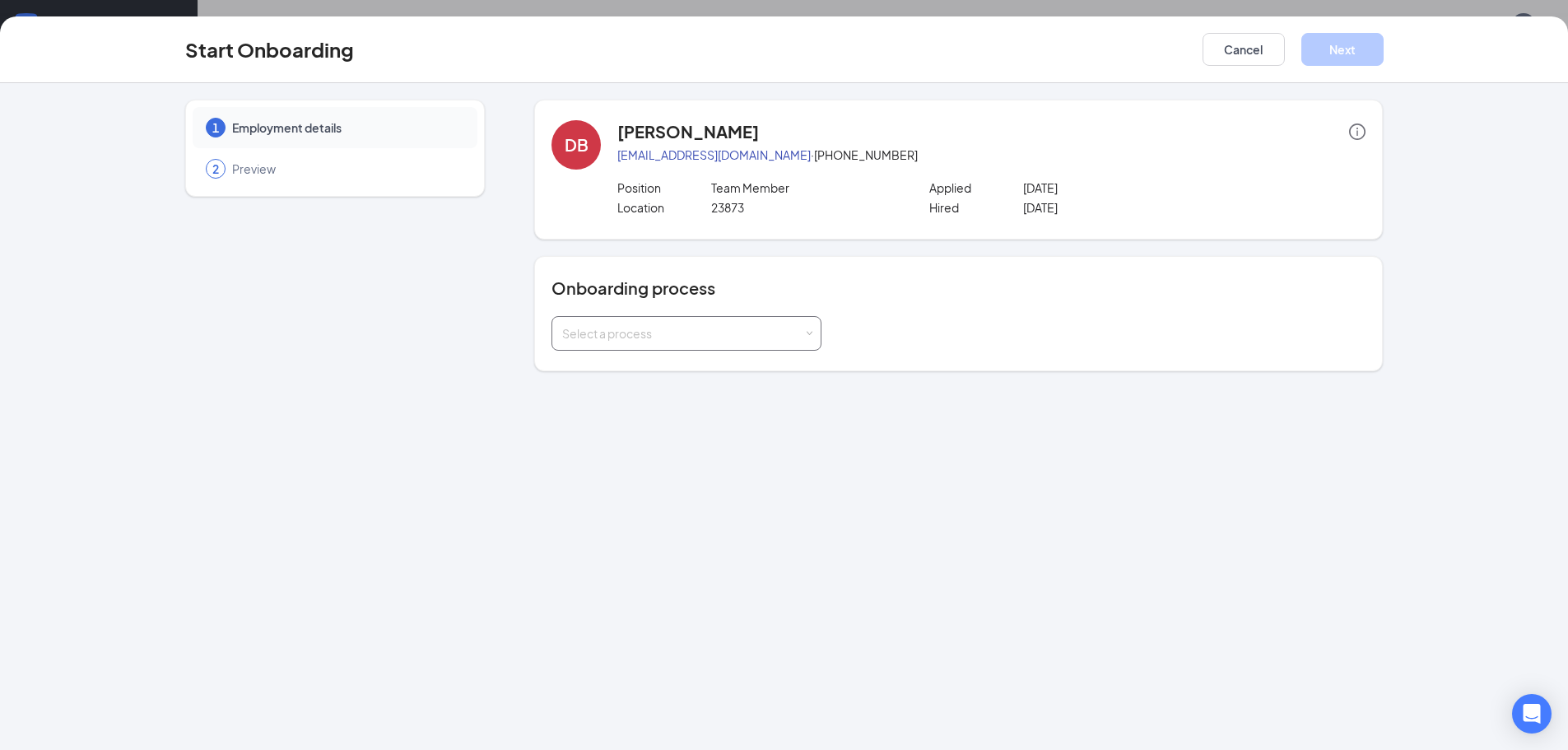
click at [721, 332] on div "Select a process" at bounding box center [683, 333] width 242 height 16
click at [642, 372] on span "Onboarding All Stores" at bounding box center [617, 368] width 118 height 15
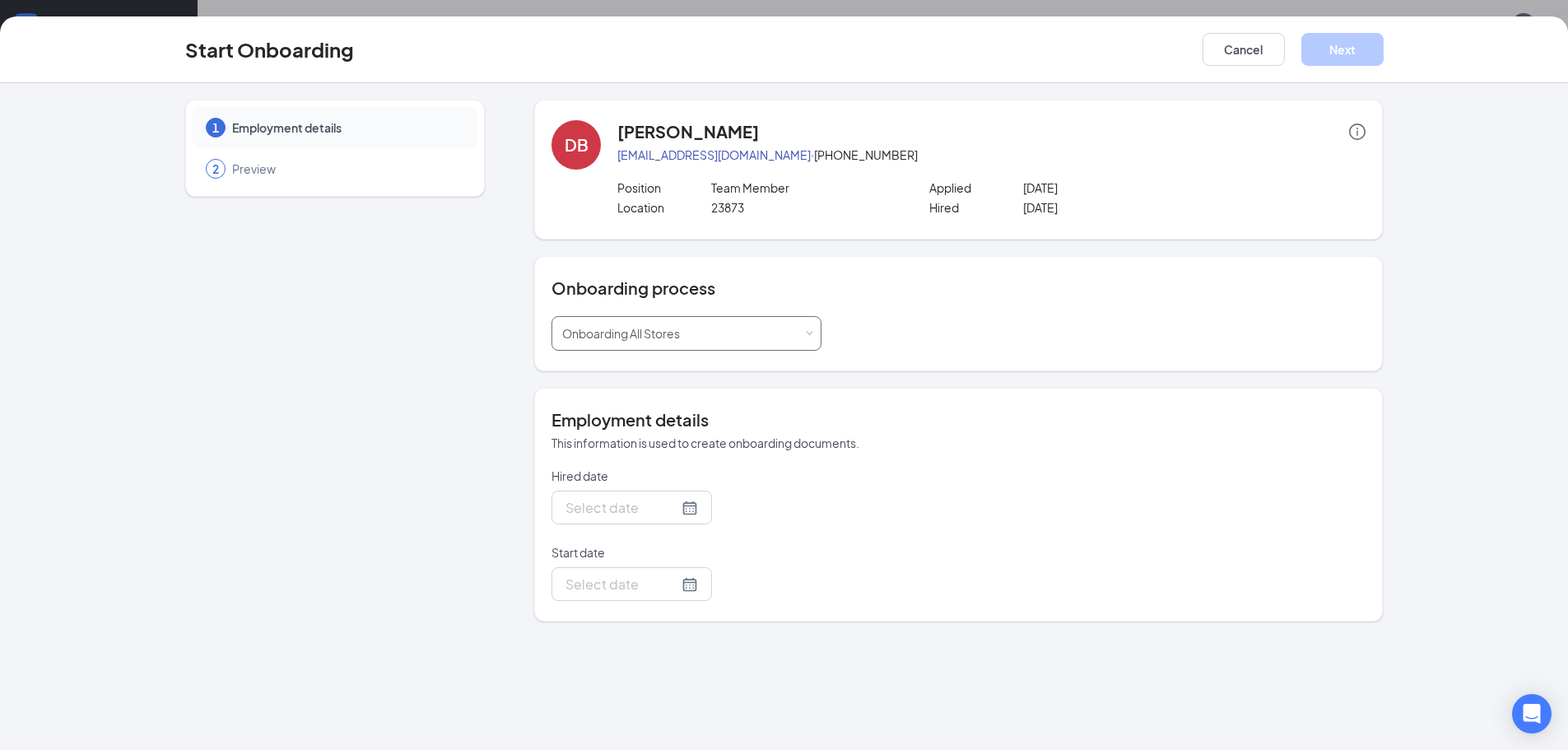
type input "[DATE]"
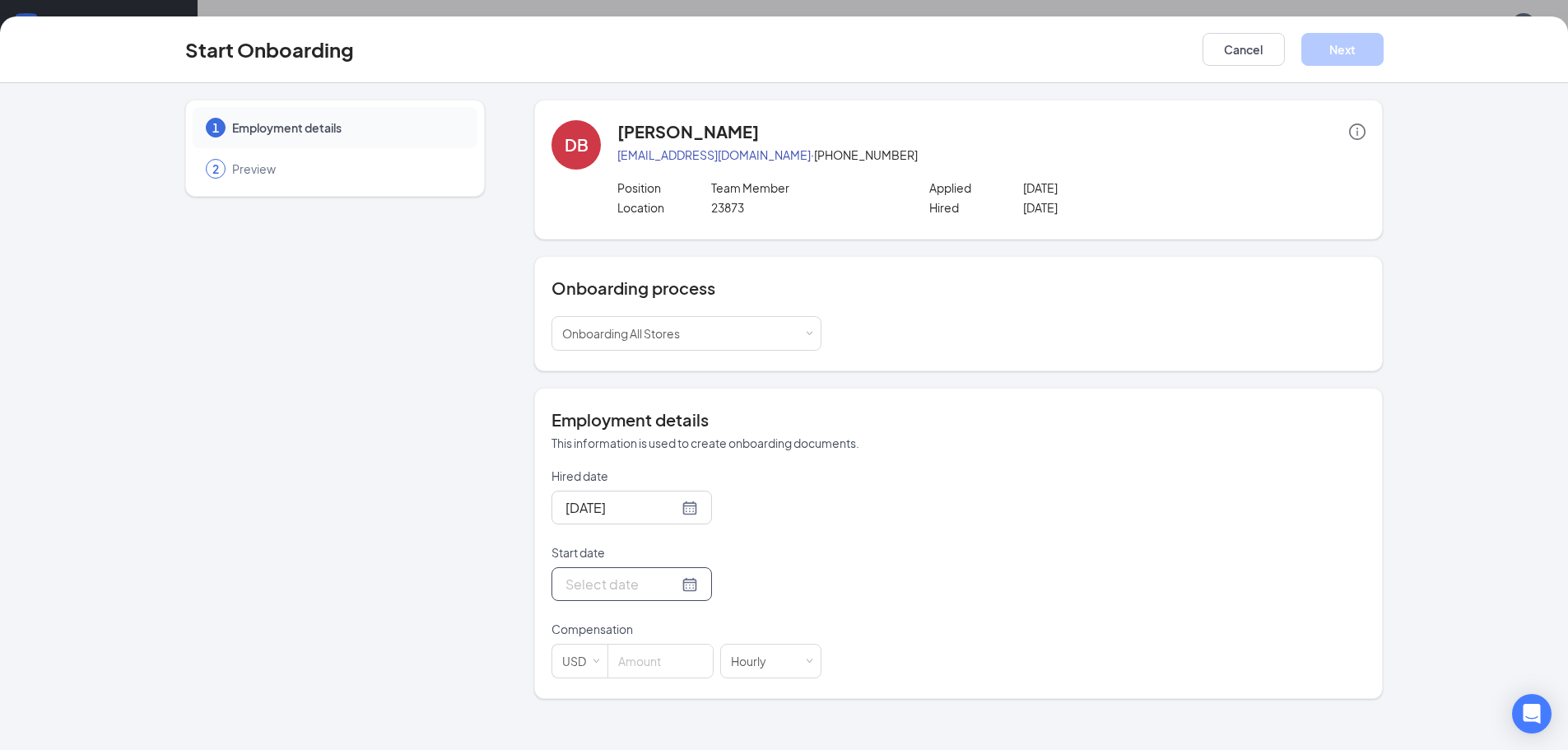
click at [676, 585] on div at bounding box center [632, 584] width 133 height 21
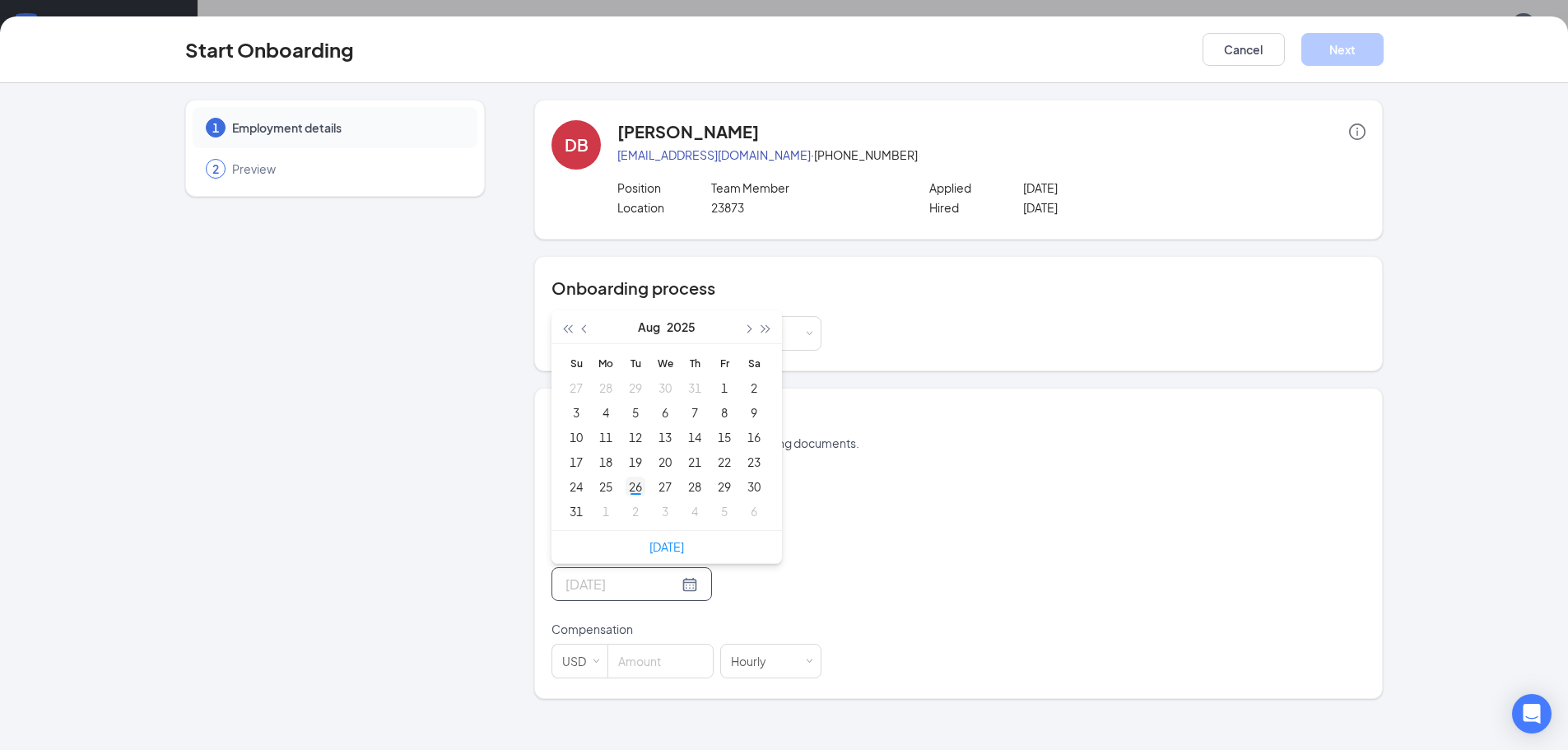
type input "[DATE]"
click at [637, 489] on div "26" at bounding box center [636, 487] width 20 height 20
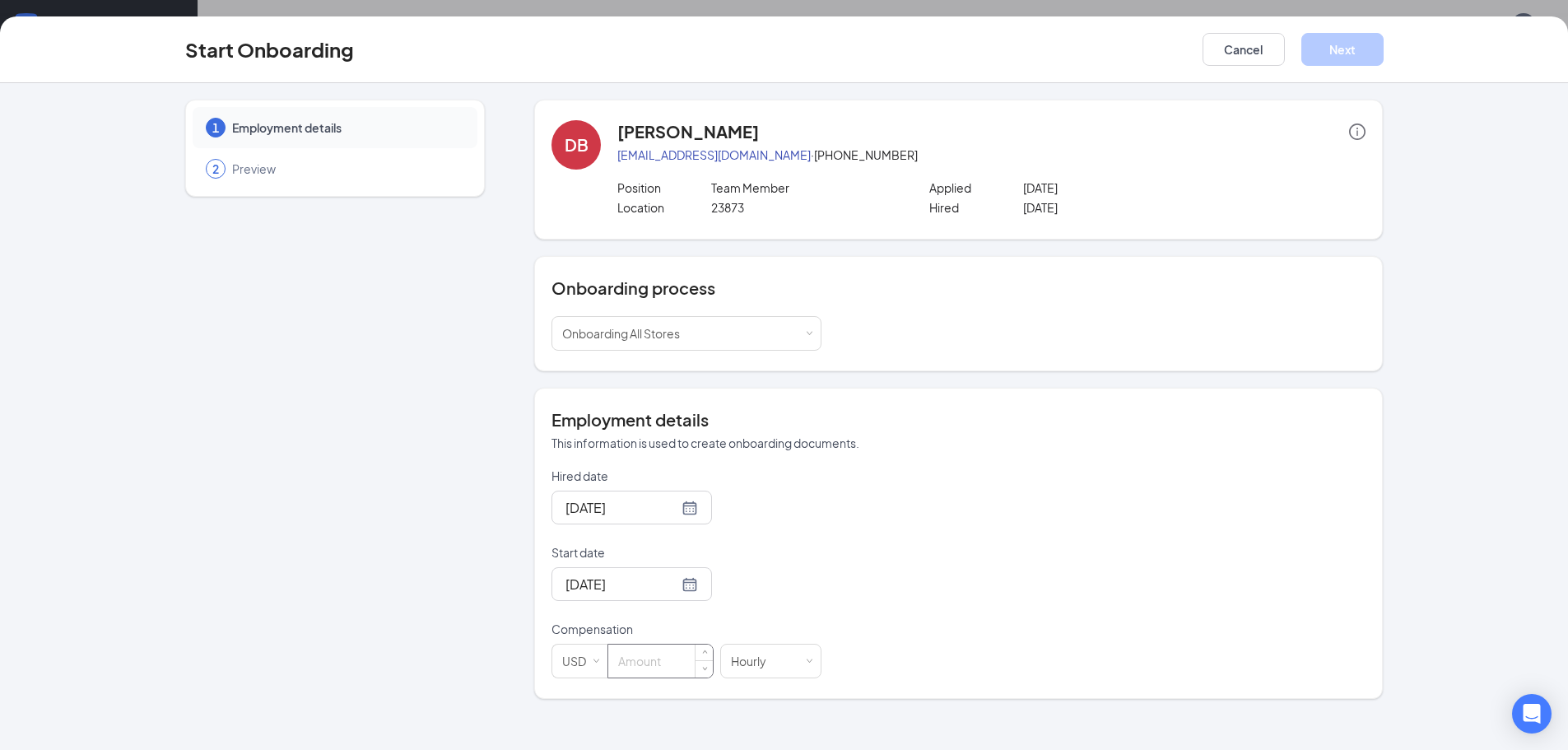
click at [637, 654] on input at bounding box center [660, 661] width 104 height 33
type input "13"
click at [1342, 54] on button "Next" at bounding box center [1343, 49] width 83 height 33
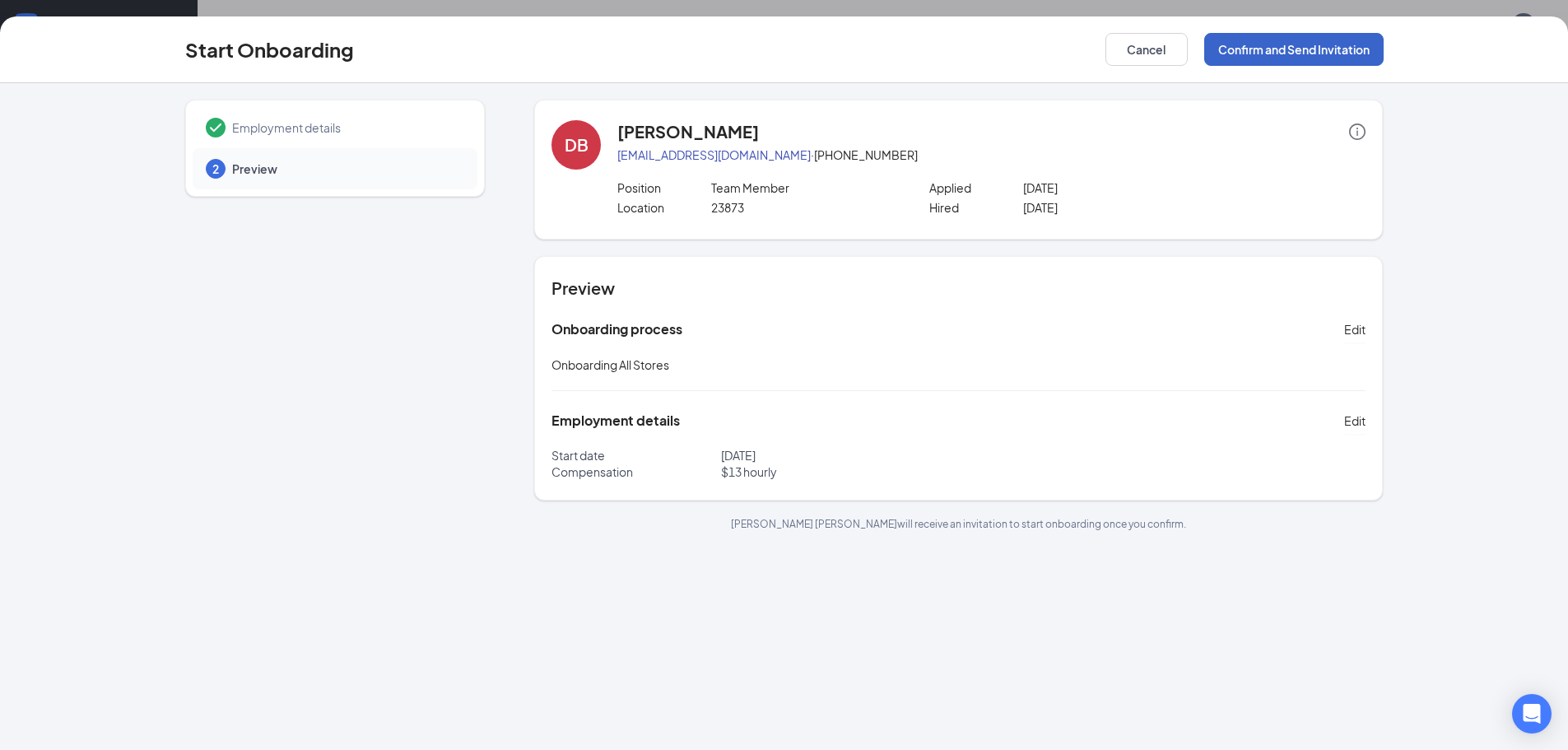
click at [1254, 45] on button "Confirm and Send Invitation" at bounding box center [1294, 49] width 180 height 33
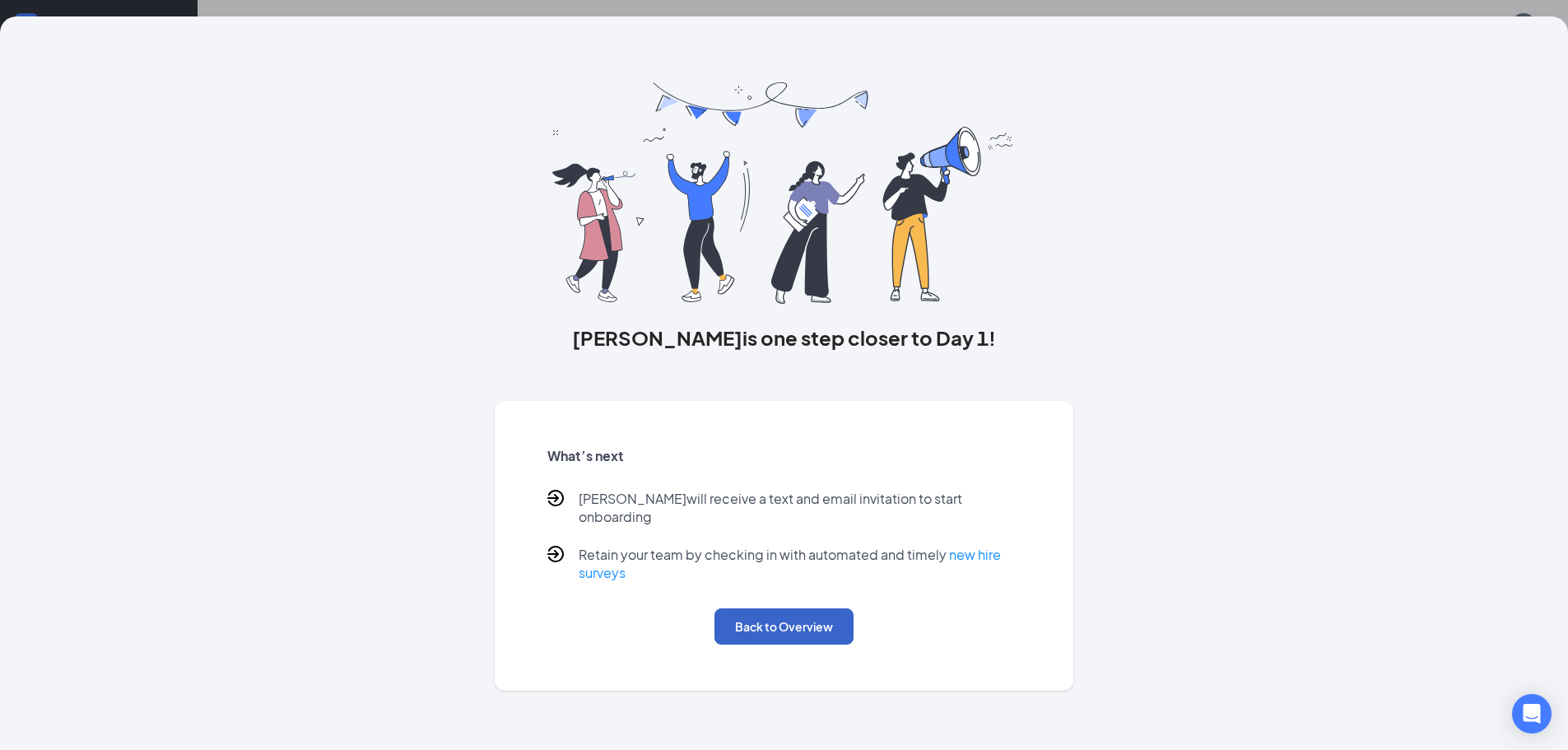
click at [782, 611] on button "Back to Overview" at bounding box center [784, 626] width 139 height 36
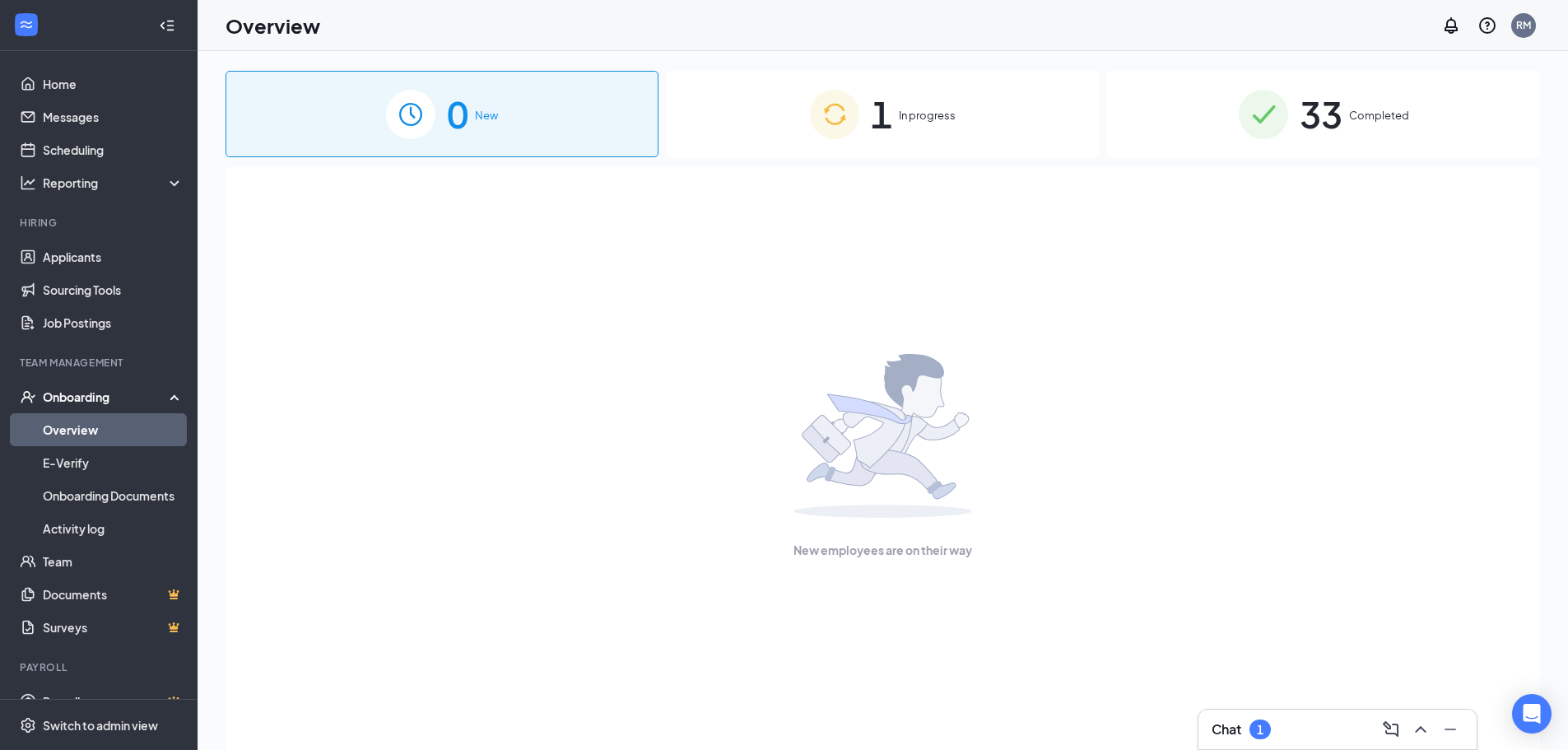
click at [929, 115] on span "In progress" at bounding box center [927, 115] width 57 height 16
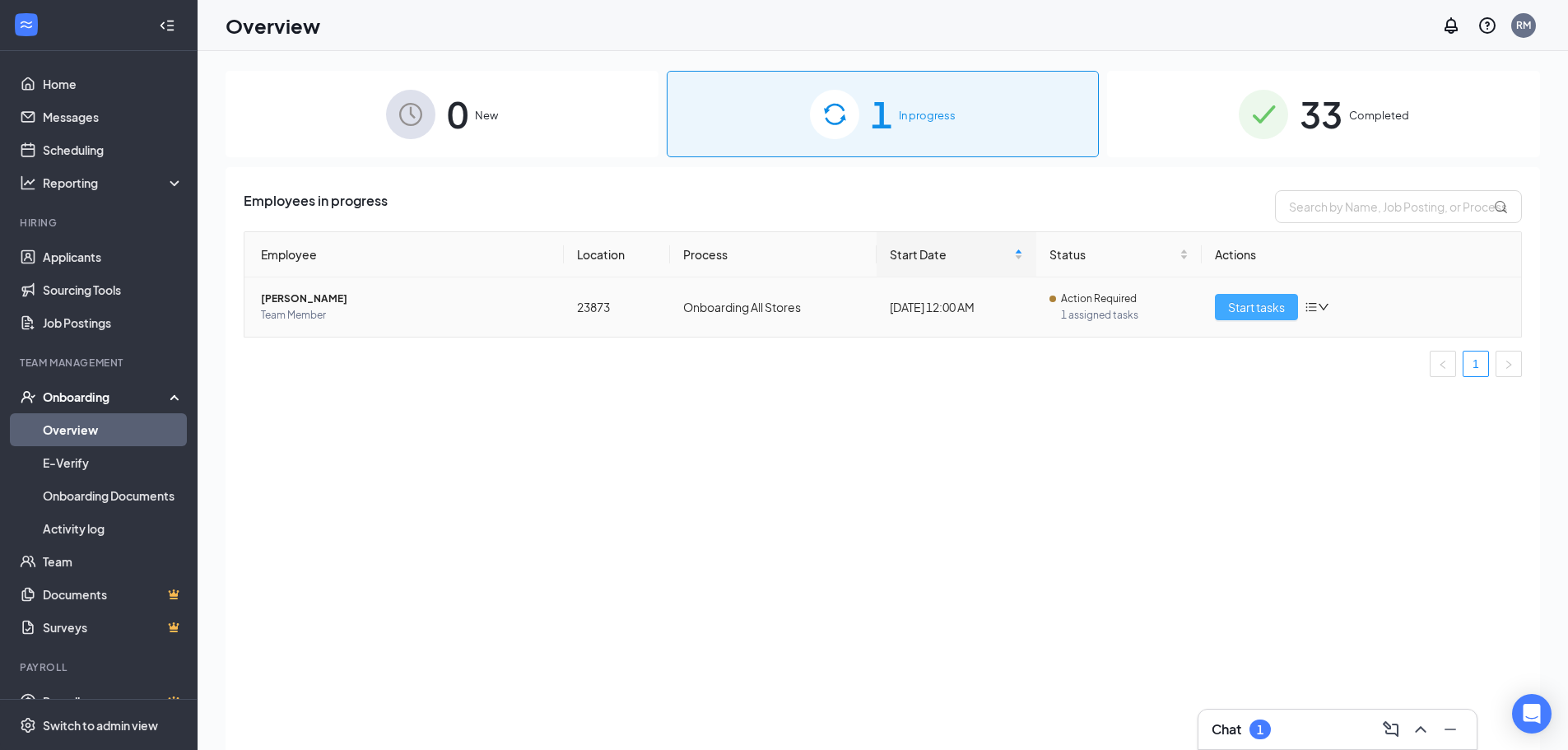
click at [1255, 310] on span "Start tasks" at bounding box center [1256, 307] width 57 height 18
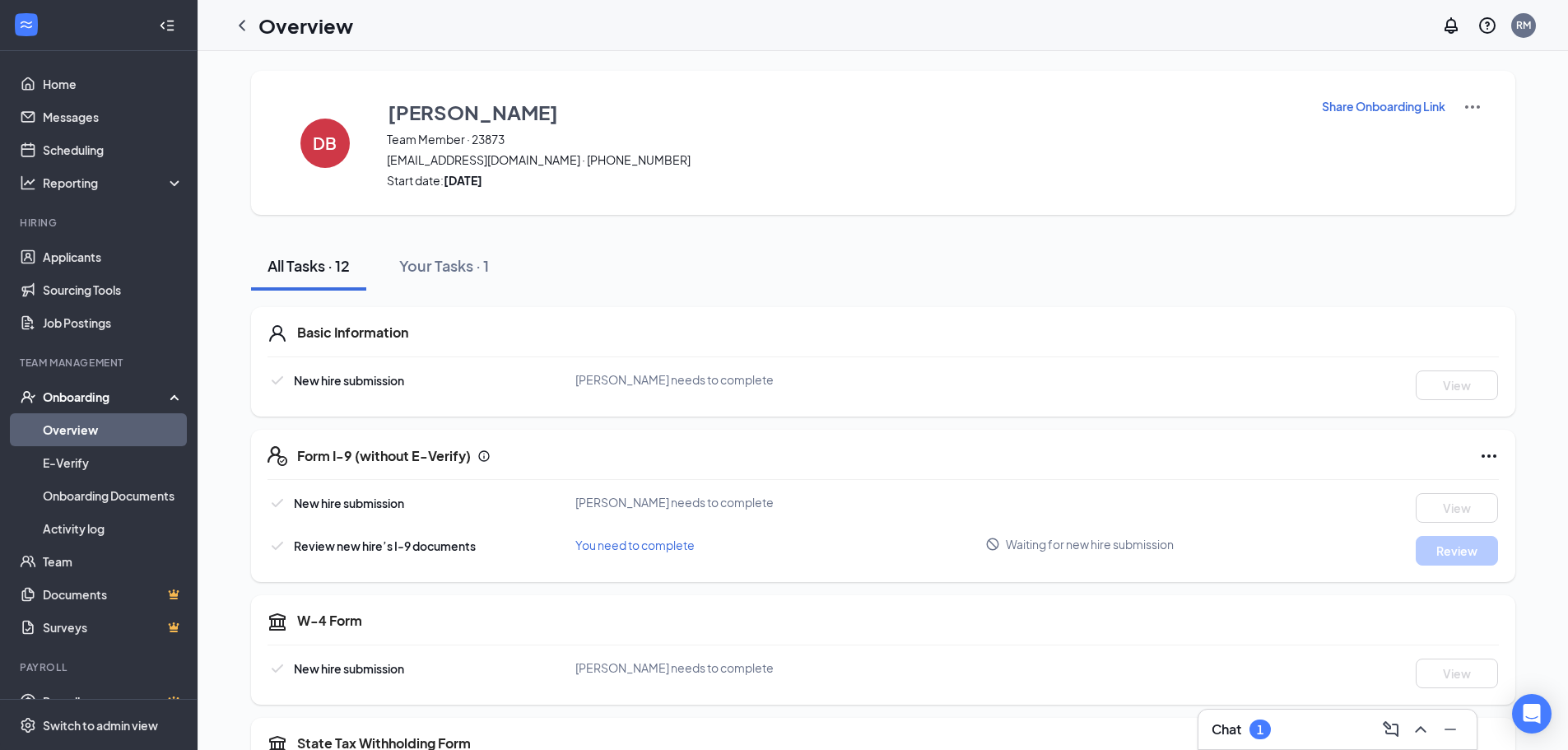
click at [1383, 112] on p "Share Onboarding Link" at bounding box center [1384, 106] width 124 height 16
type textarea "Hi [PERSON_NAME], This is a gentle reminder to complete your onboarding before …"
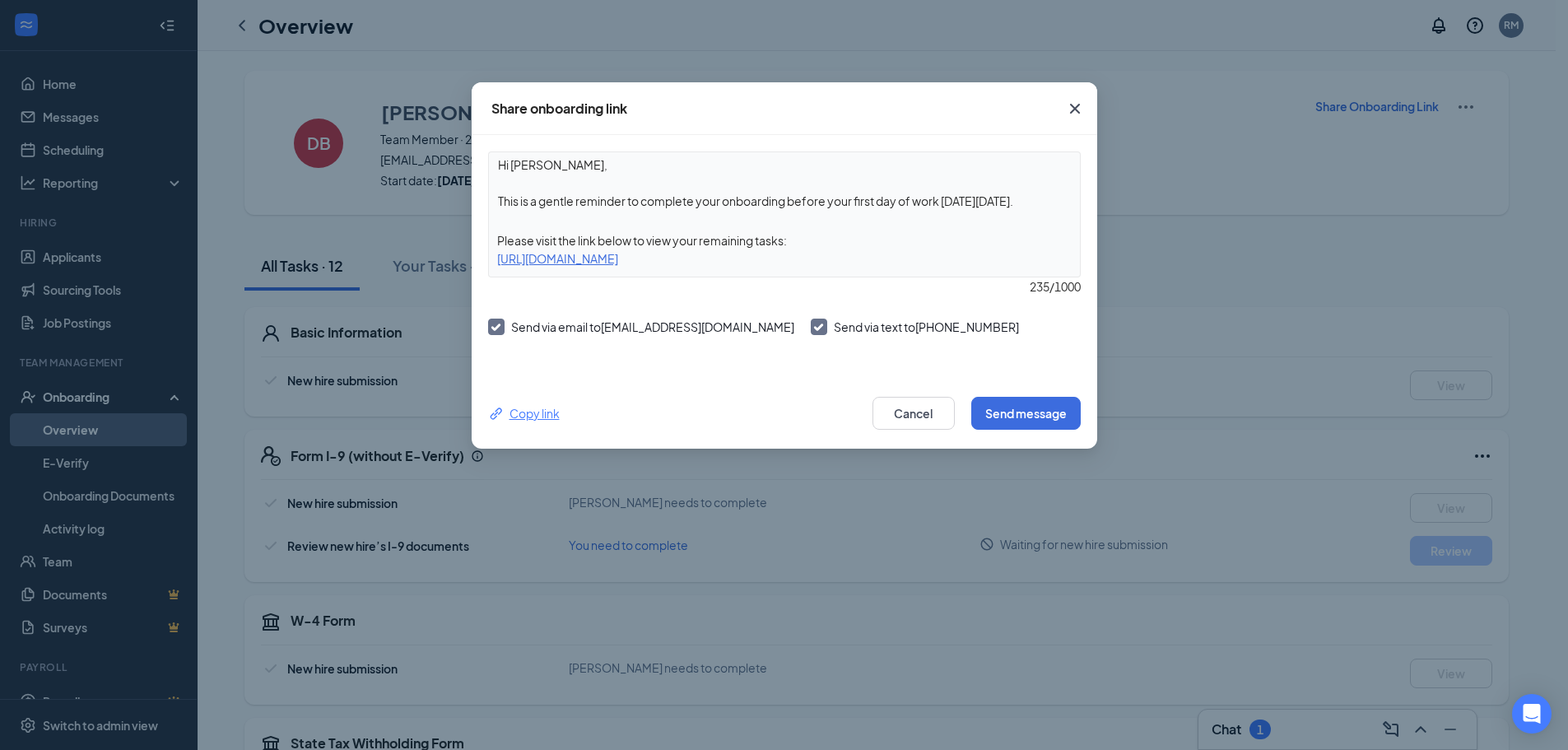
click at [513, 415] on div "Copy link" at bounding box center [524, 413] width 72 height 18
